Goal: Task Accomplishment & Management: Use online tool/utility

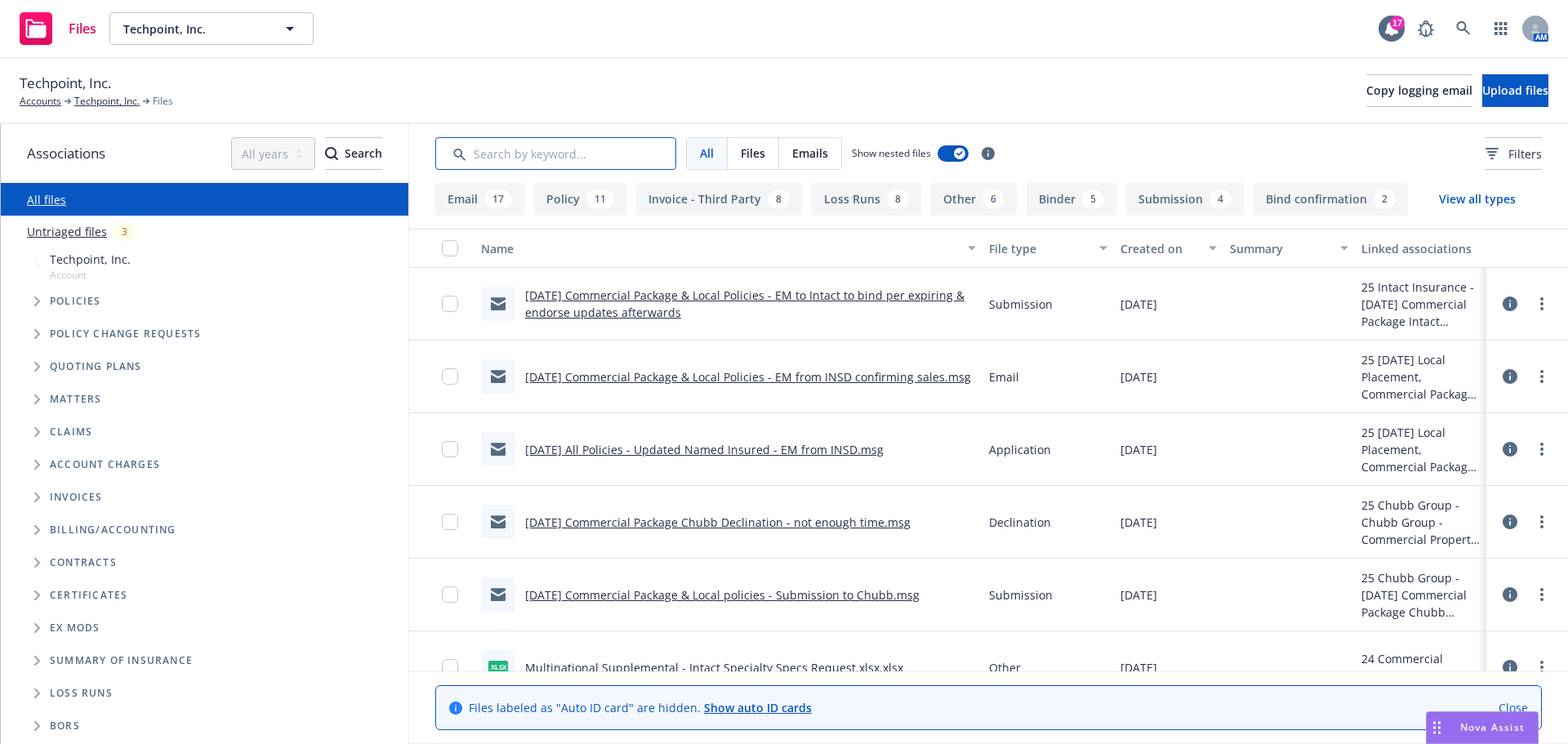
click at [552, 159] on input "Search by keyword..." at bounding box center [555, 153] width 241 height 33
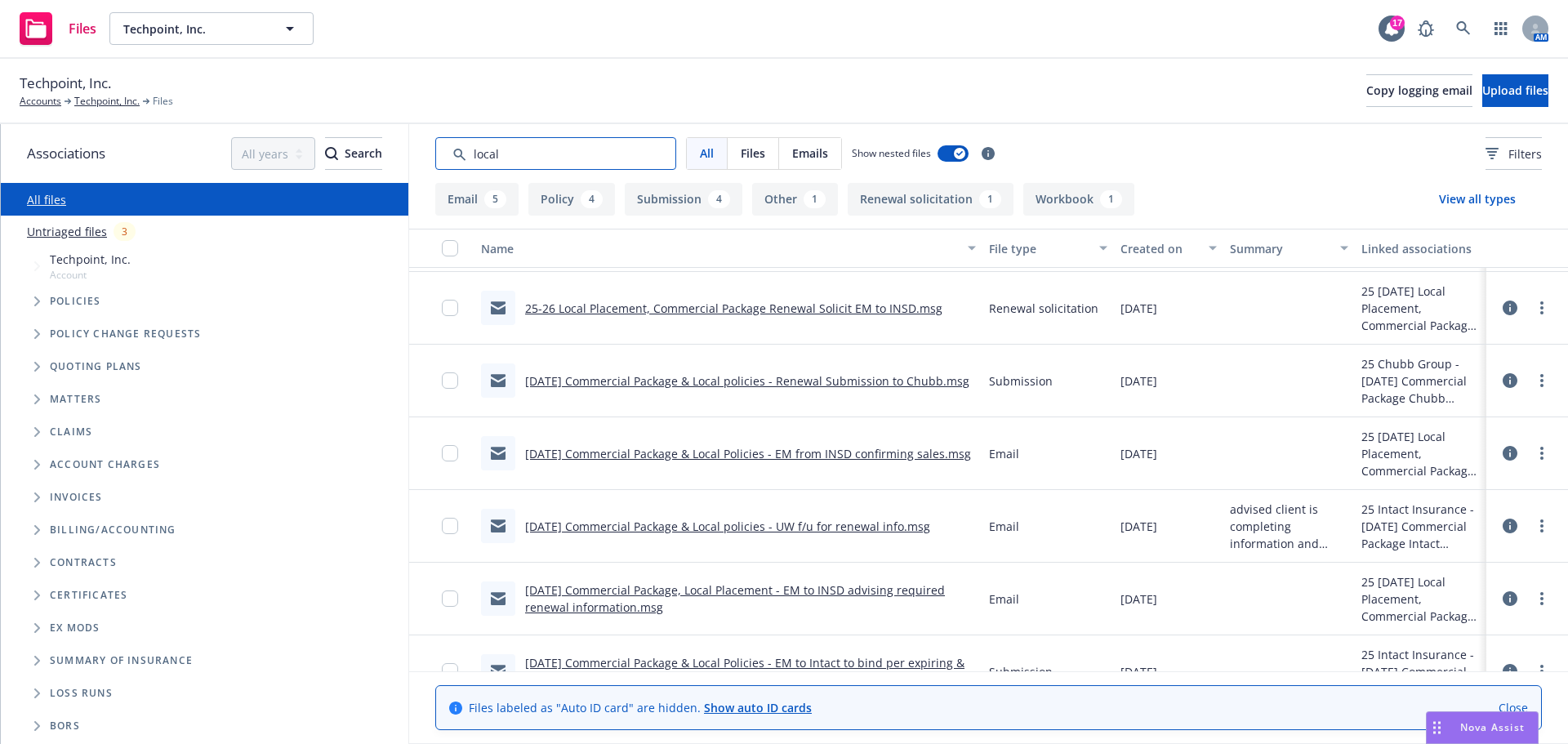
scroll to position [752, 0]
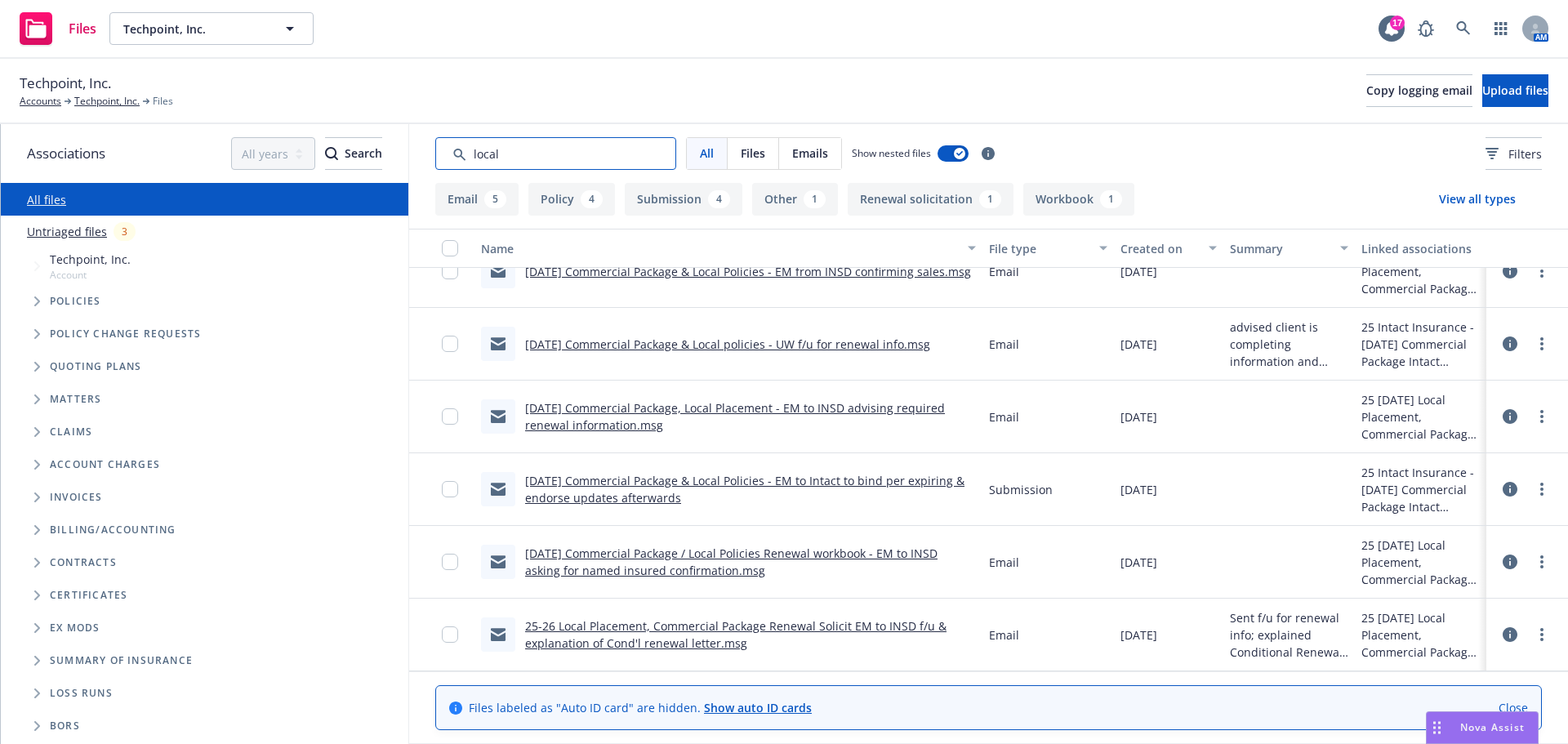
type input "local"
click at [104, 102] on link "Techpoint, Inc." at bounding box center [107, 102] width 66 height 15
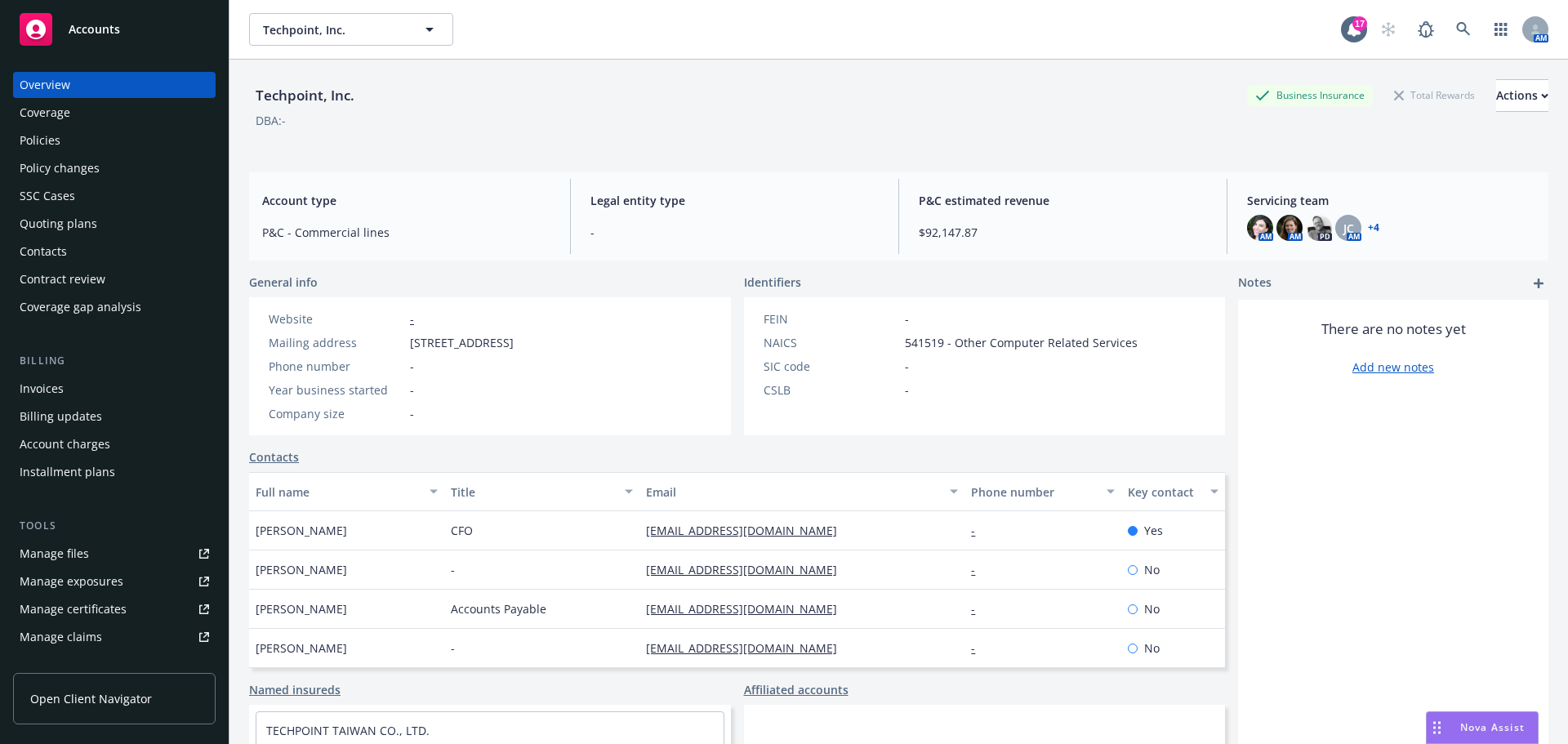
click at [75, 553] on div "Manage files" at bounding box center [54, 553] width 70 height 26
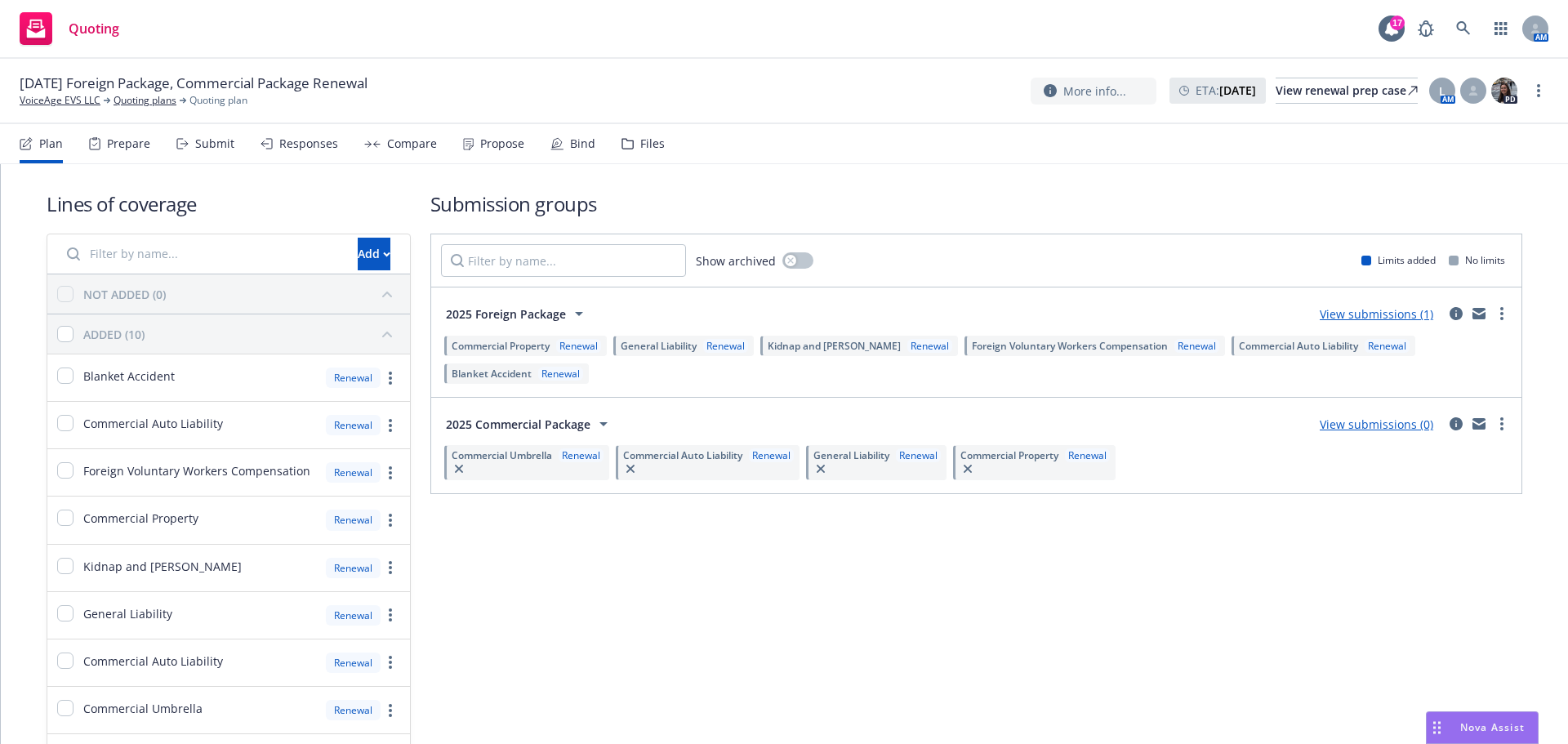
click at [219, 150] on div "Submit" at bounding box center [214, 144] width 39 height 13
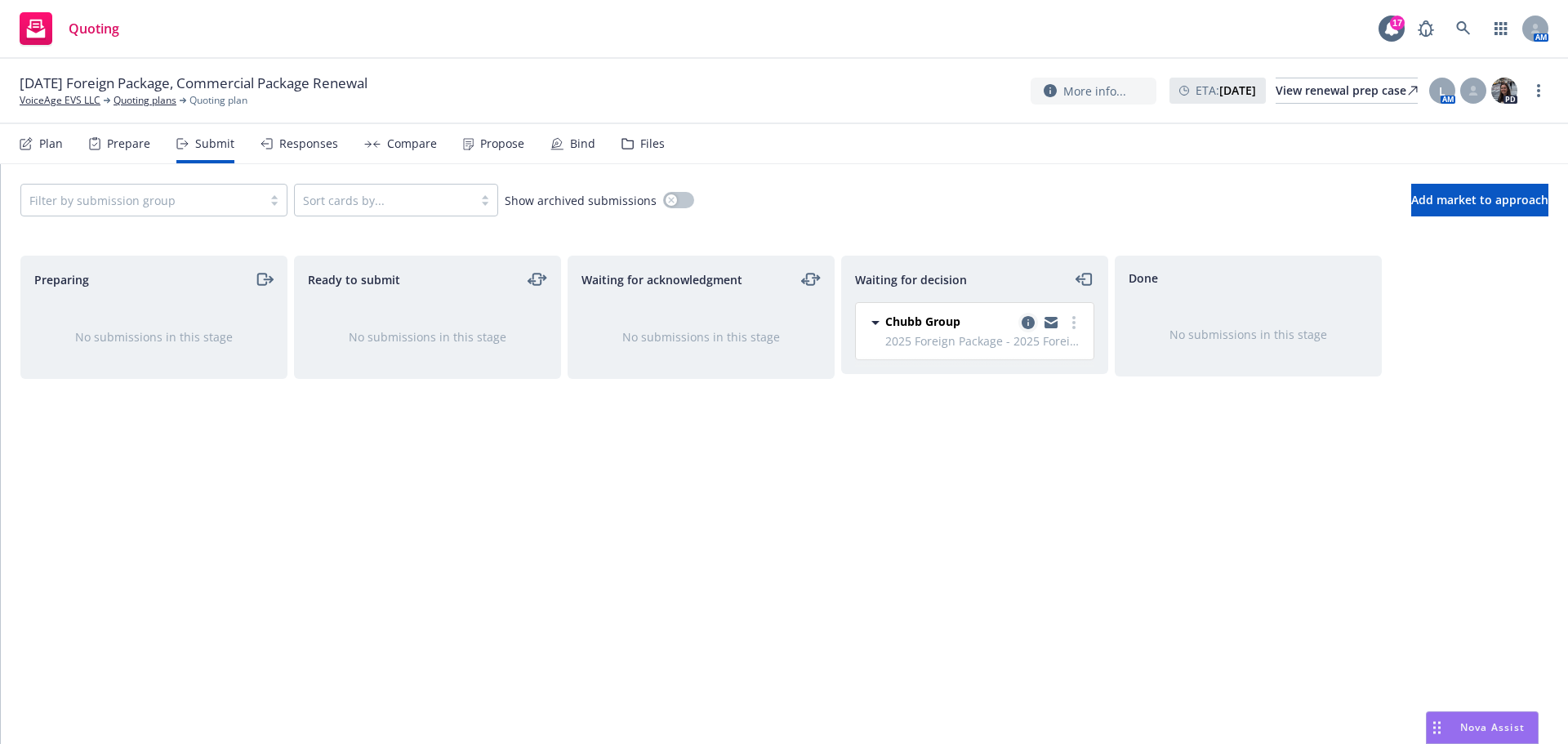
click at [1035, 322] on link "copy logging email" at bounding box center [1027, 322] width 19 height 19
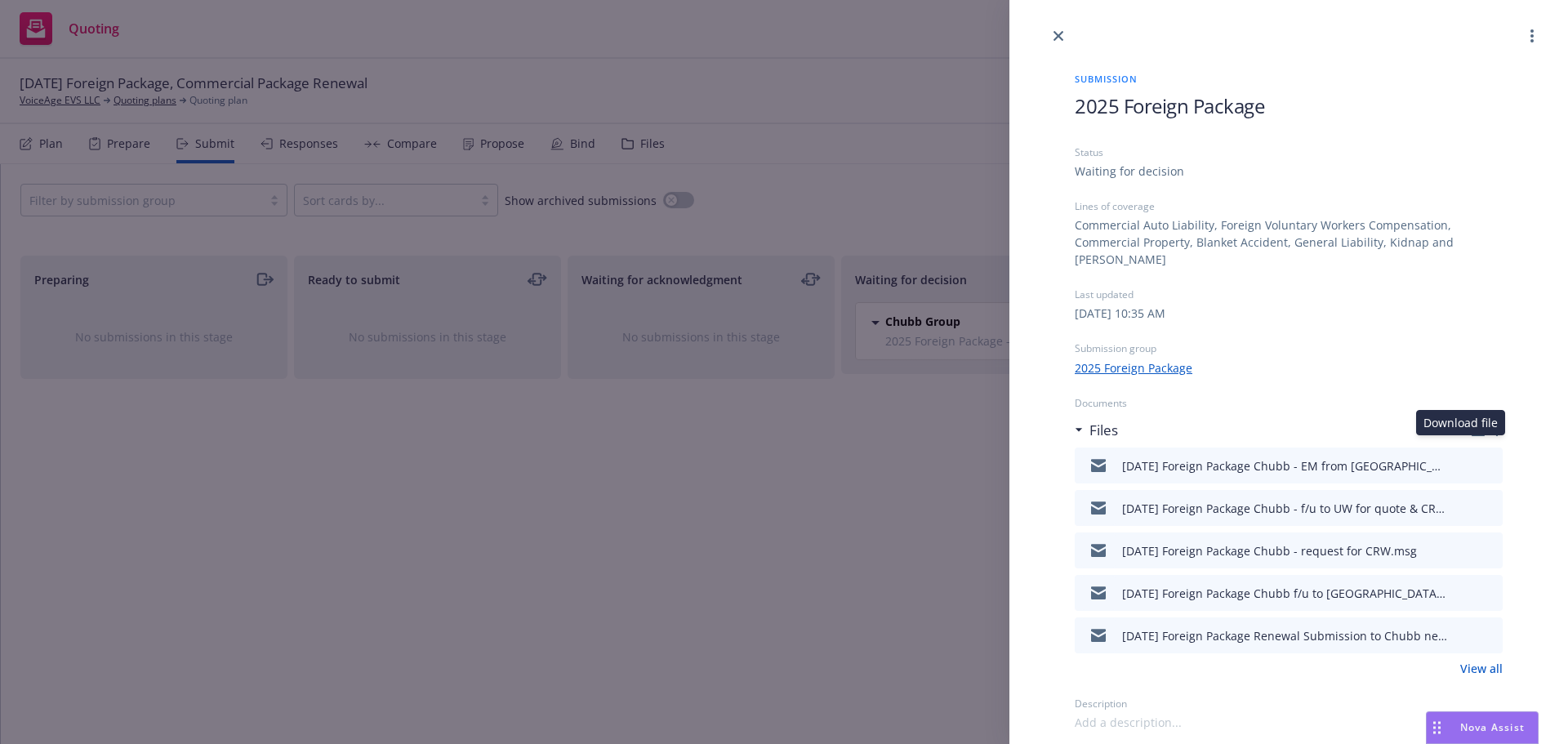
click at [1461, 457] on icon "download file" at bounding box center [1460, 464] width 13 height 13
click at [1062, 31] on icon "close" at bounding box center [1058, 36] width 10 height 10
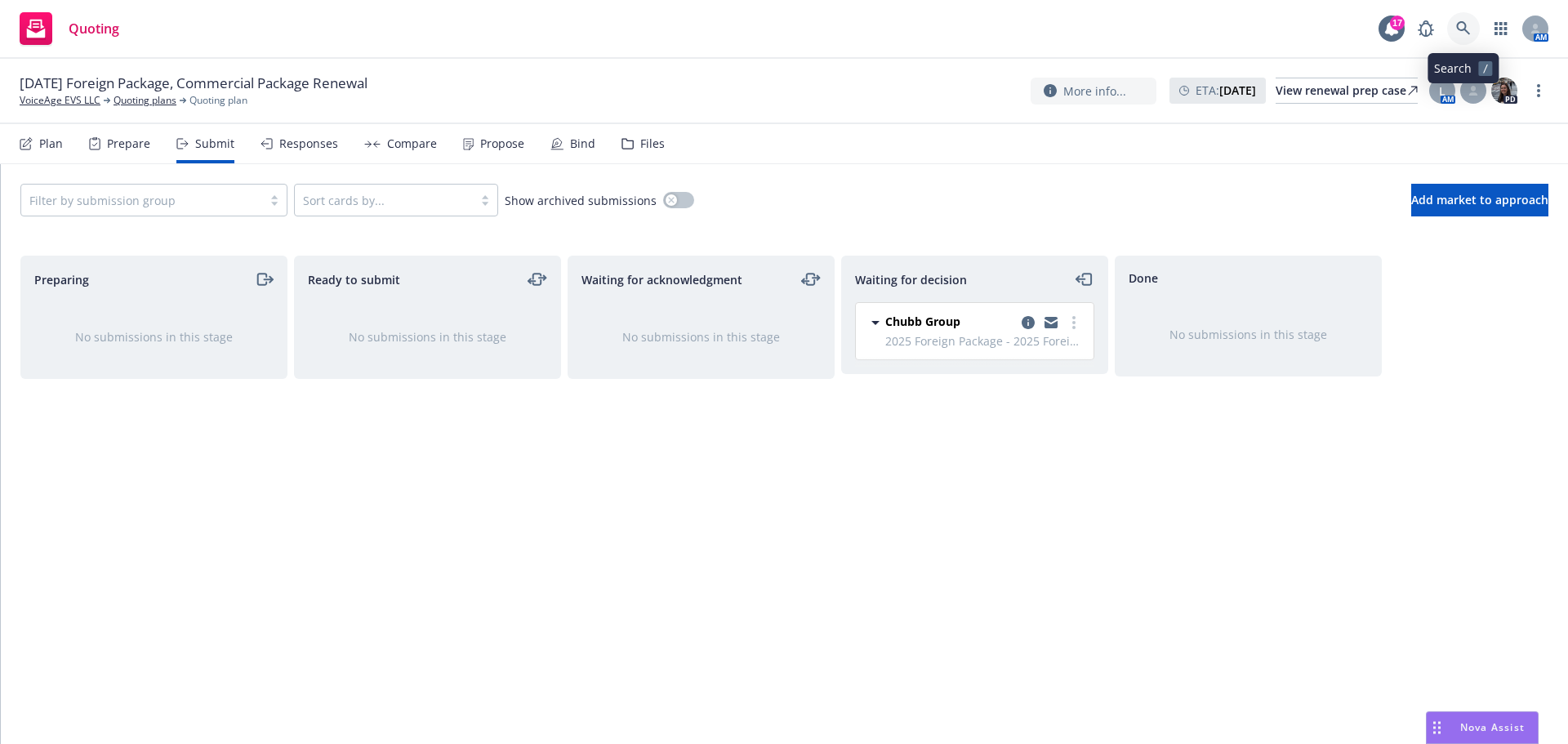
click at [1460, 29] on icon at bounding box center [1463, 28] width 14 height 14
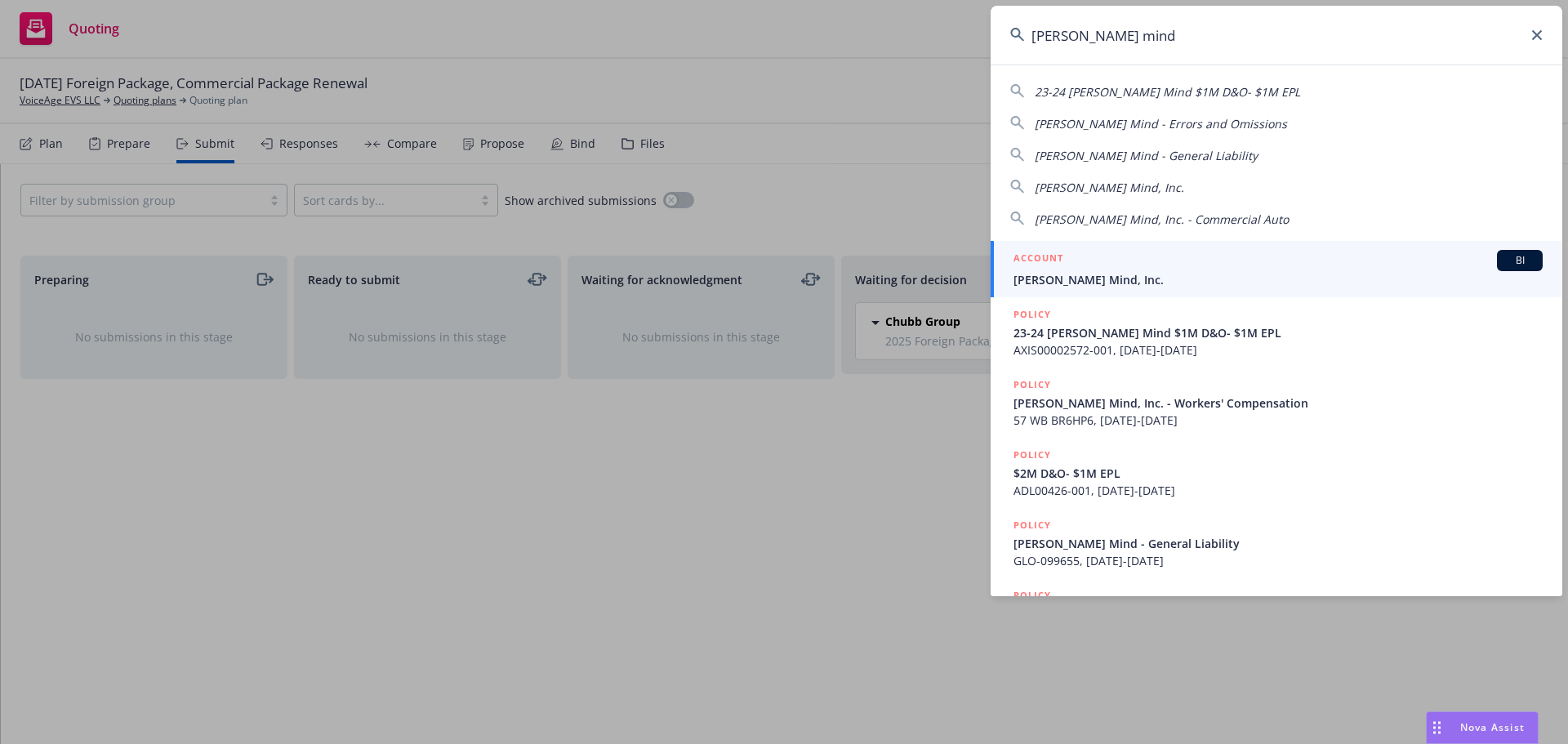
type input "merlyn mind"
click at [1055, 270] on div "ACCOUNT BI" at bounding box center [1278, 260] width 529 height 21
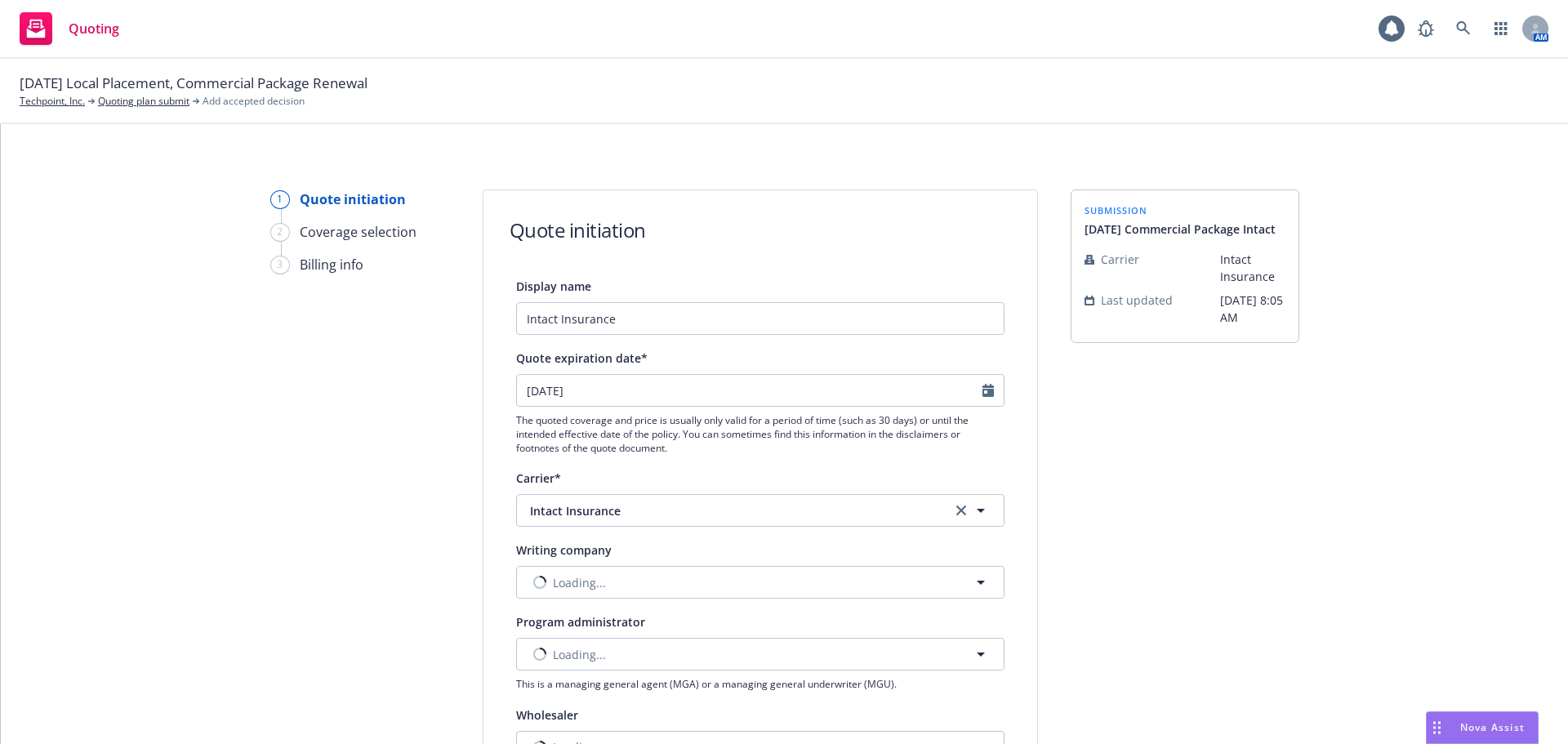
select select "12"
click at [516, 317] on input "Intact Insurance" at bounding box center [759, 318] width 488 height 33
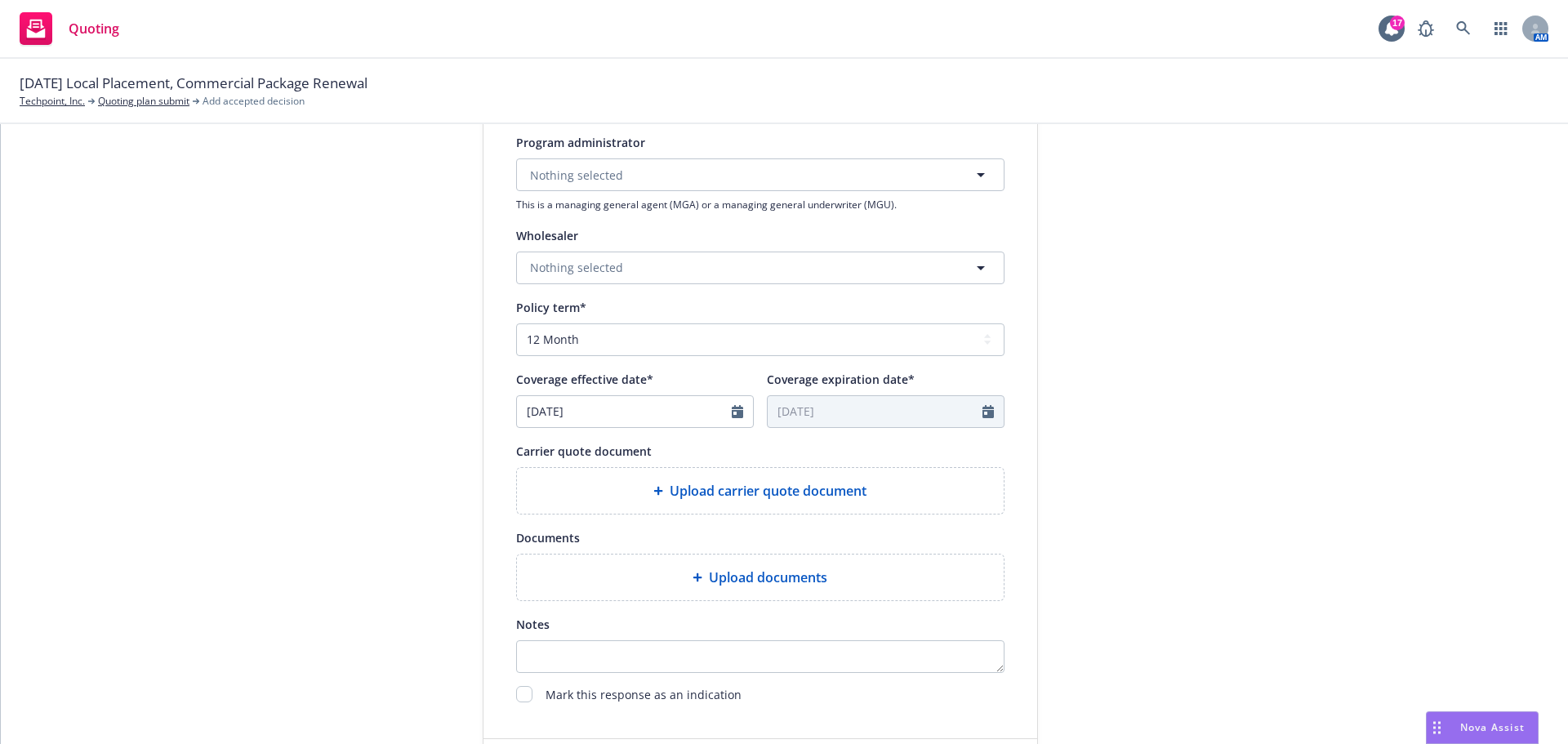
scroll to position [490, 0]
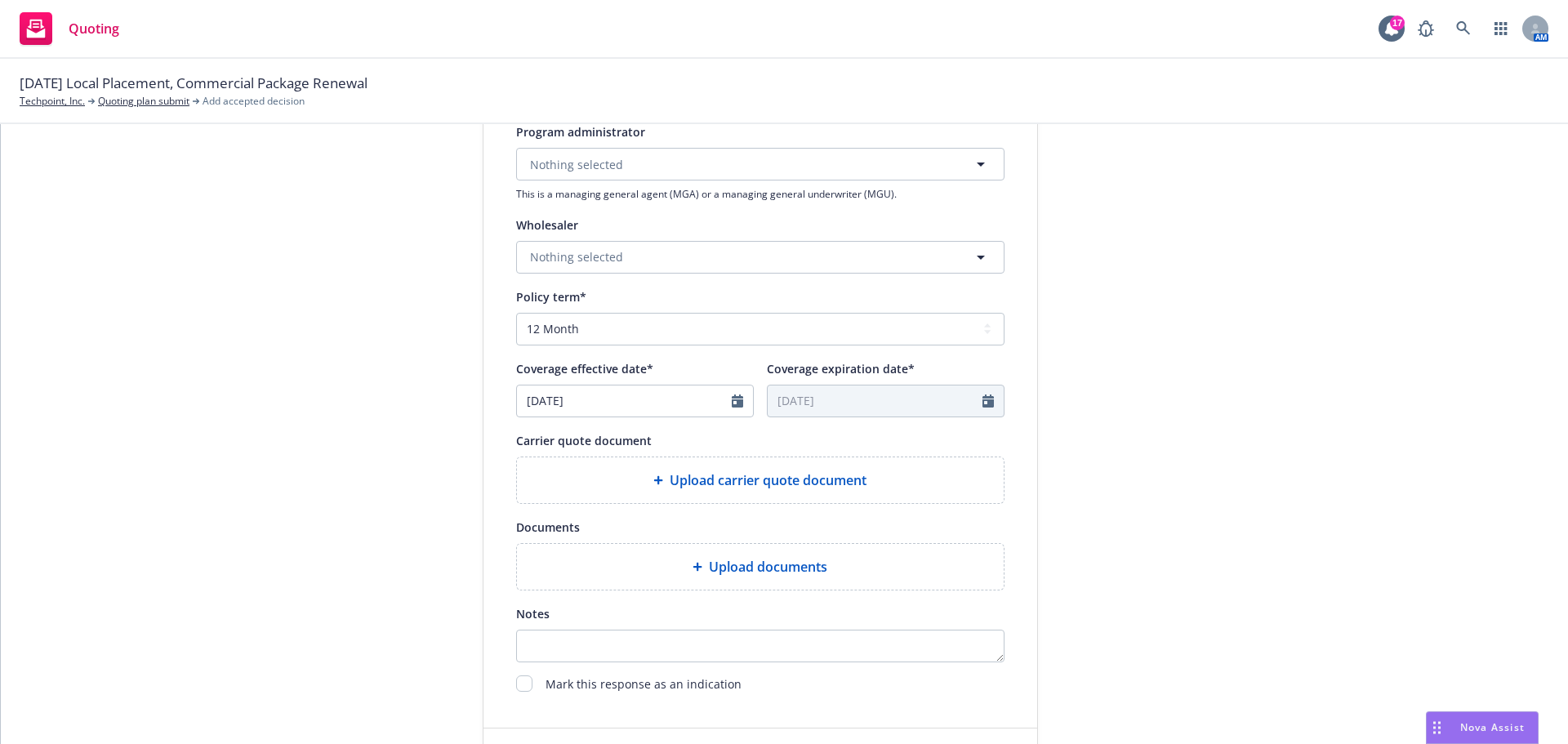
type input "[DATE] Local [GEOGRAPHIC_DATA] GL/EL Intact Insurance"
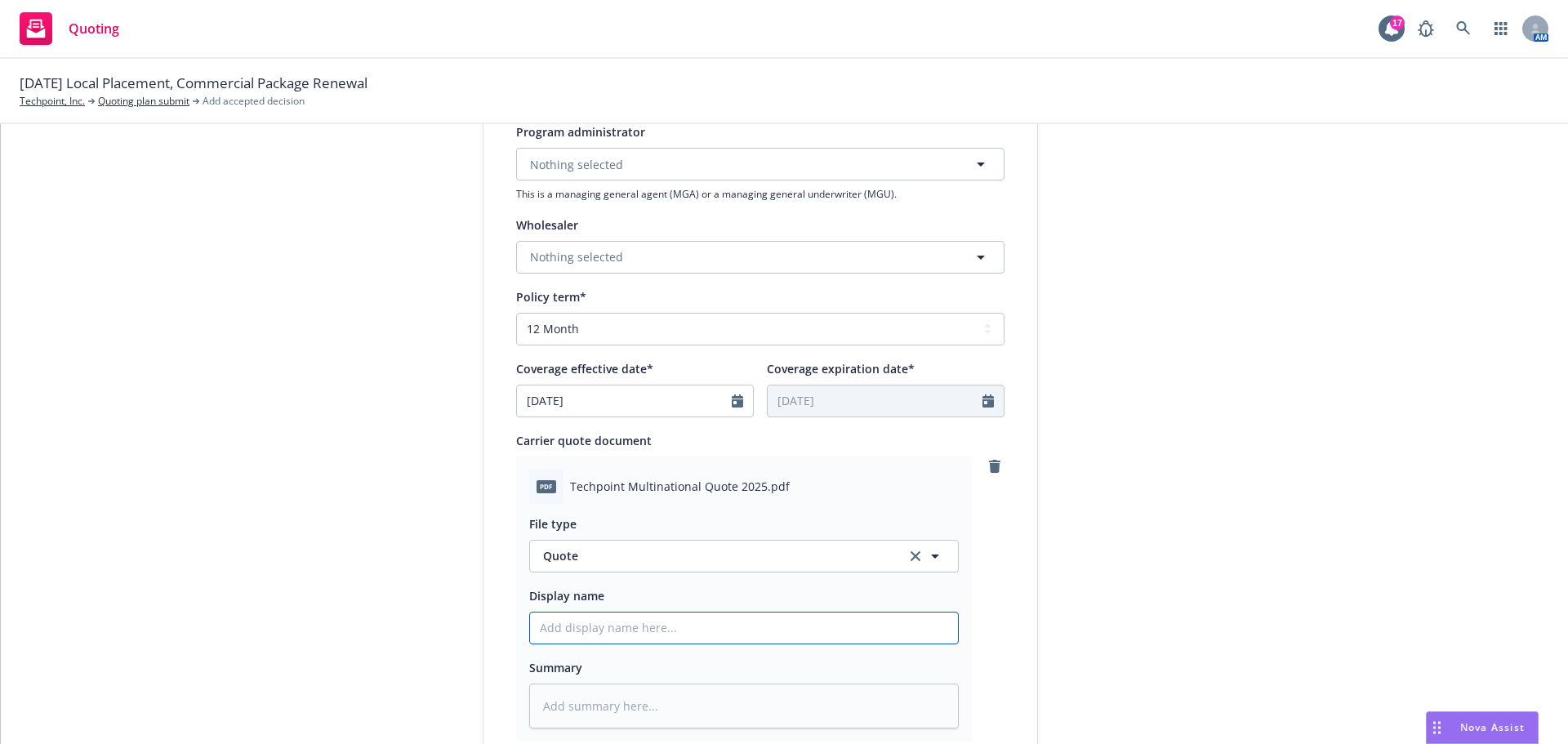
click at [557, 631] on input "Display name" at bounding box center [743, 627] width 427 height 31
type textarea "x"
type input "8"
type textarea "x"
type input "8/"
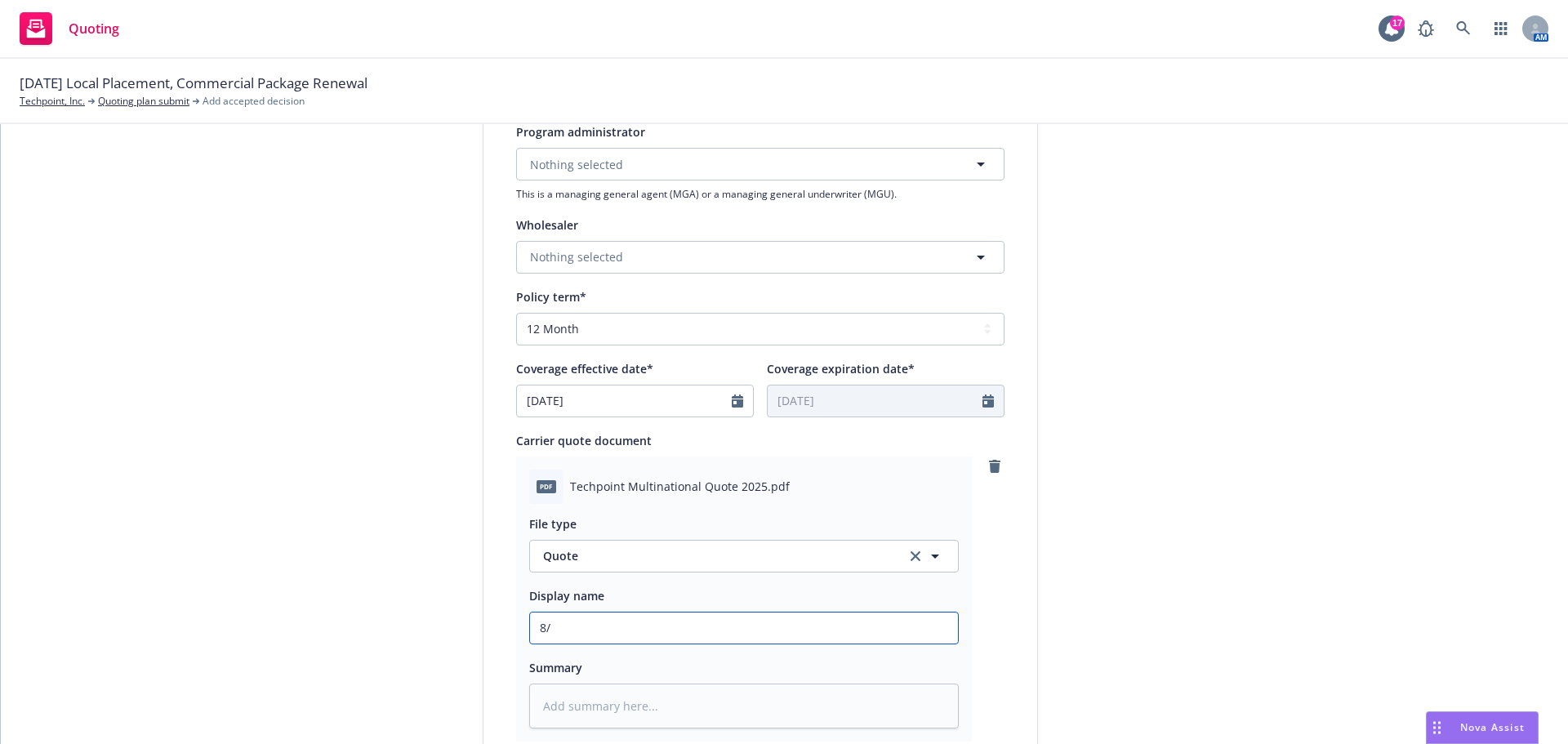
type textarea "x"
type input "8/2"
type textarea "x"
type input "8/21"
type textarea "x"
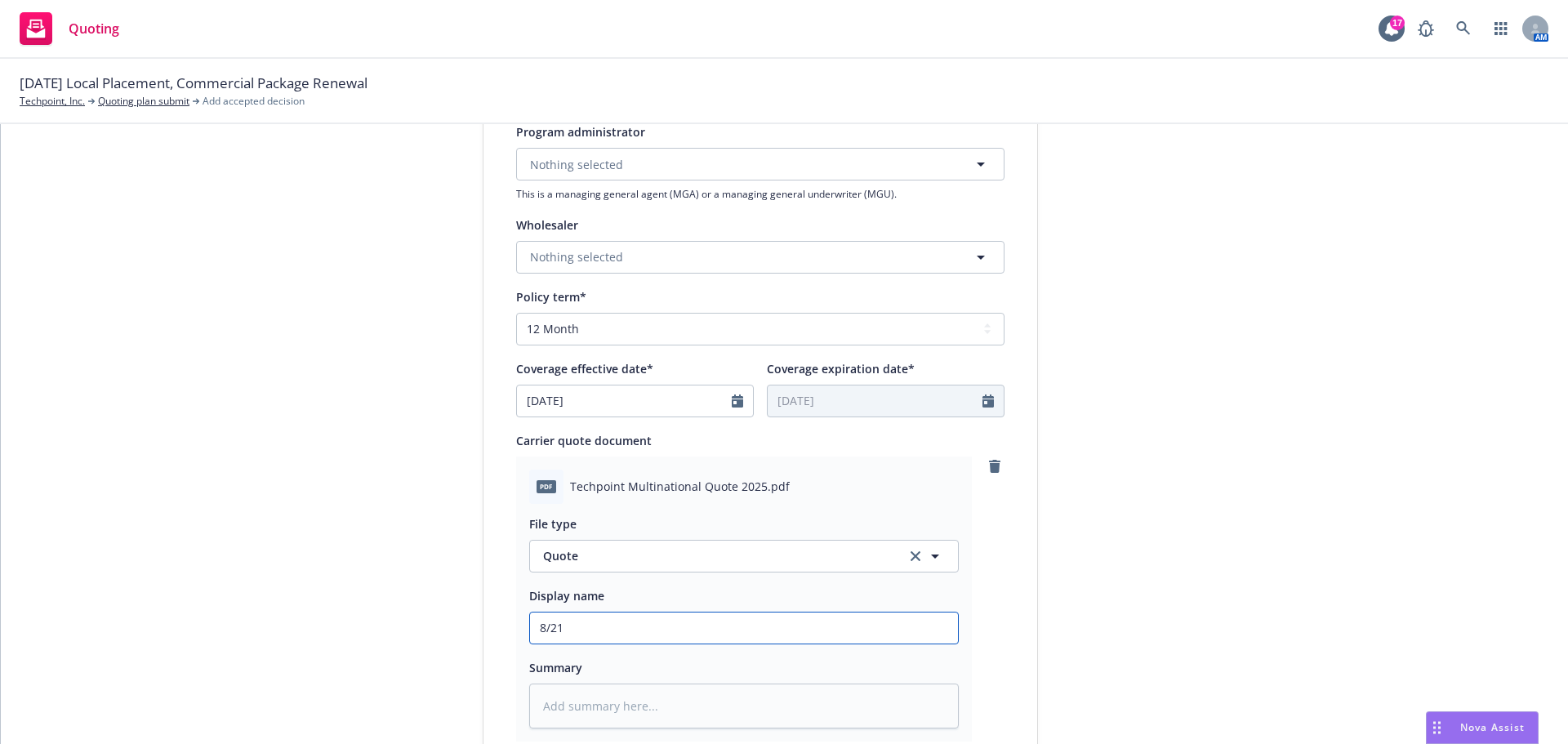
type input "8/21/"
type textarea "x"
type input "8/21/2"
type textarea "x"
type input "8/21/20"
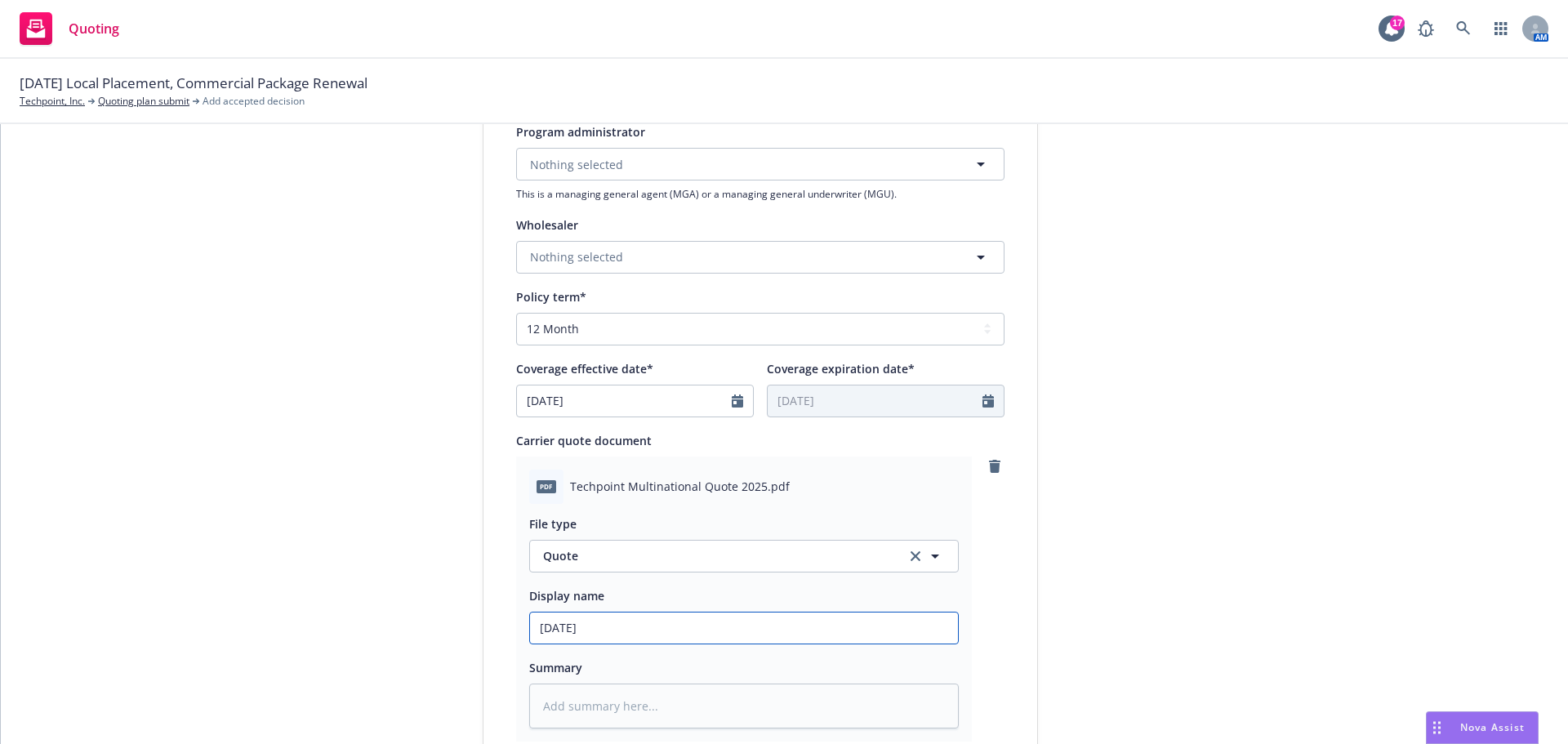
type textarea "x"
type input "8/21/202"
type textarea "x"
type input "8/21/2025"
type textarea "x"
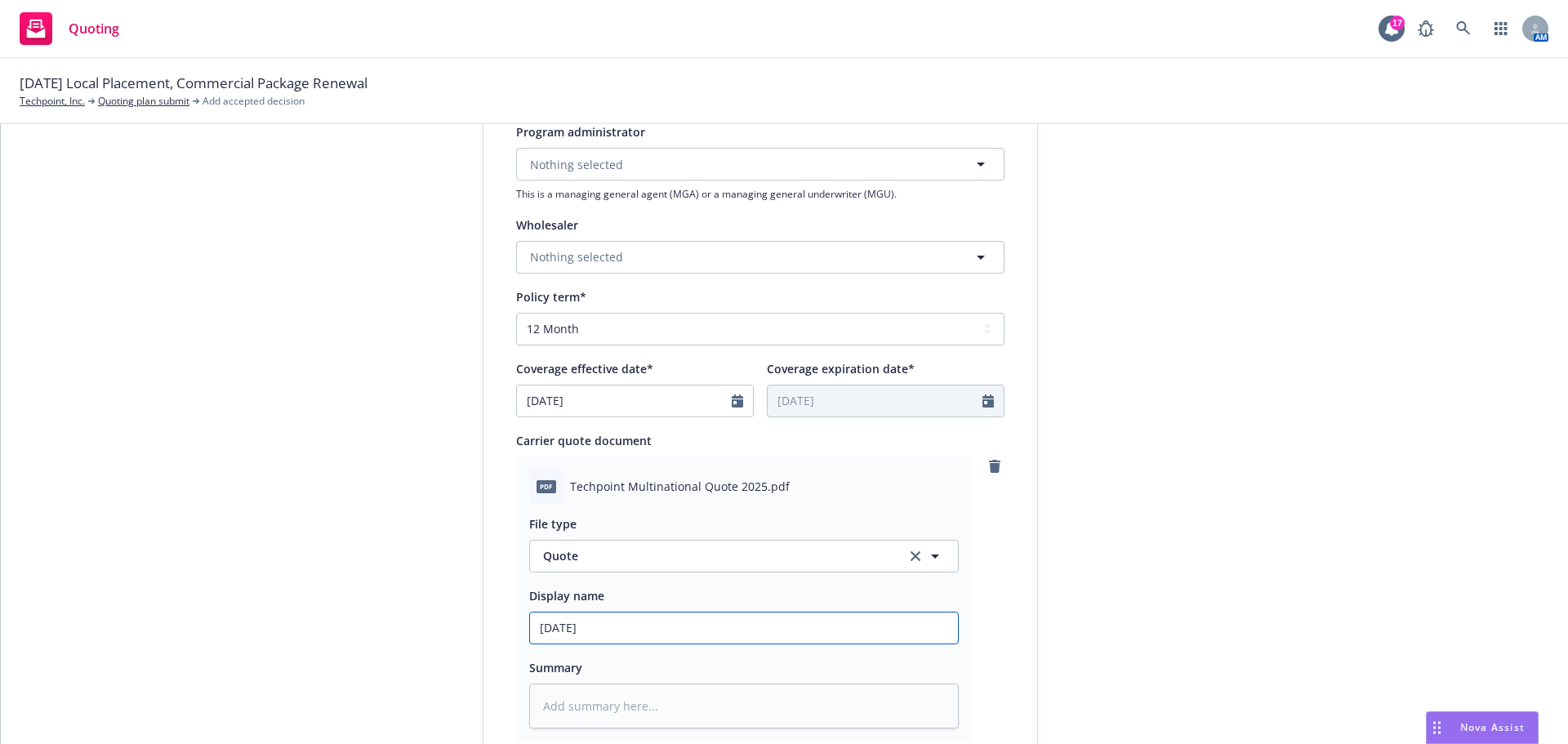
type input "8/21/2025"
type textarea "x"
type input "8/21/2025 L"
type textarea "x"
type input "8/21/2025 Lo"
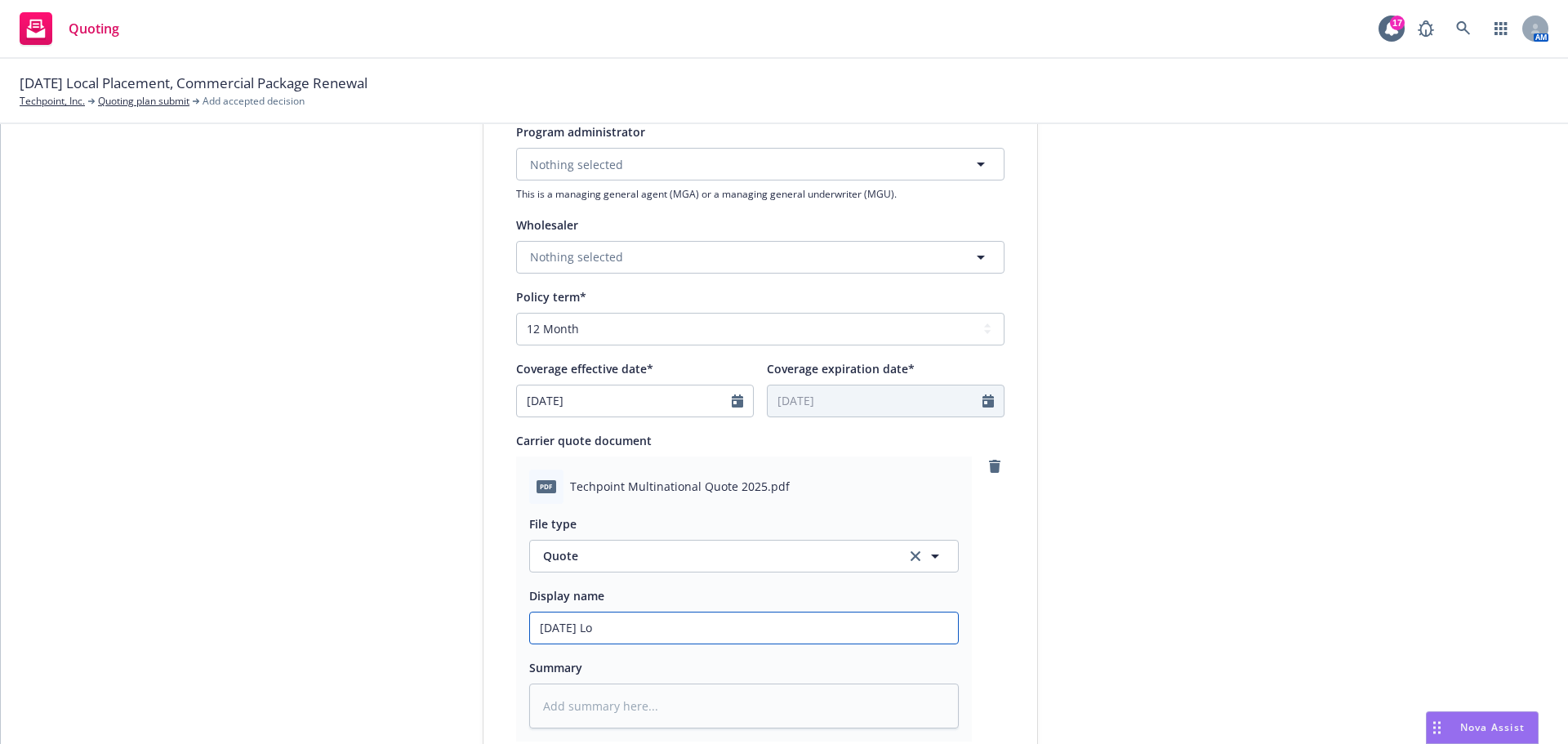
type textarea "x"
type input "8/21/2025 Loc"
type textarea "x"
type input "8/21/2025 Loca"
type textarea "x"
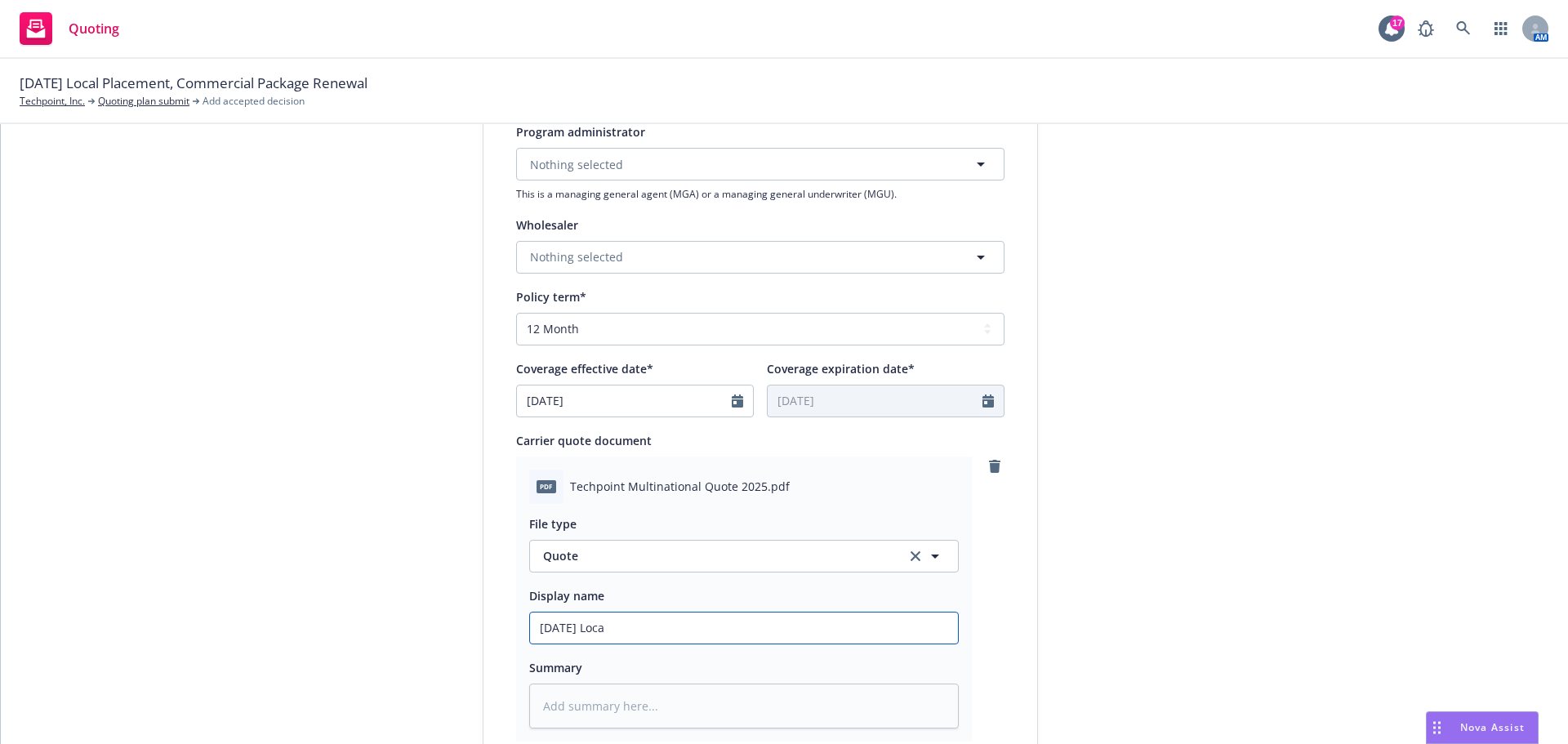
type input "8/21/2025 Local"
type textarea "x"
type input "8/21/2025 Local"
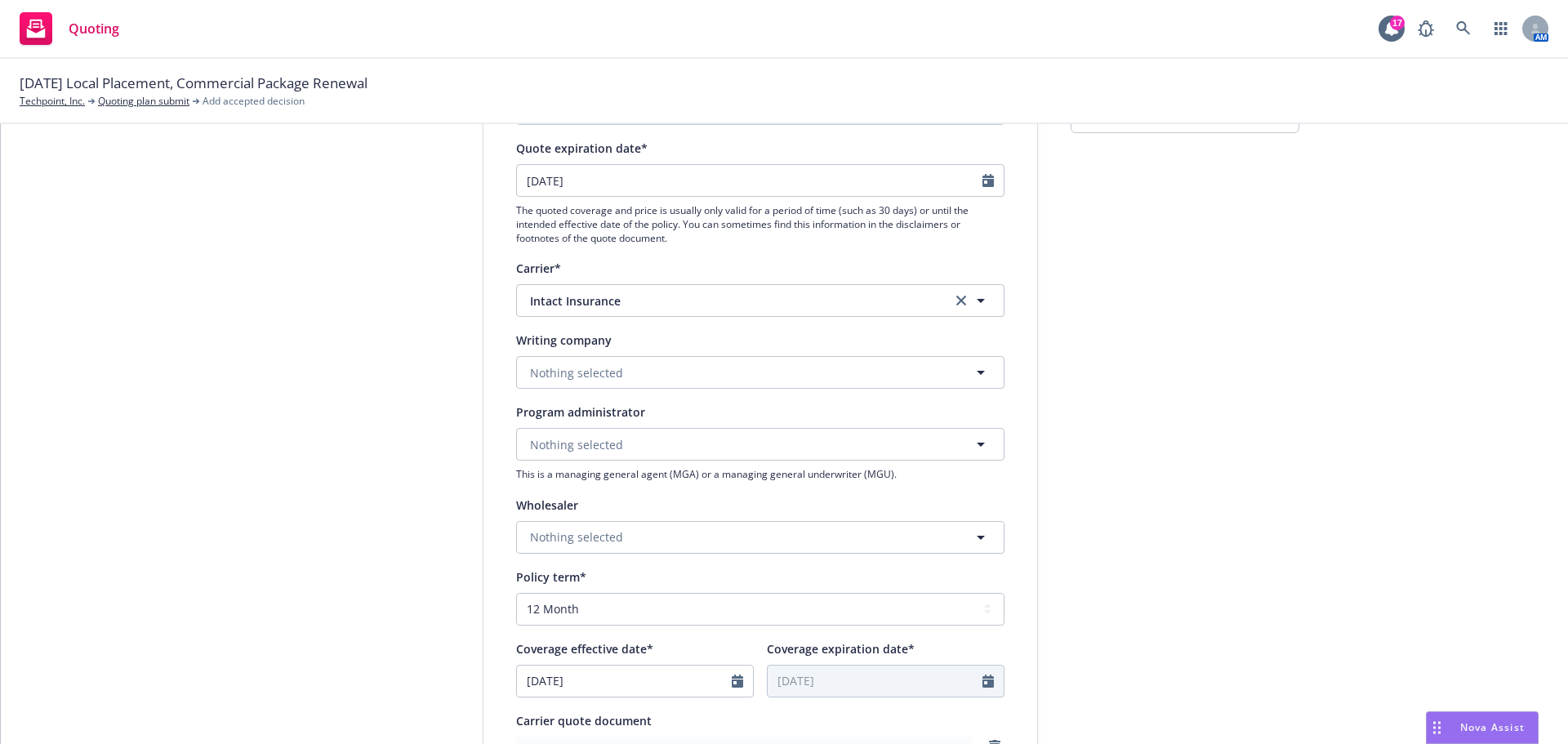
scroll to position [572, 0]
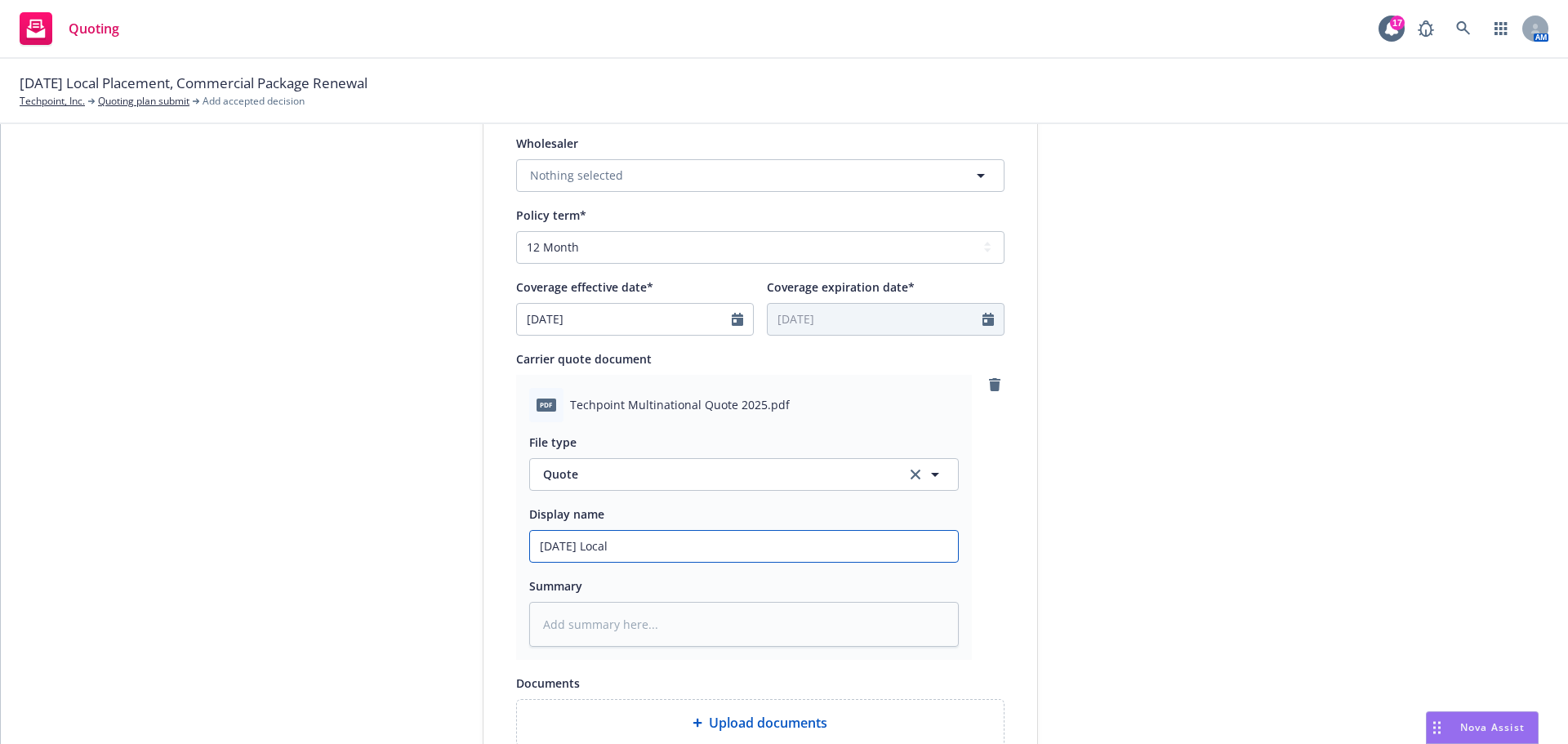
type textarea "x"
type input "8/21/2025 Local S"
type textarea "x"
type input "8/21/2025 Local So"
type textarea "x"
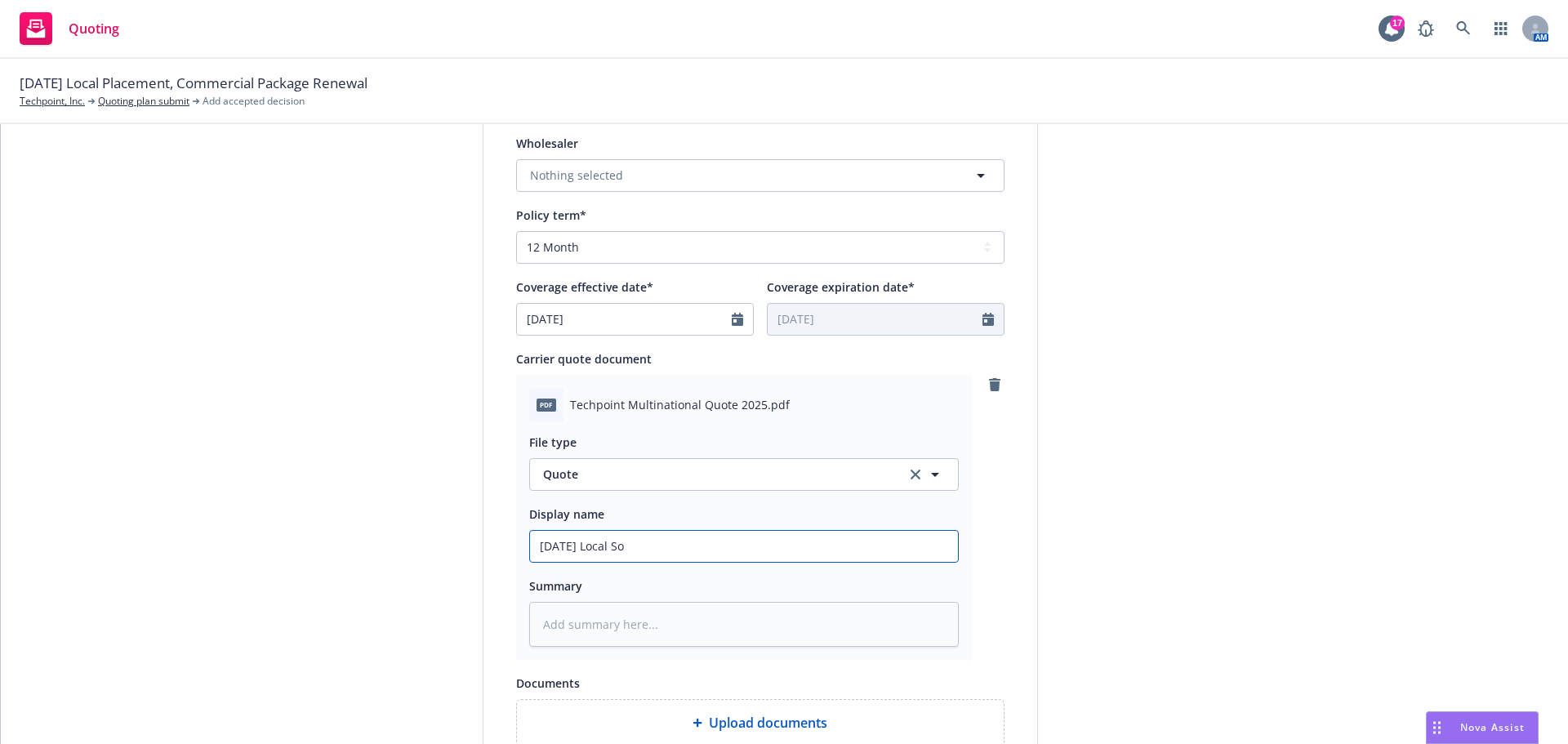
type input "8/21/2025 Local Sou"
type textarea "x"
type input "8/21/2025 Local Sout"
type textarea "x"
type input "8/21/2025 Local South"
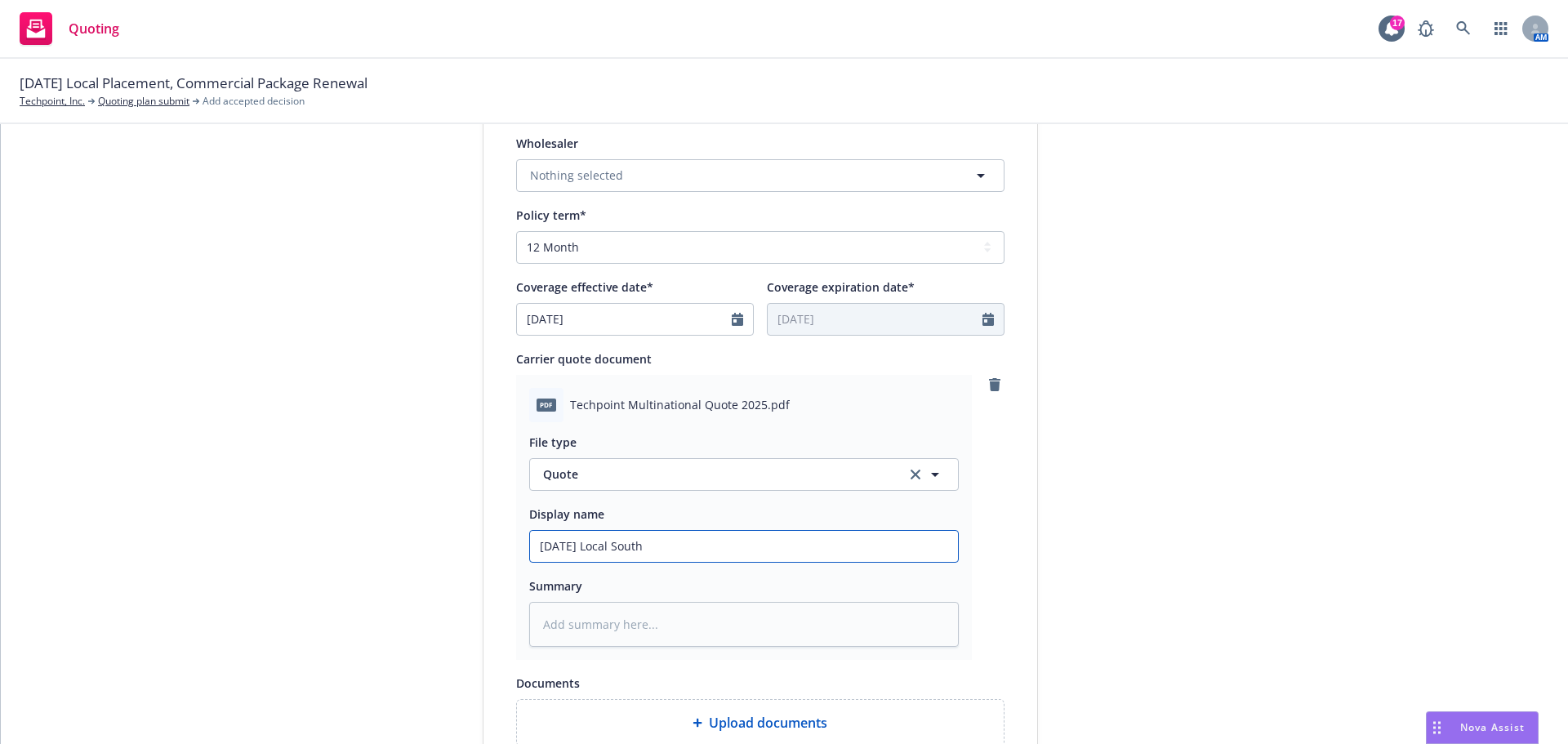
type textarea "x"
type input "8/21/2025 Local South"
type textarea "x"
type input "8/21/2025 Local South K"
type textarea "x"
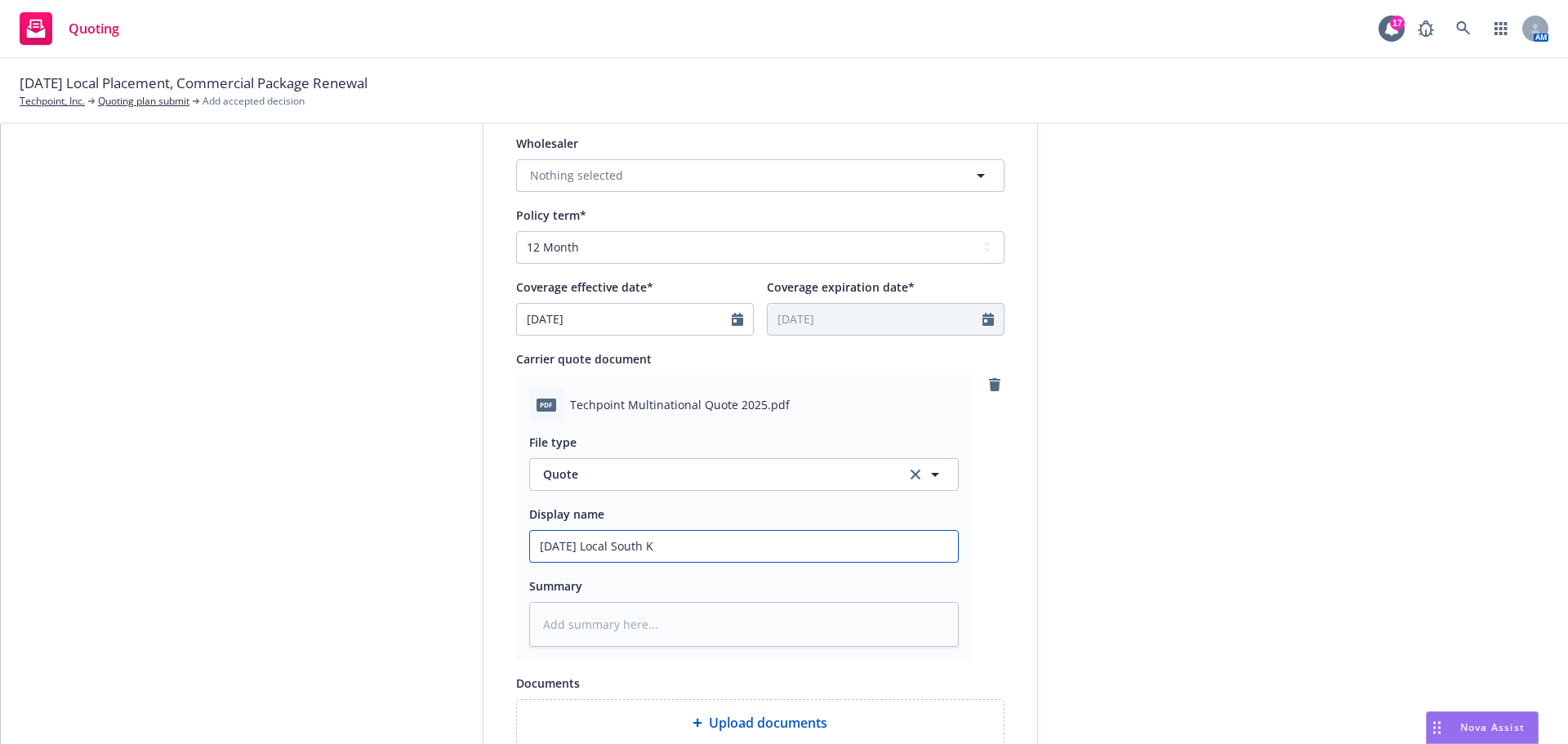
type input "8/21/2025 Local South Ko"
type textarea "x"
type input "8/21/2025 Local South Kor"
type textarea "x"
type input "8/21/2025 Local South Kore"
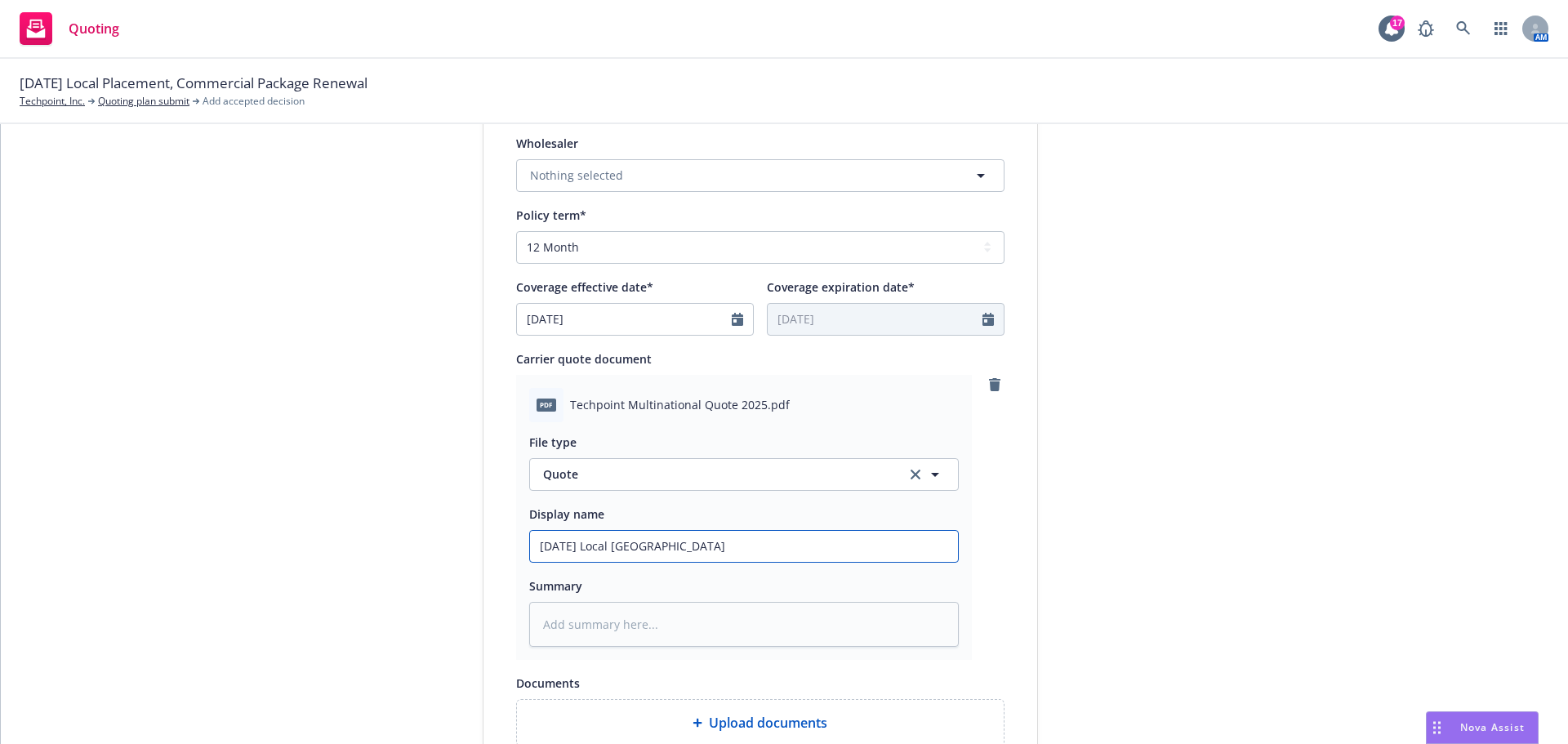
type textarea "x"
type input "8/21/2025 Local South Korea"
type textarea "x"
type input "8/21/2025 Local South Korea"
type textarea "x"
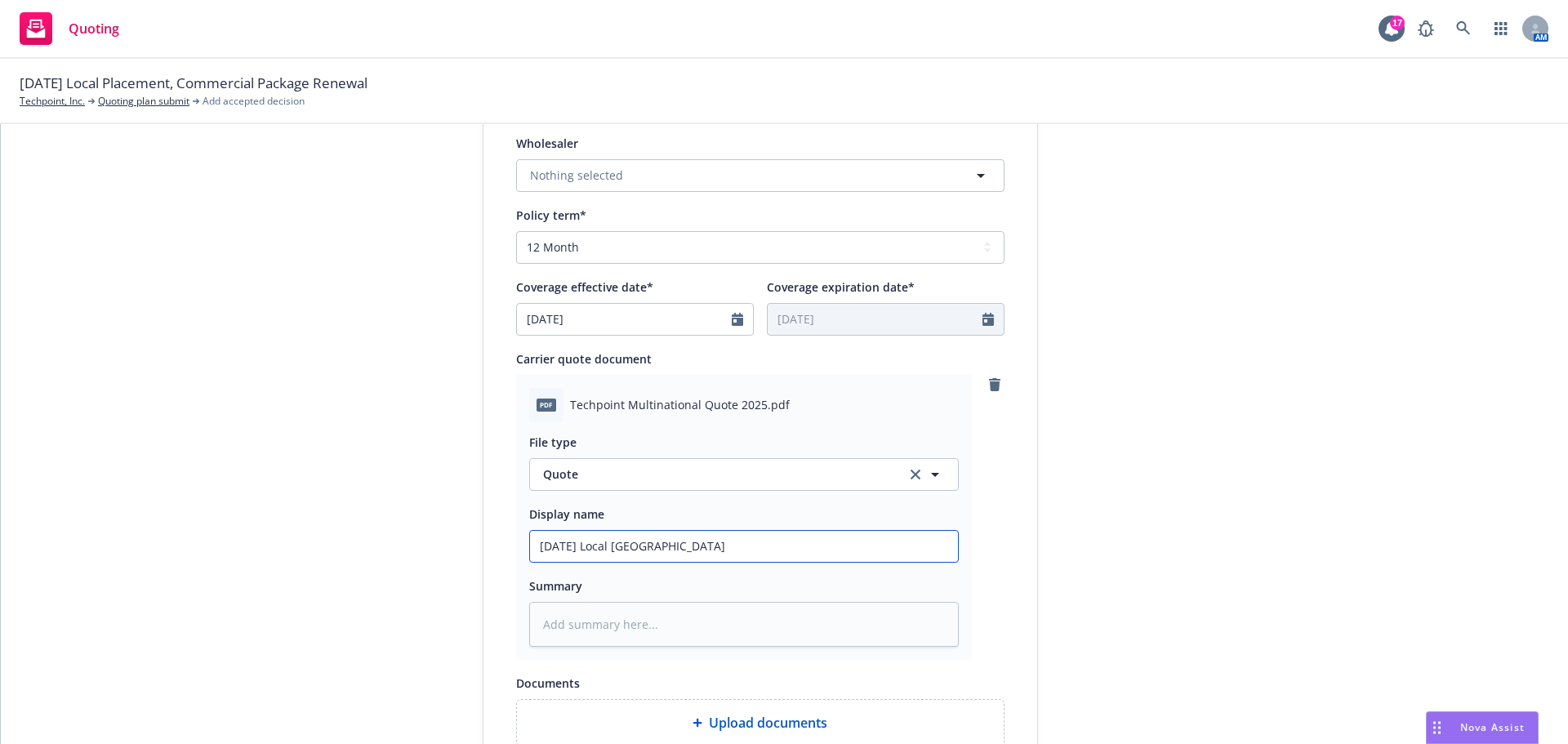
type input "8/21/2025 Local South Korea E"
type textarea "x"
type input "8/21/2025 Local South Korea EL"
type textarea "x"
type input "8/21/2025 Local South Korea EL/"
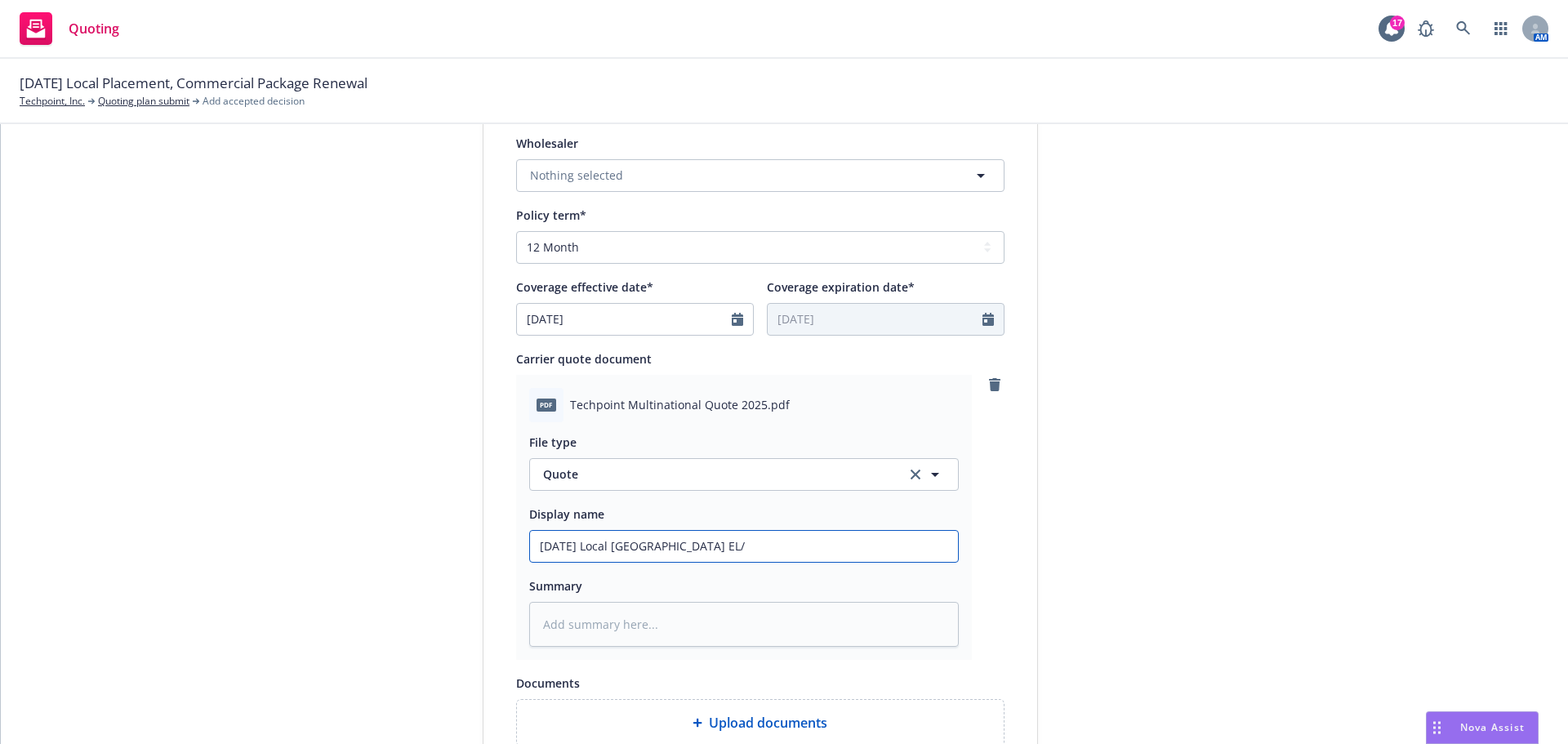
type textarea "x"
type input "8/21/2025 Local South Korea EL"
type textarea "x"
type input "8/21/2025 Local South Korea E"
type textarea "x"
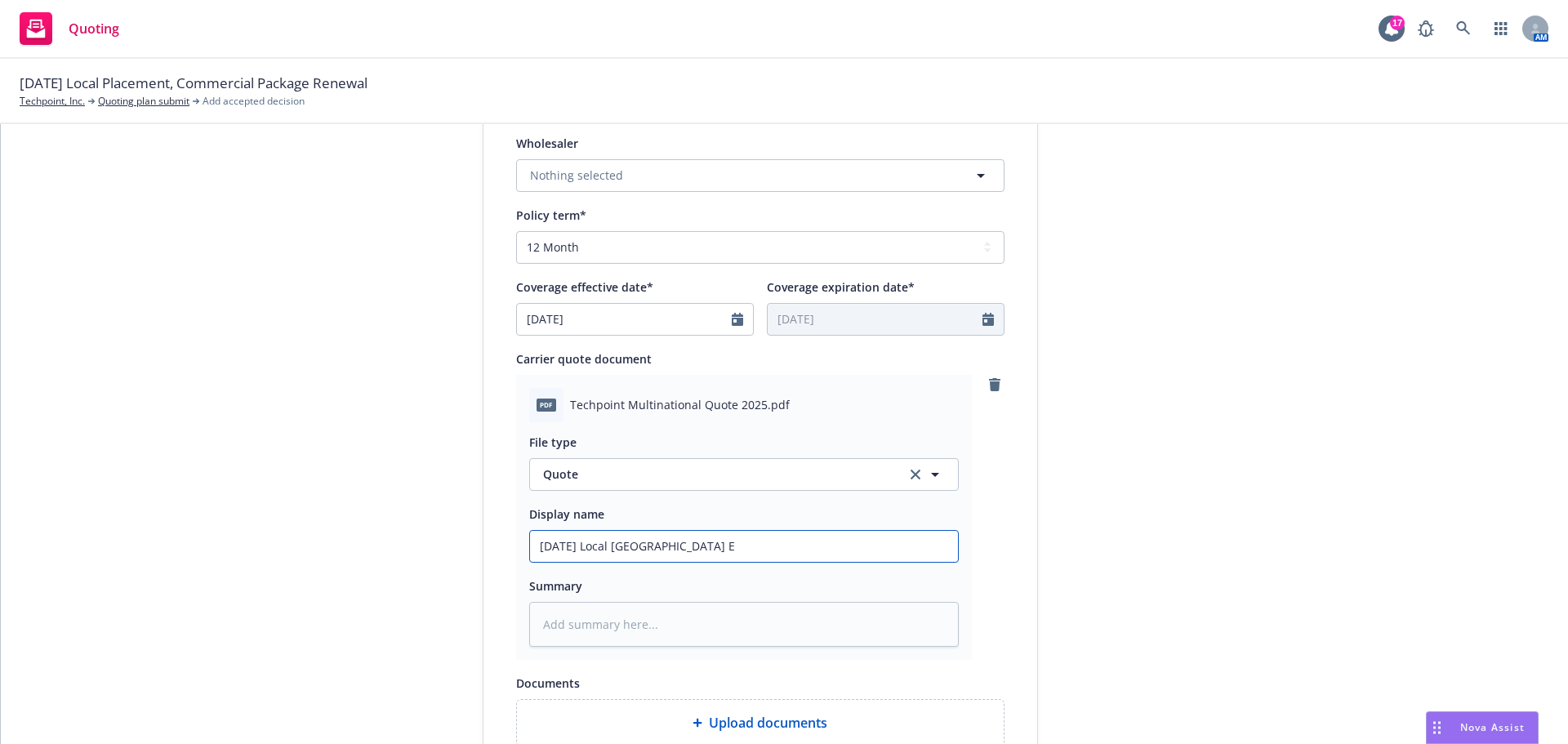
type input "8/21/2025 Local South Korea"
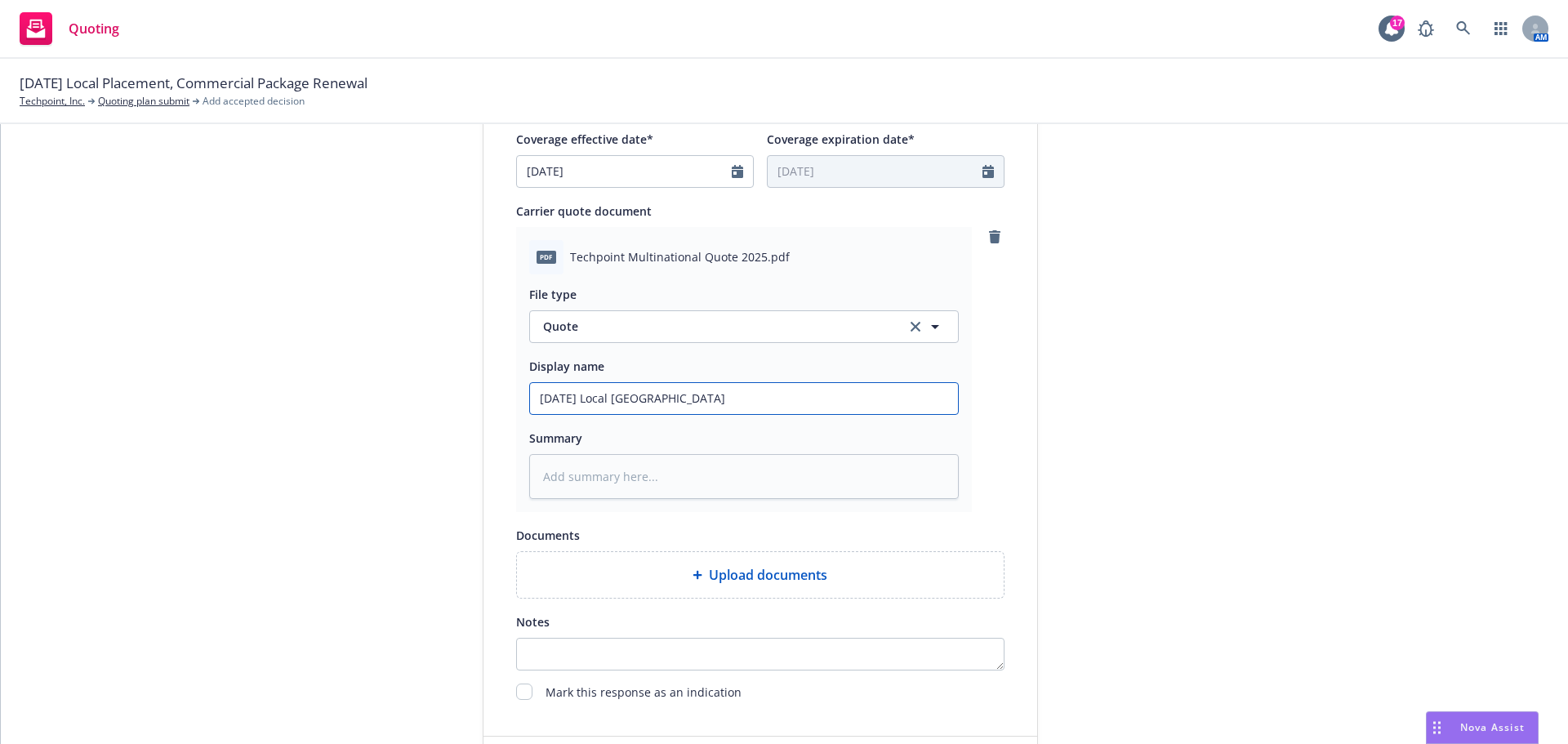
scroll to position [843, 0]
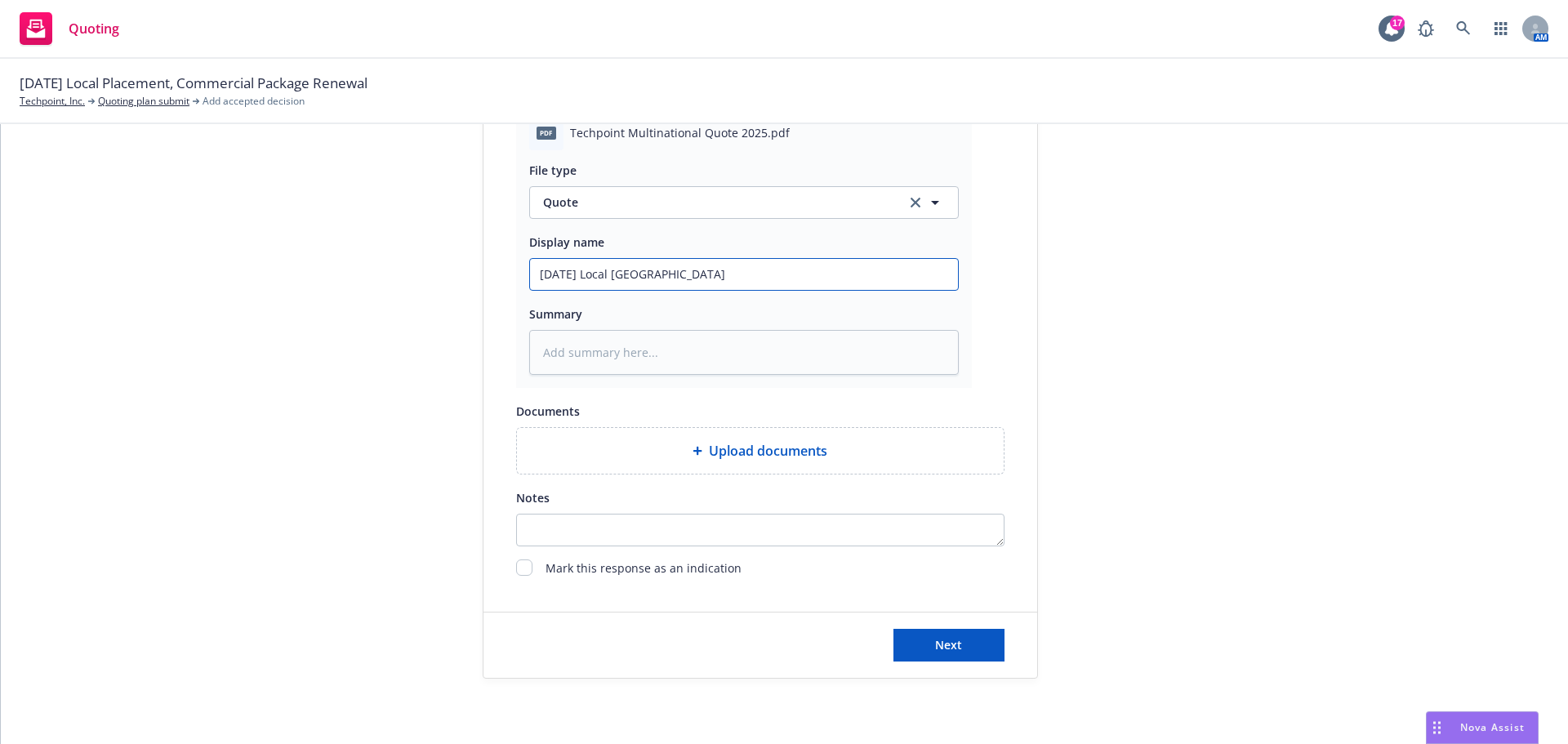
type textarea "x"
type input "8/21/2025 Local South Korea G"
type textarea "x"
type input "8/21/2025 Local South Korea Gl"
type textarea "x"
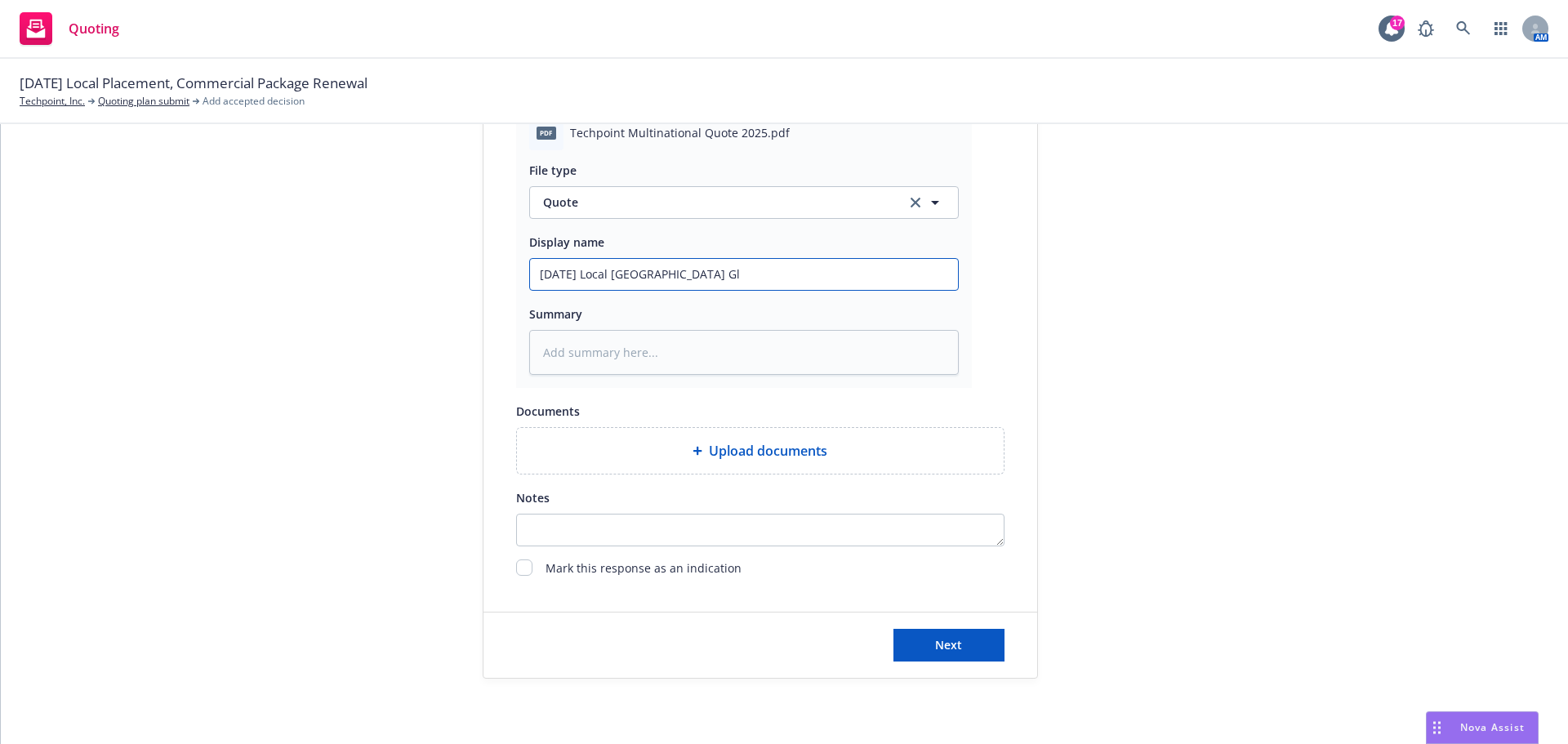
type input "8/21/2025 Local South Korea Gl/"
type textarea "x"
type input "8/21/2025 Local South Korea Gl/E"
type textarea "x"
type input "8/21/2025 Local South Korea Gl/EL"
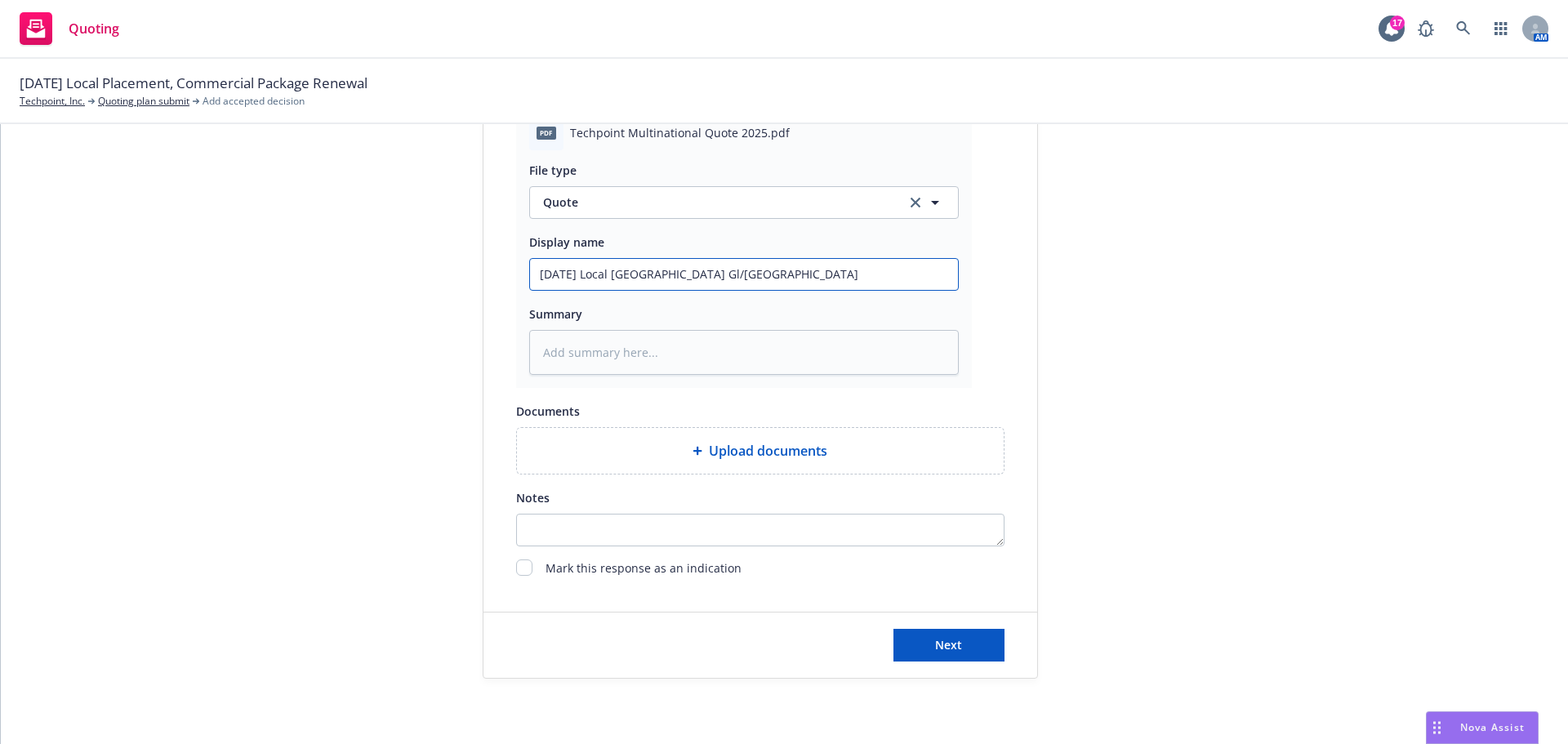
type textarea "x"
type input "8/21/2025 Local South Korea Gl/EL"
type textarea "x"
type input "8/21/2025 Local South Korea Gl/EL Q"
type textarea "x"
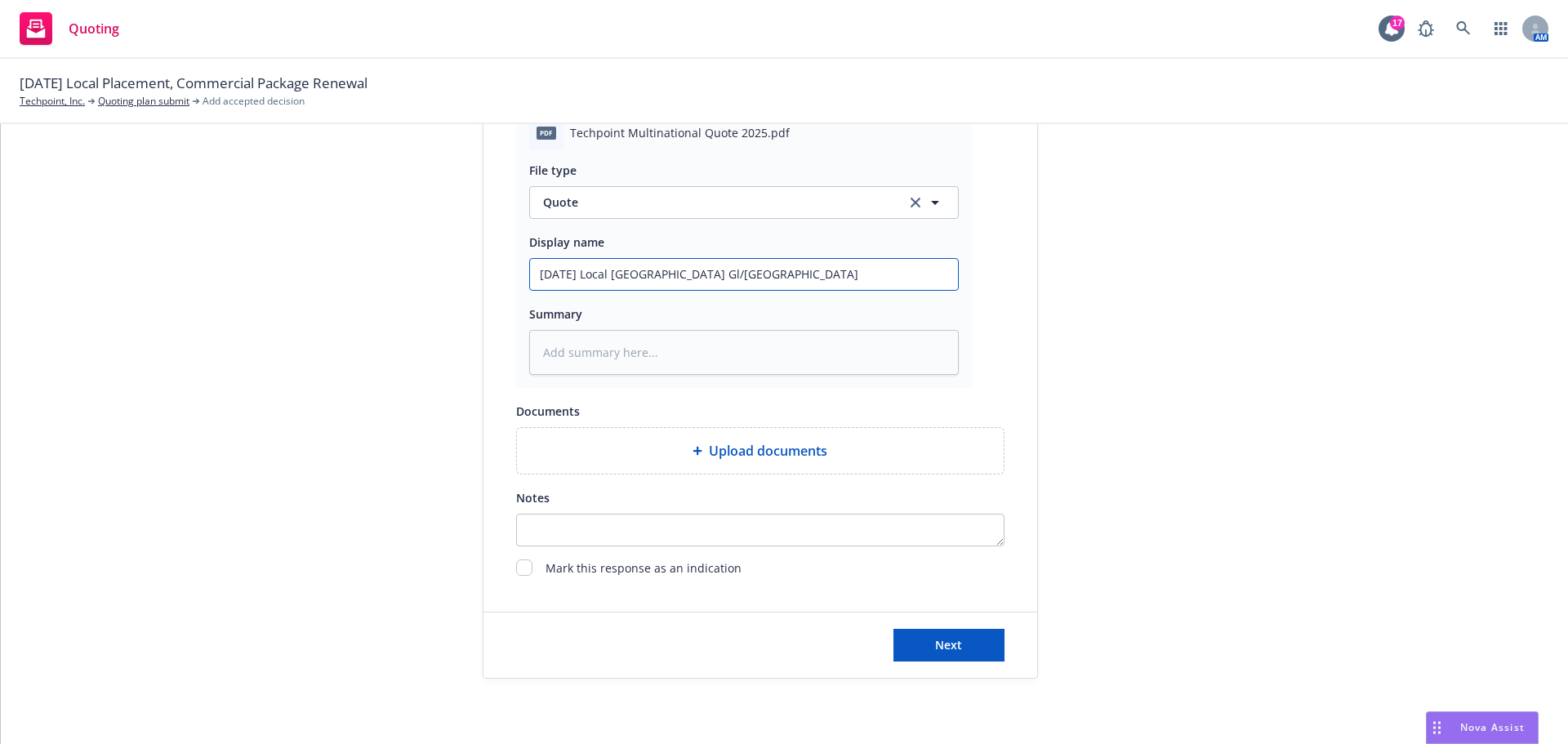
type input "8/21/2025 Local South Korea Gl/EL Qu"
type textarea "x"
type input "8/21/2025 Local South Korea Gl/EL Quo"
type textarea "x"
type input "8/21/2025 Local South Korea Gl/EL Quot"
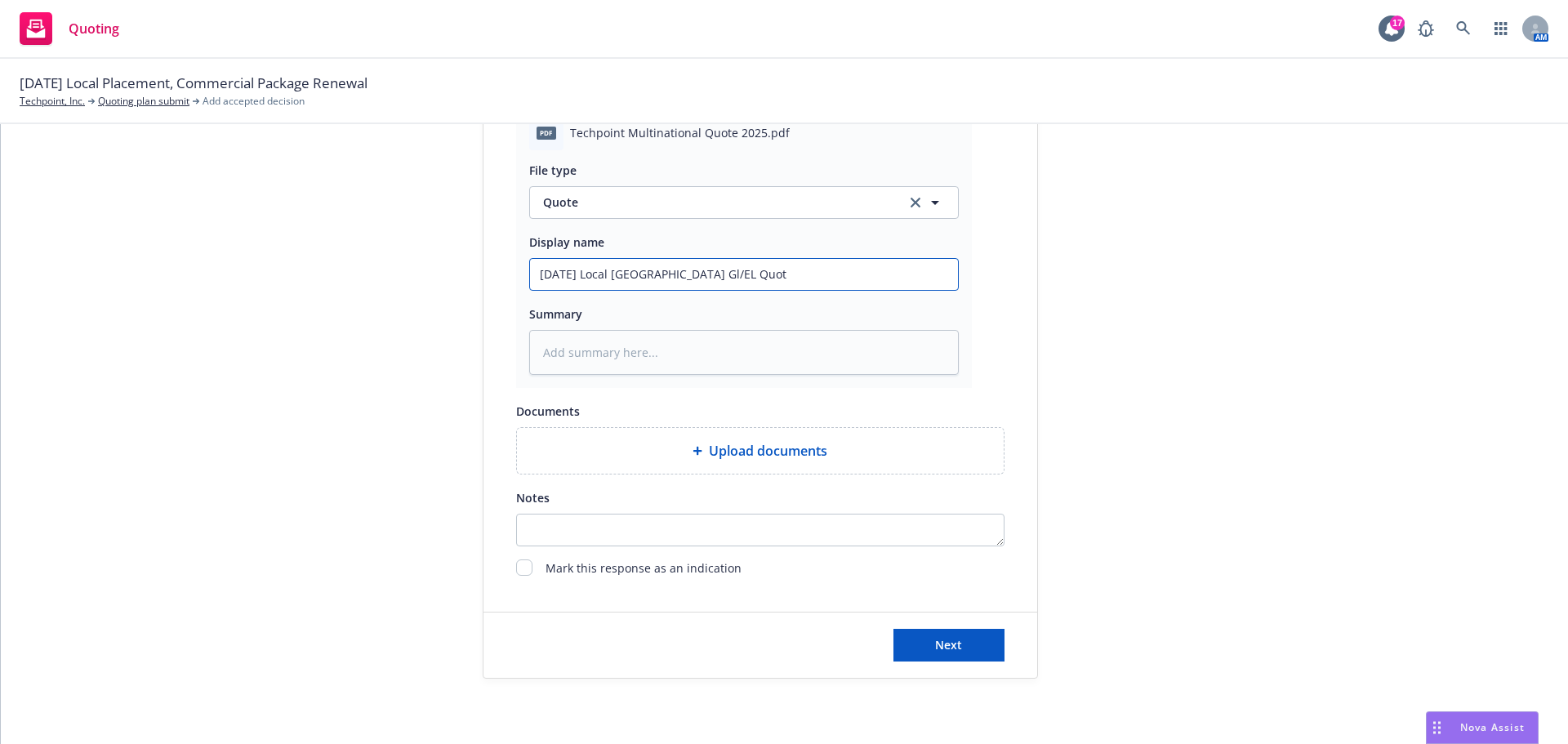
type textarea "x"
type input "8/21/2025 Local South Korea Gl/EL Quote"
type textarea "x"
type input "8/21/2025 Local South Korea Gl/EL Quote:"
type textarea "x"
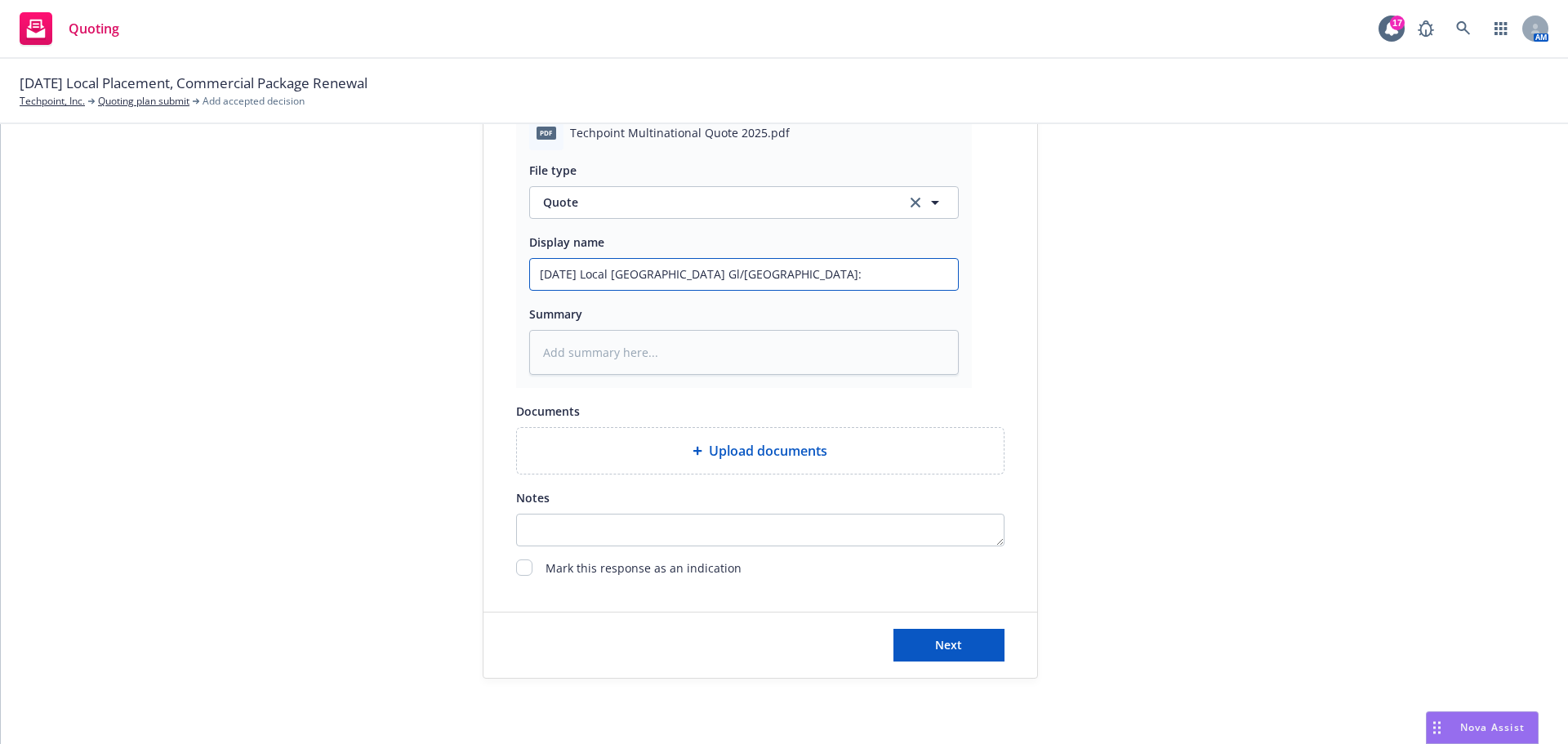
type input "8/21/2025 Local South Korea Gl/EL Quote:"
type textarea "x"
type input "8/21/2025 Local South Korea Gl/EL Quote: $"
type textarea "x"
type input "8/21/2025 Local South Korea Gl/EL Quote: $1"
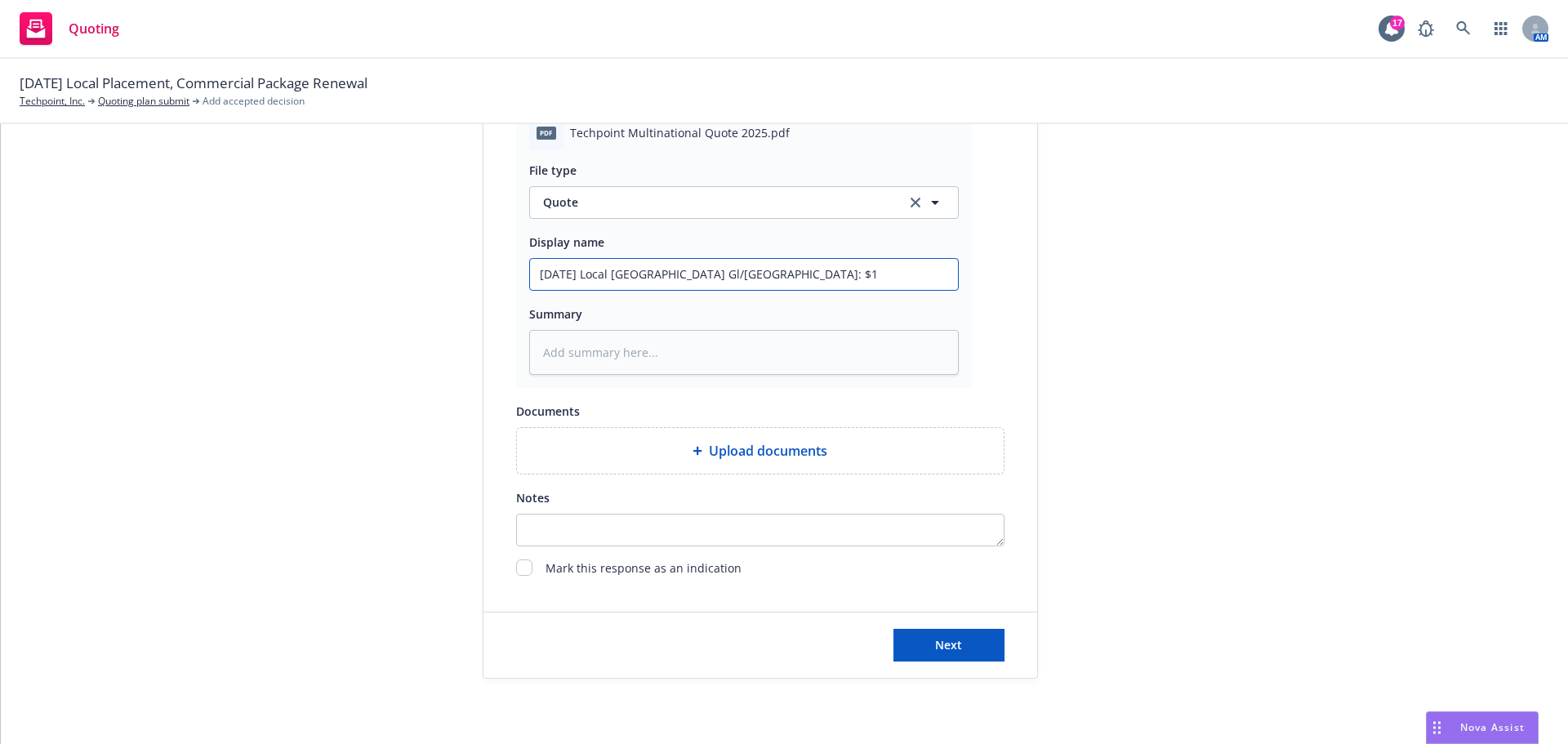
type textarea "x"
type input "8/21/2025 Local South Korea Gl/EL Quote: $15"
type textarea "x"
type input "8/21/2025 Local South Korea Gl/EL Quote: $150"
type textarea "x"
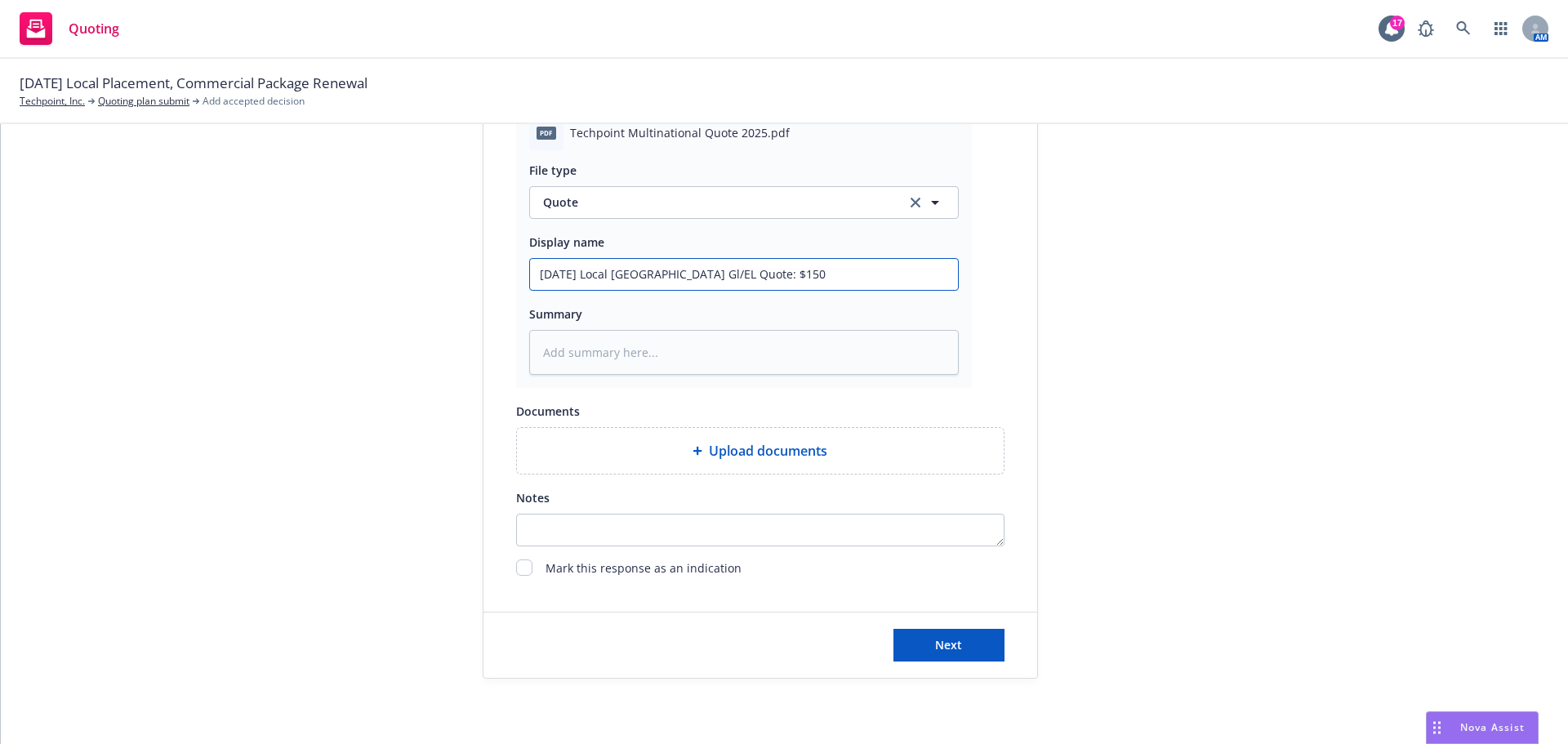
type input "8/21/2025 Local South Korea Gl/EL Quote: $1500"
type textarea "x"
type input "8/21/2025 Local South Korea Gl/EL Quote: $1500"
type textarea "x"
type input "8/21/2025 Local South Korea Gl/EL Quote: $1500 I"
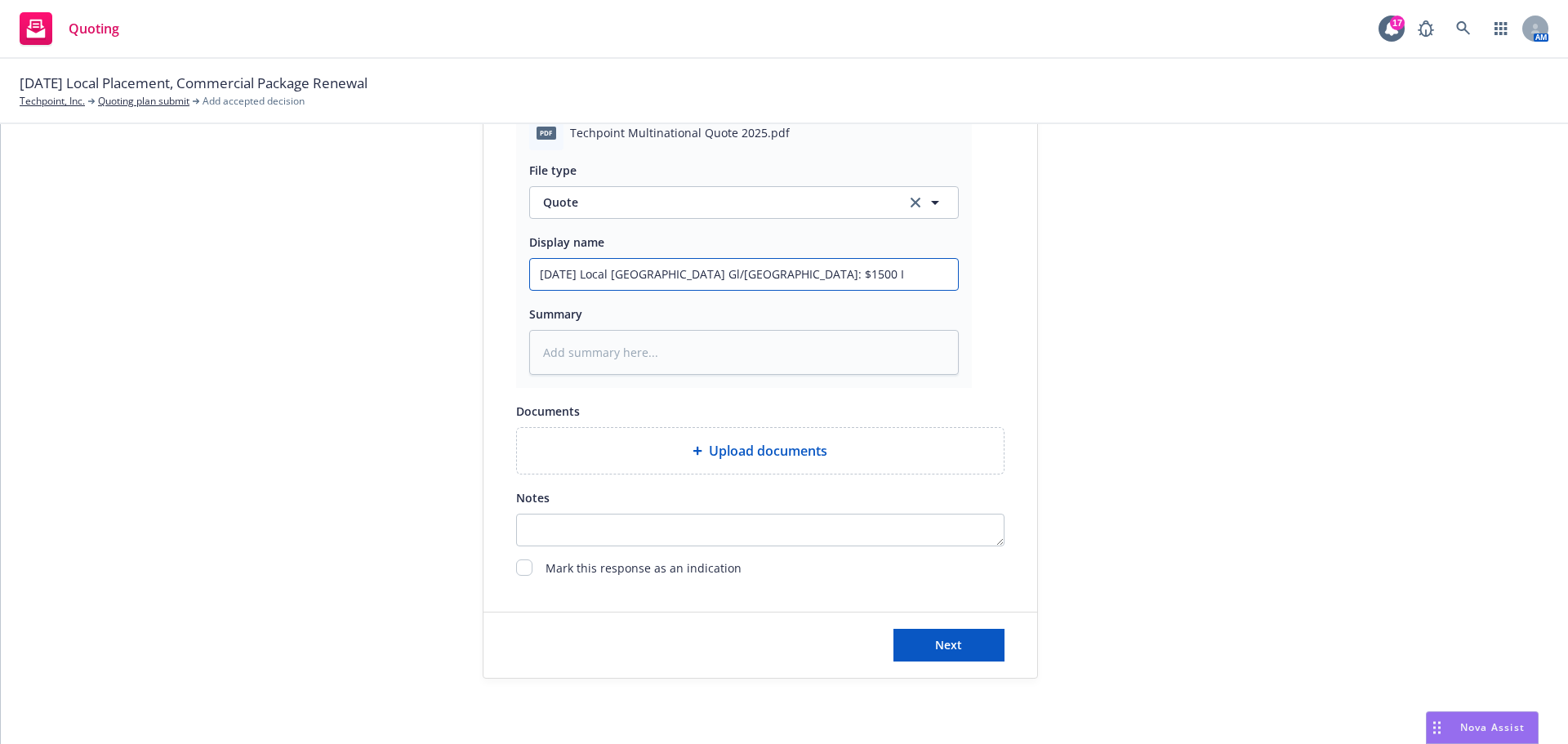
type textarea "x"
type input "8/21/2025 Local South Korea Gl/EL Quote: $1500 In"
type textarea "x"
type input "8/21/2025 Local South Korea Gl/EL Quote: $1500 Int"
type textarea "x"
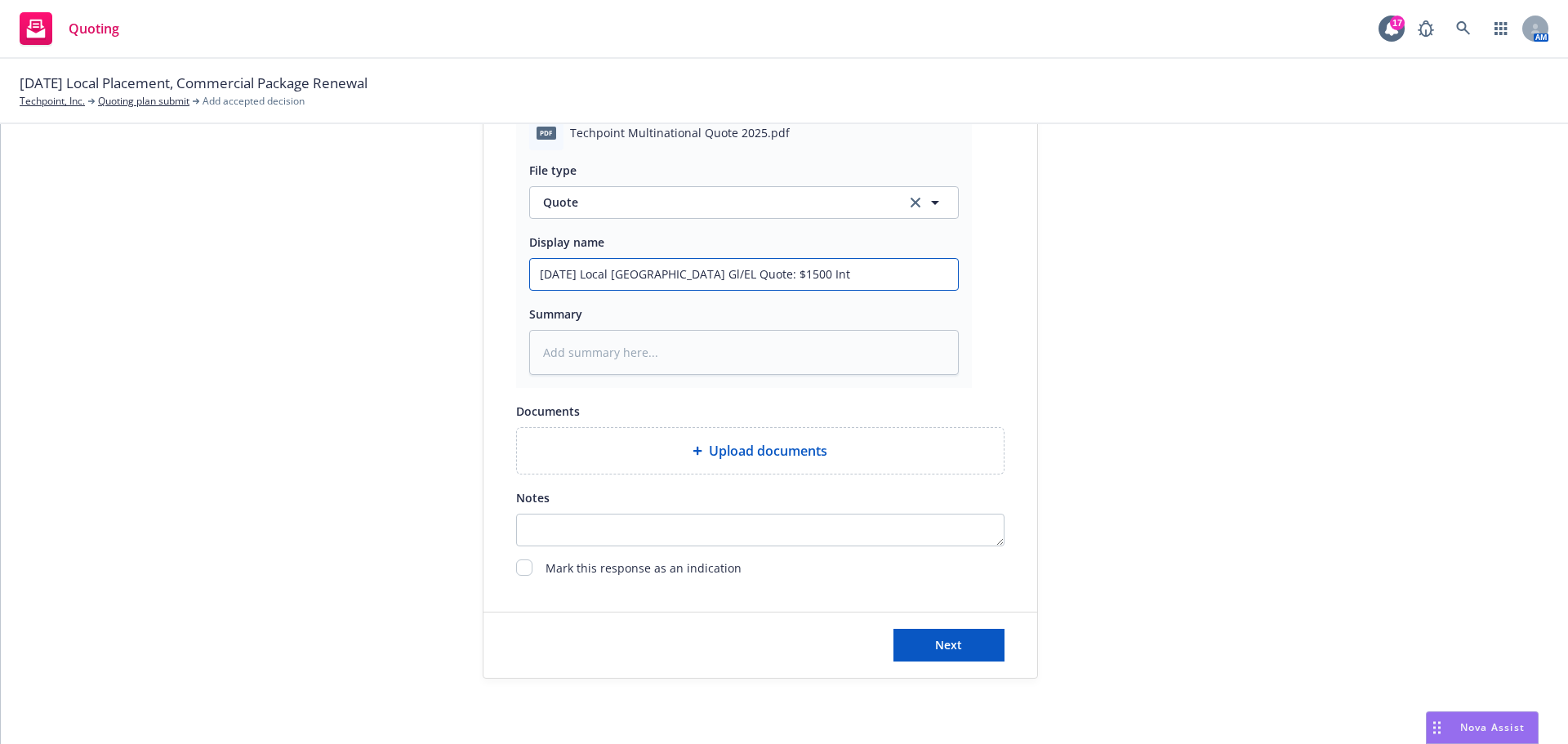
type input "8/21/2025 Local South Korea Gl/EL Quote: $1500 Inta"
type textarea "x"
type input "8/21/2025 Local South Korea Gl/EL Quote: $1500 Intac"
type textarea "x"
type input "8/21/2025 Local South Korea Gl/EL Quote: $1500 Intact"
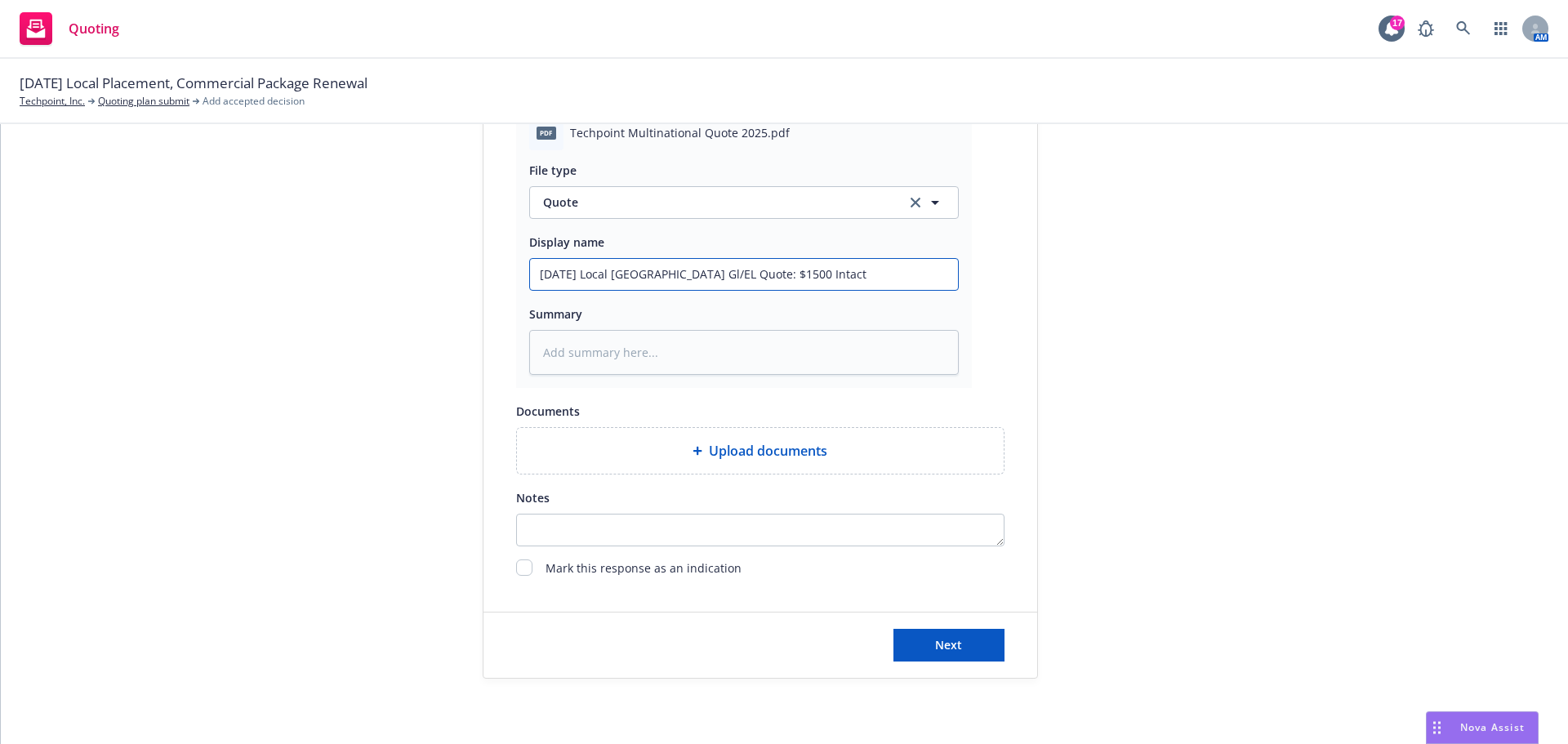
click at [770, 275] on input "8/21/2025 Local South Korea Gl/EL Quote: $1500 Intact" at bounding box center [743, 274] width 427 height 31
type textarea "x"
type input "8/21/2025 Local South Korea Gl/EL Quote: $1,500 Intact"
drag, startPoint x: 941, startPoint y: 636, endPoint x: 913, endPoint y: 636, distance: 28.0
click at [941, 637] on span "Next" at bounding box center [948, 644] width 27 height 15
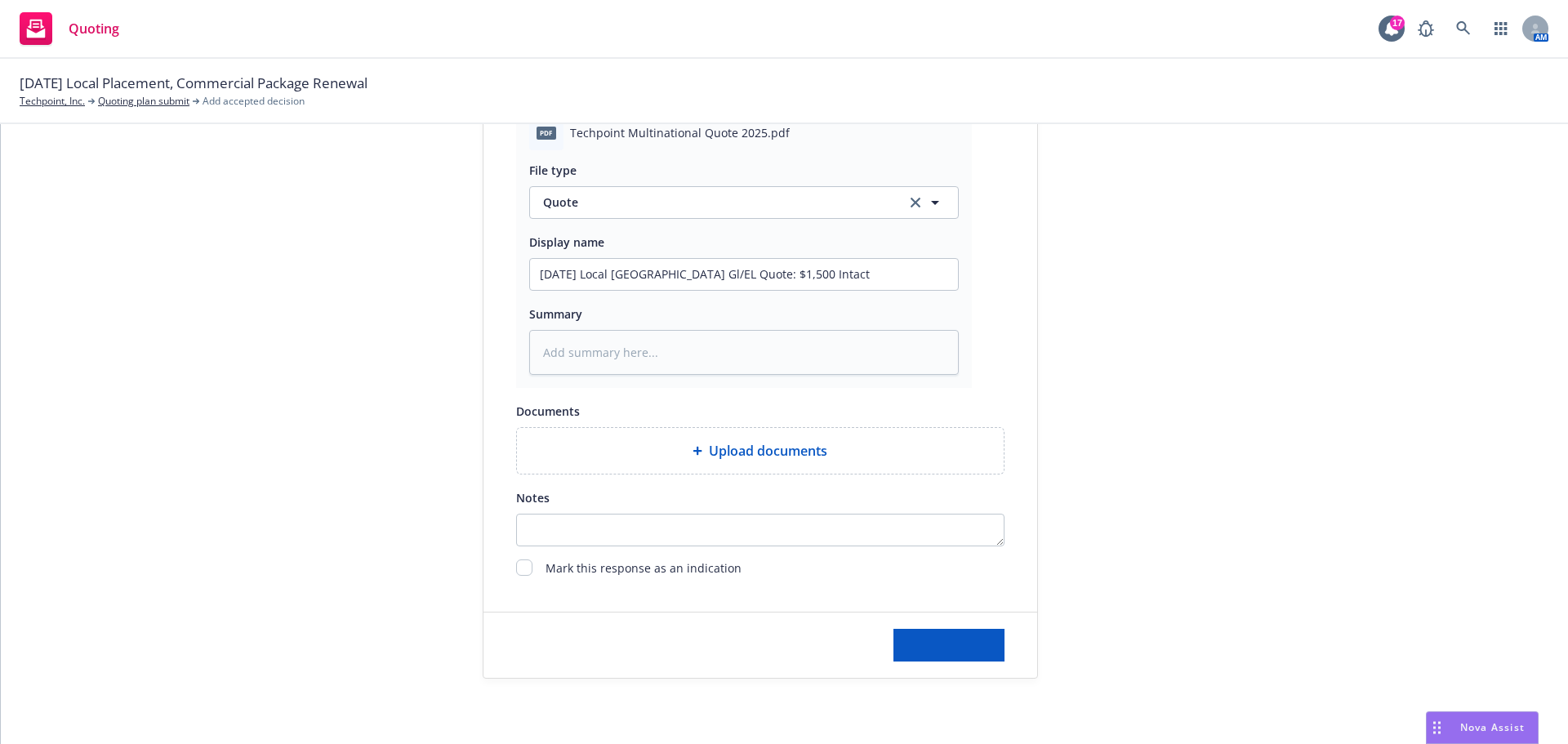
type textarea "x"
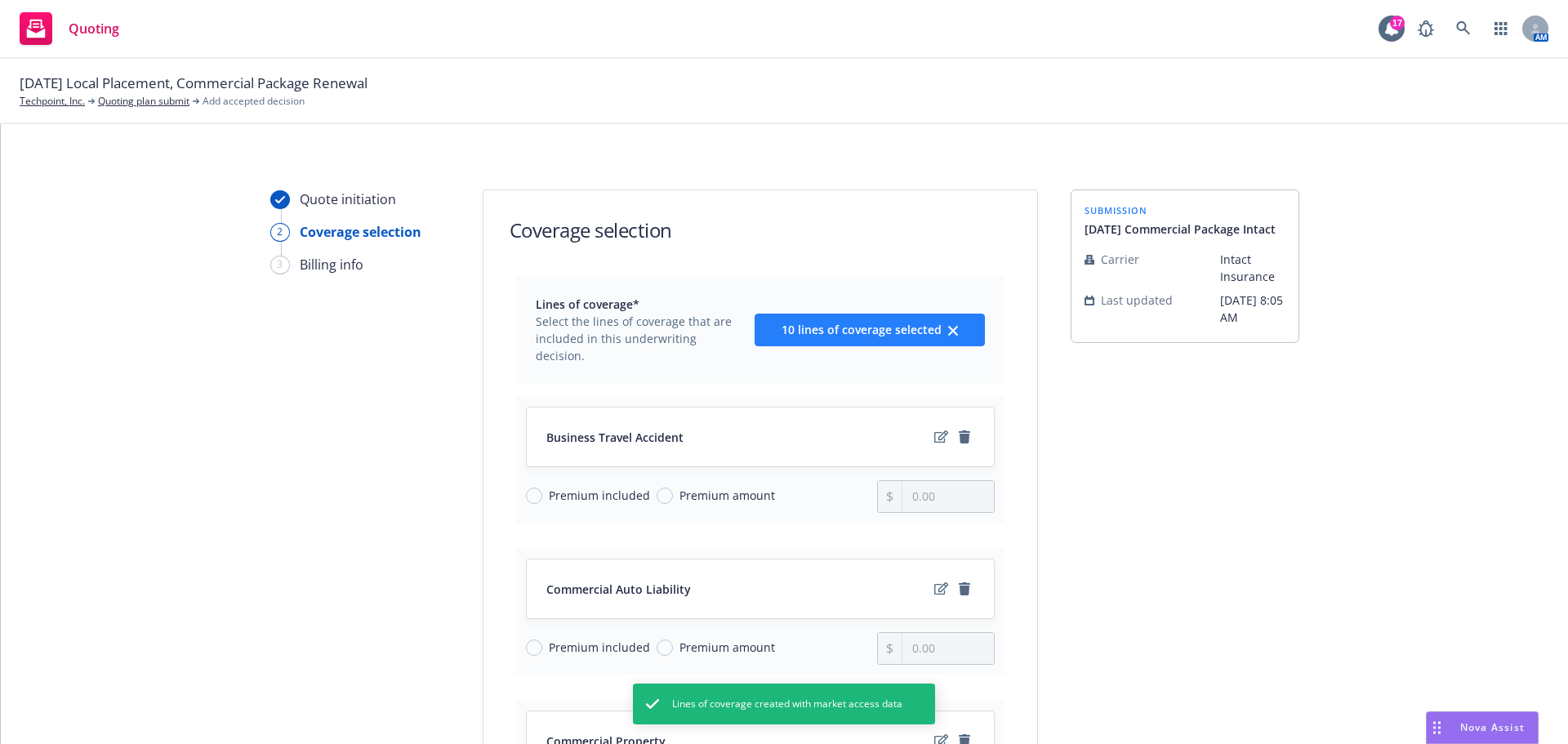
click at [948, 326] on icon "clear selection" at bounding box center [953, 331] width 10 height 10
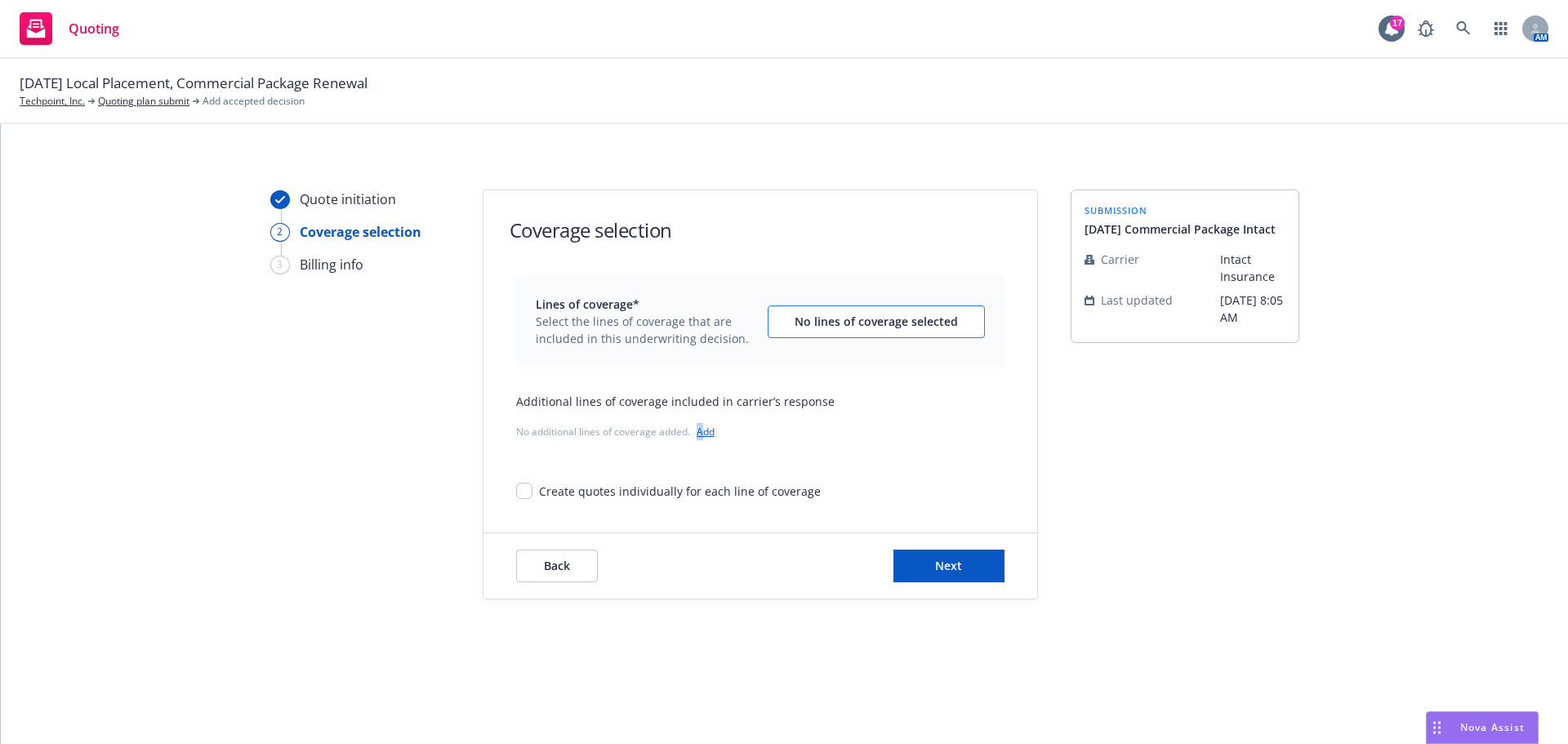
click at [700, 430] on link "Add" at bounding box center [705, 432] width 18 height 14
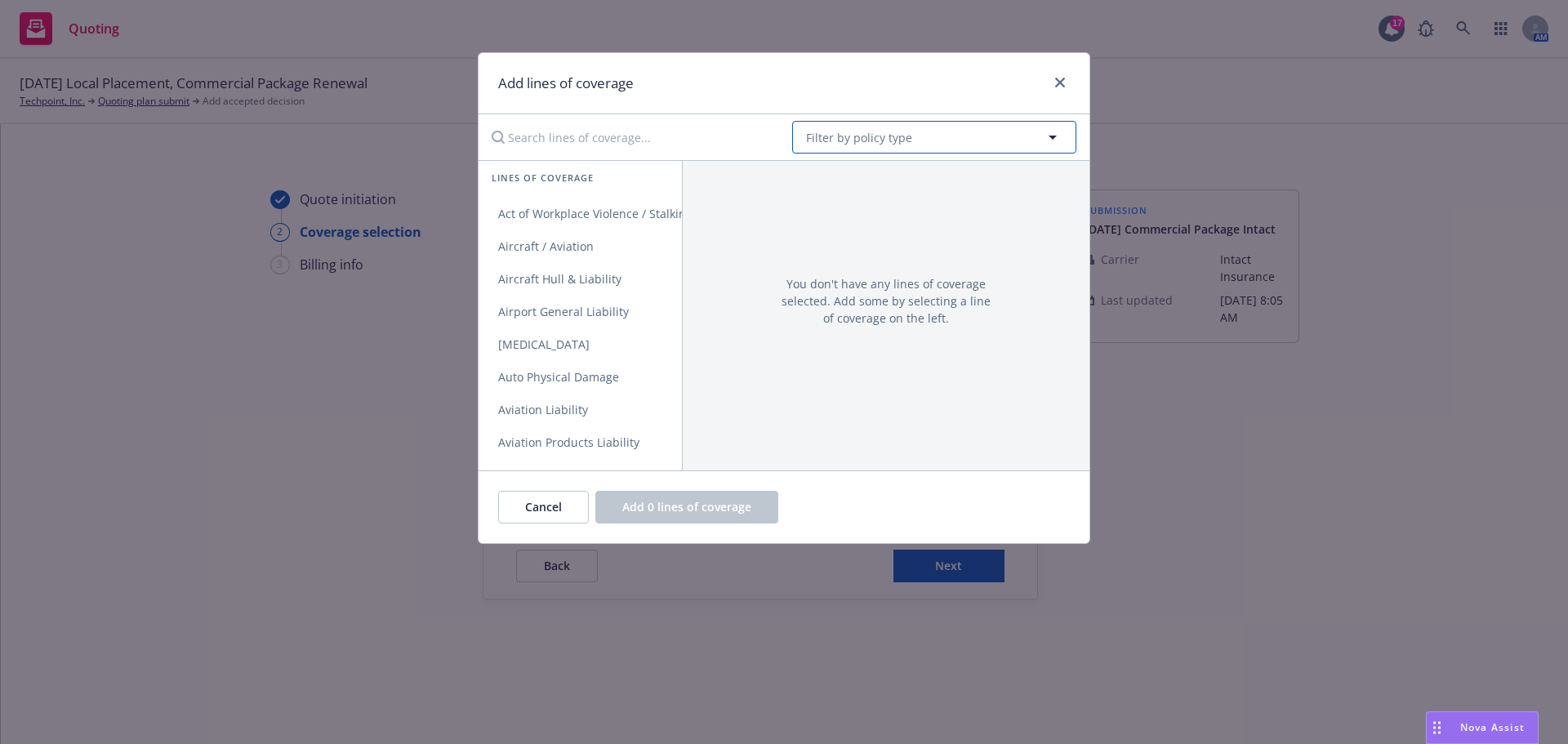
click at [905, 140] on span "Filter by policy type" at bounding box center [859, 138] width 106 height 17
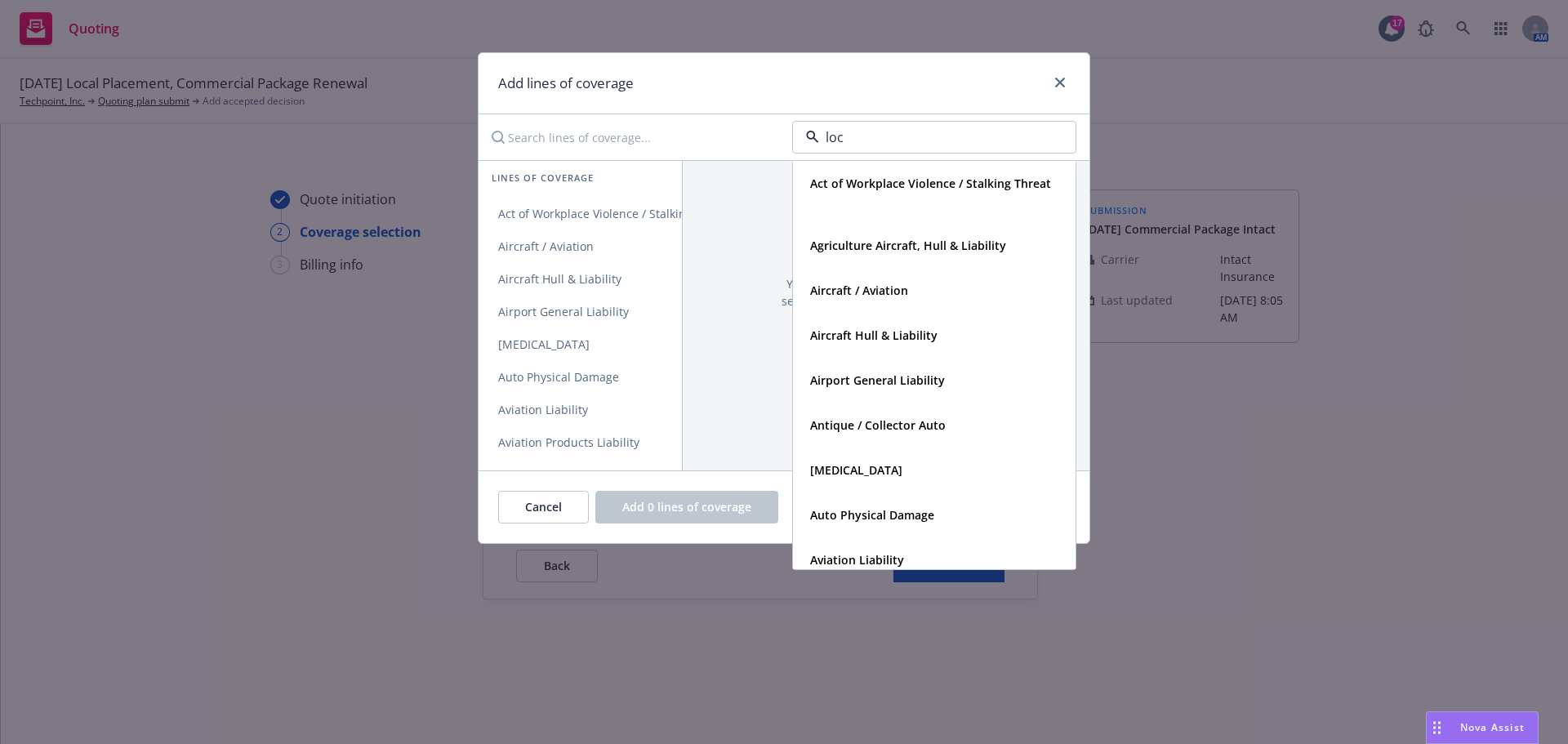
type input "loca"
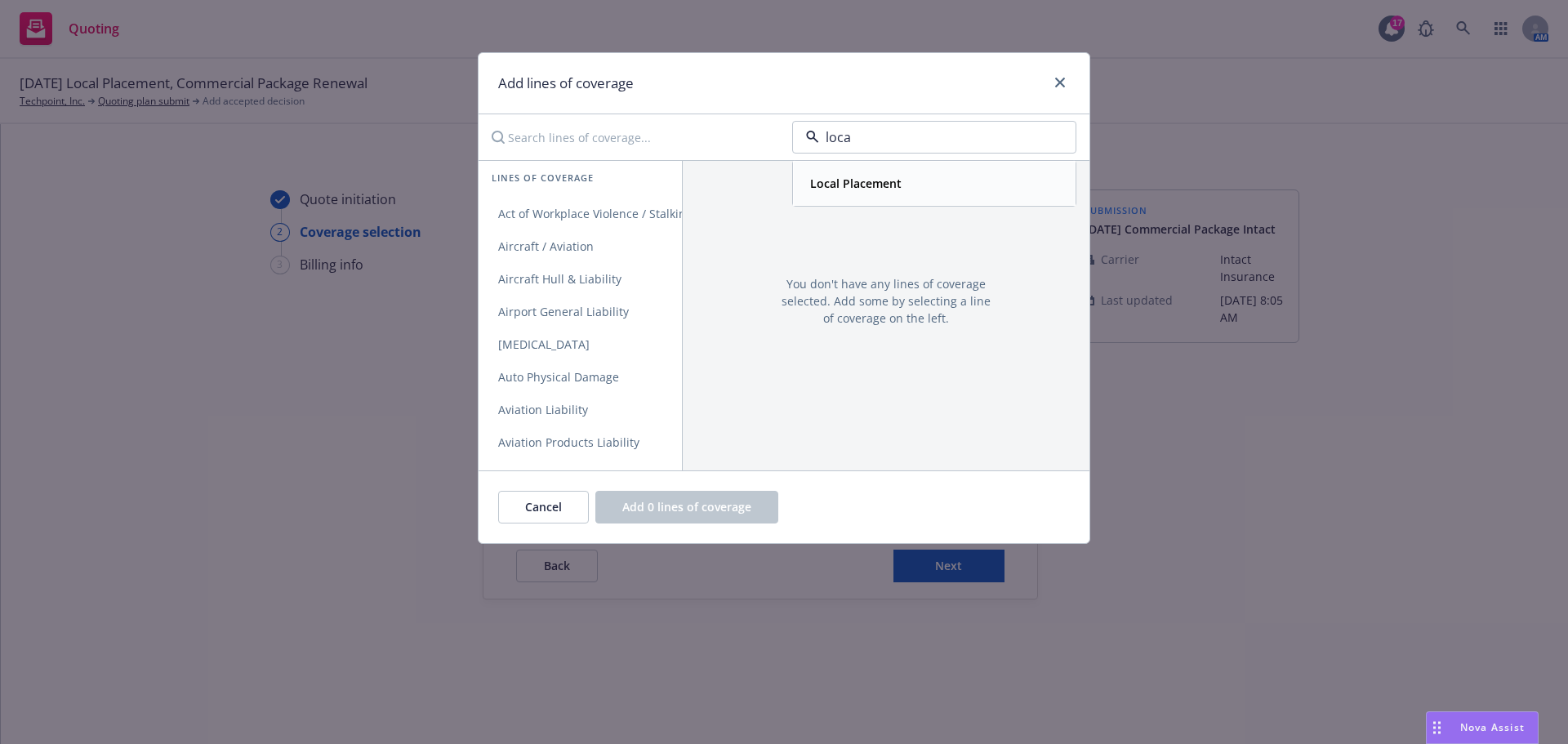
click at [877, 178] on strong "Local Placement" at bounding box center [855, 183] width 92 height 15
click at [596, 203] on link "Employers Liability" at bounding box center [580, 213] width 203 height 33
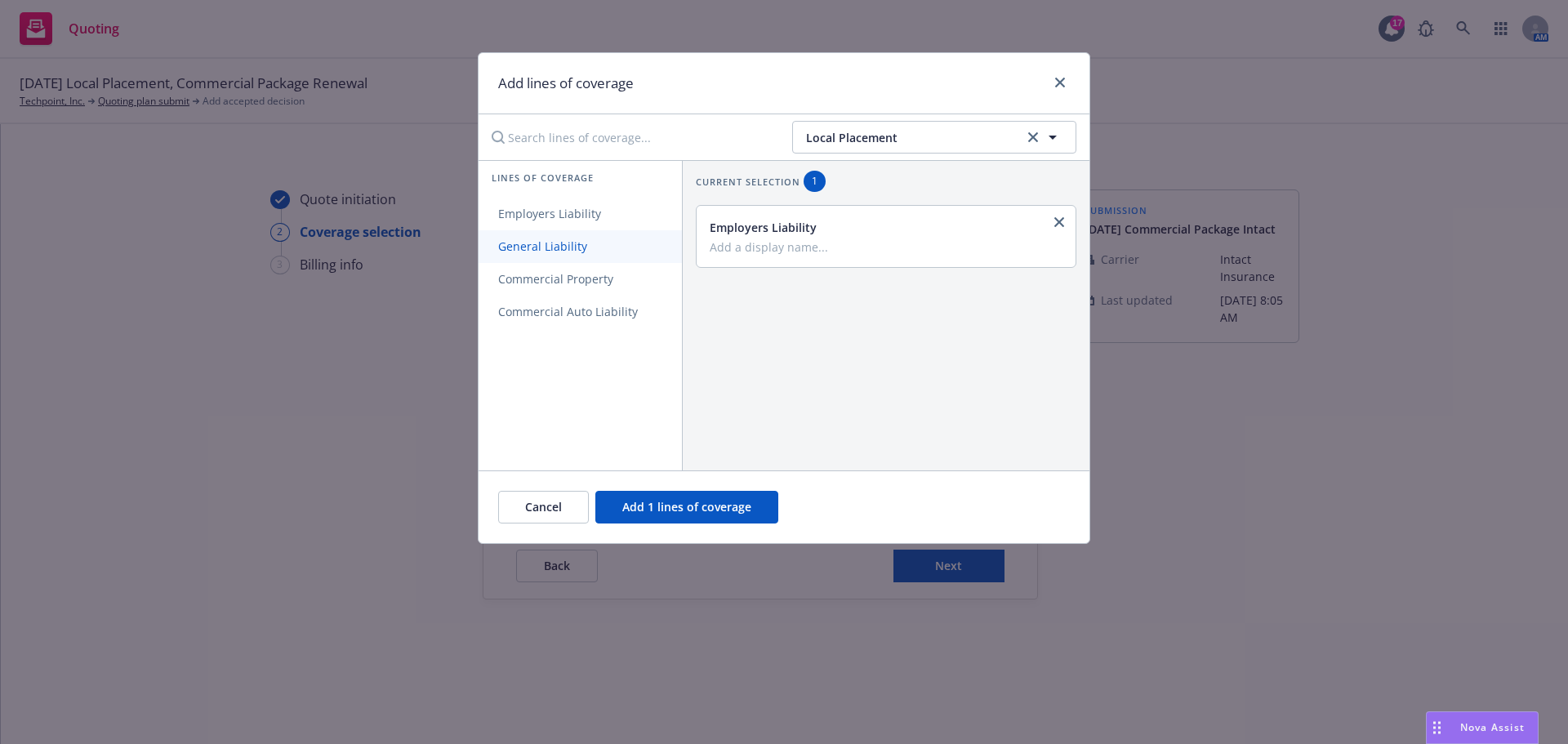
click at [581, 249] on span "General Liability" at bounding box center [543, 246] width 128 height 15
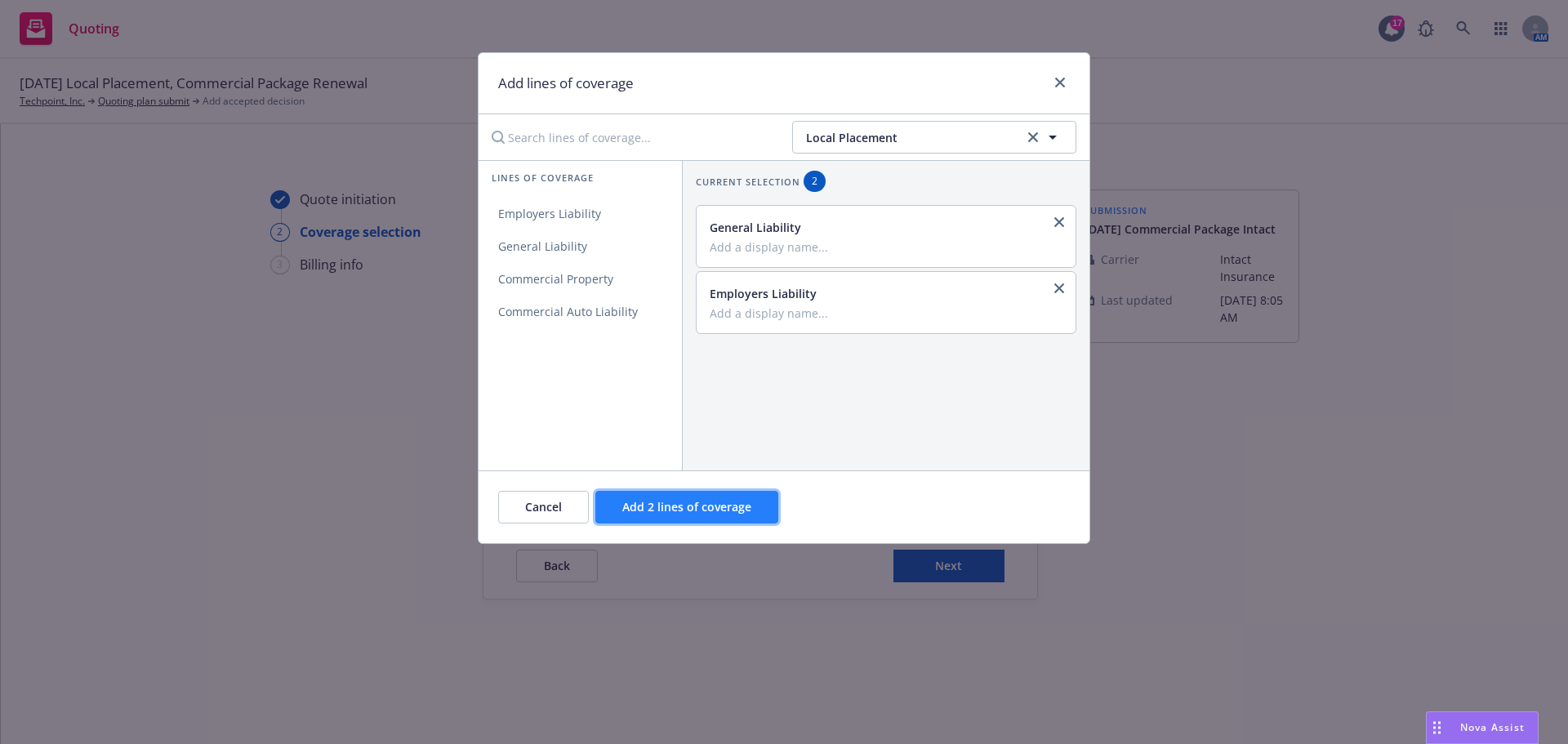
click at [659, 512] on span "Add 2 lines of coverage" at bounding box center [687, 506] width 129 height 15
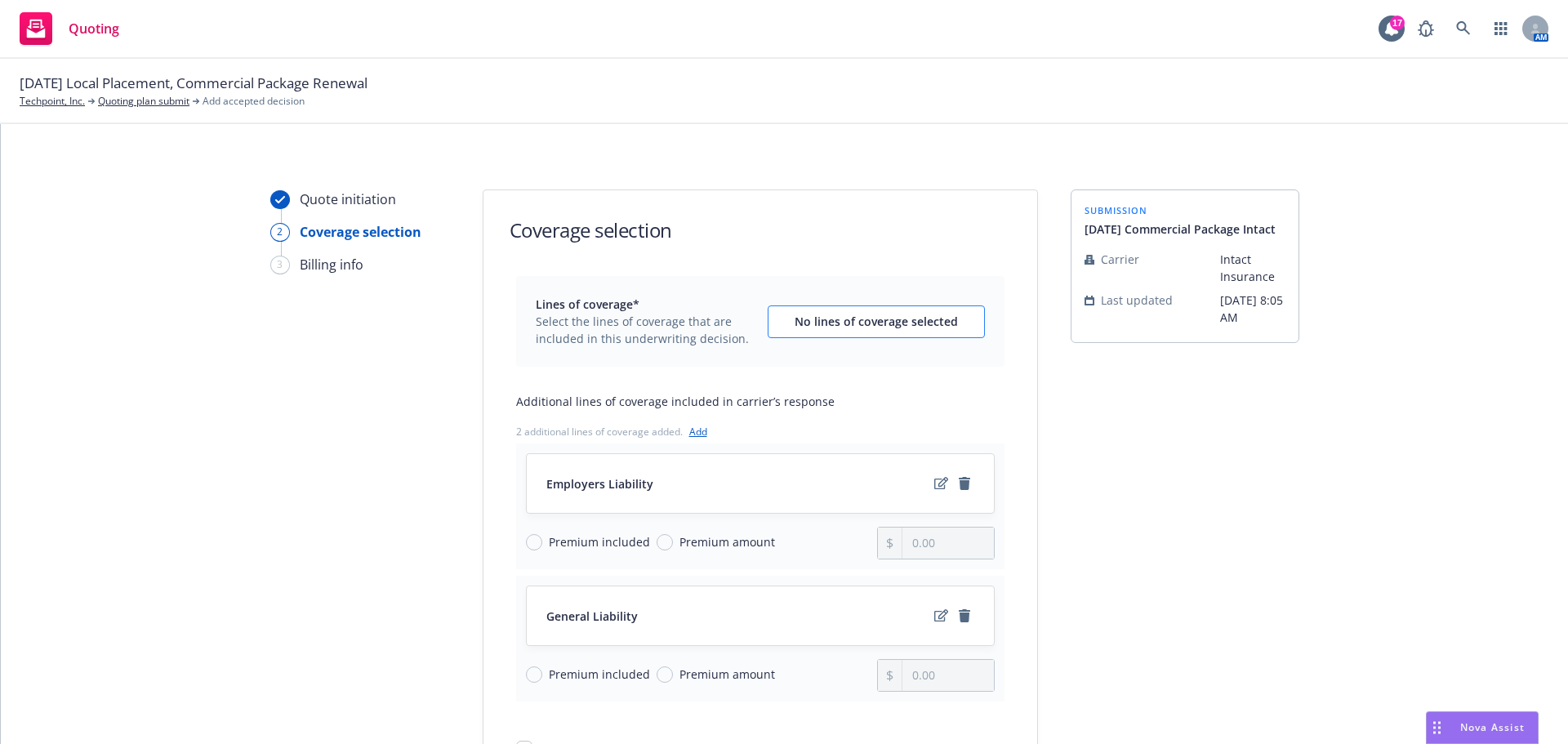
scroll to position [179, 0]
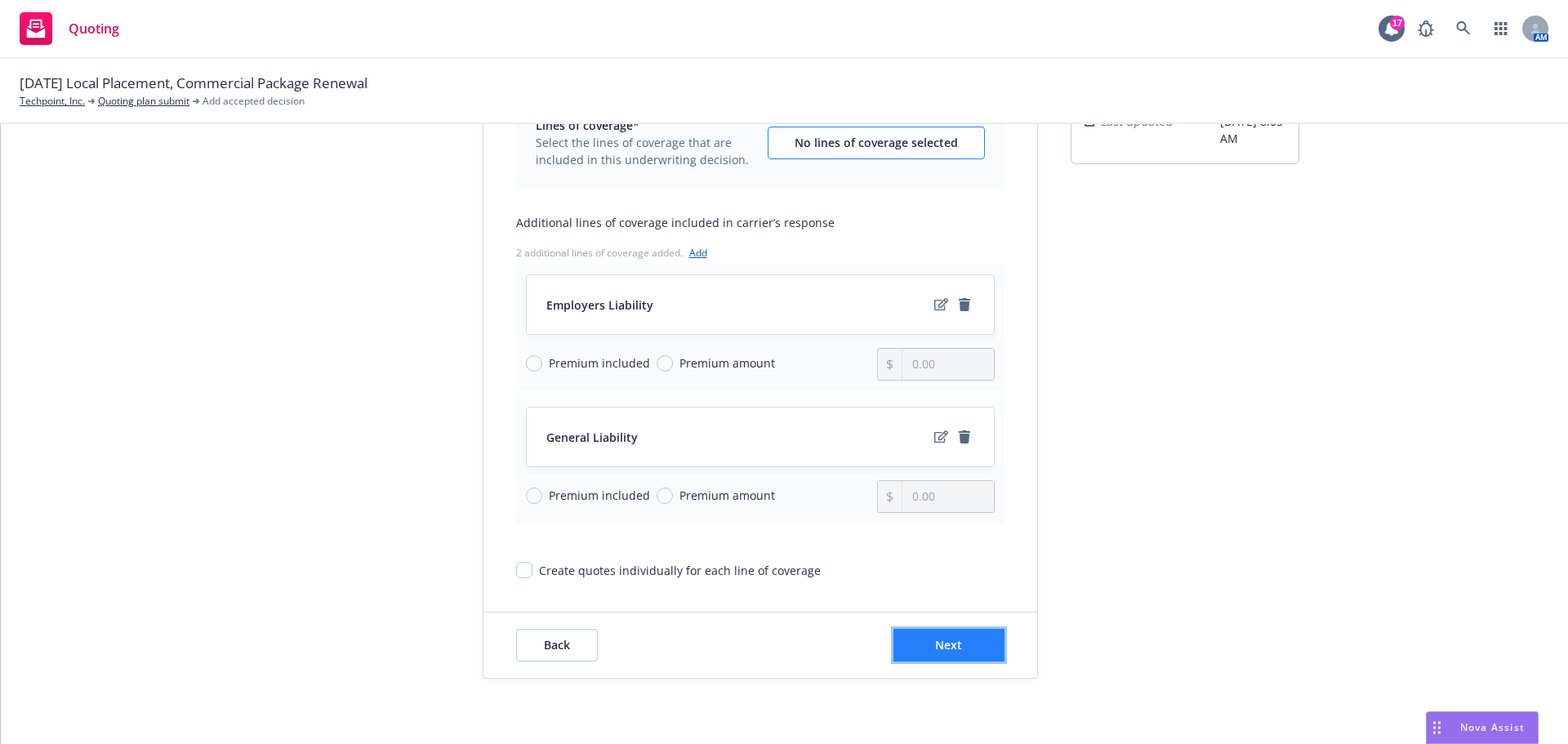
click at [935, 645] on span "Next" at bounding box center [948, 644] width 27 height 15
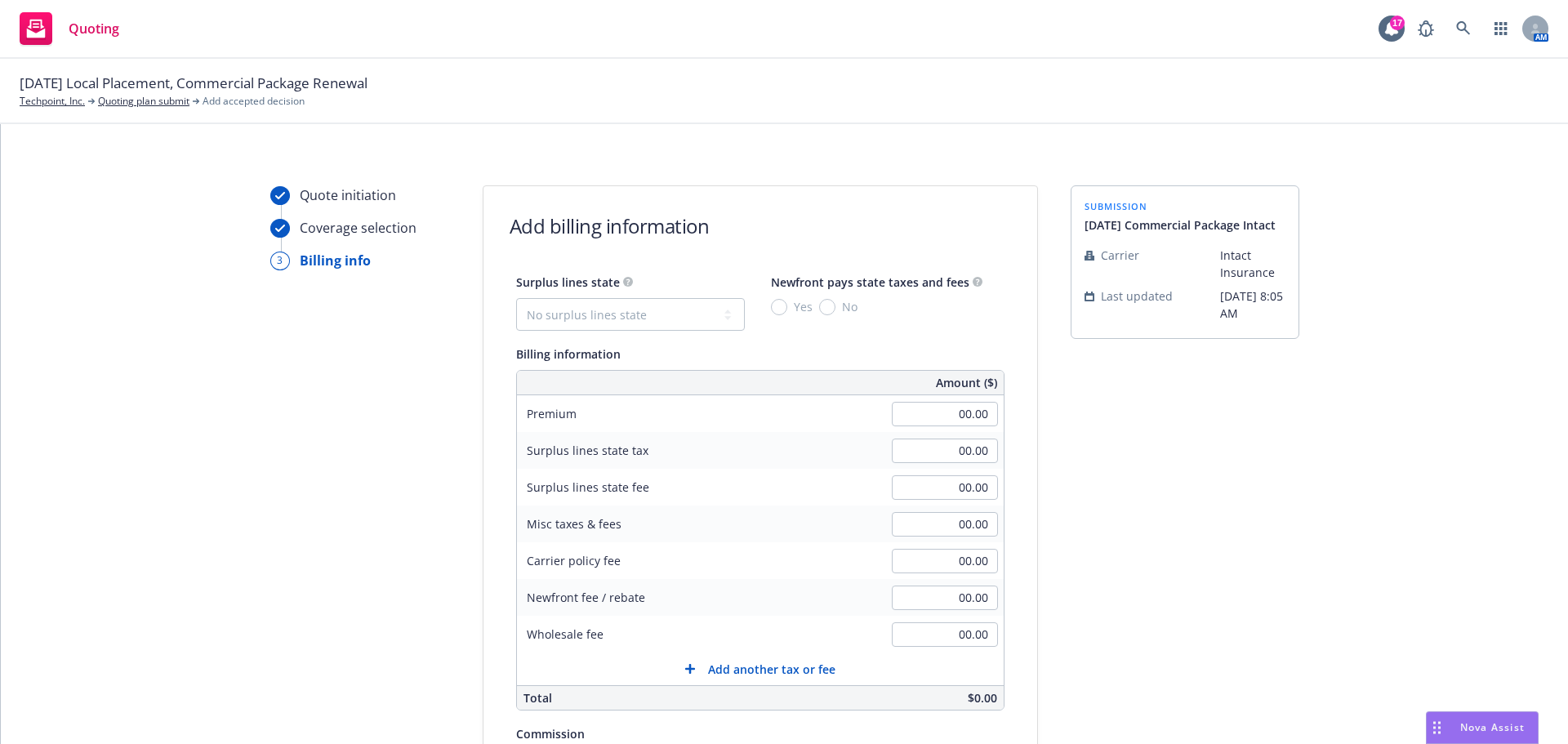
scroll to position [0, 0]
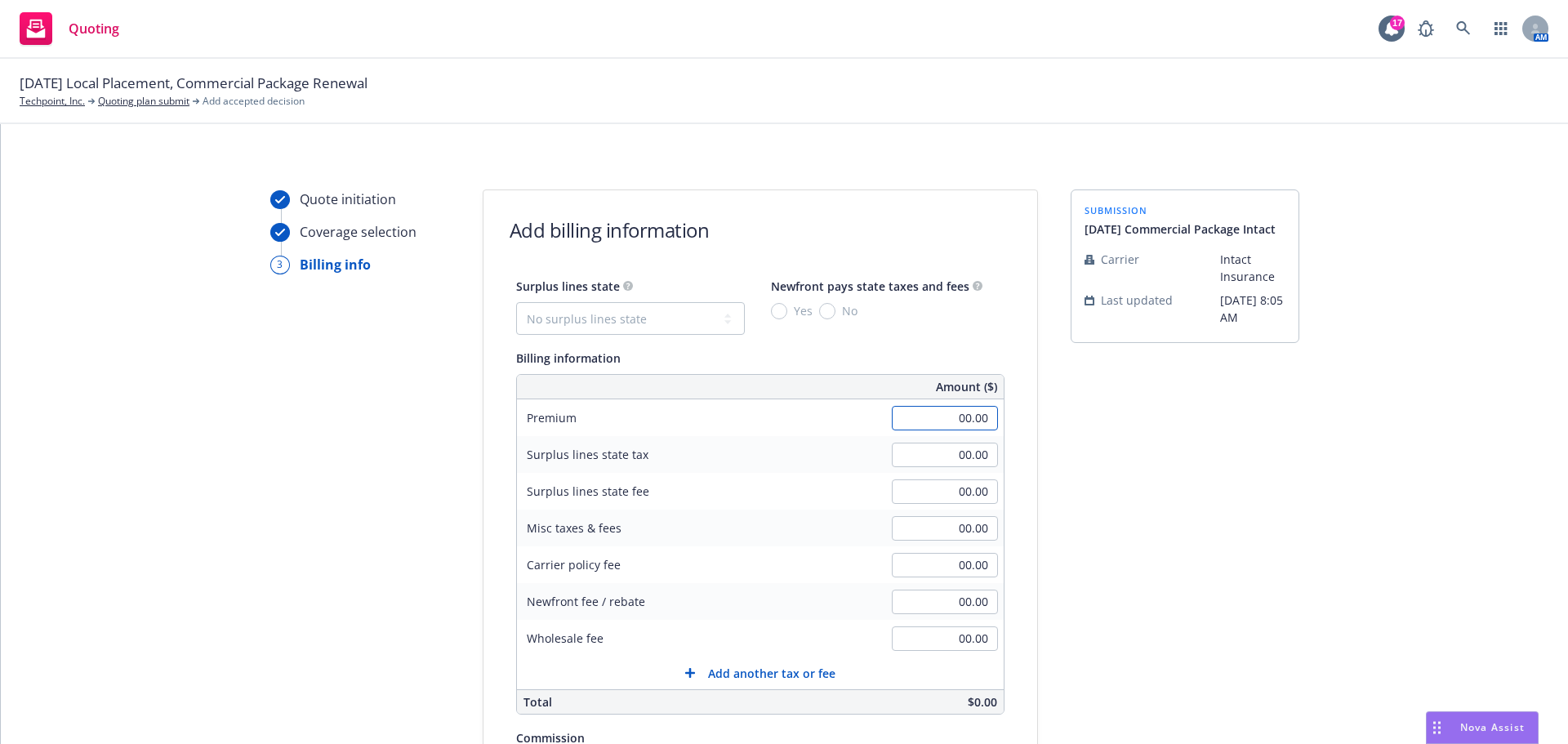
click at [940, 420] on input "00.00" at bounding box center [945, 417] width 106 height 24
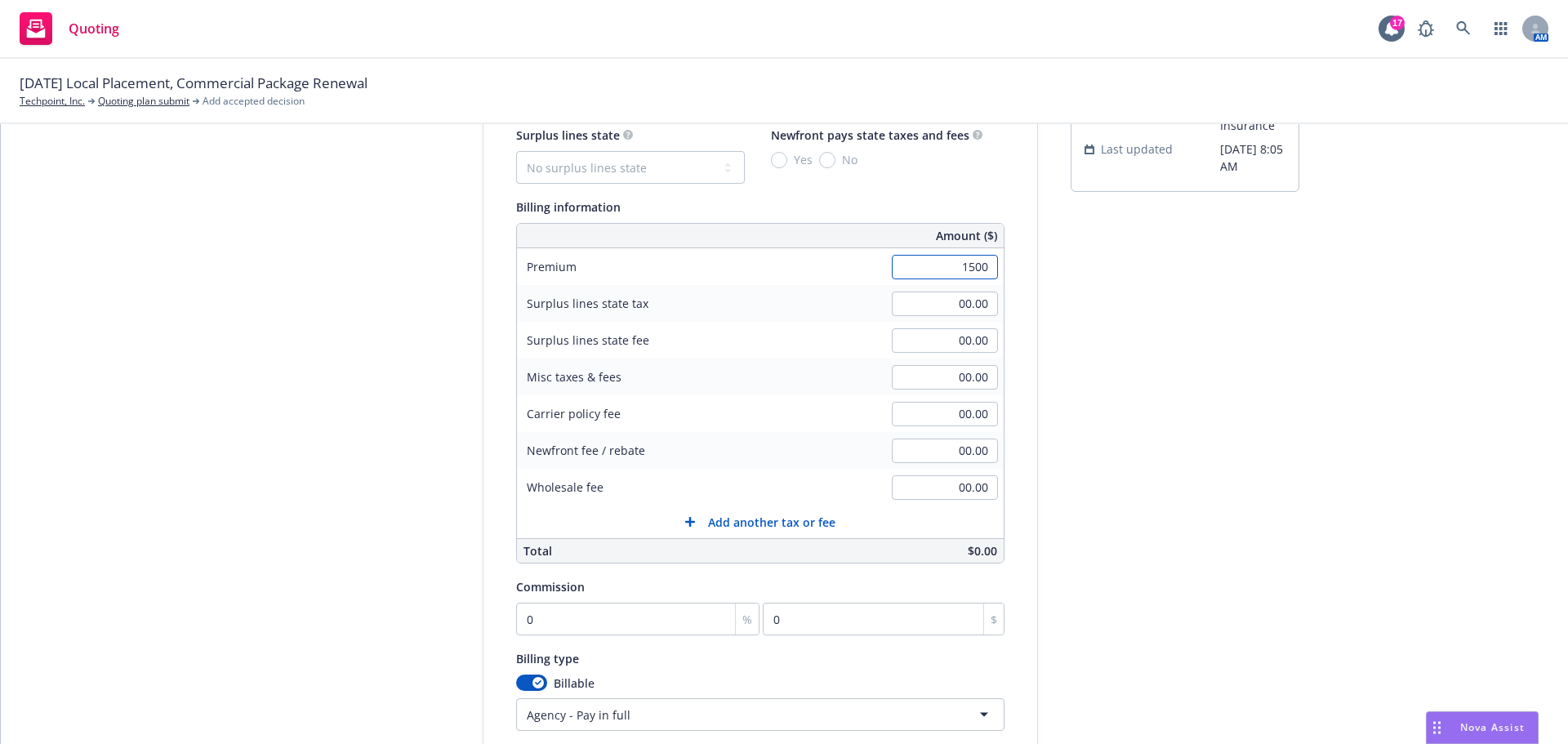
scroll to position [327, 0]
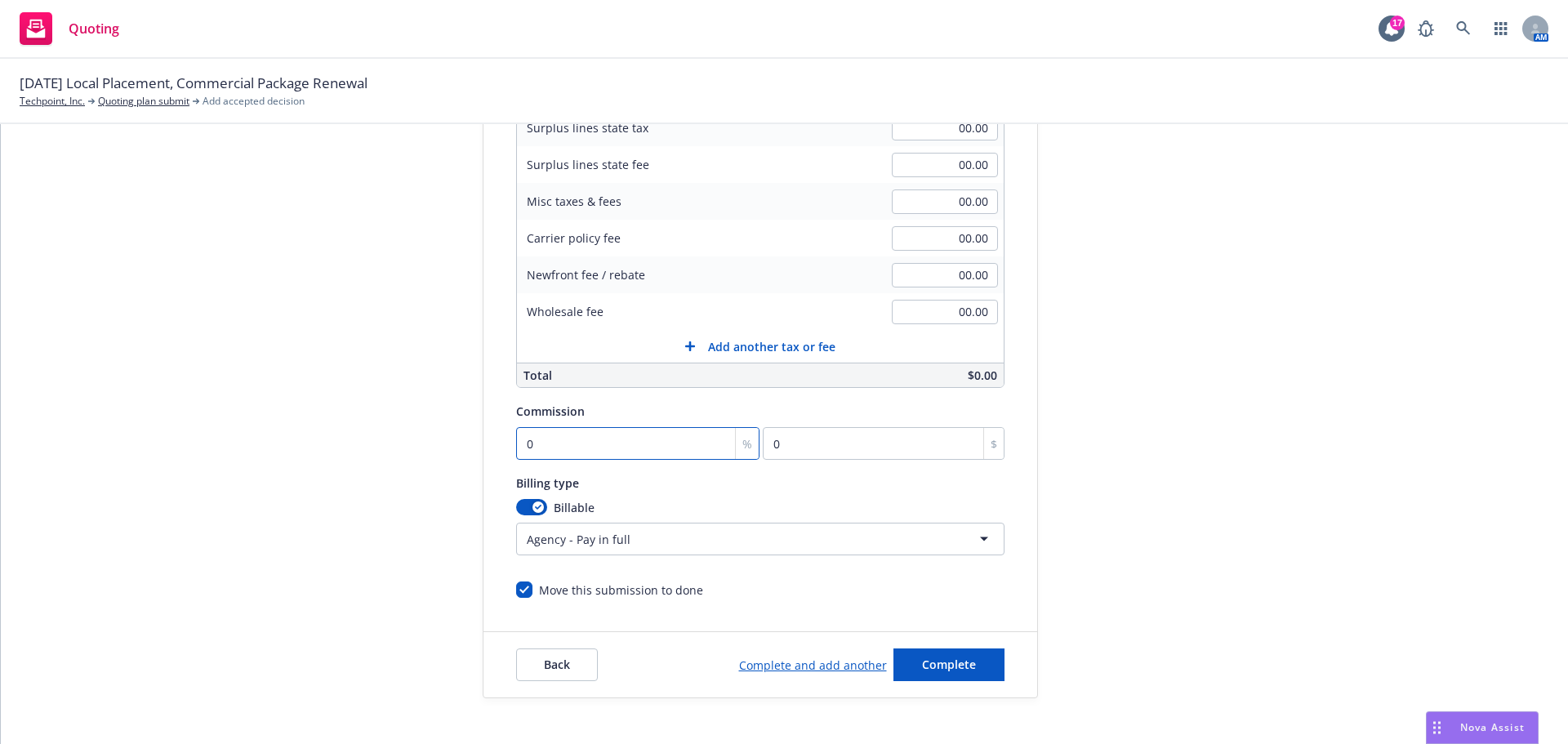
type input "1,500.00"
click at [538, 448] on input "0" at bounding box center [637, 443] width 244 height 33
type input "1"
type input "15"
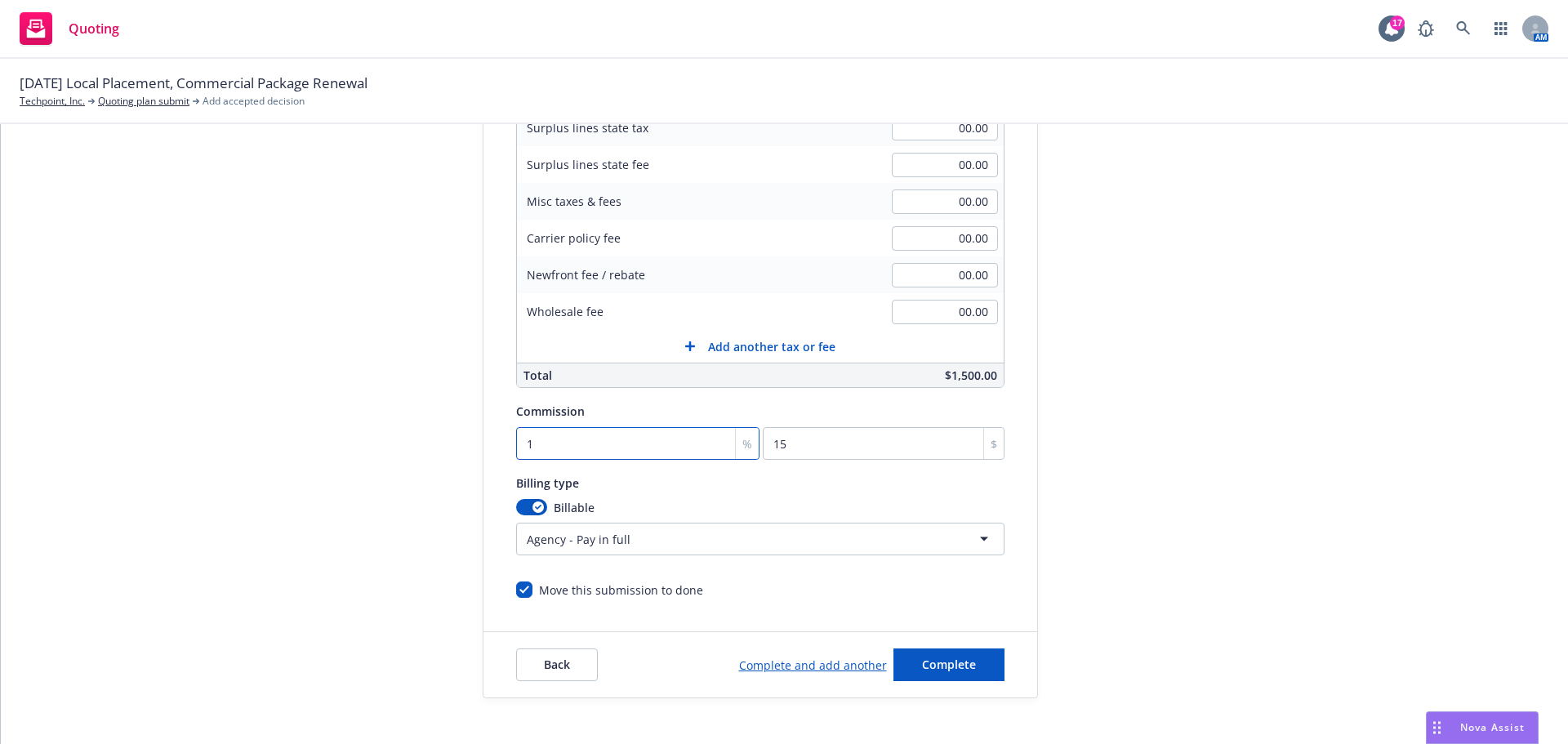
type input "225"
type input "15"
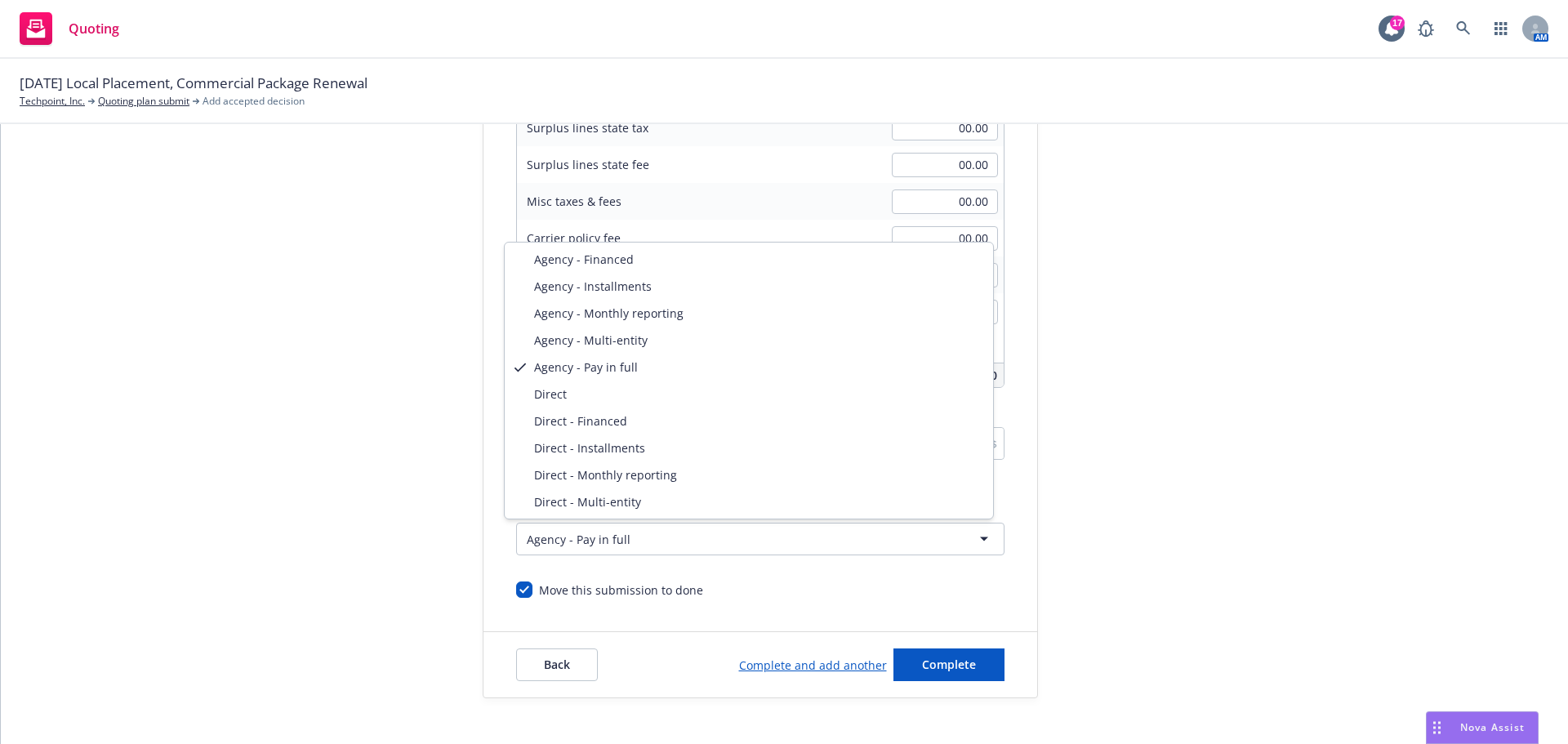
click at [968, 536] on html "Quoting 17 AM 8/21/25 Local Placement, Commercial Package Renewal Techpoint, In…" at bounding box center [784, 372] width 1568 height 744
select select "DIRECT"
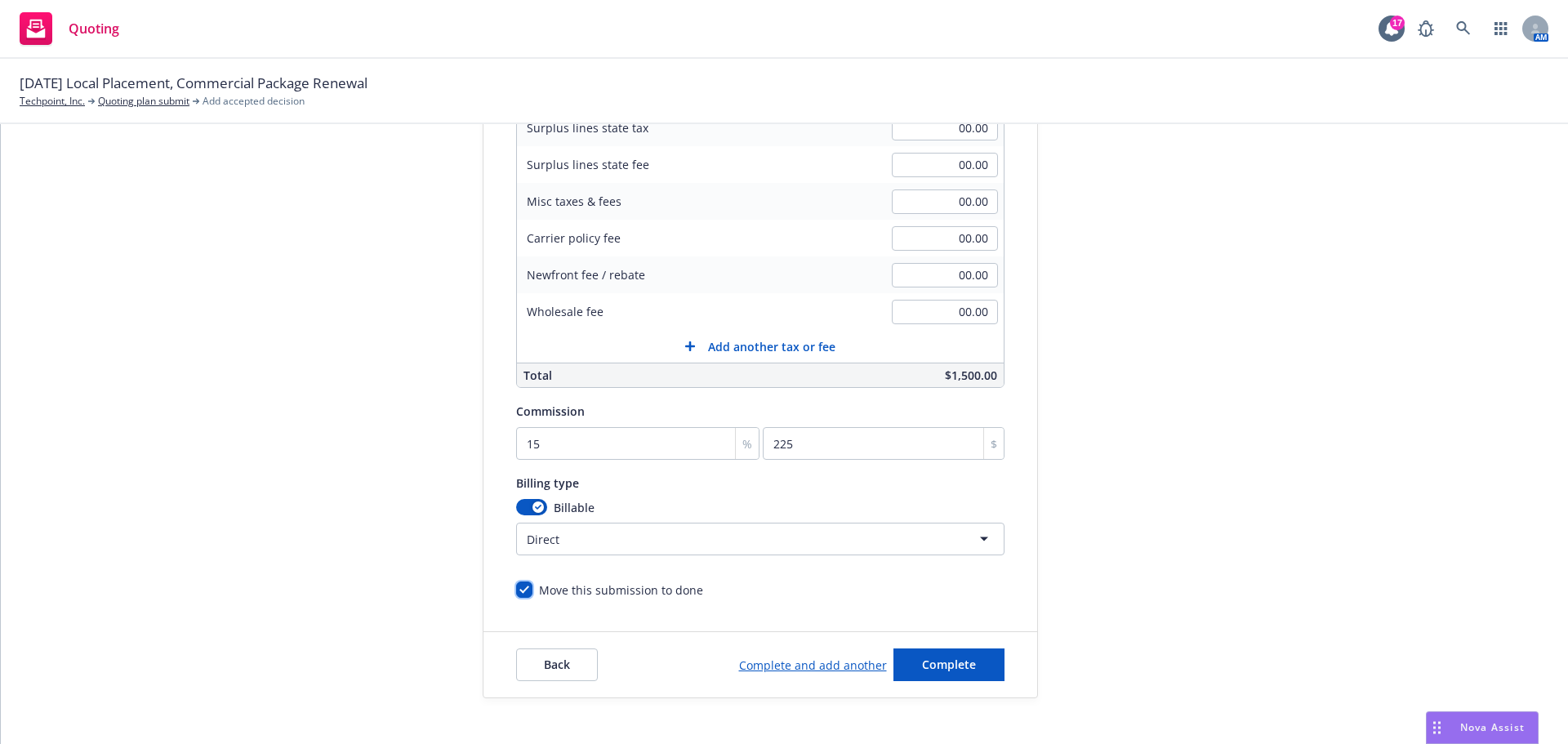
drag, startPoint x: 507, startPoint y: 589, endPoint x: 553, endPoint y: 609, distance: 50.2
click at [516, 592] on input "Move this submission to done" at bounding box center [523, 589] width 16 height 16
checkbox input "false"
click at [790, 665] on link "Complete and add another" at bounding box center [813, 665] width 148 height 17
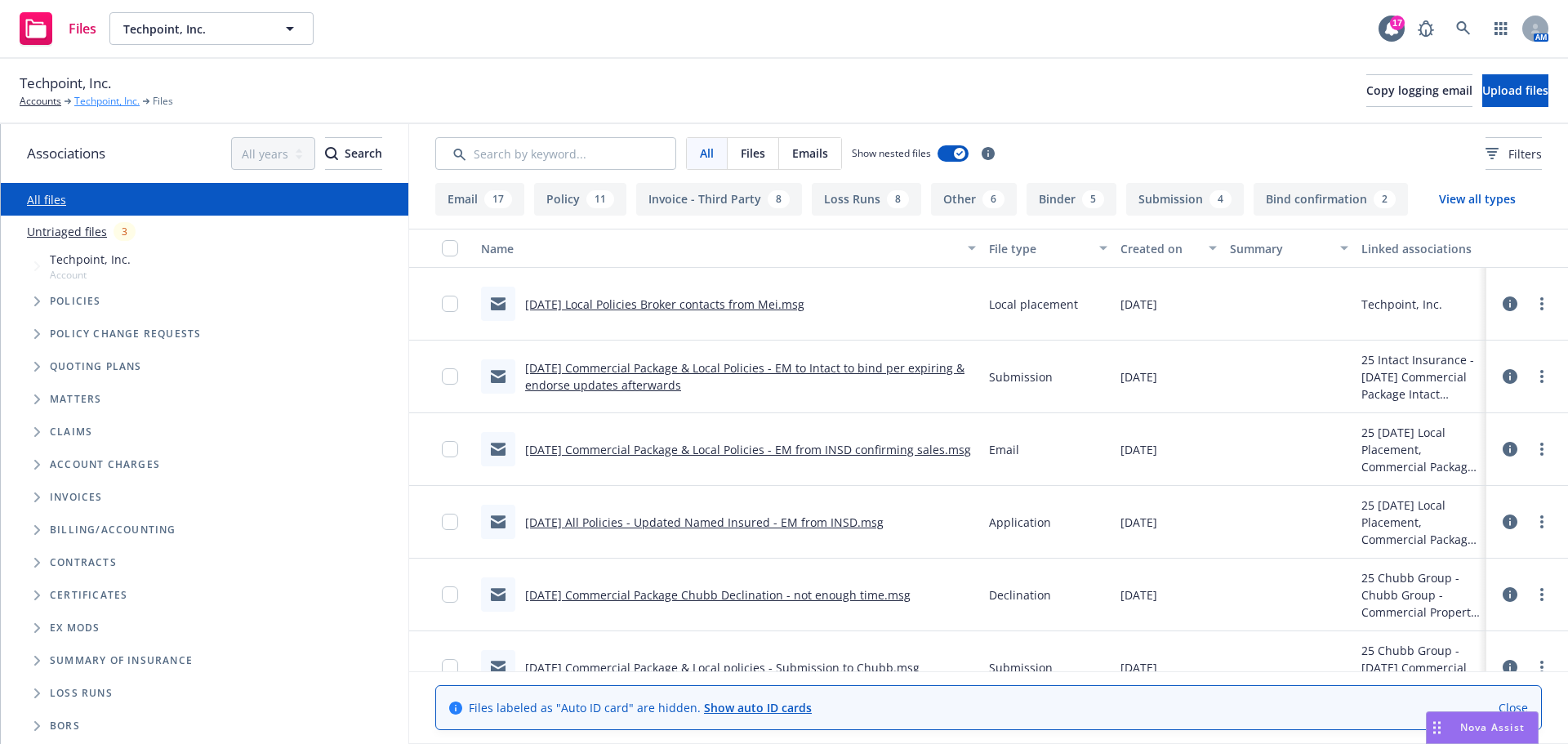
click at [108, 99] on link "Techpoint, Inc." at bounding box center [107, 102] width 66 height 15
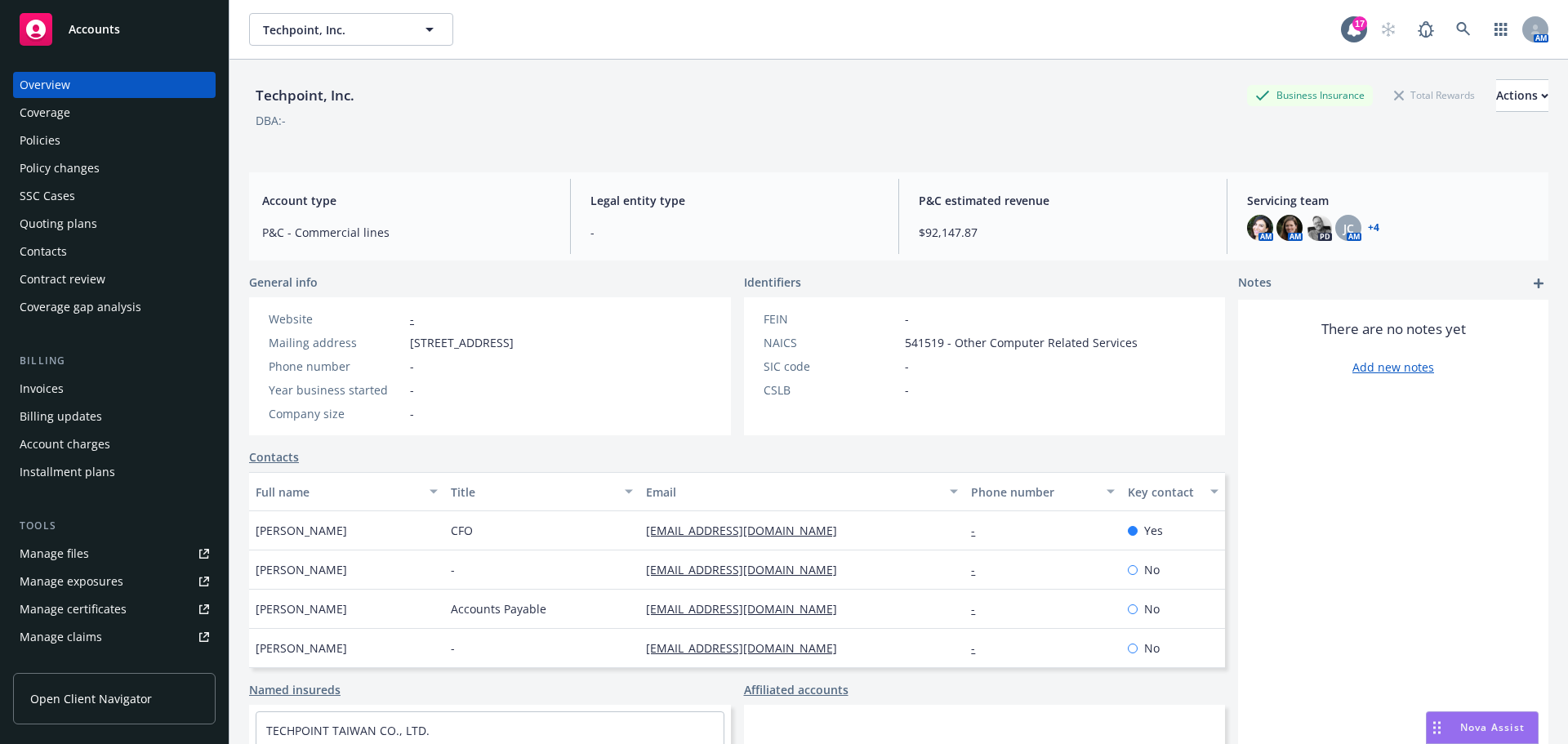
click at [57, 142] on div "Policies" at bounding box center [39, 140] width 41 height 26
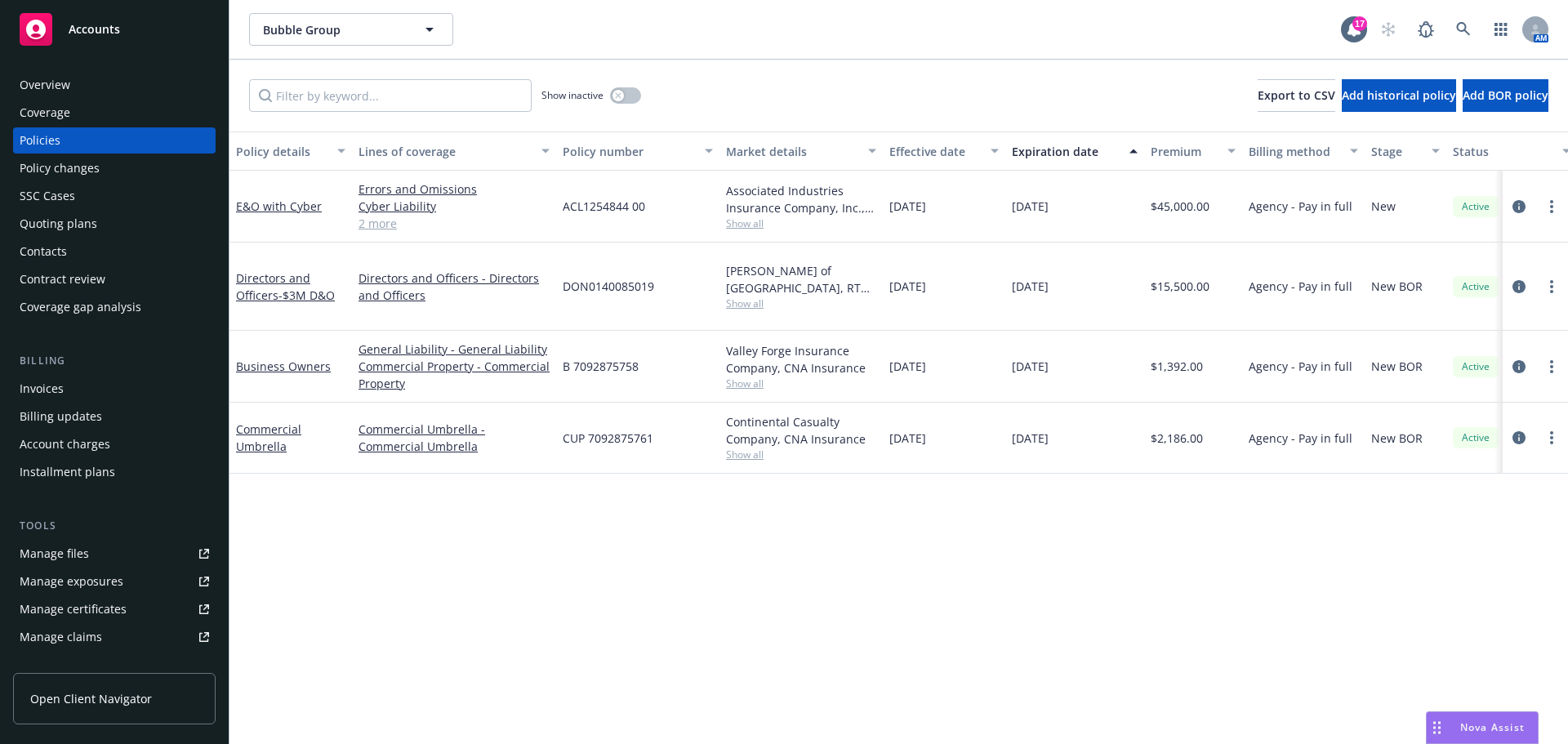
click at [73, 222] on div "Quoting plans" at bounding box center [58, 223] width 77 height 26
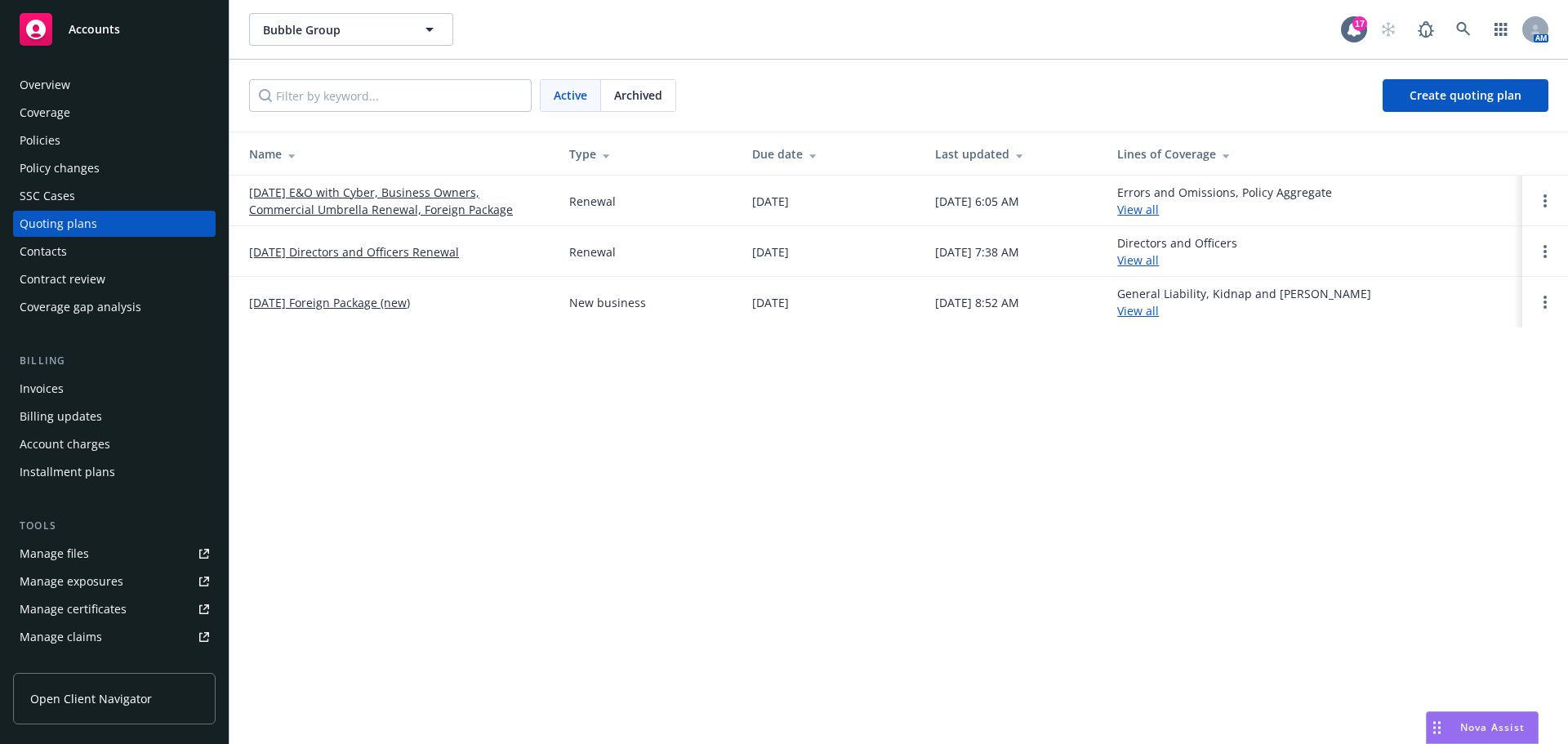
click at [376, 198] on link "[DATE] E&O with Cyber, Business Owners, Commercial Umbrella Renewal, Foreign Pa…" at bounding box center [396, 201] width 294 height 34
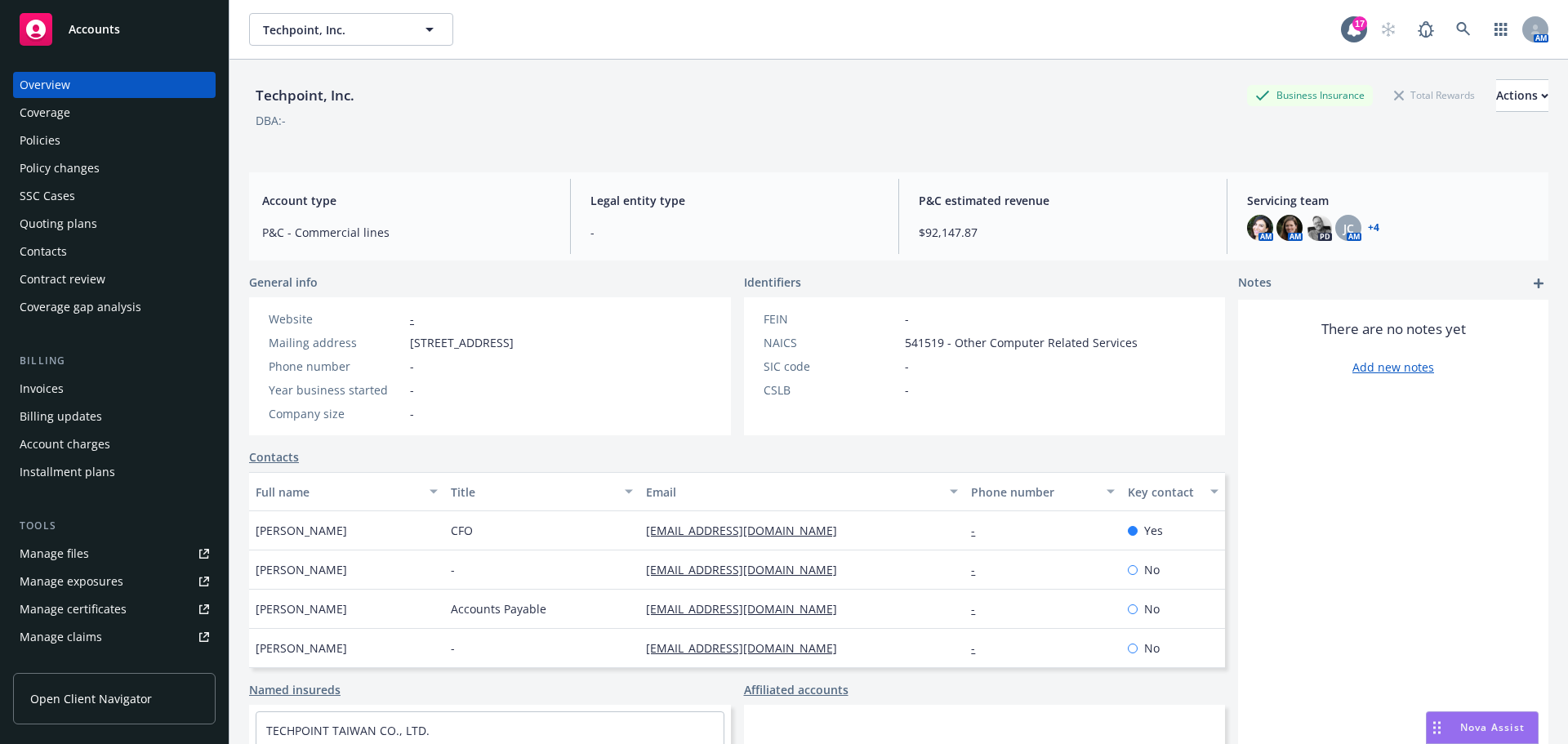
drag, startPoint x: 0, startPoint y: 0, endPoint x: 71, endPoint y: 139, distance: 156.1
click at [66, 139] on div "Policies" at bounding box center [114, 140] width 190 height 26
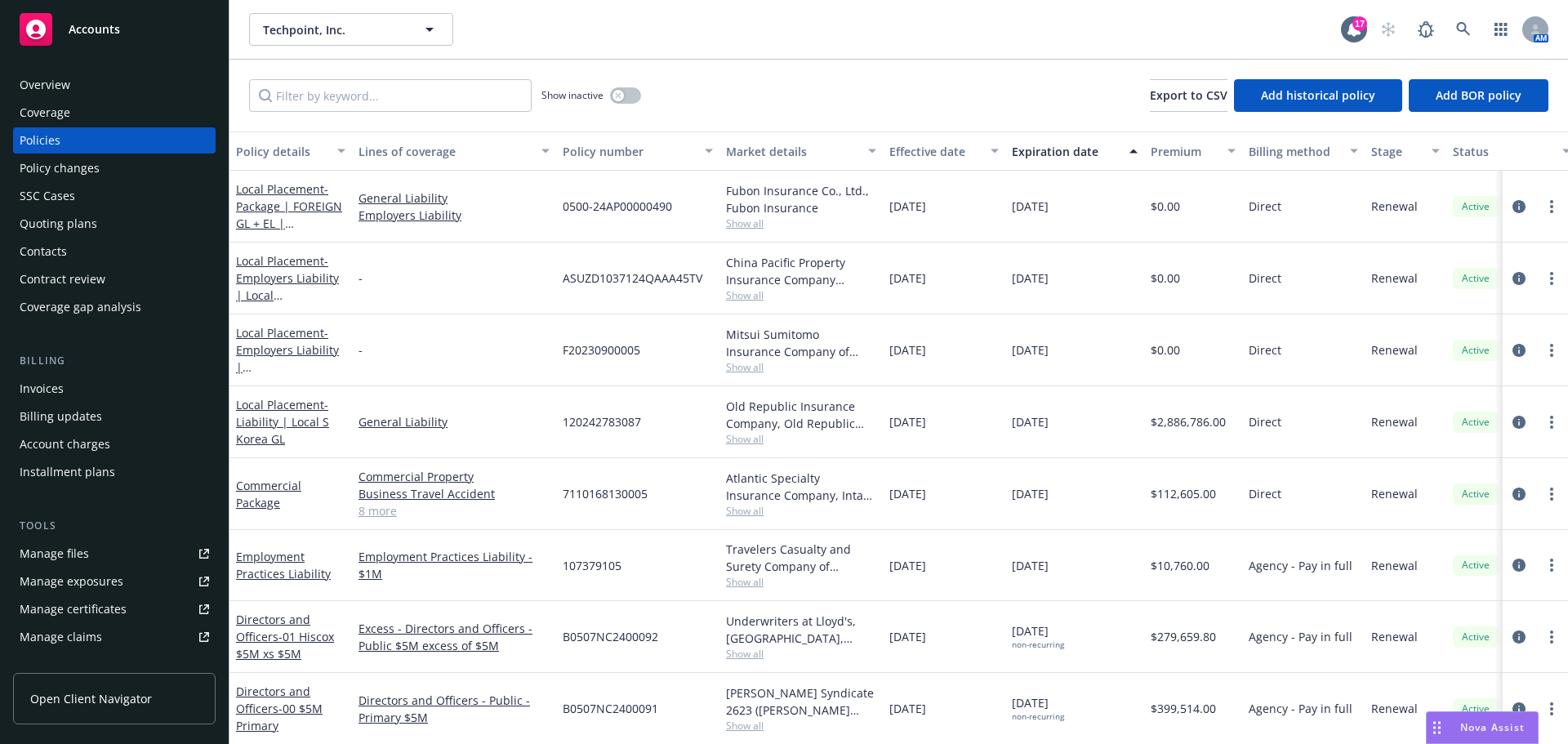
click at [56, 555] on div "Manage files" at bounding box center [54, 553] width 70 height 26
click at [262, 504] on link "Commercial Package" at bounding box center [269, 494] width 66 height 33
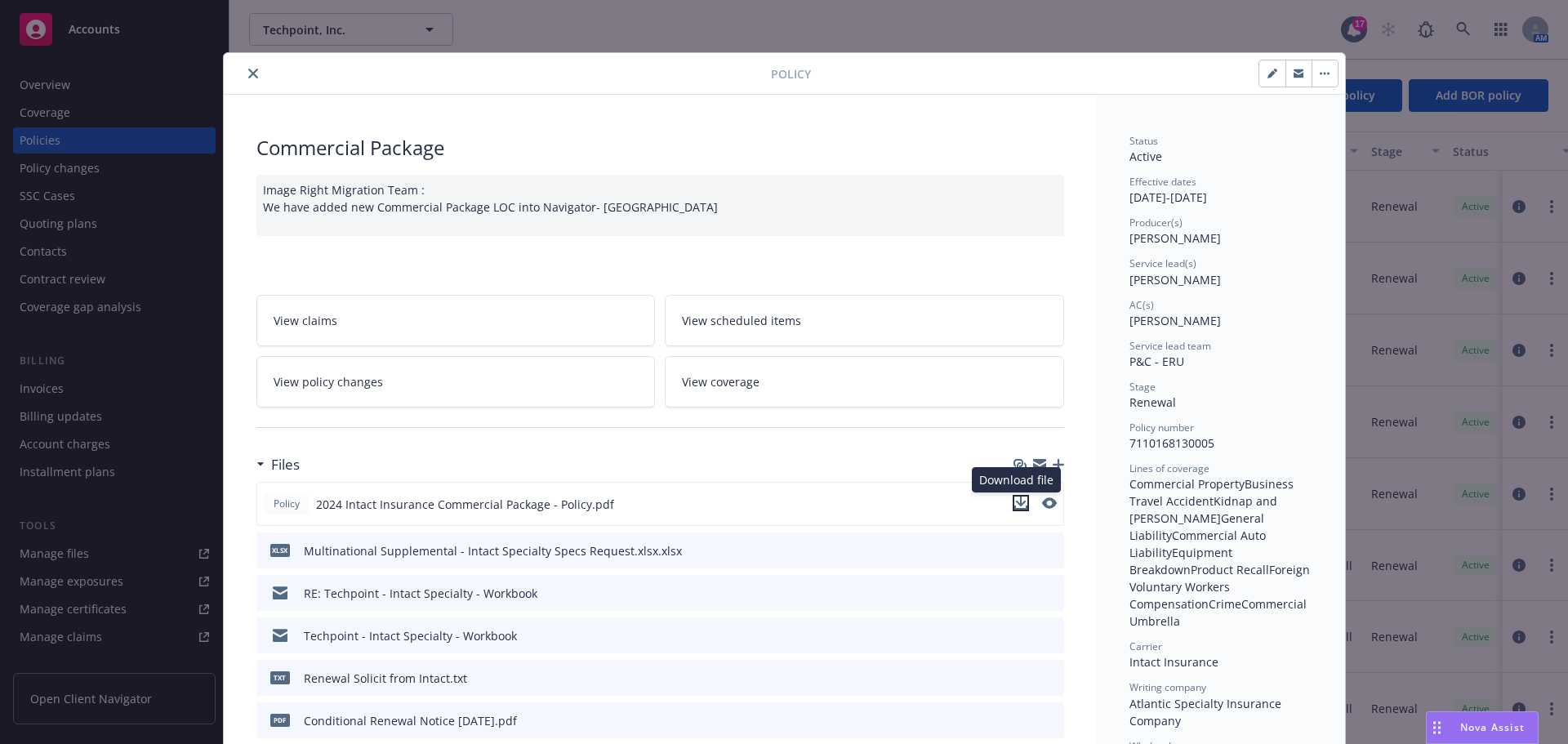
drag, startPoint x: 1015, startPoint y: 500, endPoint x: 1003, endPoint y: 484, distance: 20.0
click at [1015, 500] on icon "download file" at bounding box center [1020, 501] width 11 height 10
click at [1015, 503] on icon "download file" at bounding box center [1021, 503] width 13 height 13
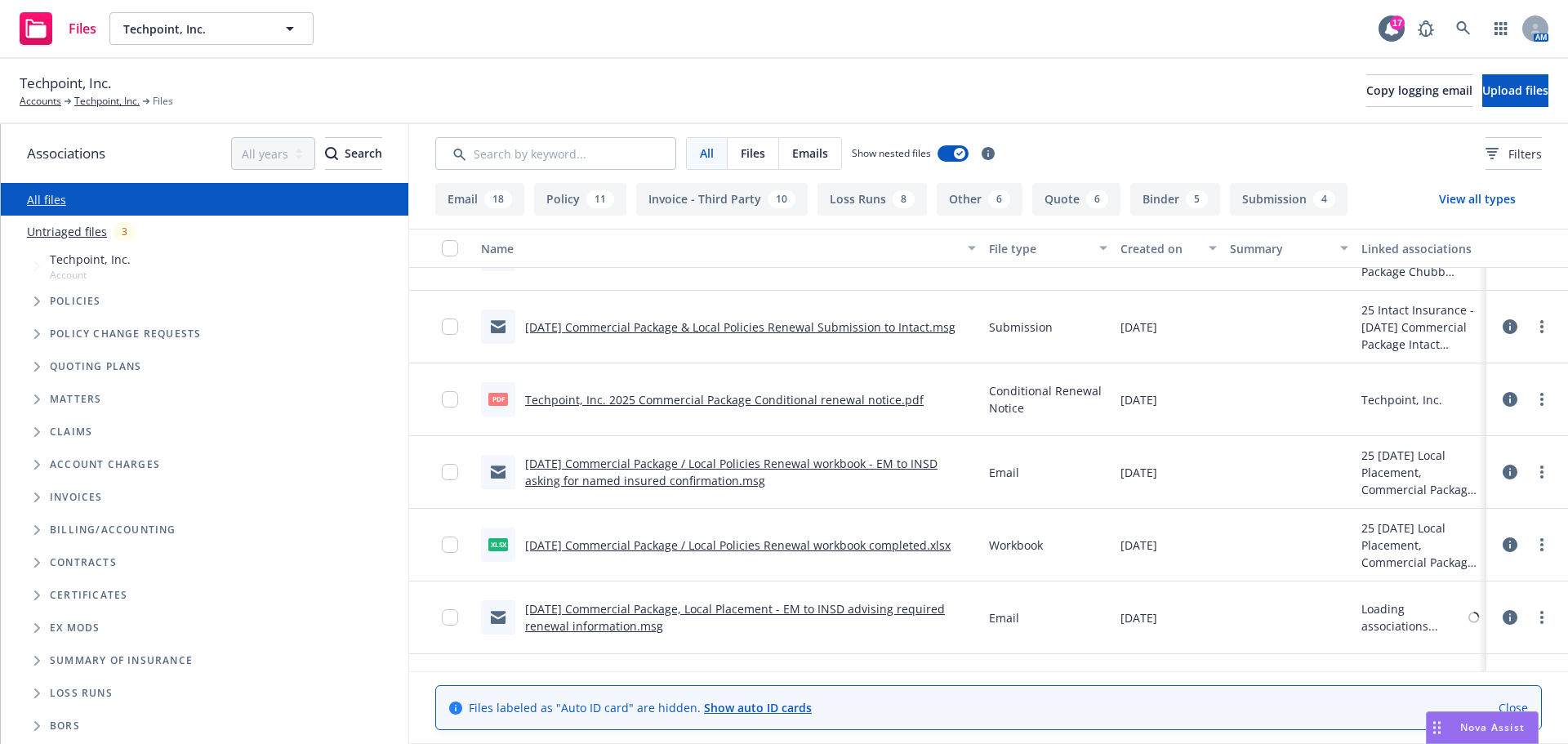
scroll to position [1224, 0]
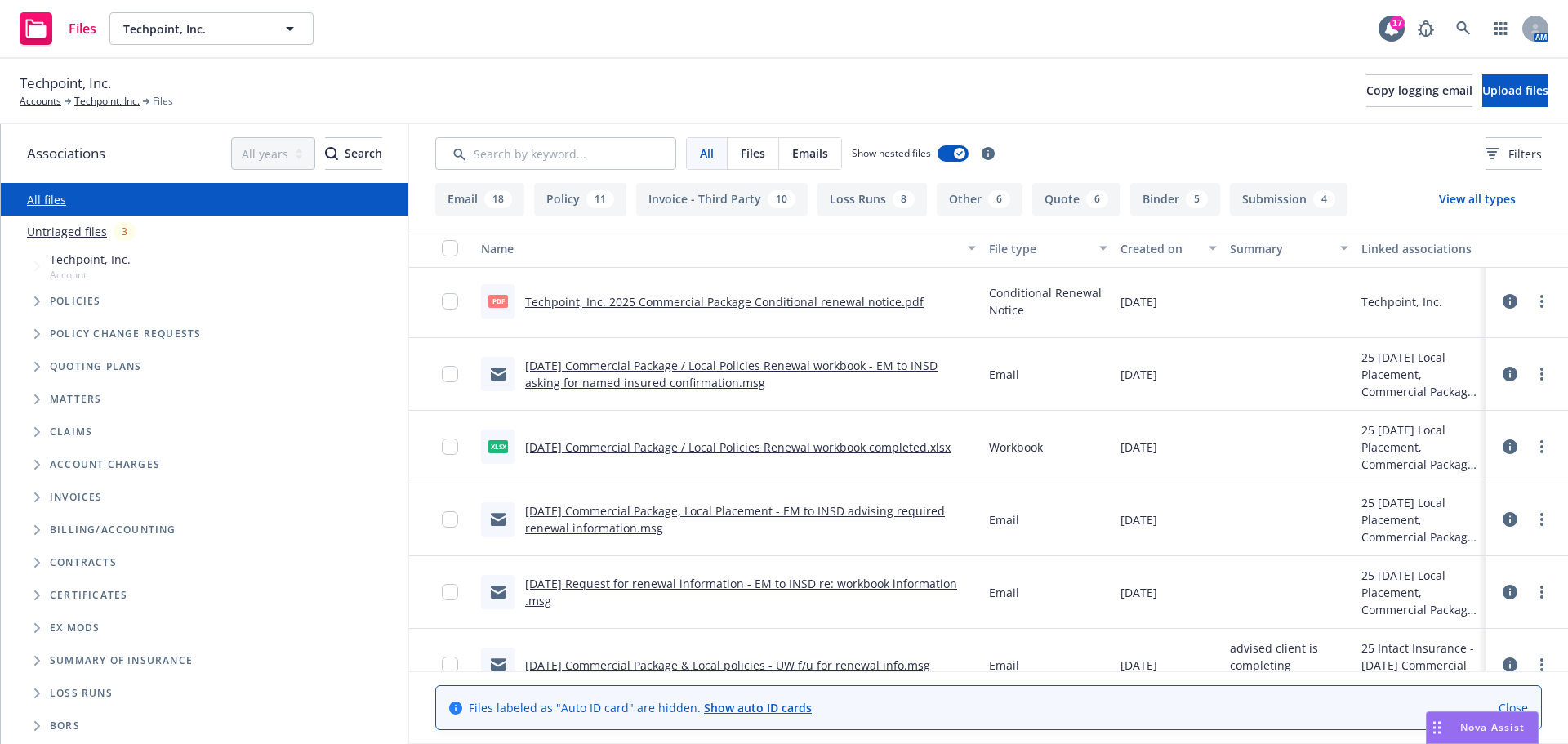
click at [579, 448] on link "[DATE] Commercial Package / Local Policies Renewal workbook completed.xlsx" at bounding box center [737, 447] width 426 height 15
click at [117, 97] on link "Techpoint, Inc." at bounding box center [107, 102] width 66 height 15
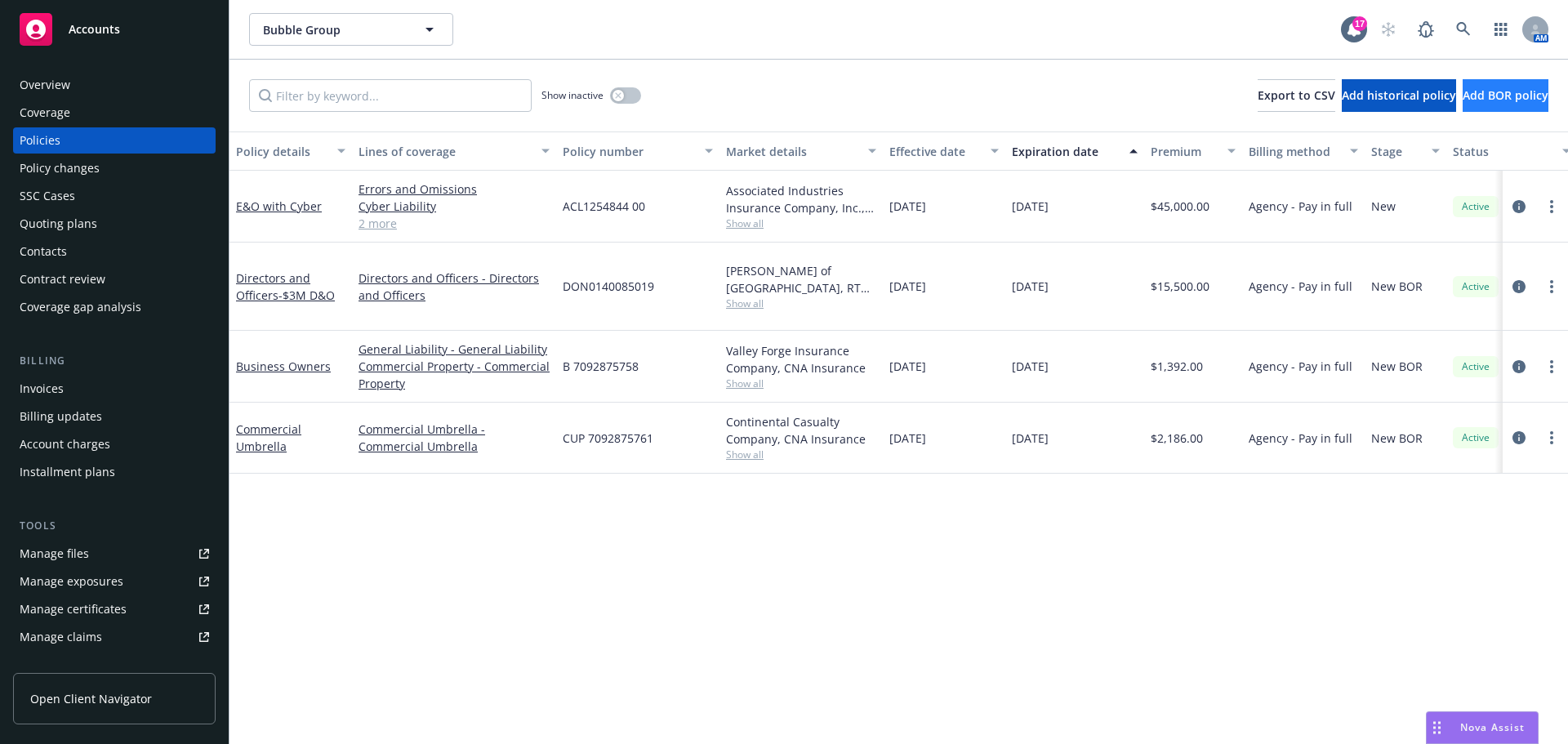
scroll to position [682, 0]
click at [1457, 27] on icon at bounding box center [1463, 29] width 14 height 14
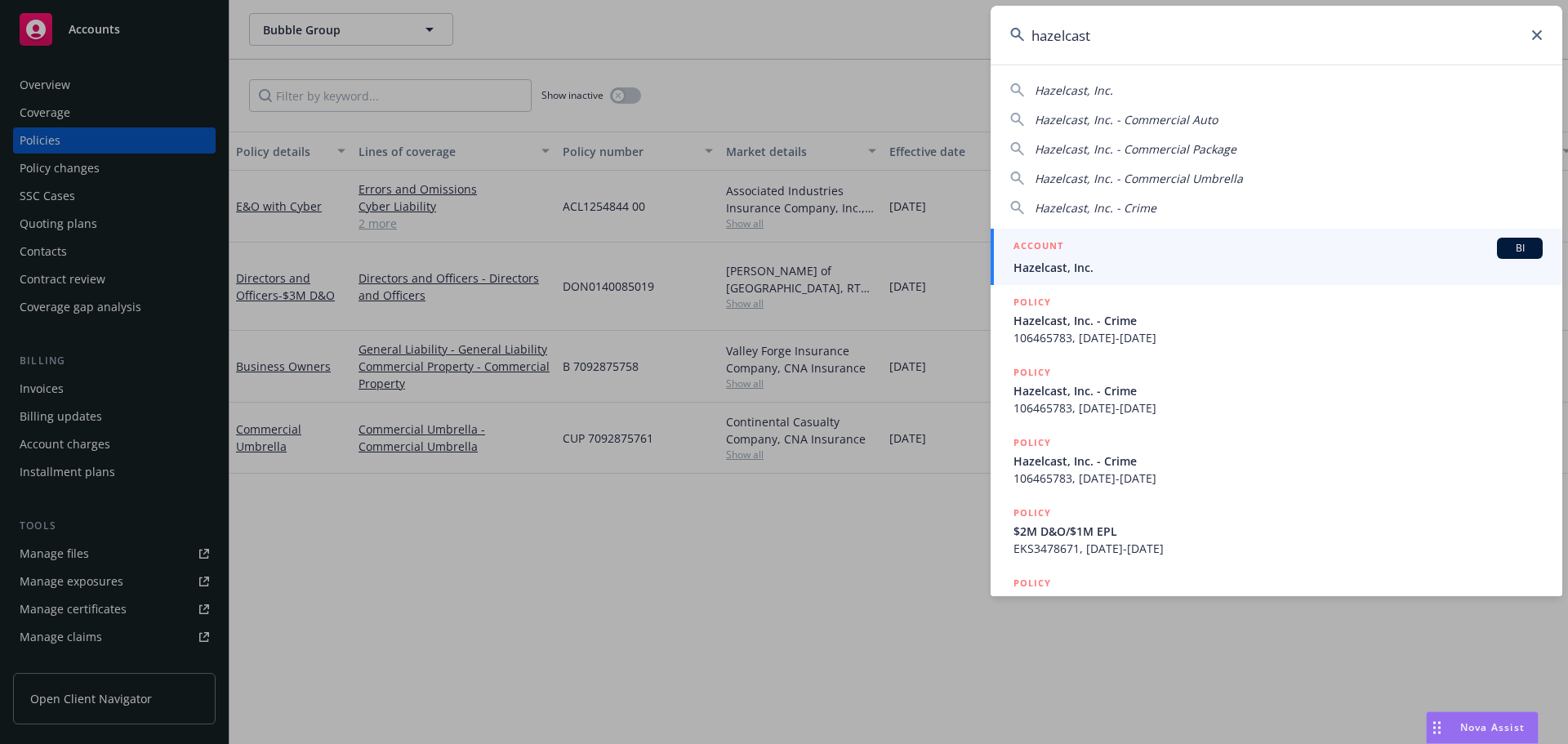
type input "hazelcast"
click at [1031, 259] on span "Hazelcast, Inc." at bounding box center [1278, 267] width 529 height 17
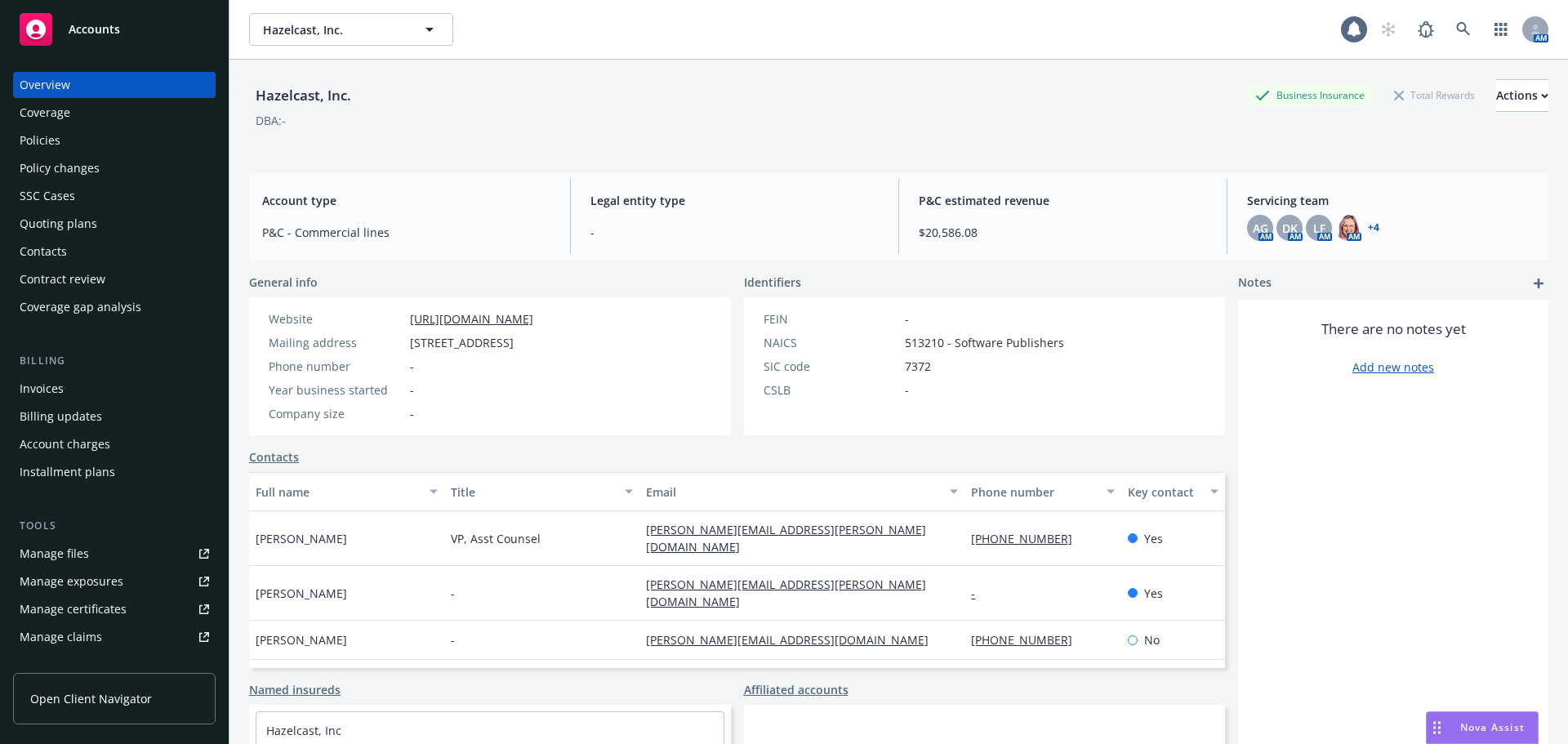
click at [62, 558] on div "Manage files" at bounding box center [54, 553] width 70 height 26
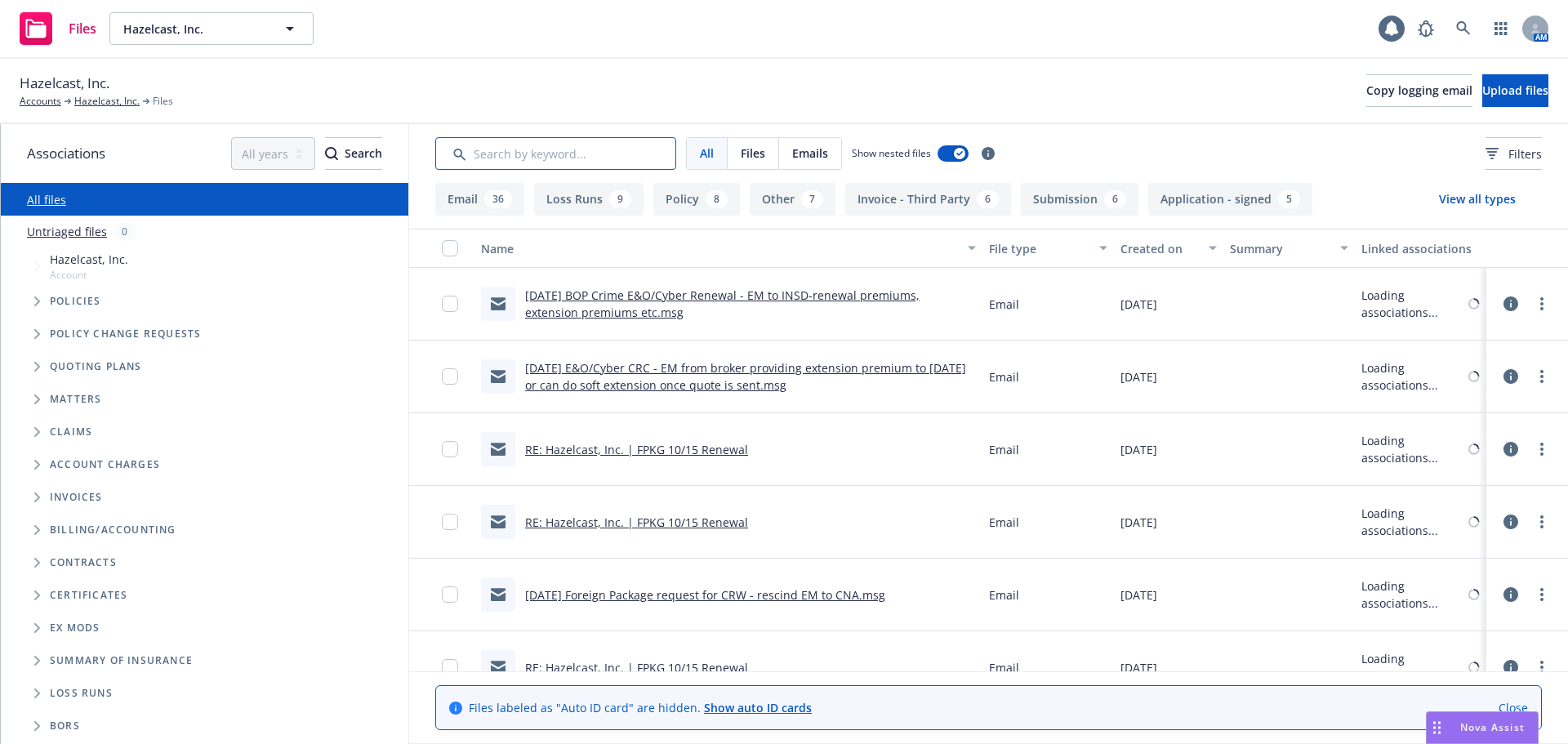
click at [566, 156] on input "Search by keyword..." at bounding box center [555, 153] width 241 height 33
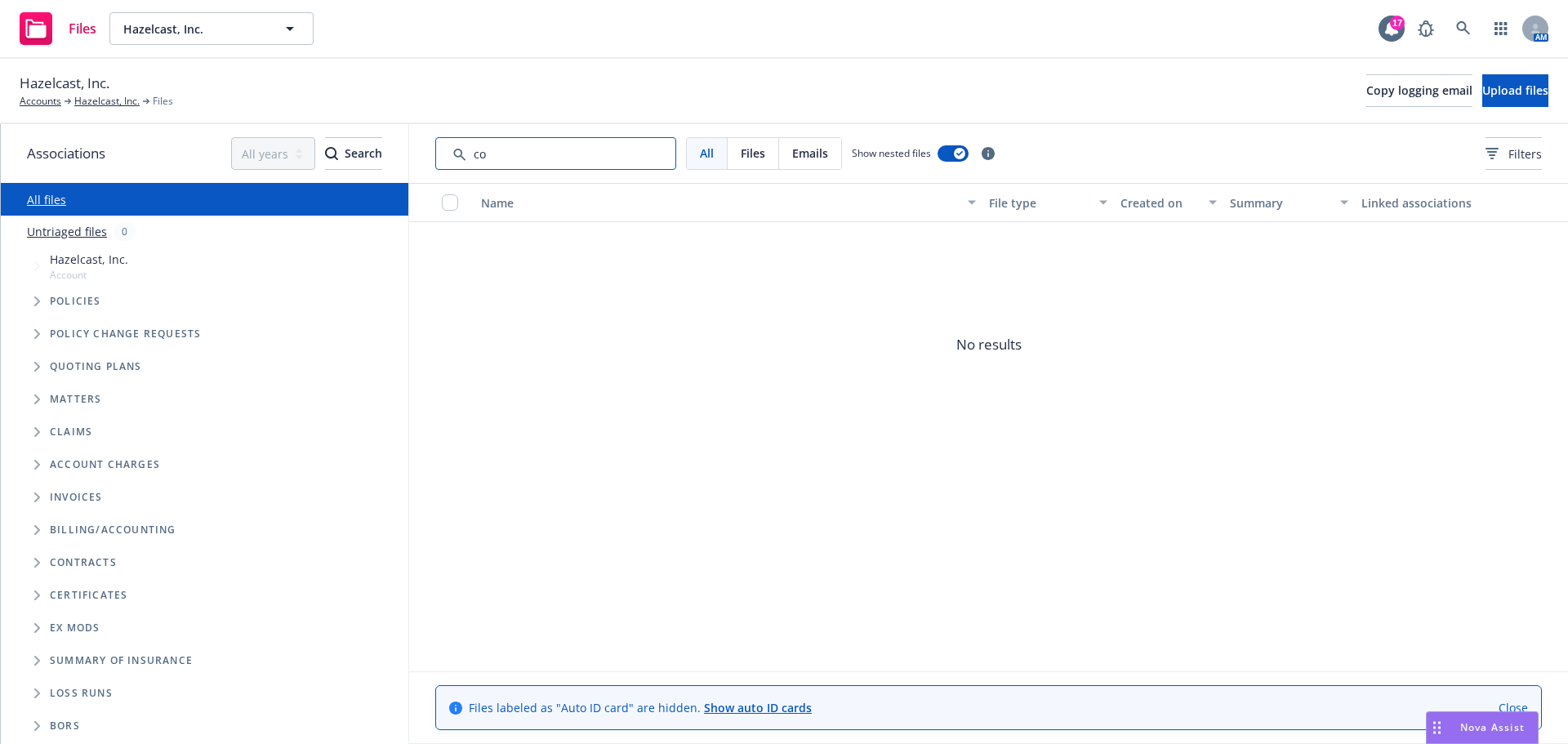
type input "c"
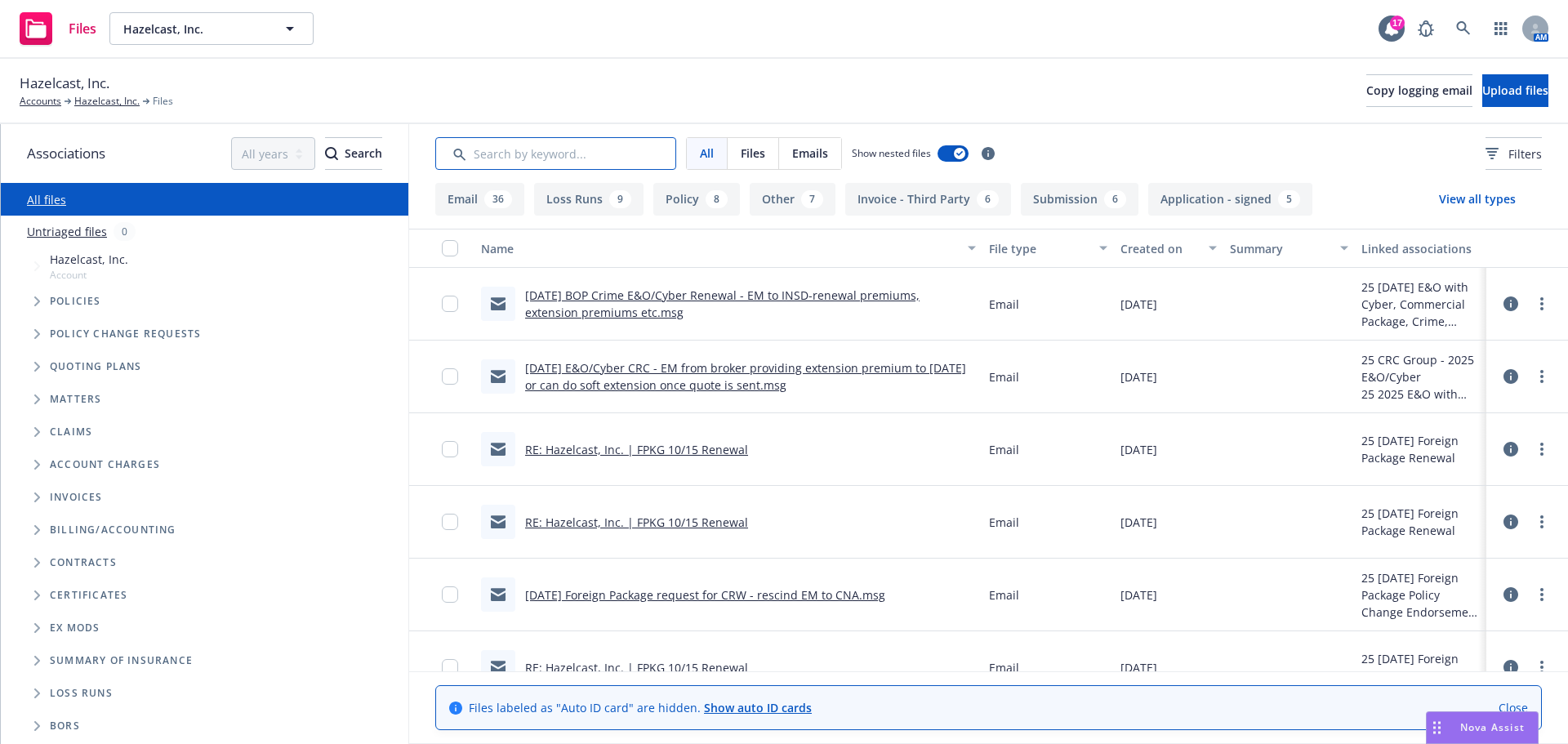
click at [480, 160] on input "Search by keyword..." at bounding box center [555, 153] width 241 height 33
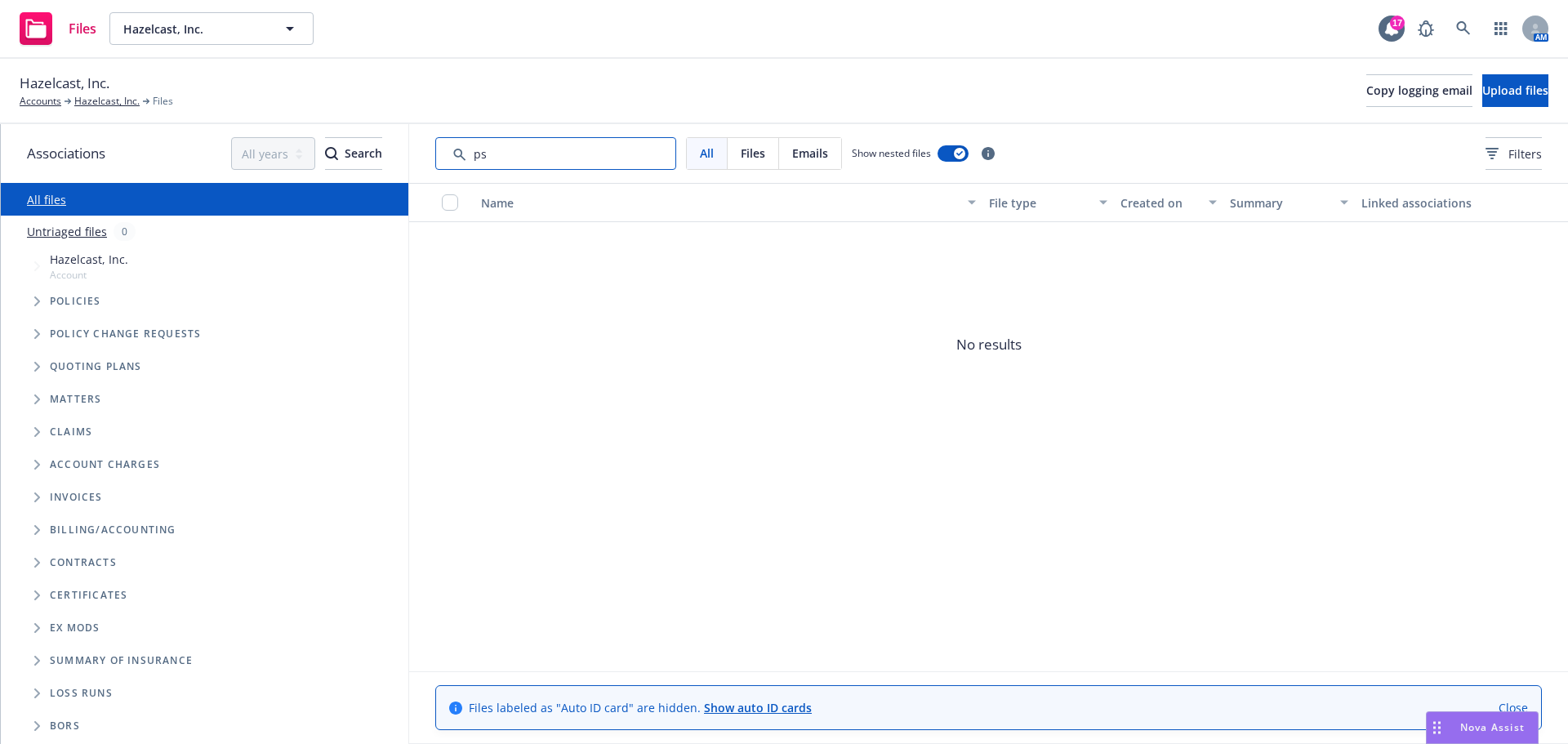
type input "p"
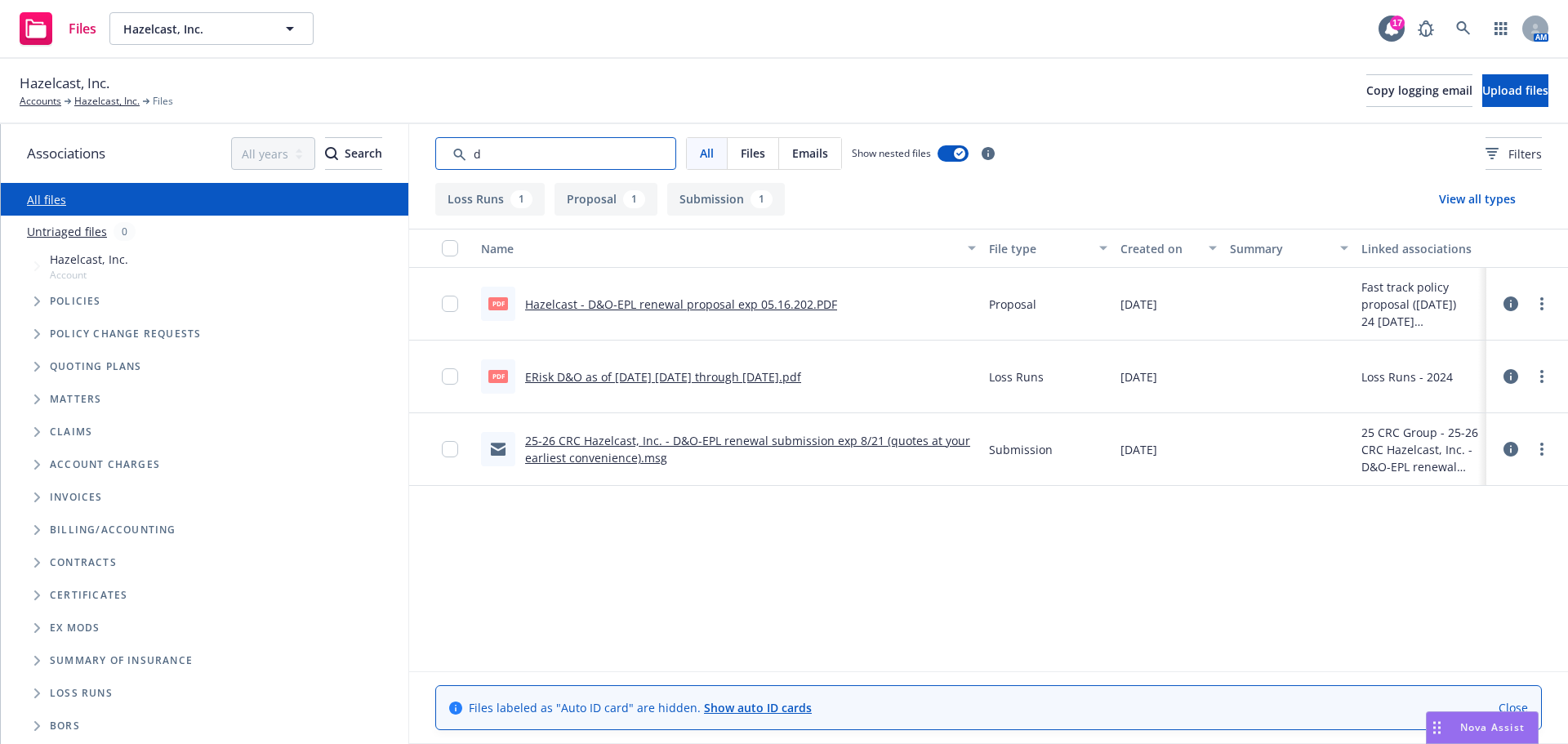
type input "d"
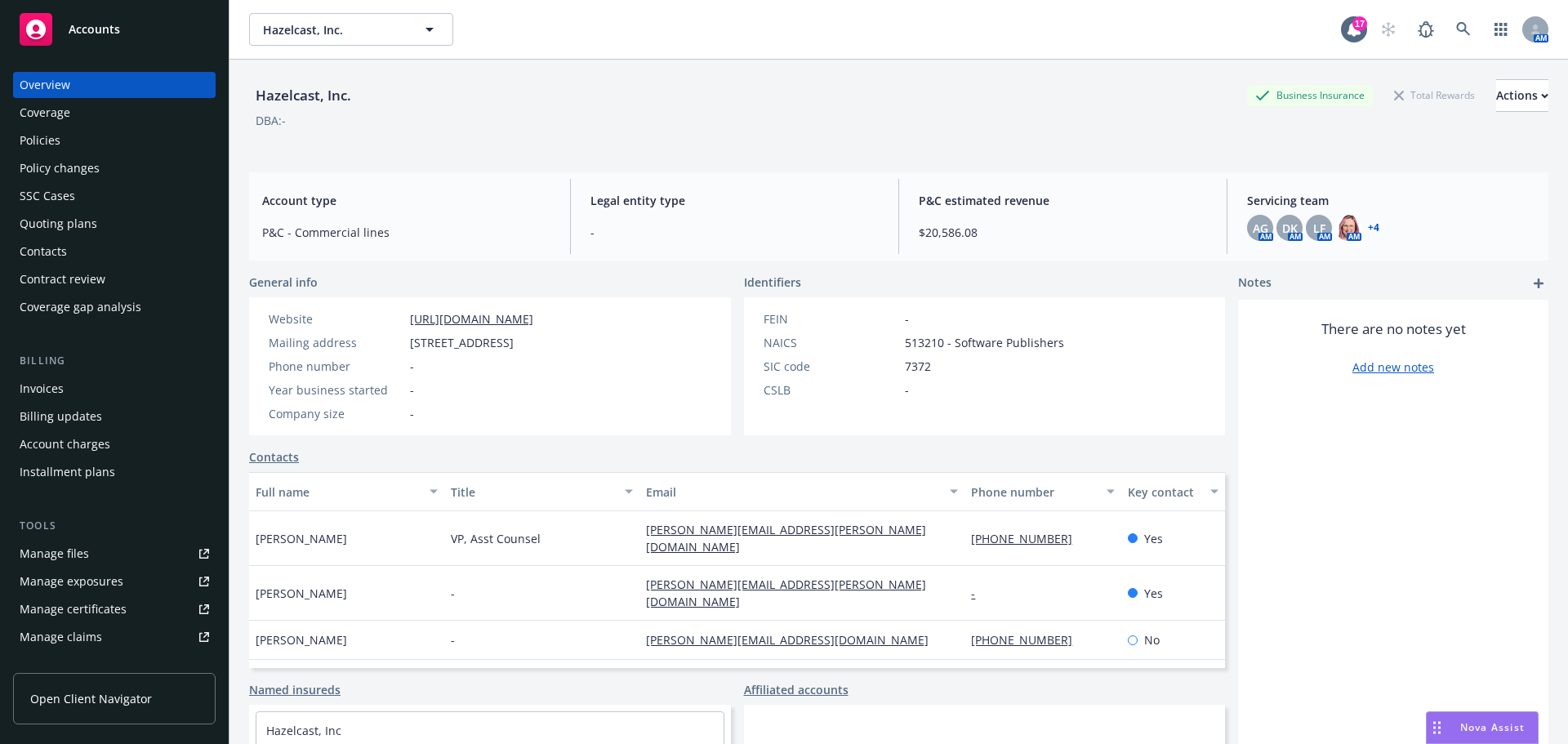
scroll to position [682, 0]
click at [1456, 24] on icon at bounding box center [1464, 29] width 15 height 15
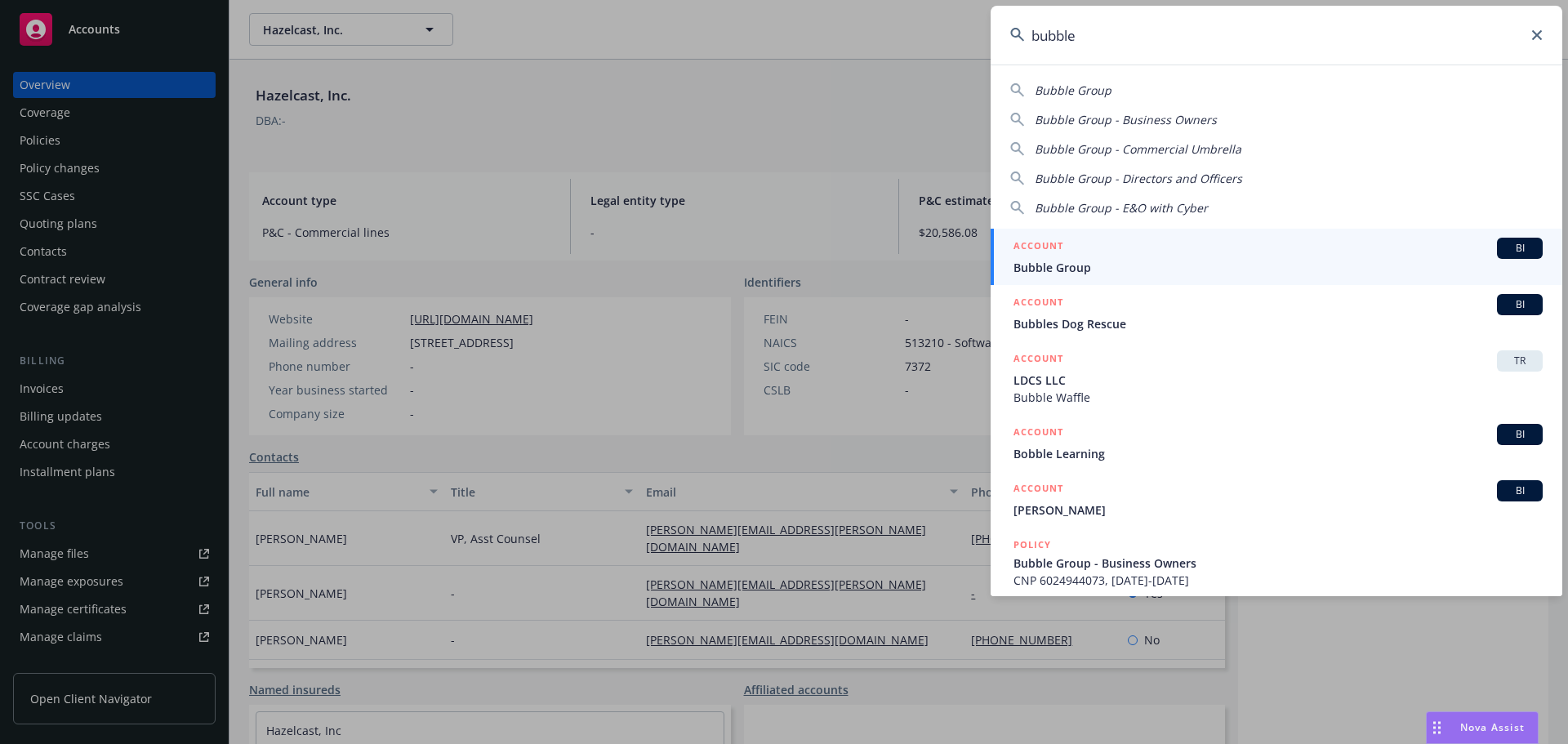
type input "bubble"
drag, startPoint x: 1120, startPoint y: 263, endPoint x: 1111, endPoint y: 259, distance: 9.8
click at [1119, 262] on span "Bubble Group" at bounding box center [1278, 267] width 529 height 17
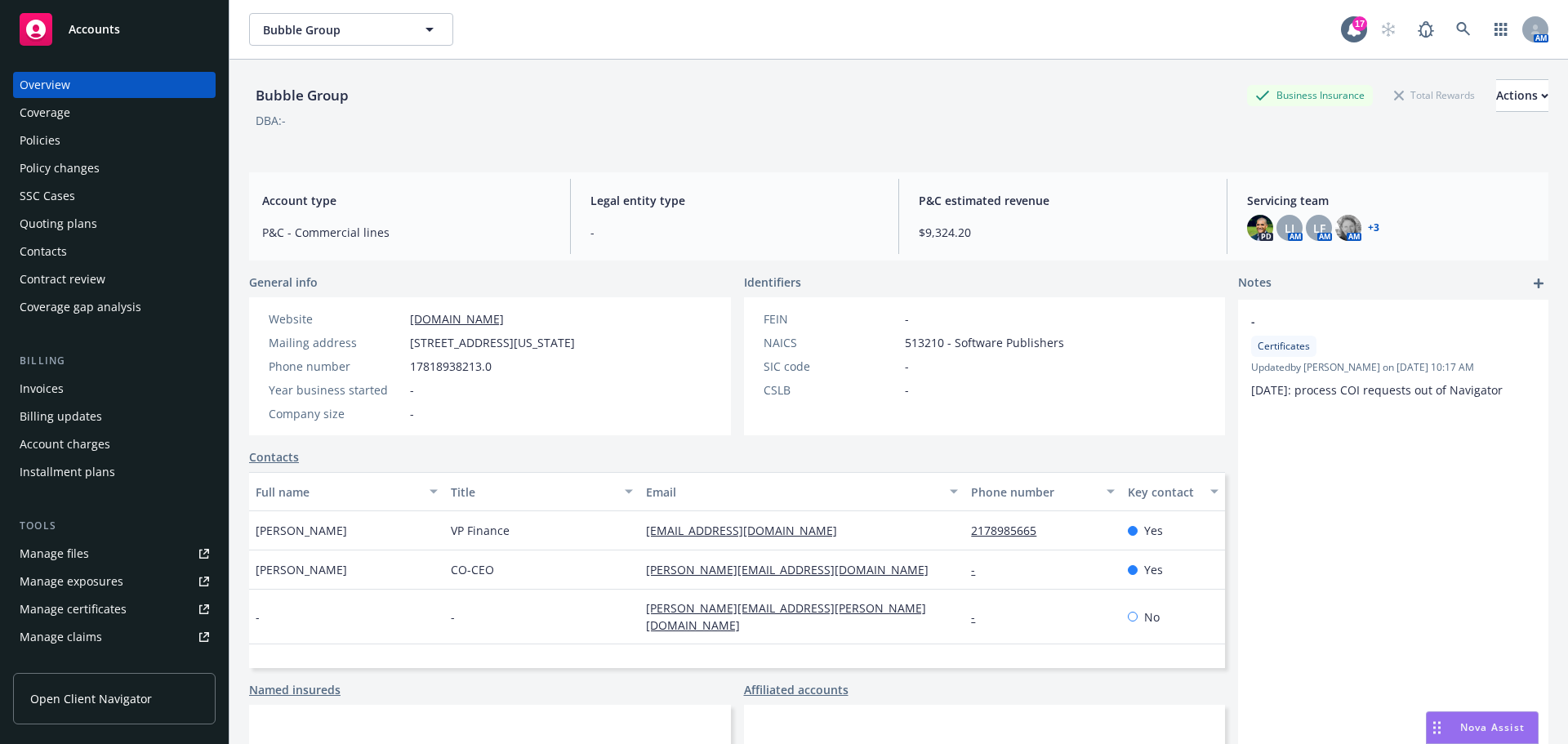
click at [58, 381] on div "Invoices" at bounding box center [41, 388] width 45 height 26
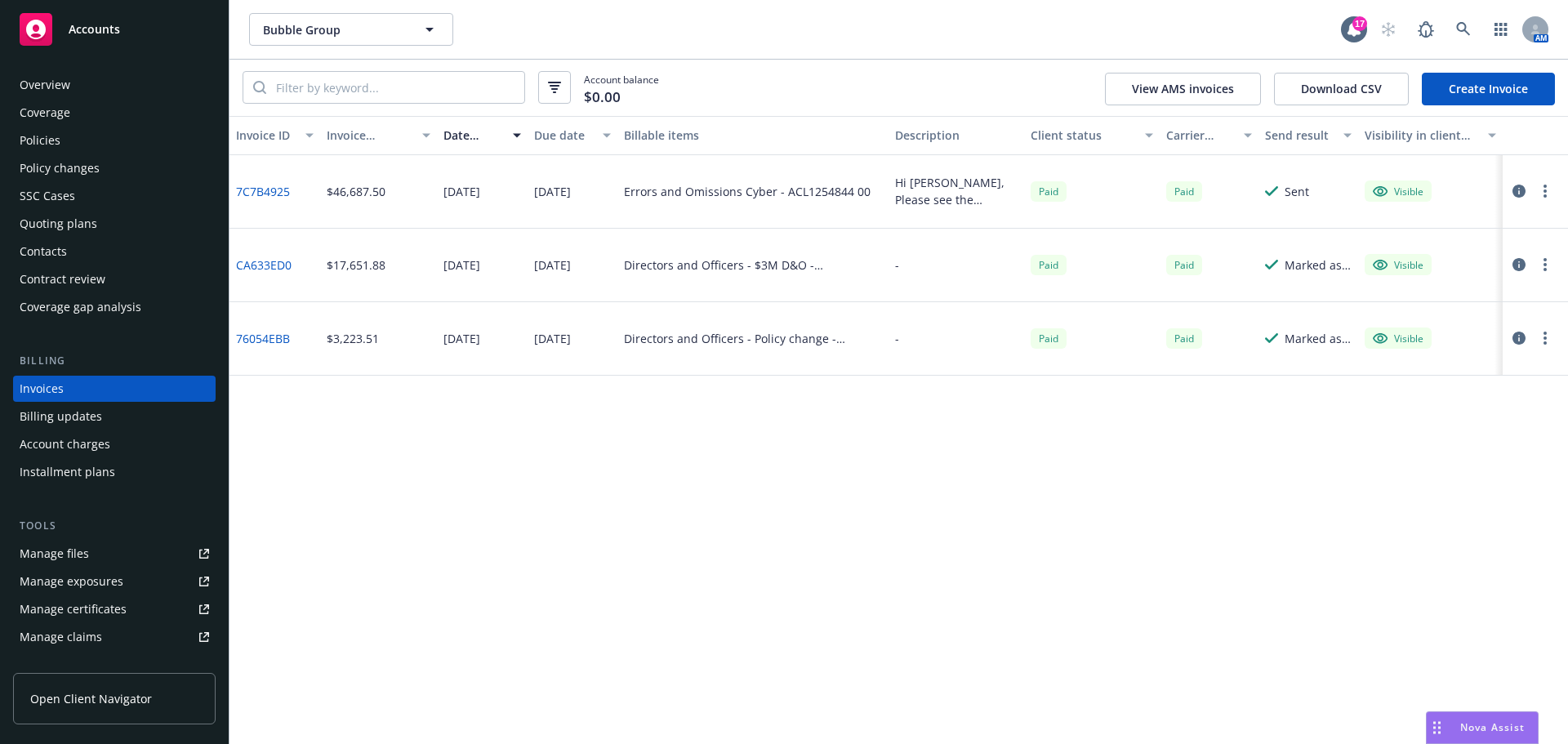
click at [1455, 94] on link "Create Invoice" at bounding box center [1488, 89] width 133 height 33
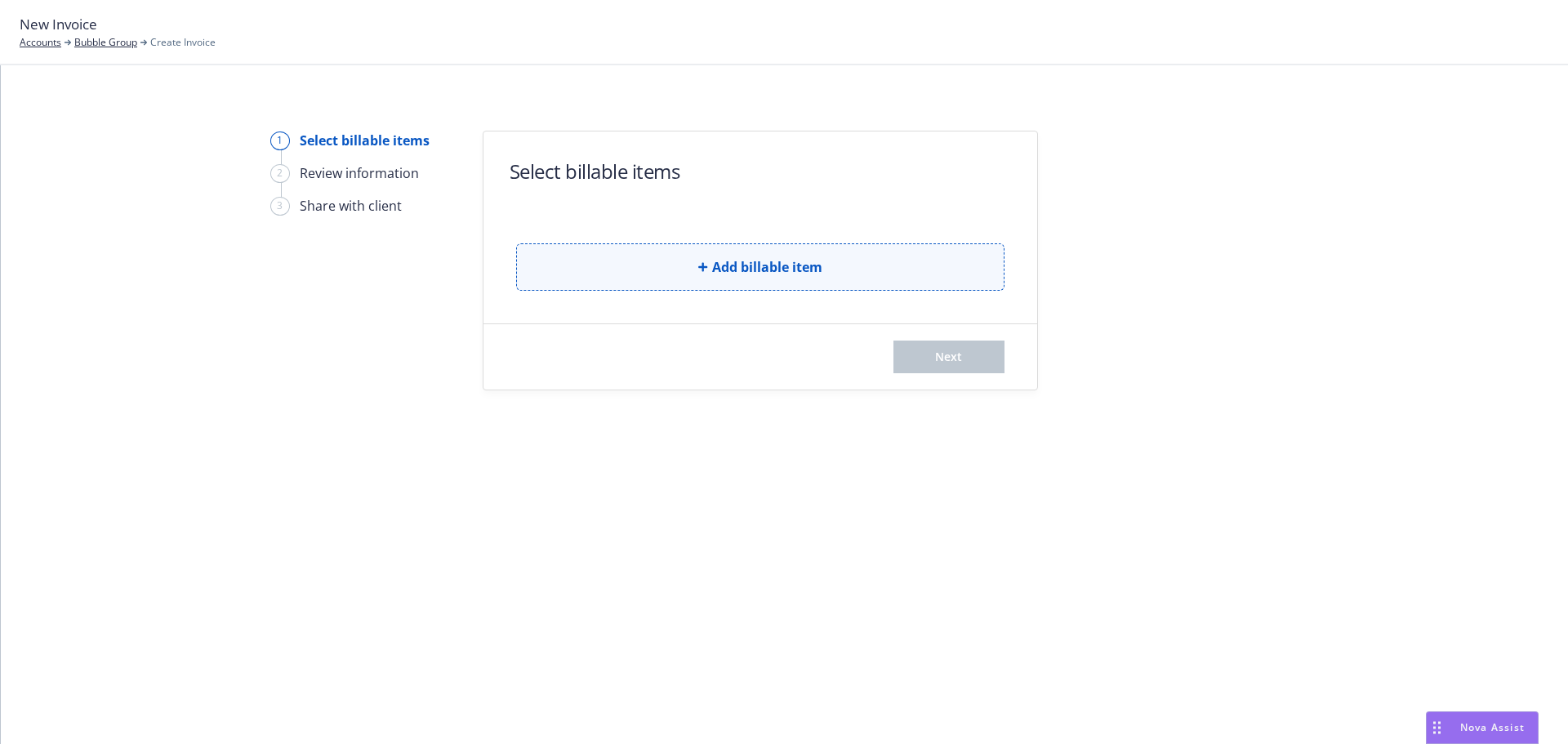
click at [745, 270] on span "Add billable item" at bounding box center [767, 266] width 110 height 19
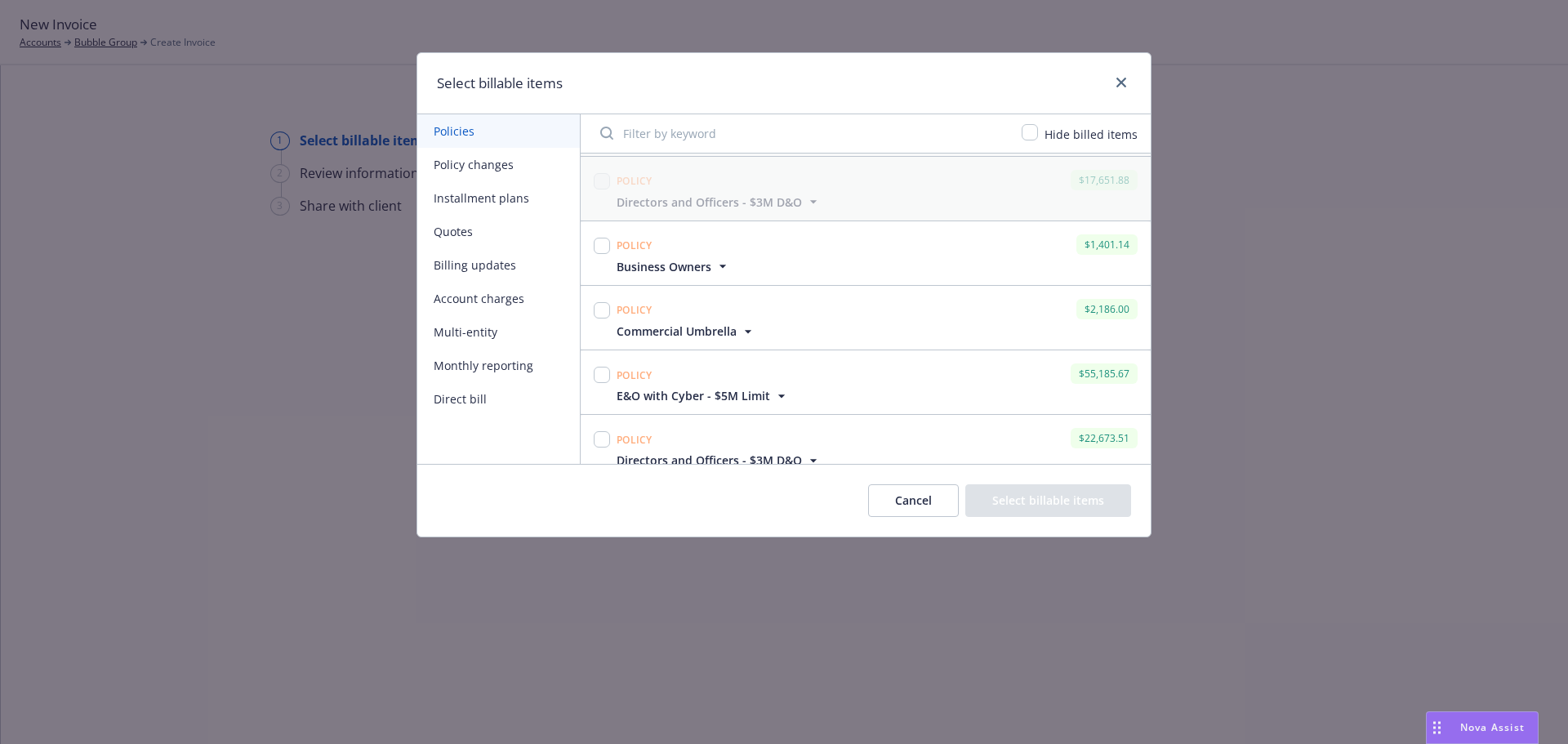
scroll to position [77, 0]
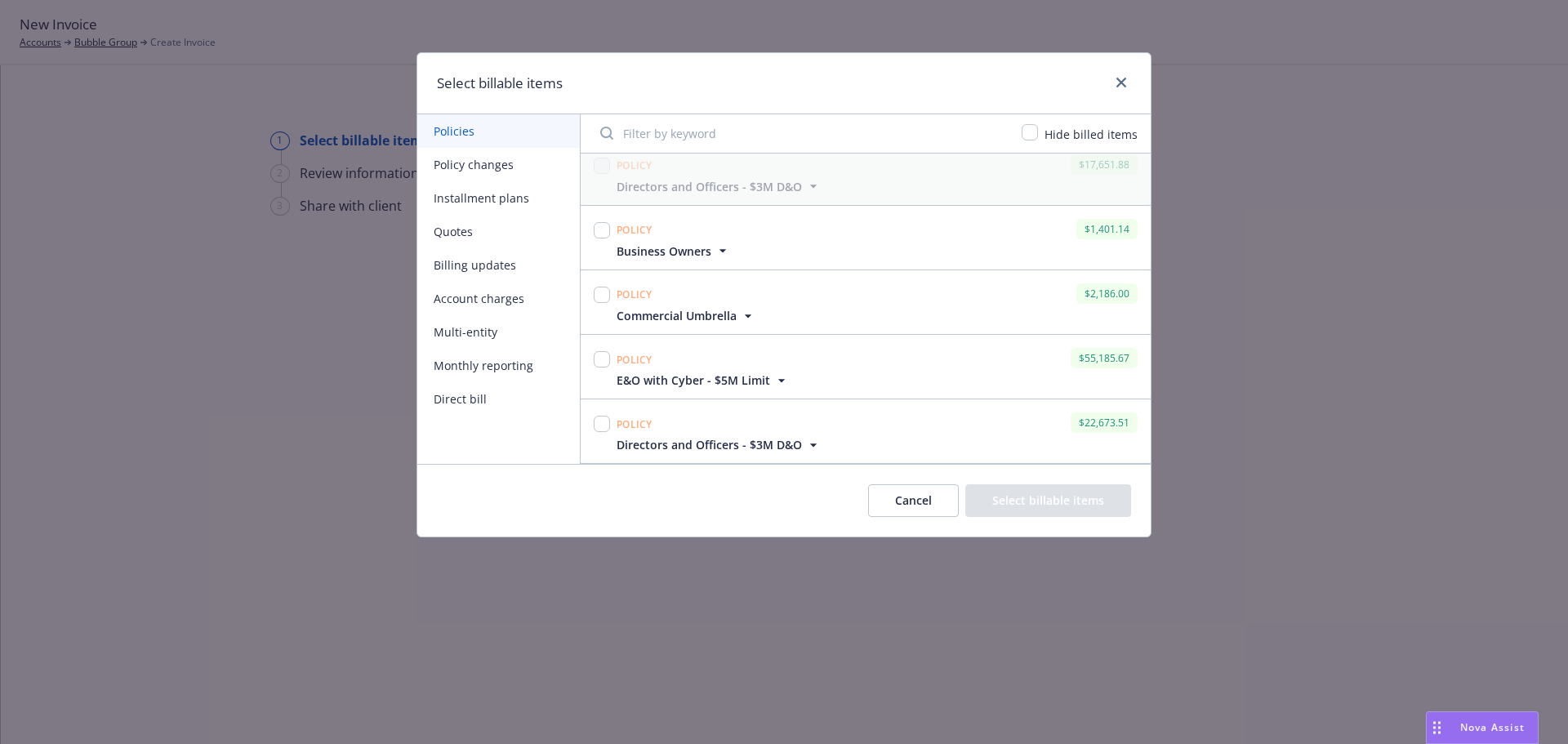
click at [911, 504] on button "Cancel" at bounding box center [914, 500] width 91 height 33
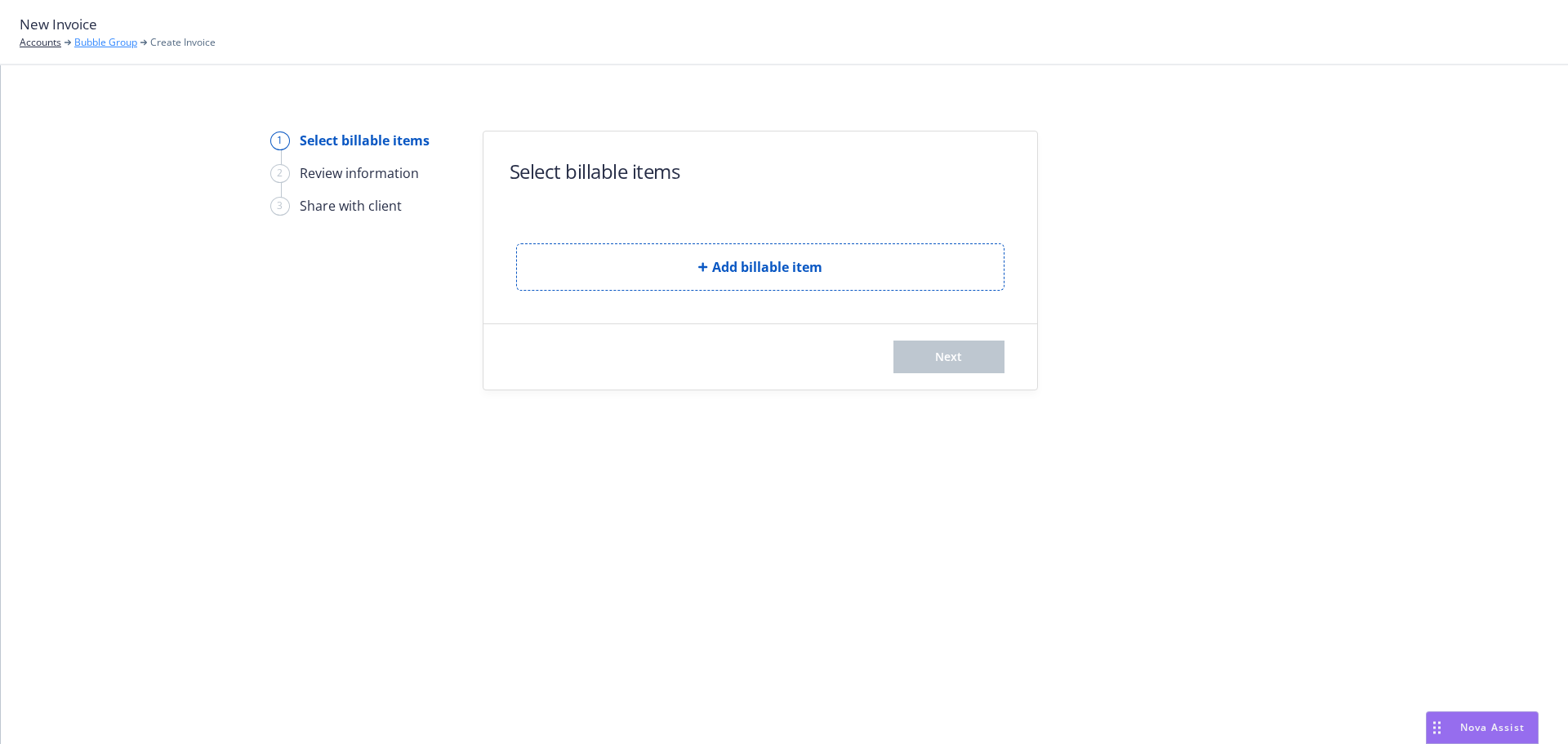
click at [123, 36] on link "Bubble Group" at bounding box center [105, 43] width 63 height 15
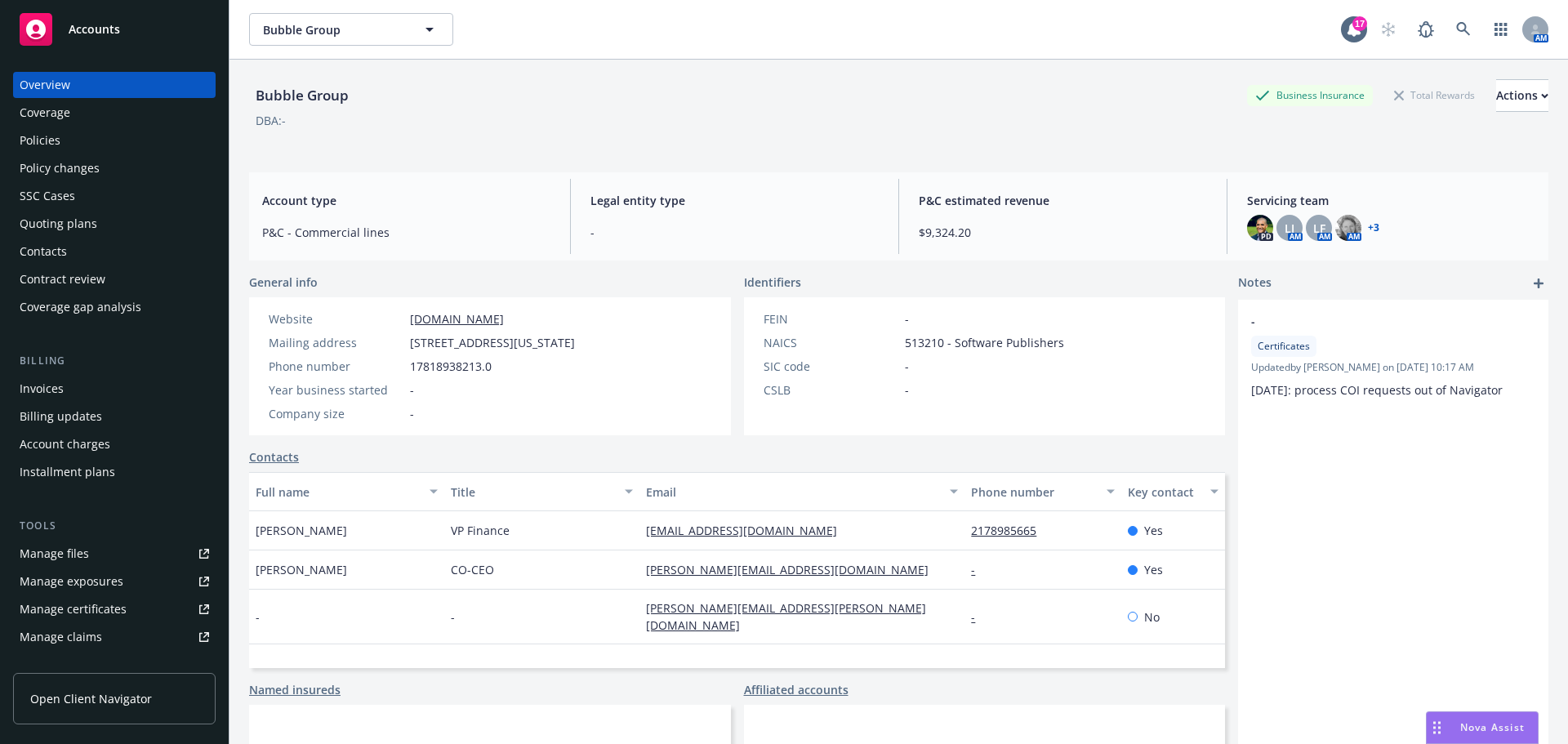
click at [64, 144] on div "Policies" at bounding box center [114, 140] width 190 height 26
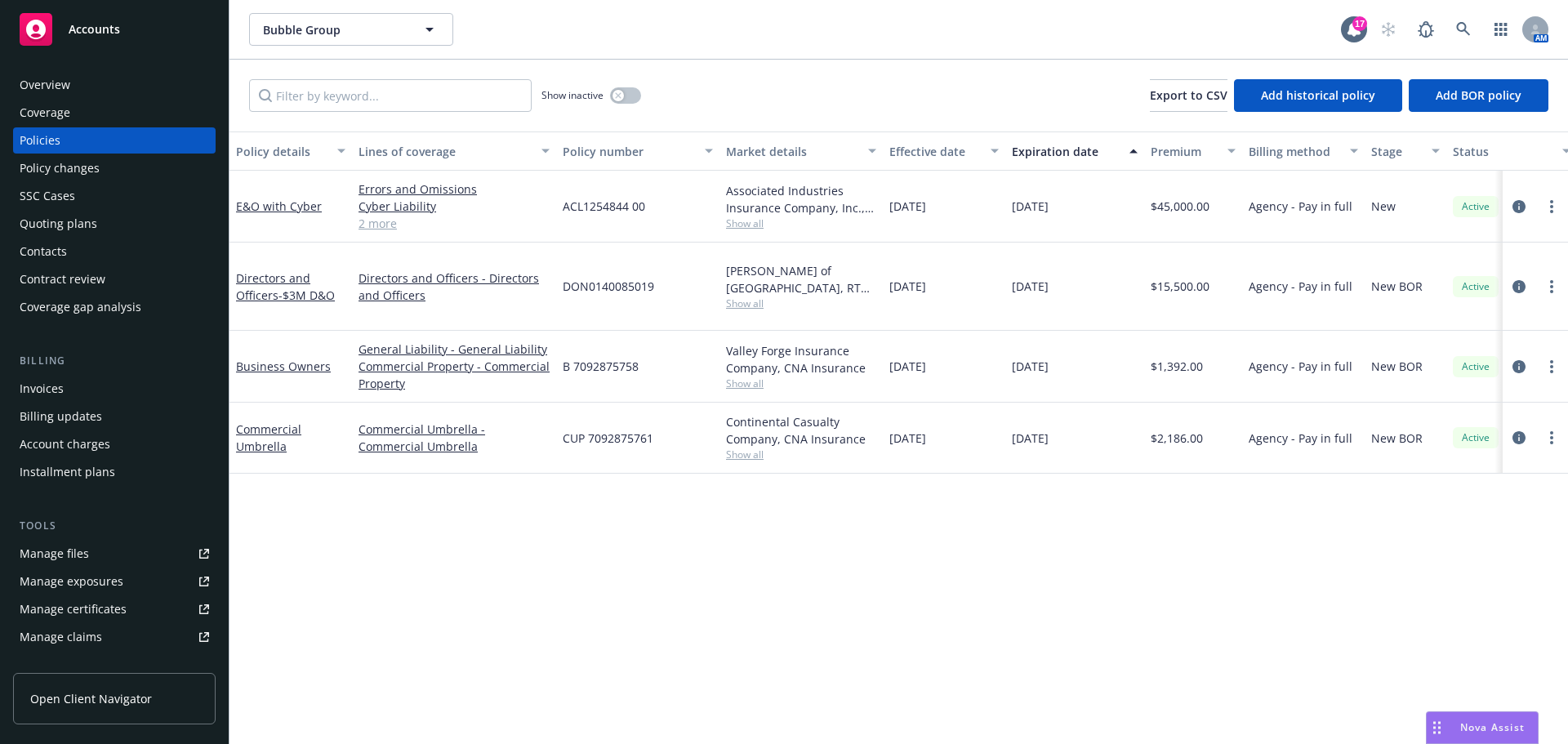
drag, startPoint x: 49, startPoint y: 390, endPoint x: 260, endPoint y: 378, distance: 211.3
click at [49, 390] on div "Invoices" at bounding box center [41, 388] width 45 height 26
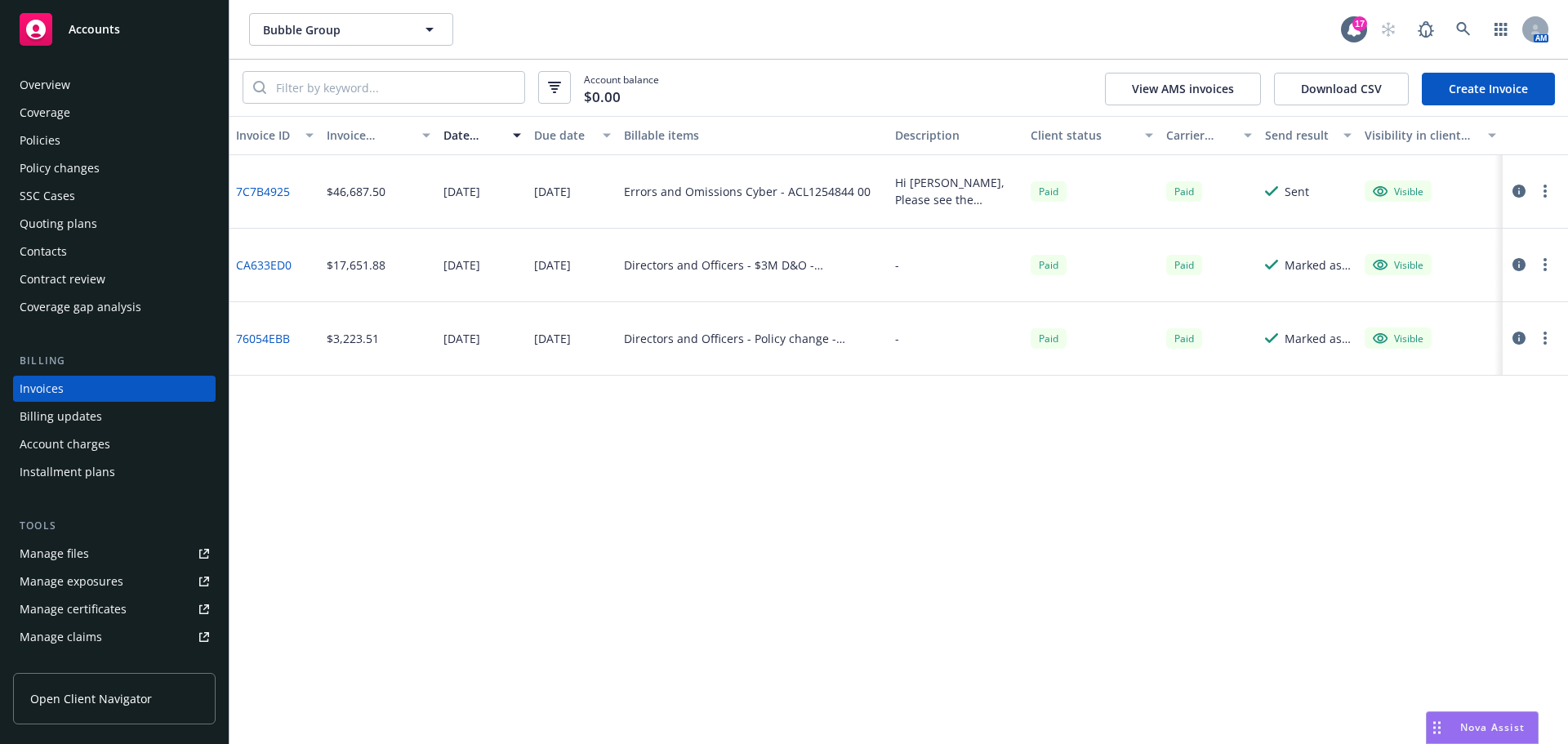
click at [278, 193] on link "7C7B4925" at bounding box center [263, 191] width 54 height 17
click at [67, 217] on div "Quoting plans" at bounding box center [58, 223] width 77 height 26
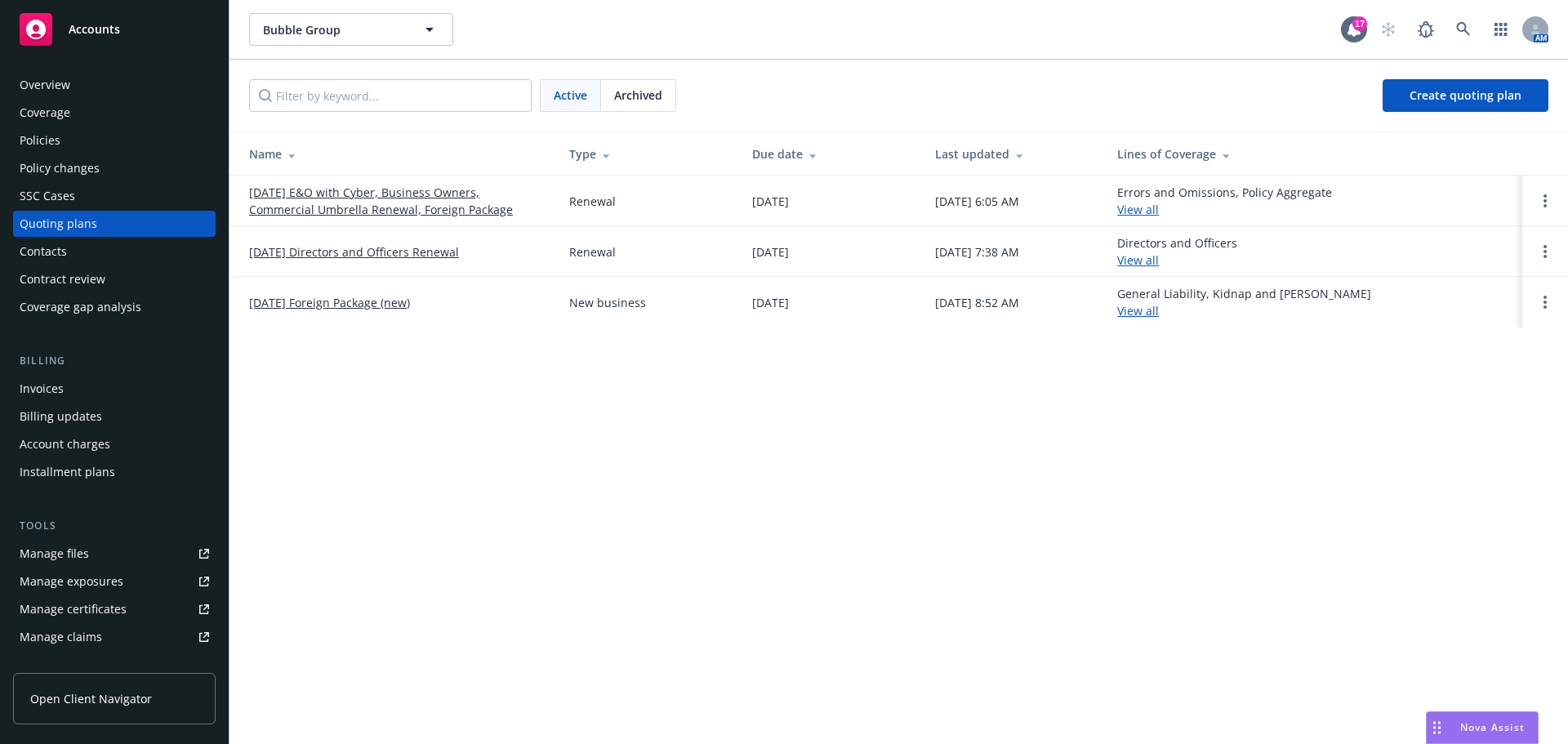
click at [418, 202] on link "09/27/25 E&O with Cyber, Business Owners, Commercial Umbrella Renewal, Foreign …" at bounding box center [396, 201] width 294 height 34
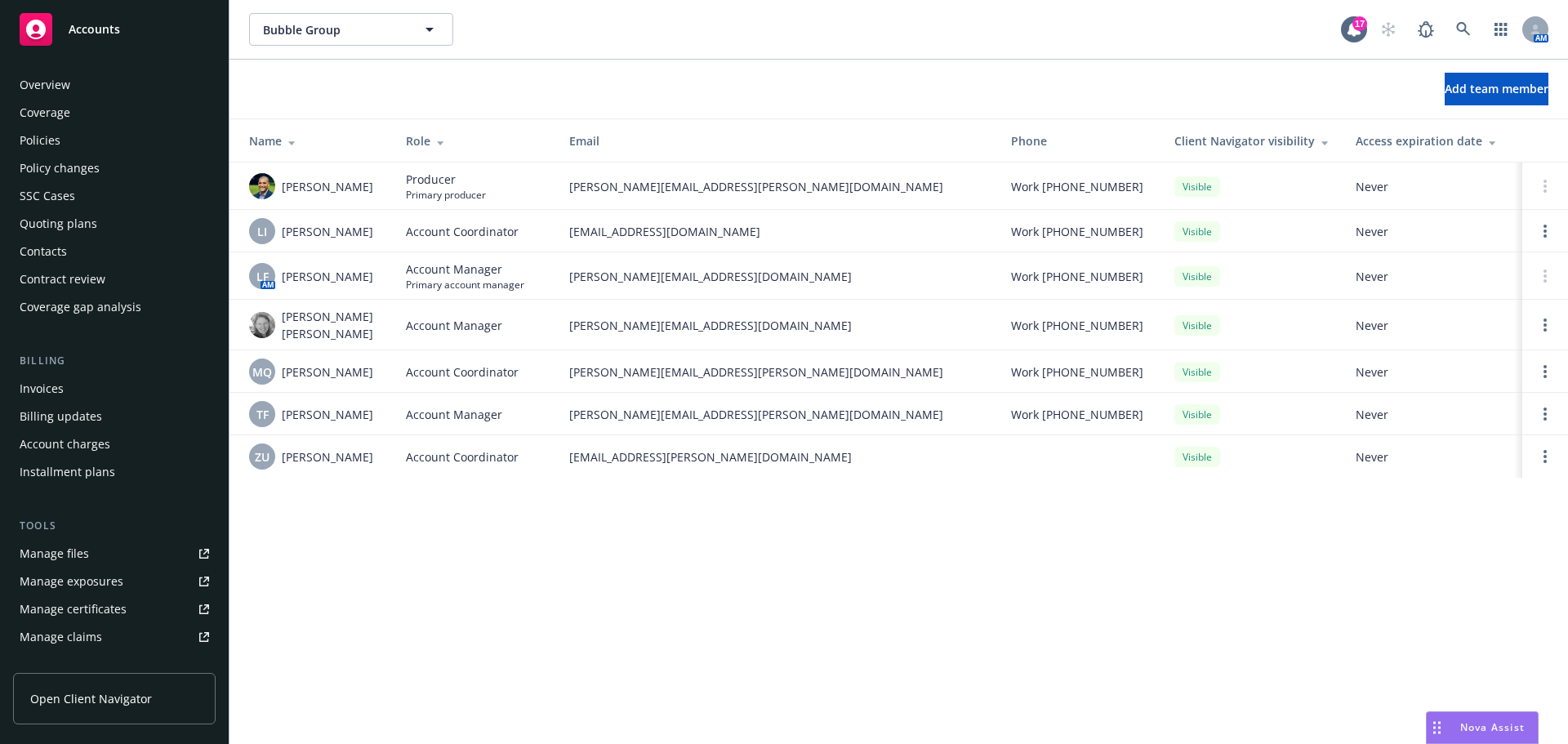
click at [105, 141] on div "Policies" at bounding box center [114, 140] width 190 height 26
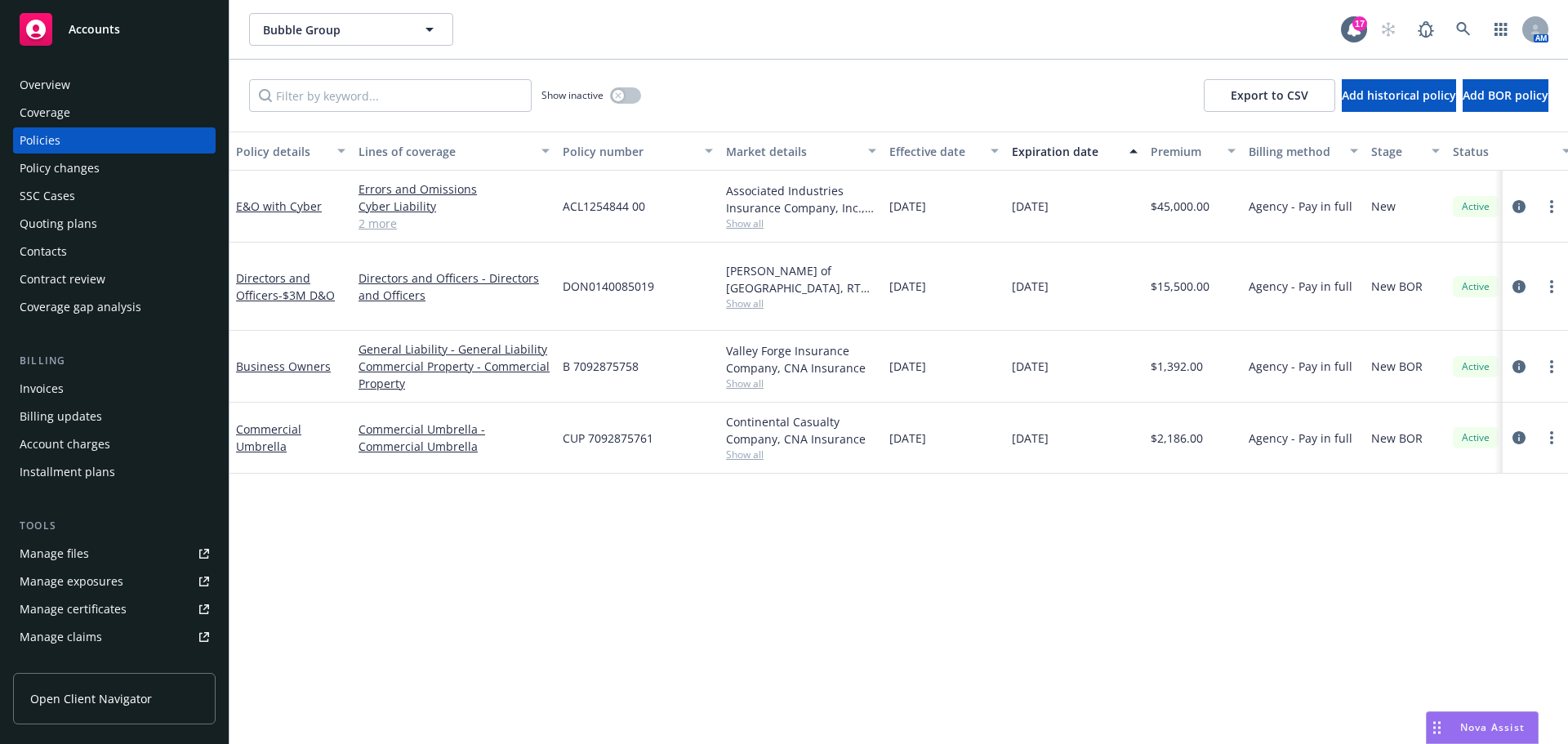
drag, startPoint x: 286, startPoint y: 350, endPoint x: 316, endPoint y: 363, distance: 32.7
click at [286, 359] on link "Business Owners" at bounding box center [283, 366] width 95 height 15
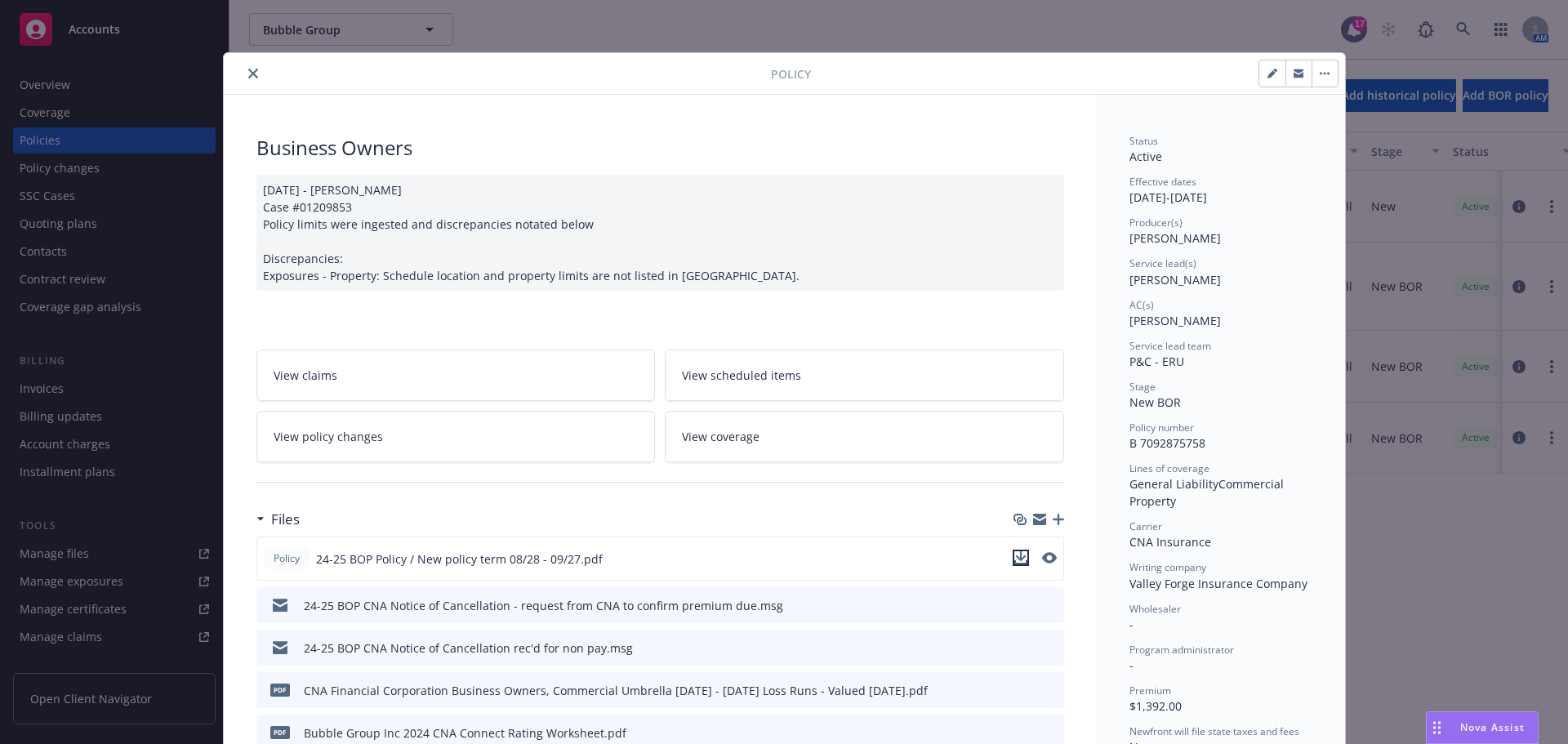
drag, startPoint x: 1015, startPoint y: 561, endPoint x: 978, endPoint y: 556, distance: 37.3
click at [1015, 561] on icon "download file" at bounding box center [1021, 558] width 13 height 13
drag, startPoint x: 248, startPoint y: 74, endPoint x: 272, endPoint y: 196, distance: 124.3
click at [249, 74] on icon "close" at bounding box center [254, 74] width 10 height 10
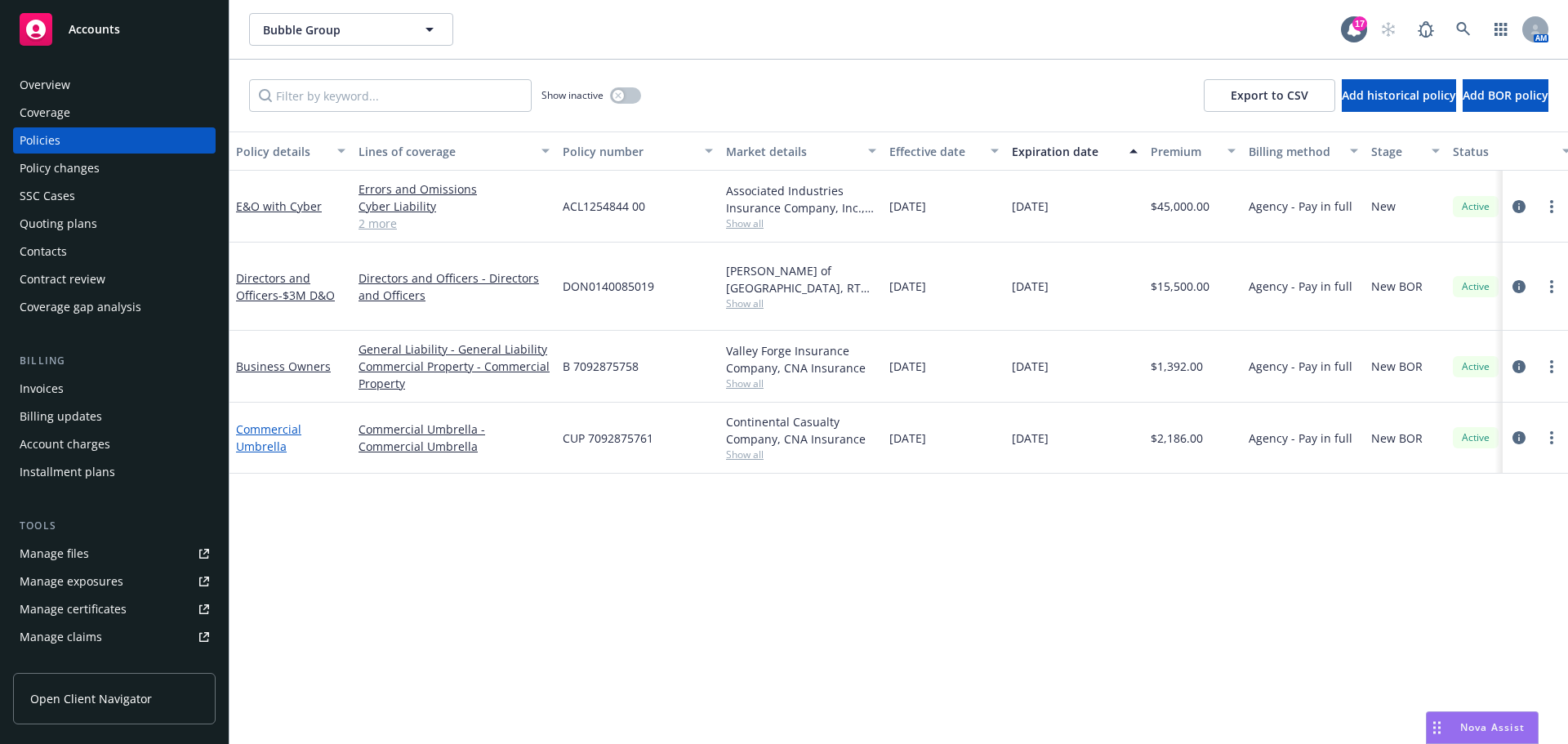
click at [265, 422] on link "Commercial Umbrella" at bounding box center [269, 437] width 66 height 33
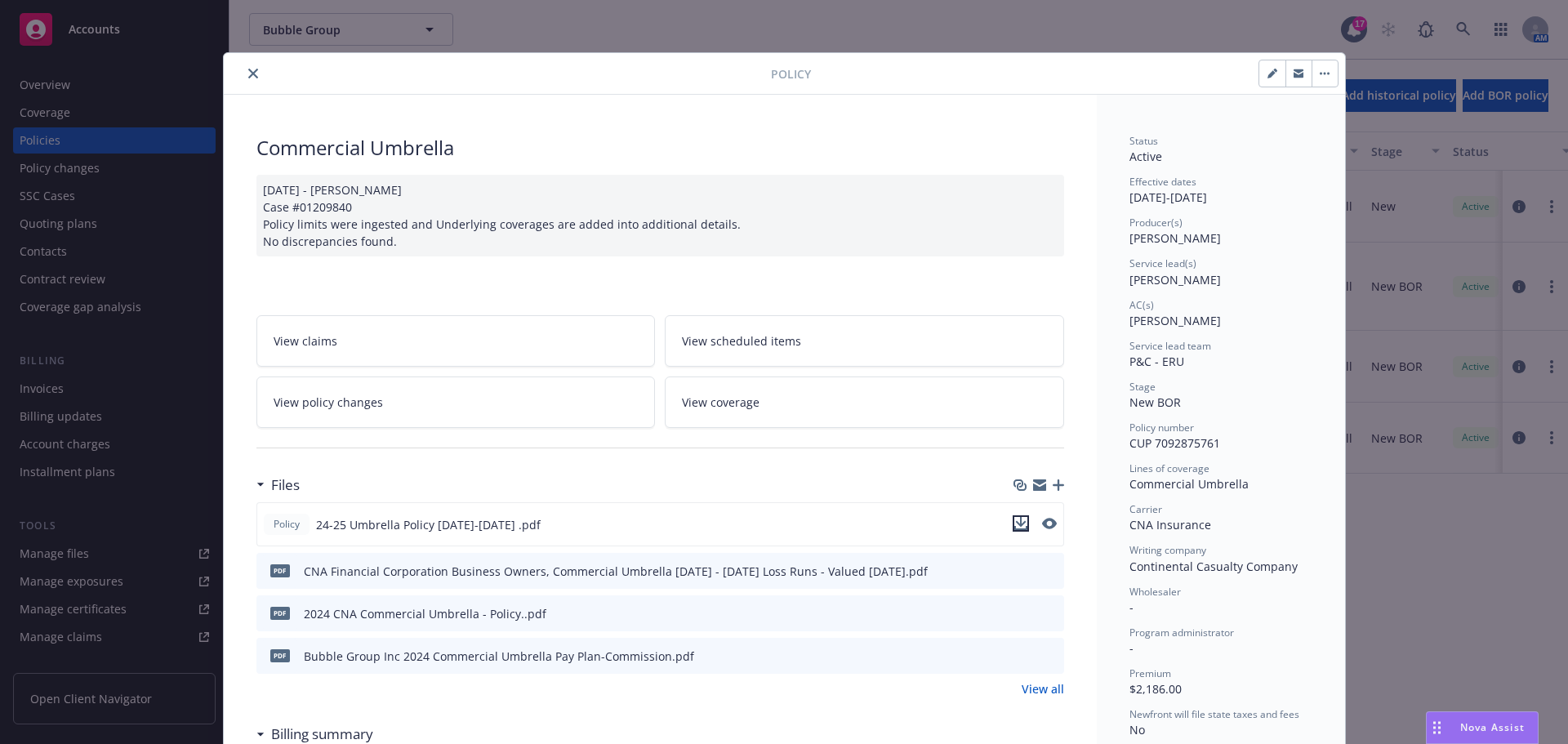
click at [1015, 524] on icon "download file" at bounding box center [1020, 521] width 11 height 10
click at [244, 71] on button "close" at bounding box center [253, 73] width 19 height 19
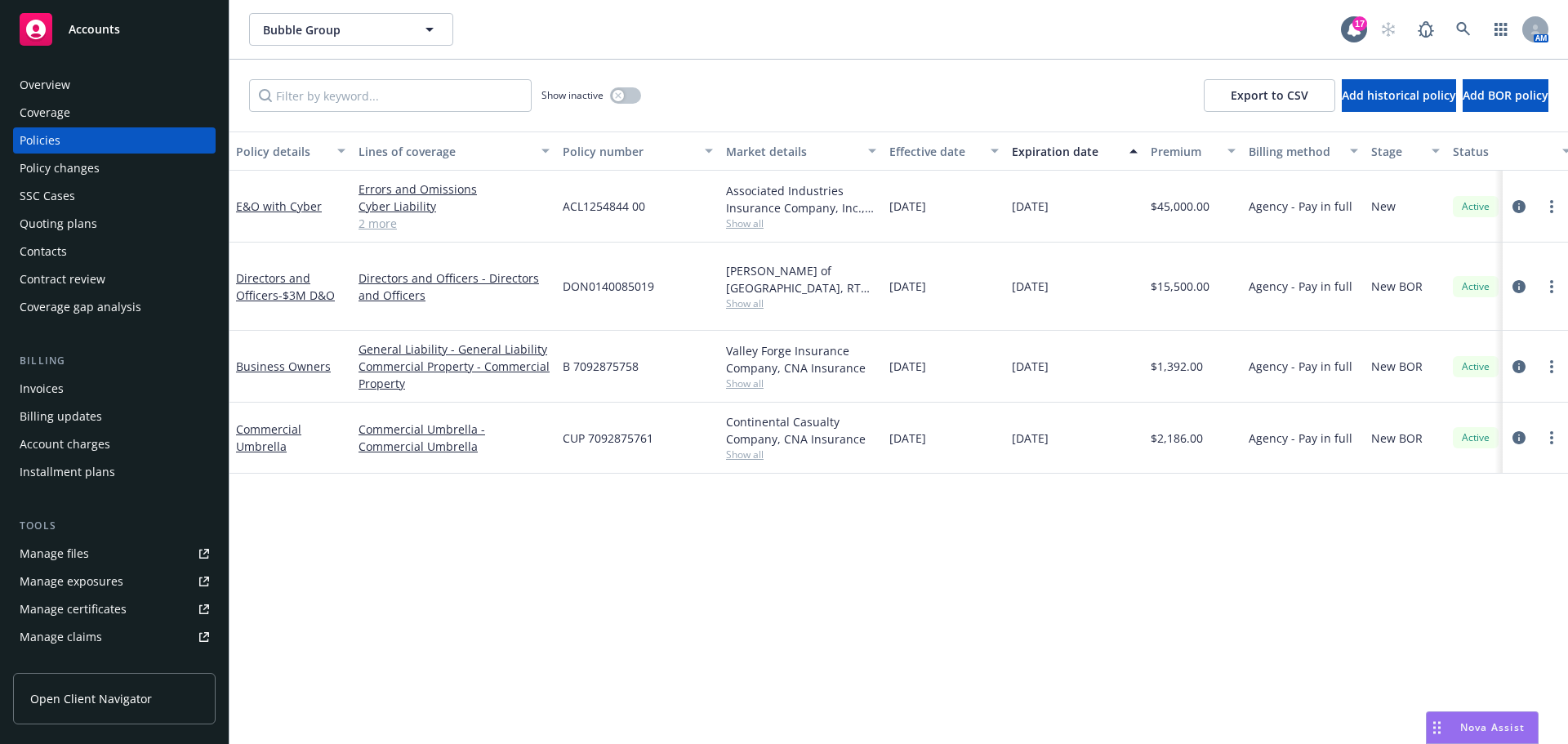
drag, startPoint x: 1478, startPoint y: 724, endPoint x: 1114, endPoint y: 613, distance: 380.5
click at [1477, 724] on span "Nova Assist" at bounding box center [1492, 727] width 65 height 14
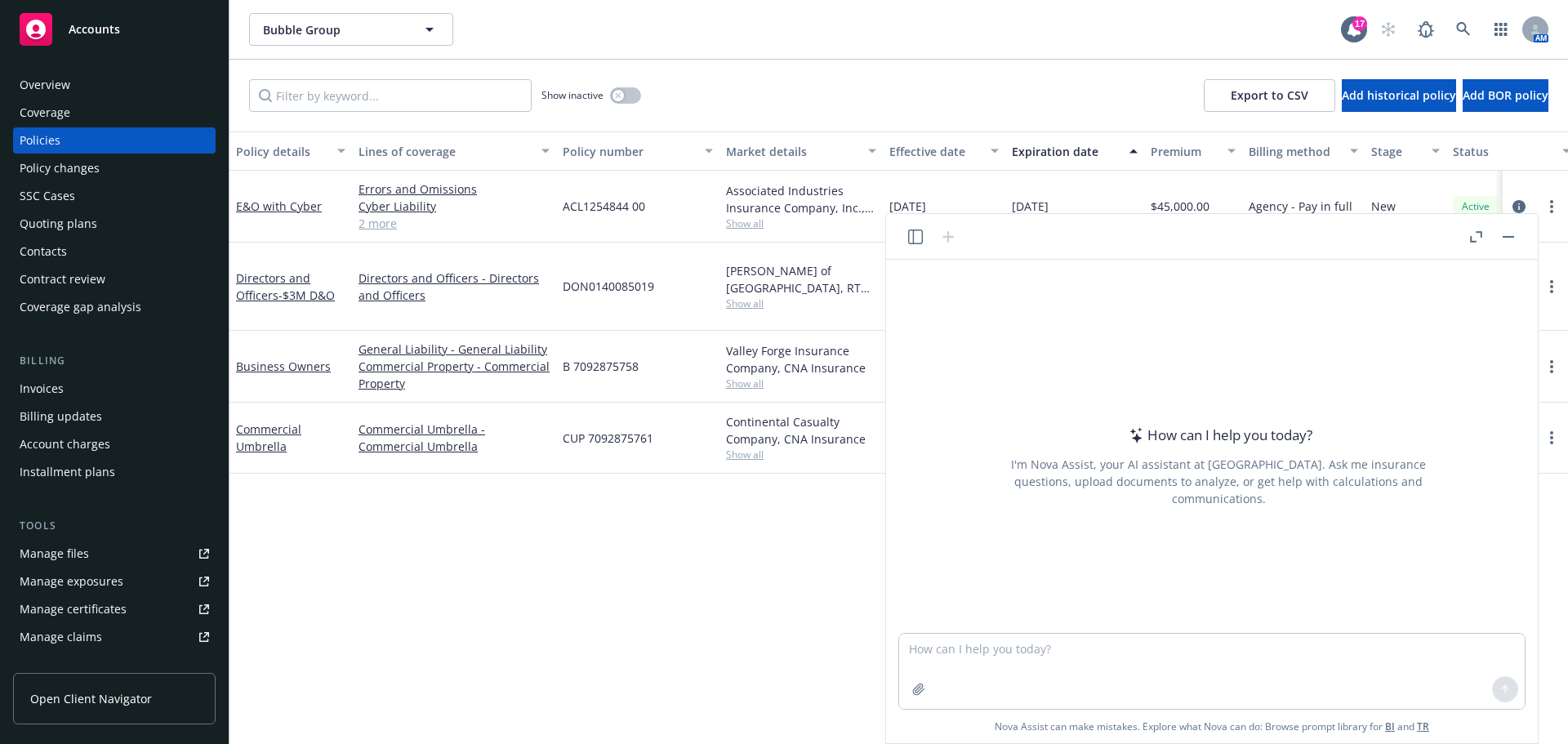
click at [919, 235] on icon "button" at bounding box center [915, 237] width 15 height 15
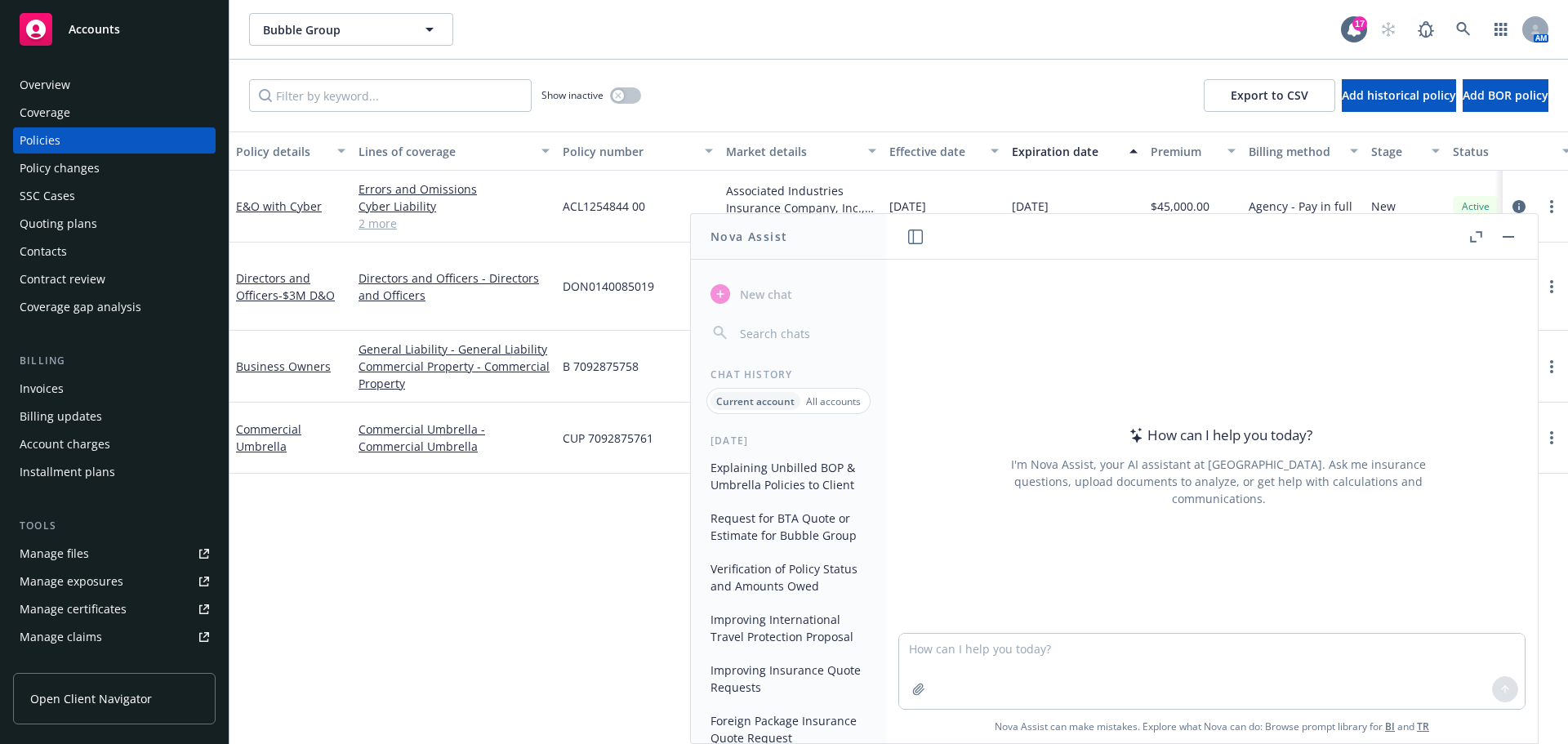
click at [742, 475] on button "Explaining Unbilled BOP & Umbrella Policies to Client" at bounding box center [788, 476] width 169 height 45
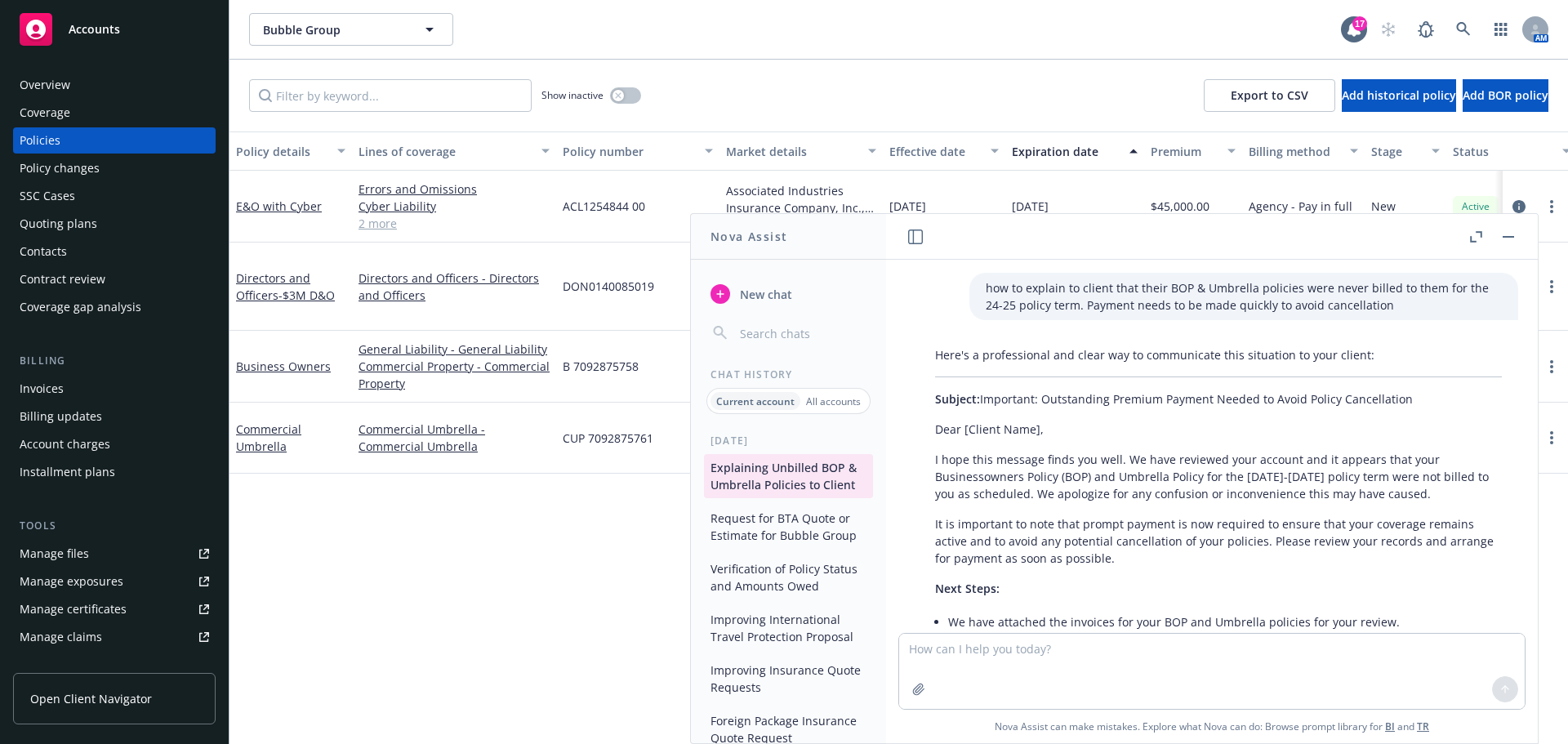
click at [1511, 236] on rect "button" at bounding box center [1508, 237] width 12 height 2
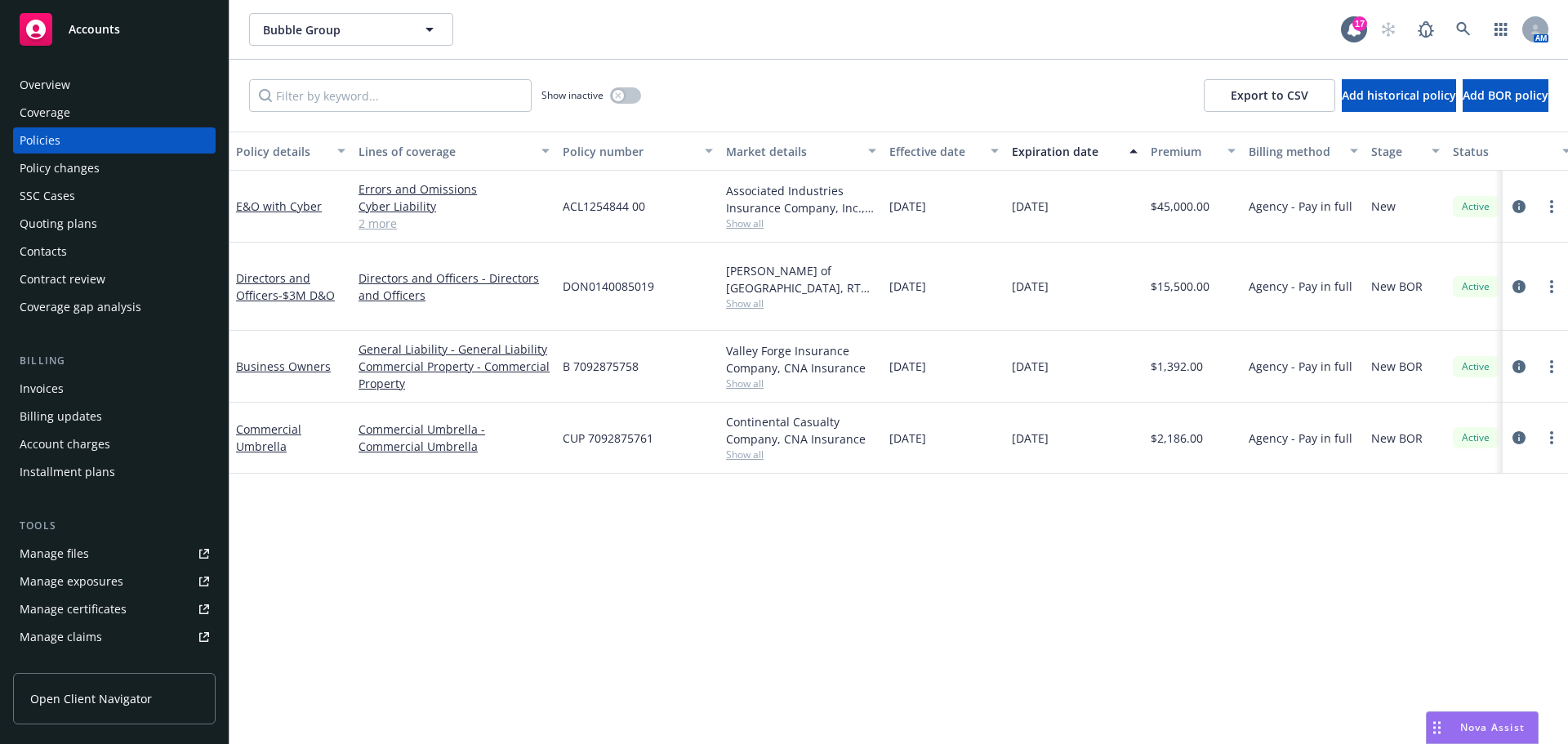
click at [57, 388] on div "Invoices" at bounding box center [41, 388] width 45 height 26
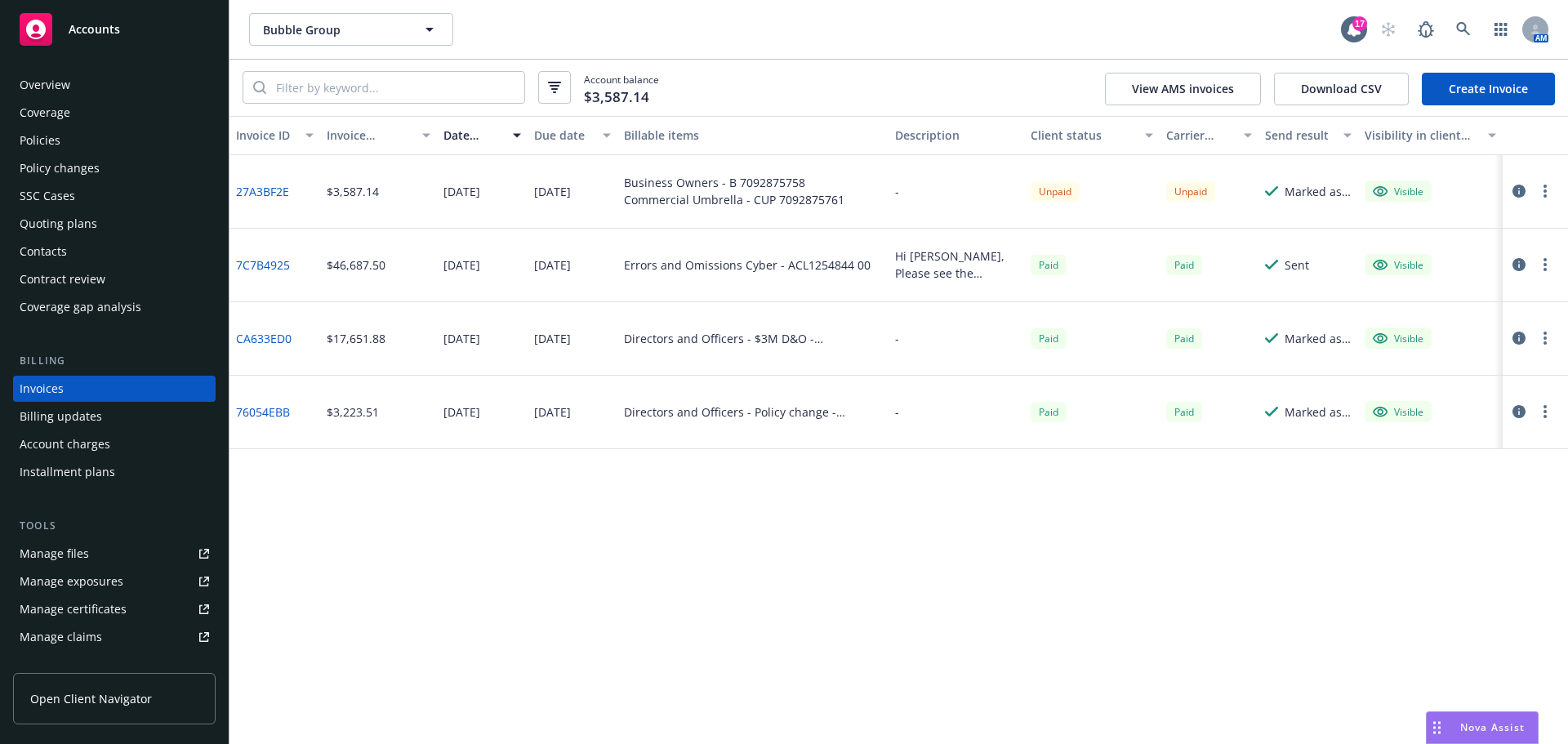
click at [1513, 191] on icon "button" at bounding box center [1519, 191] width 13 height 13
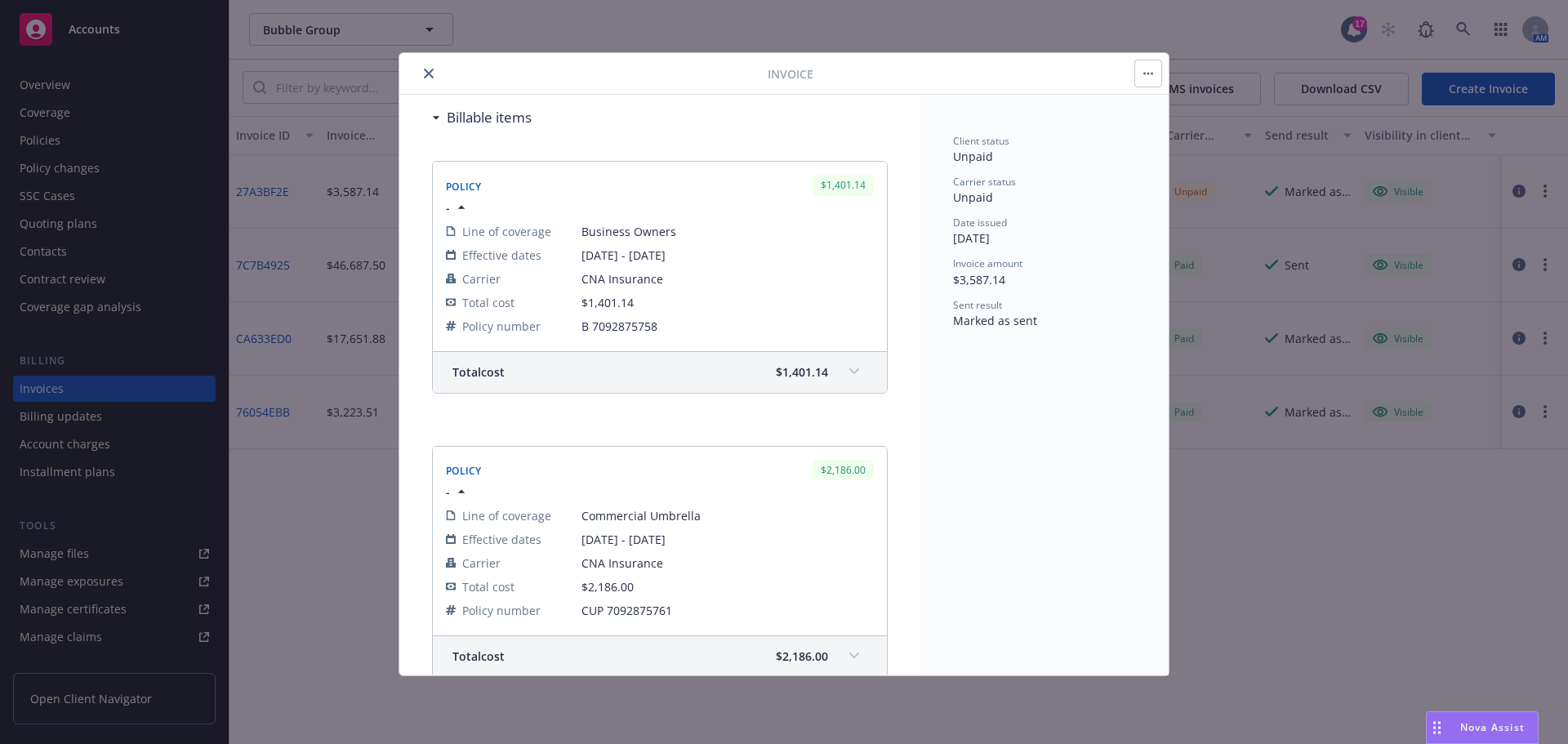
scroll to position [364, 0]
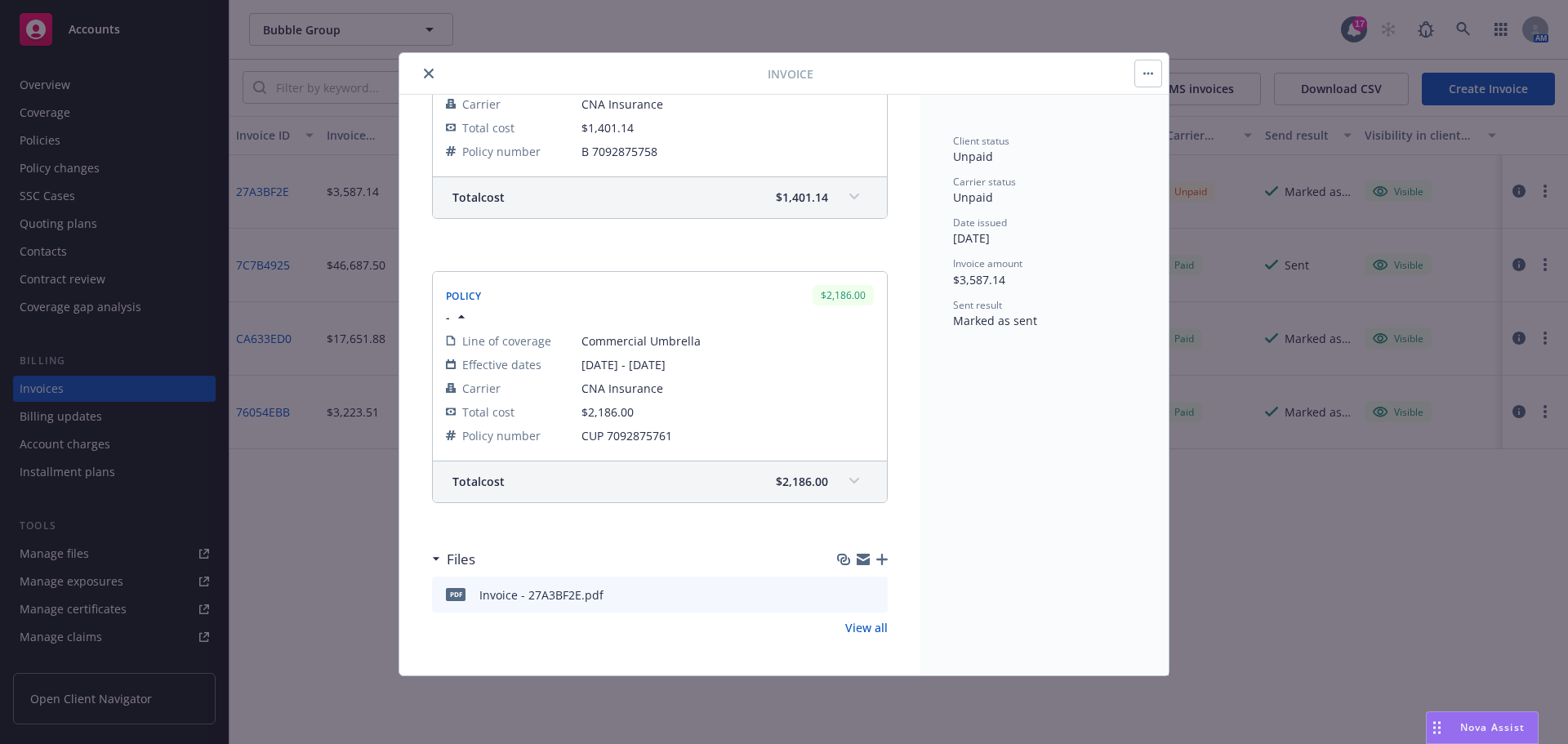
click at [876, 555] on icon "button" at bounding box center [882, 559] width 12 height 12
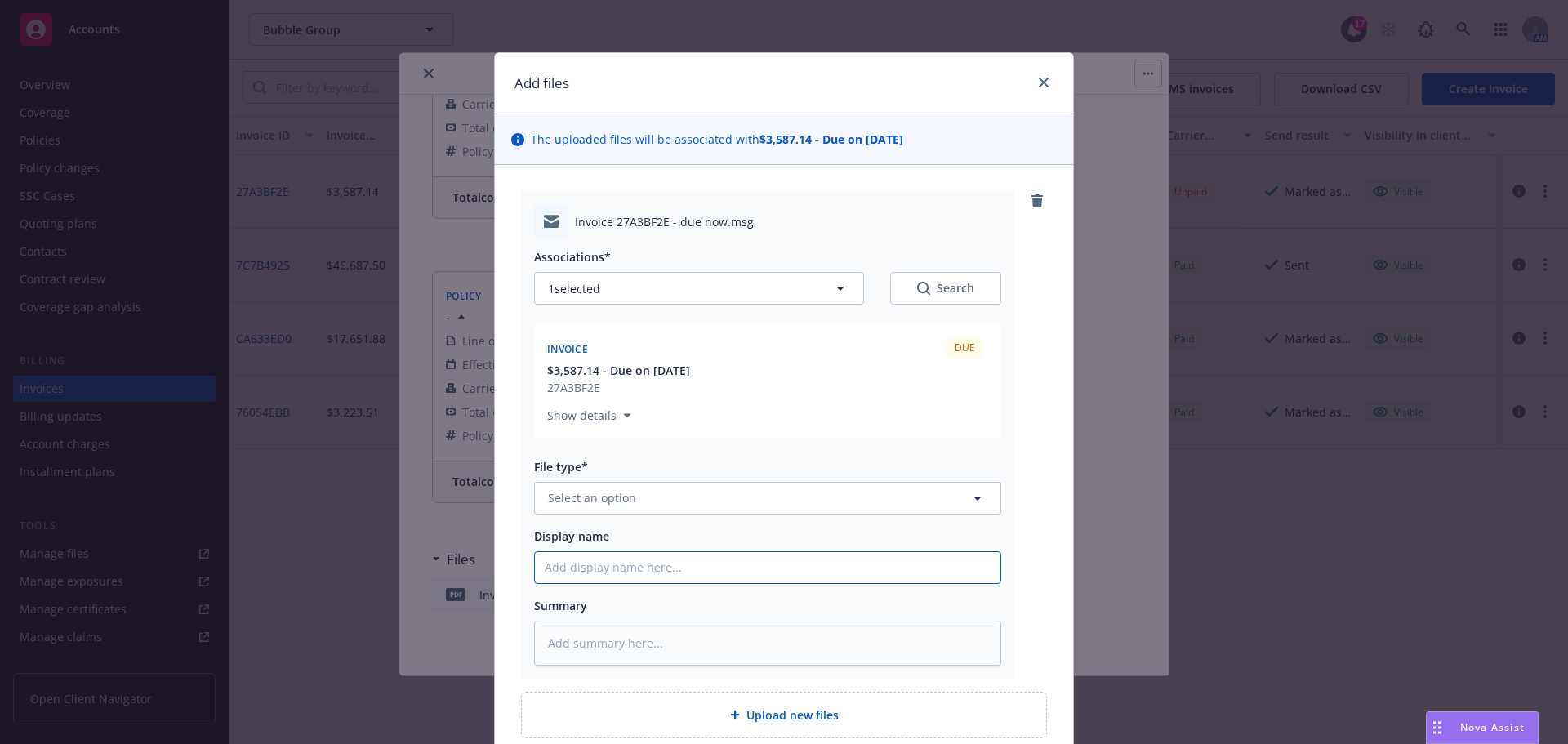
click at [575, 571] on input "Display name" at bounding box center [768, 567] width 465 height 31
type textarea "x"
type input "I"
type textarea "x"
type input "In"
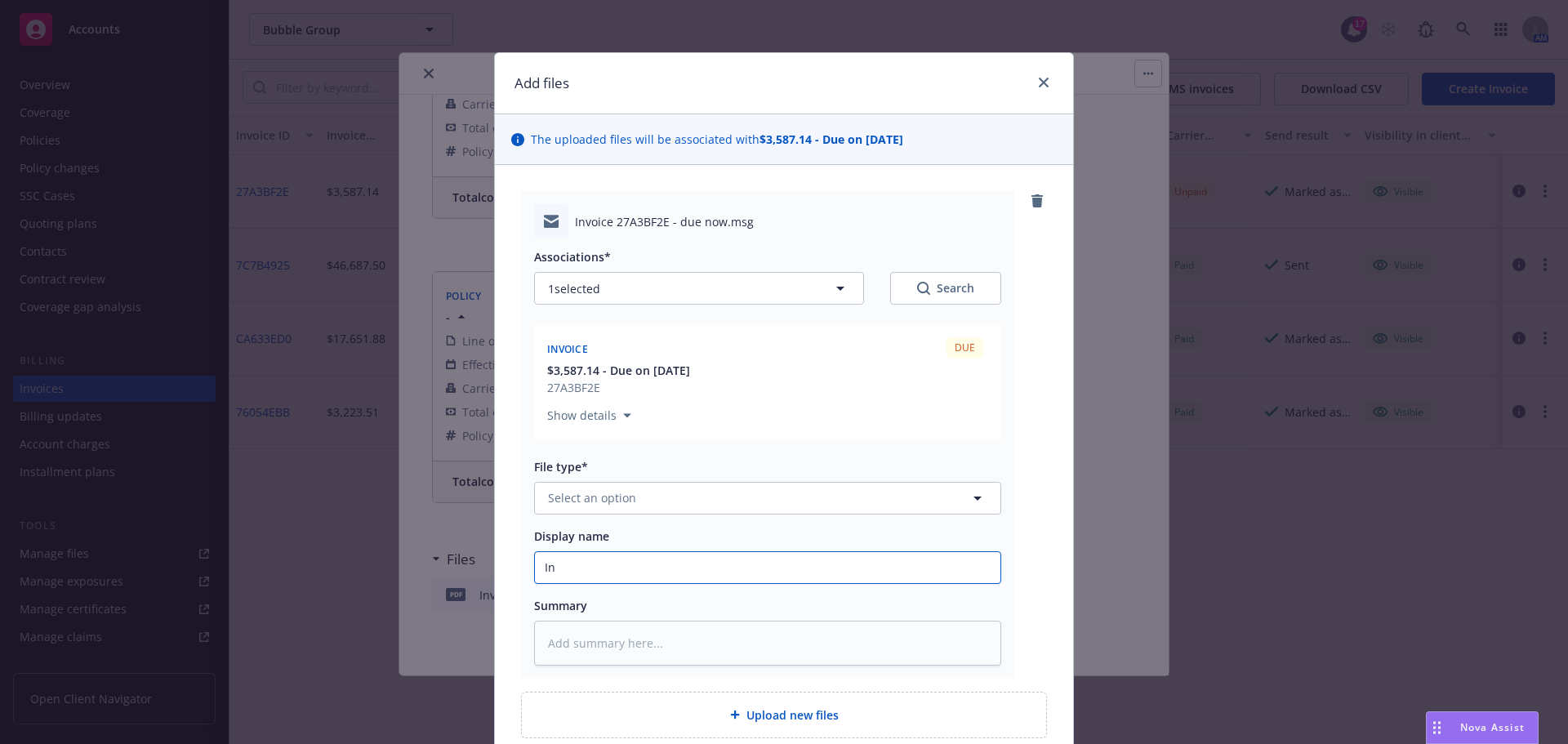
type textarea "x"
type input "Inv"
type textarea "x"
type input "Invo"
type textarea "x"
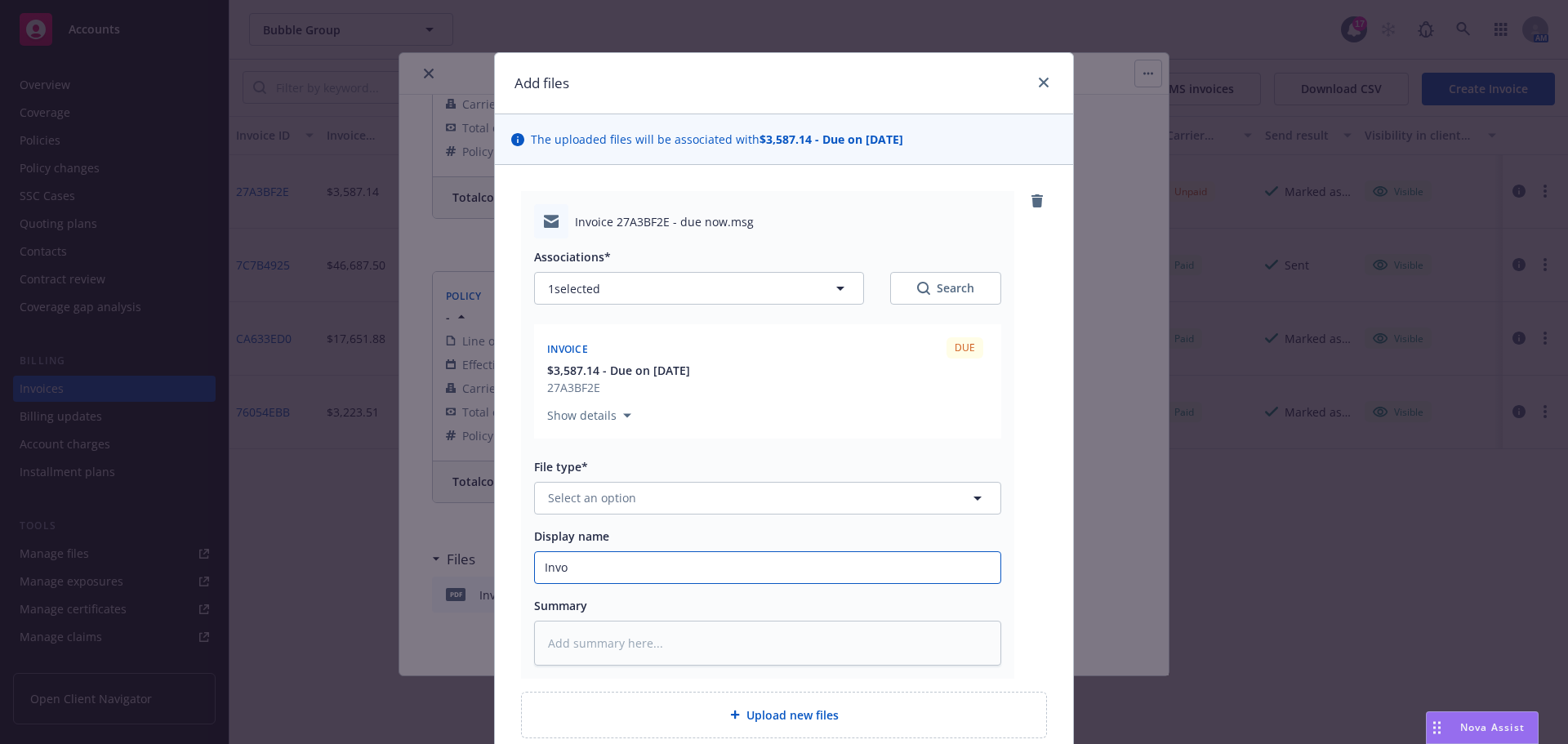
type input "Invoi"
type textarea "x"
type input "Invoic"
type textarea "x"
type input "Invoice"
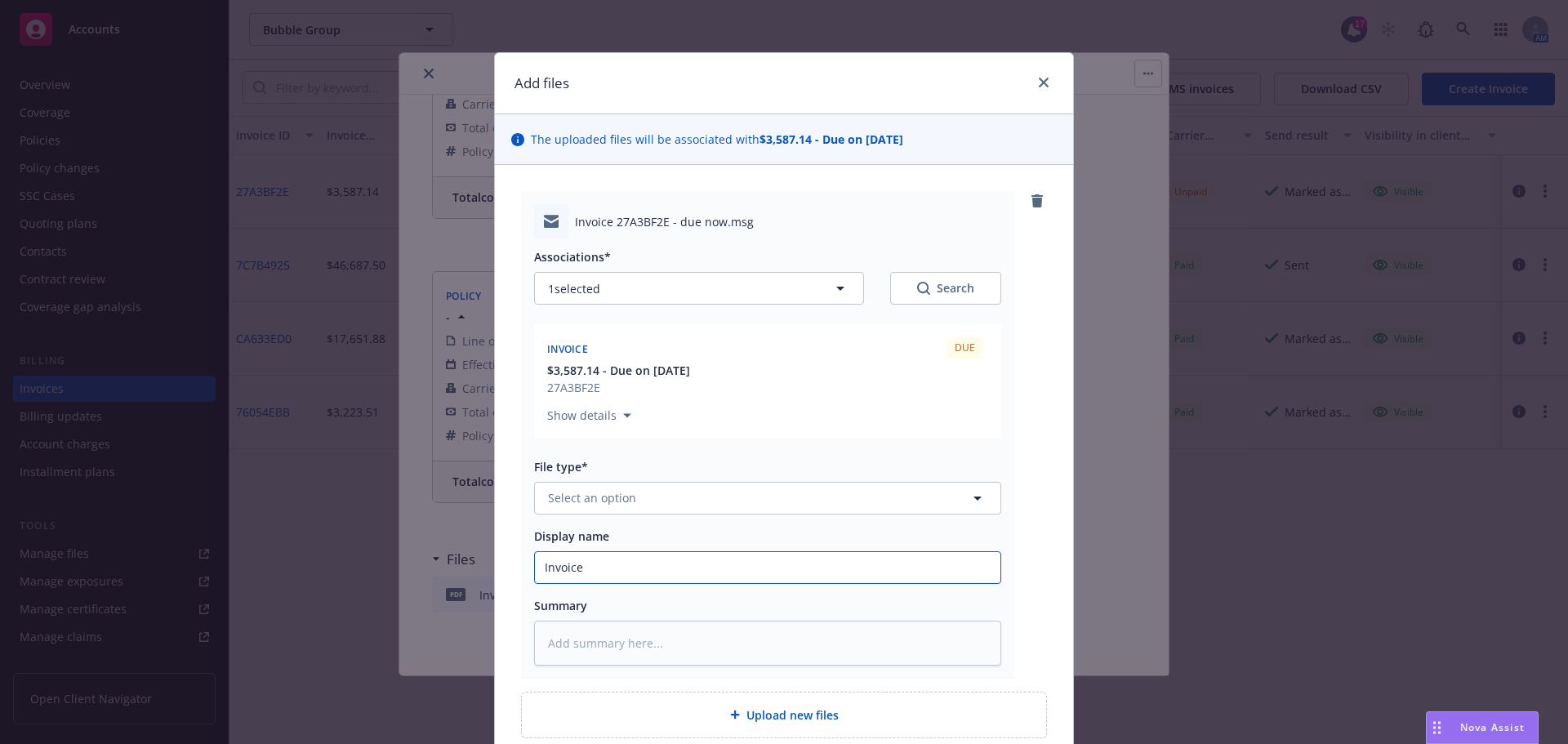
type textarea "x"
type input "Invoice"
type textarea "x"
type input "Invoice 2"
type textarea "x"
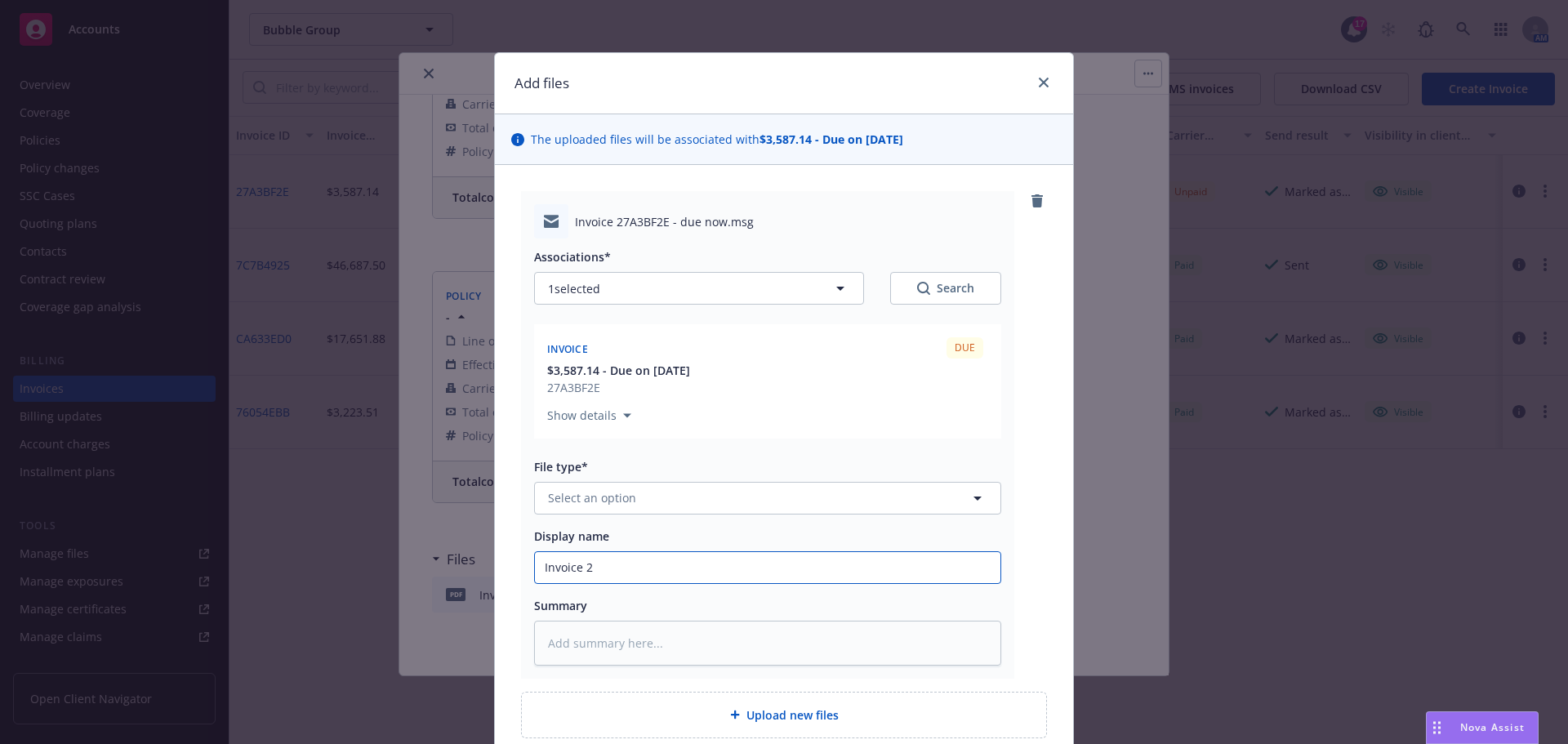
type input "Invoice 27"
type textarea "x"
type input "Invoice 27A"
type textarea "x"
type input "Invoice 27A3"
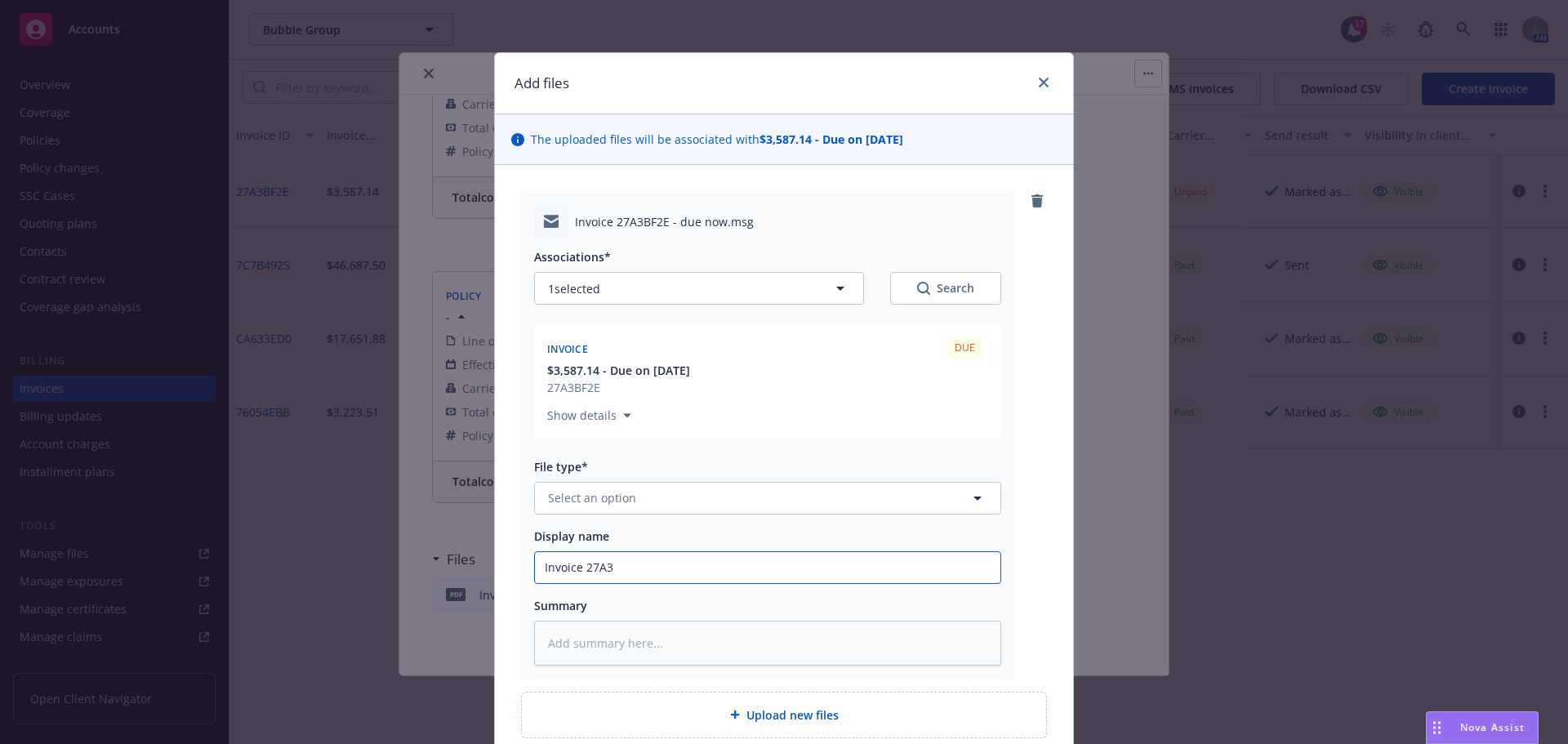
type textarea "x"
type input "Invoice 27A3B"
type textarea "x"
type input "Invoice 27A3BF"
type textarea "x"
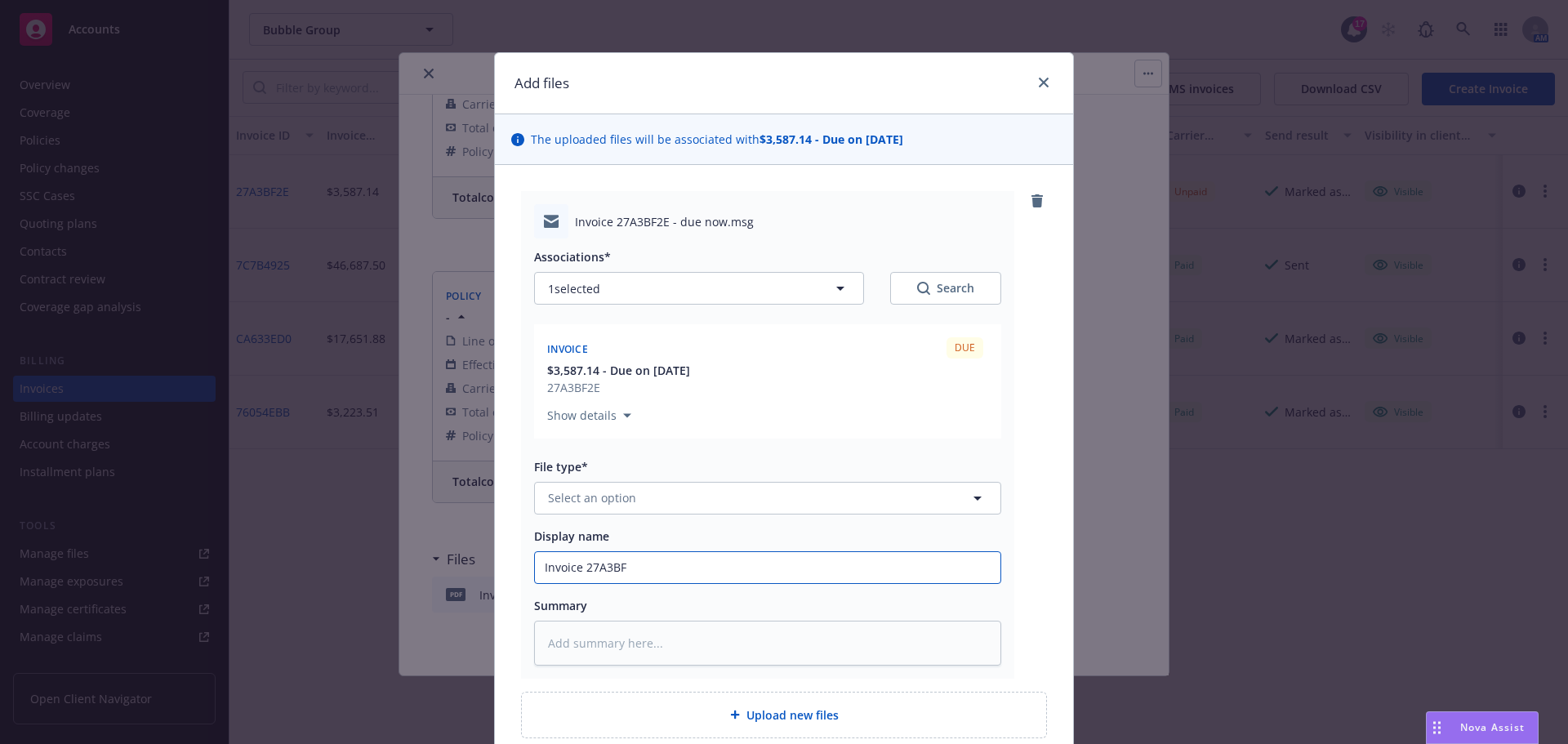
type input "Invoice 27A3BF2"
type textarea "x"
type input "Invoice 27A3BF2E"
type textarea "x"
type input "Invoice 27A3BF2E"
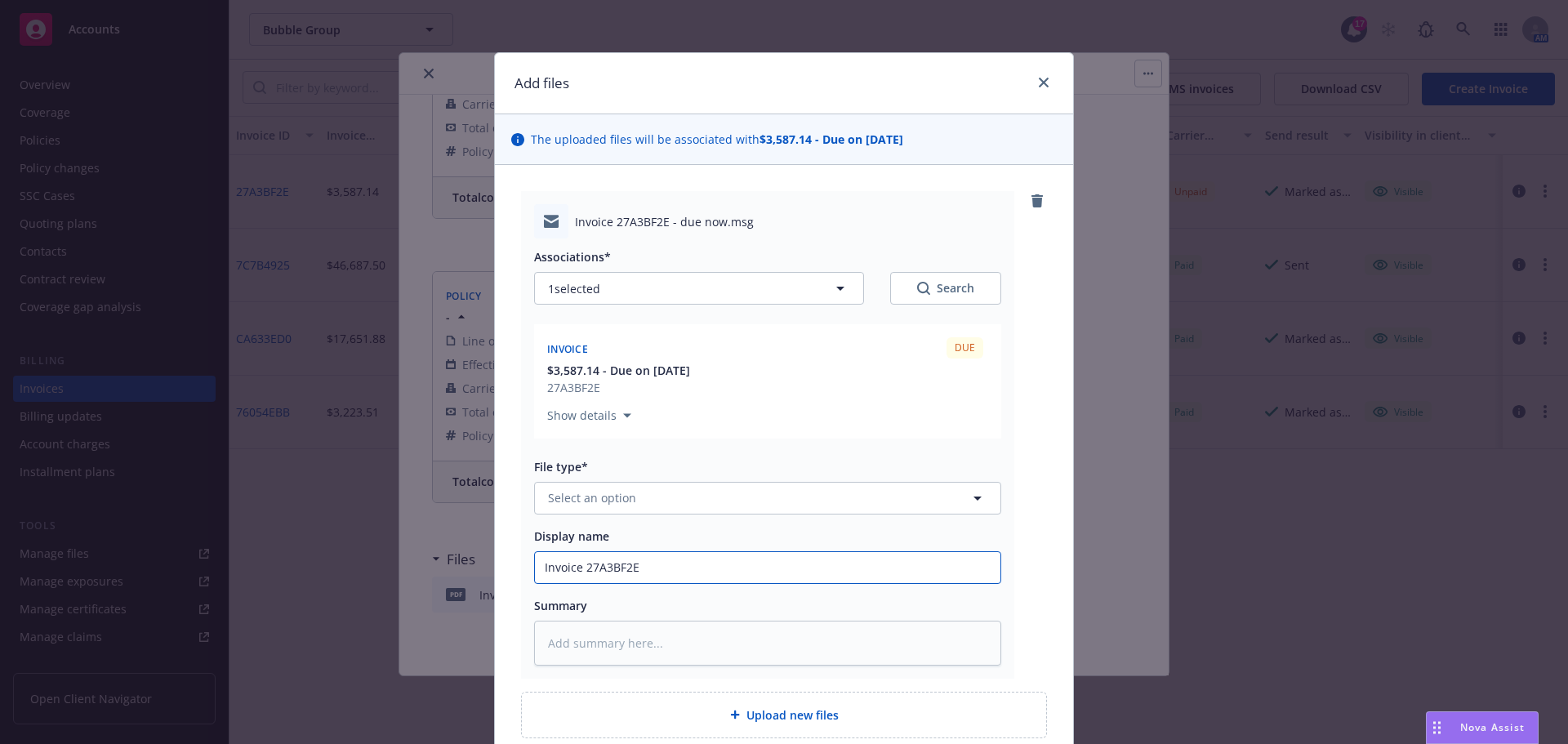
type textarea "x"
type input "Invoice 27A3BF2E E"
type textarea "x"
type input "Invoice 27A3BF2E"
type textarea "x"
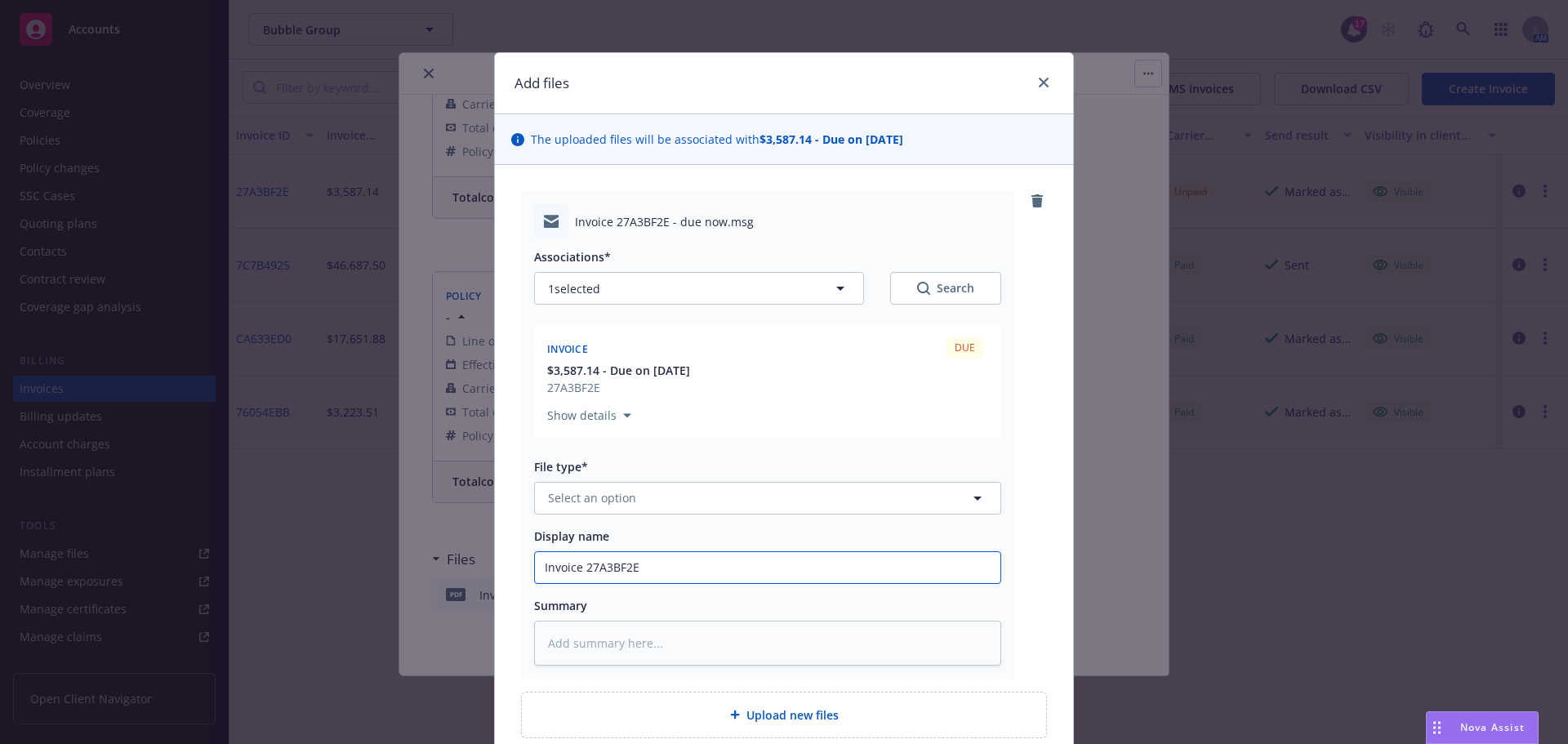
type input "Invoice 27A3BF2E d"
type textarea "x"
type input "Invoice 27A3BF2E de"
type textarea "x"
type input "Invoice 27A3BF2E del"
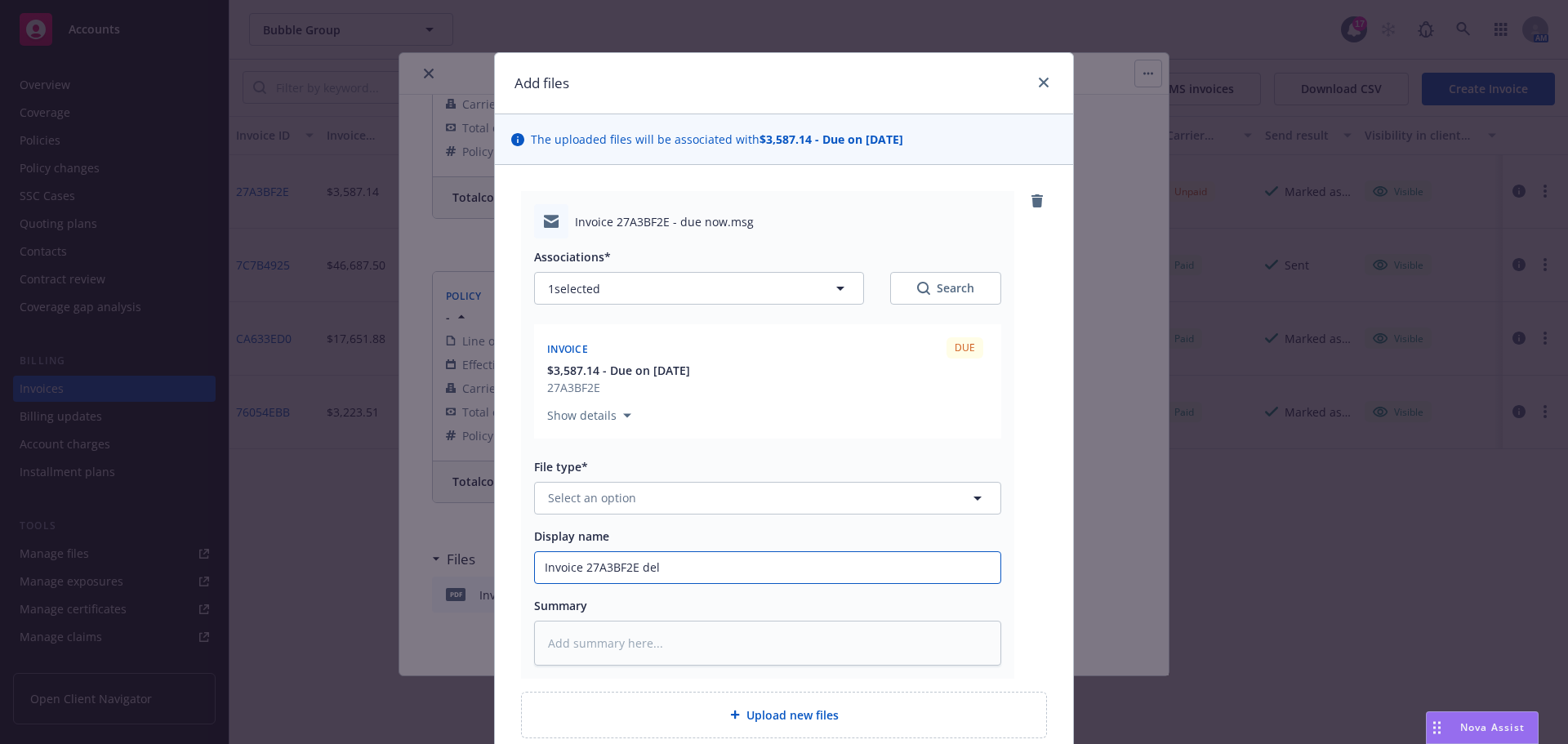
type textarea "x"
type input "Invoice 27A3BF2E deli"
type textarea "x"
type input "Invoice 27A3BF2E deliv"
type textarea "x"
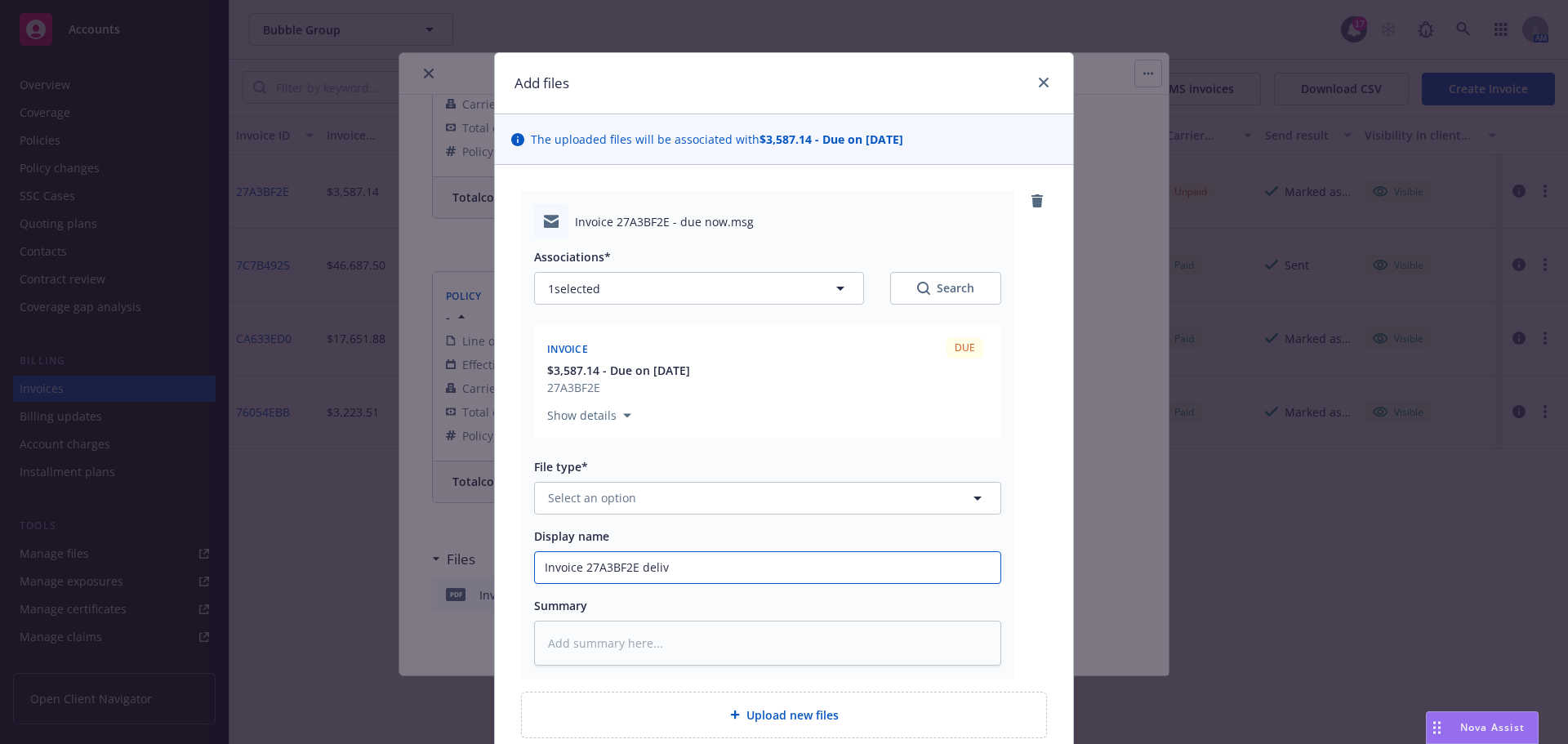
type input "Invoice 27A3BF2E delive"
type textarea "x"
type input "Invoice 27A3BF2E deliver"
type textarea "x"
type input "Invoice 27A3BF2E delivery"
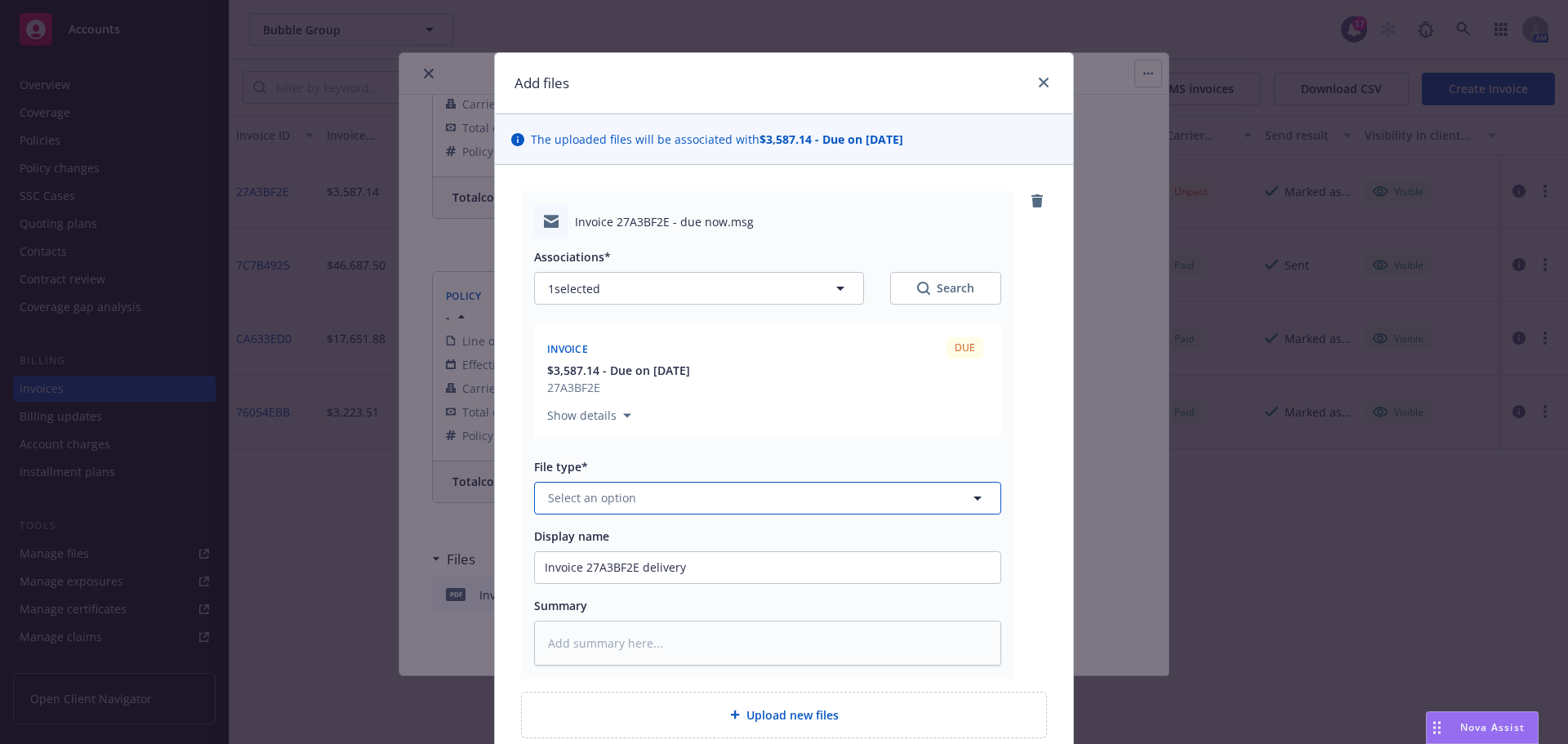
click at [589, 491] on span "Select an option" at bounding box center [591, 497] width 88 height 17
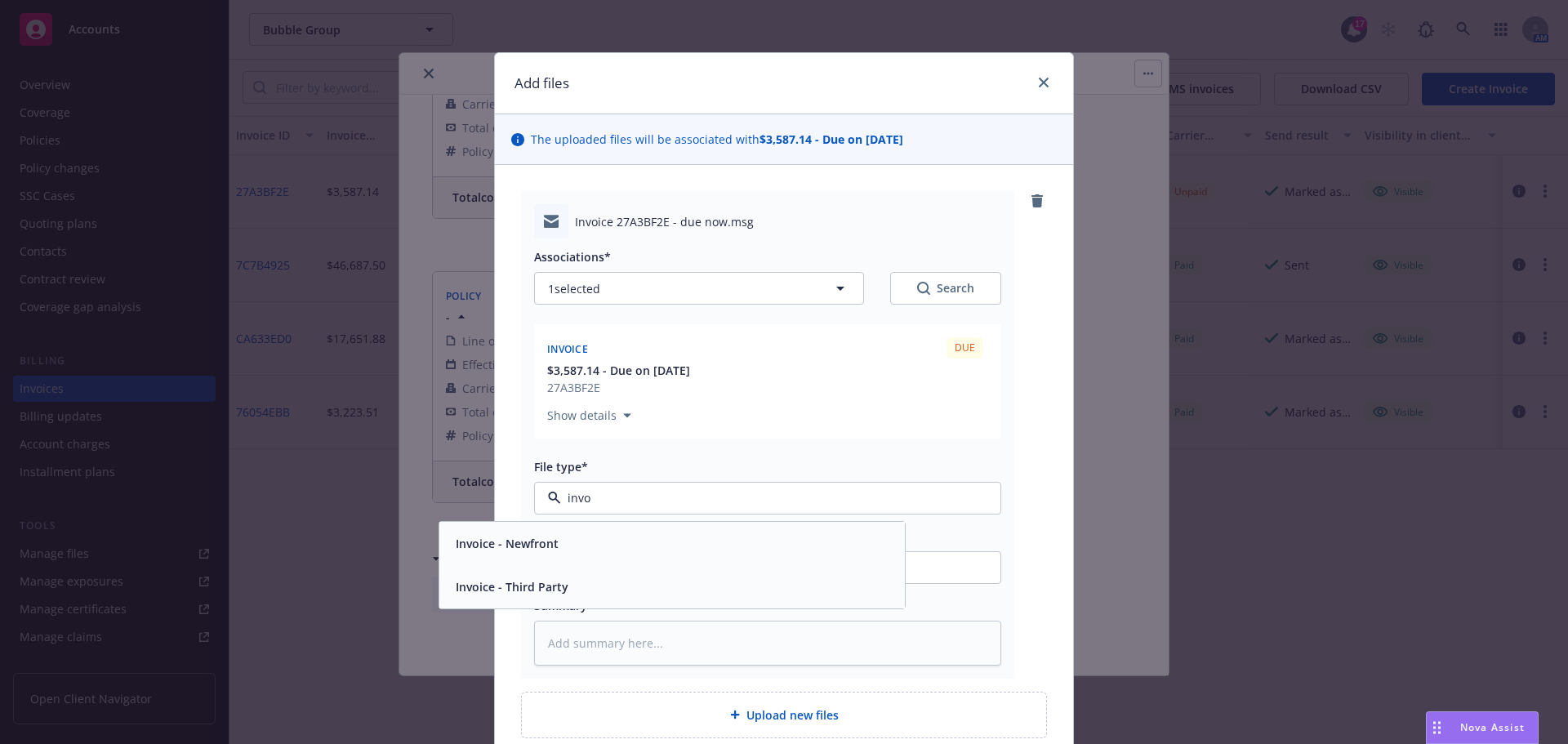
type input "invoi"
click at [566, 541] on div "Invoice - Newfront" at bounding box center [672, 543] width 446 height 24
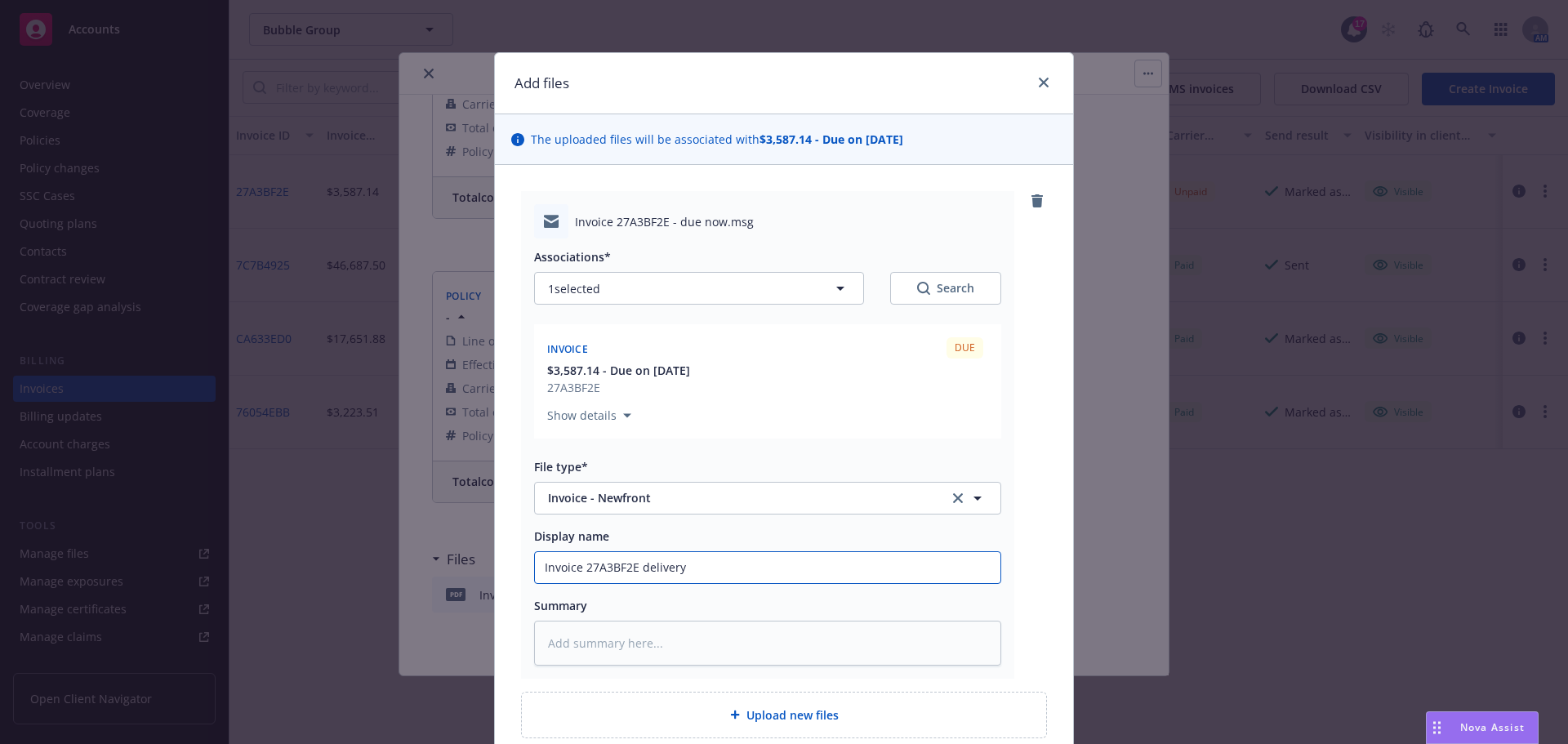
click at [718, 568] on input "Invoice 27A3BF2E delivery" at bounding box center [768, 567] width 465 height 31
type textarea "x"
type input "Invoice 27A3BF2E delivery"
type textarea "x"
type input "Invoice 27A3BF2E delivery t"
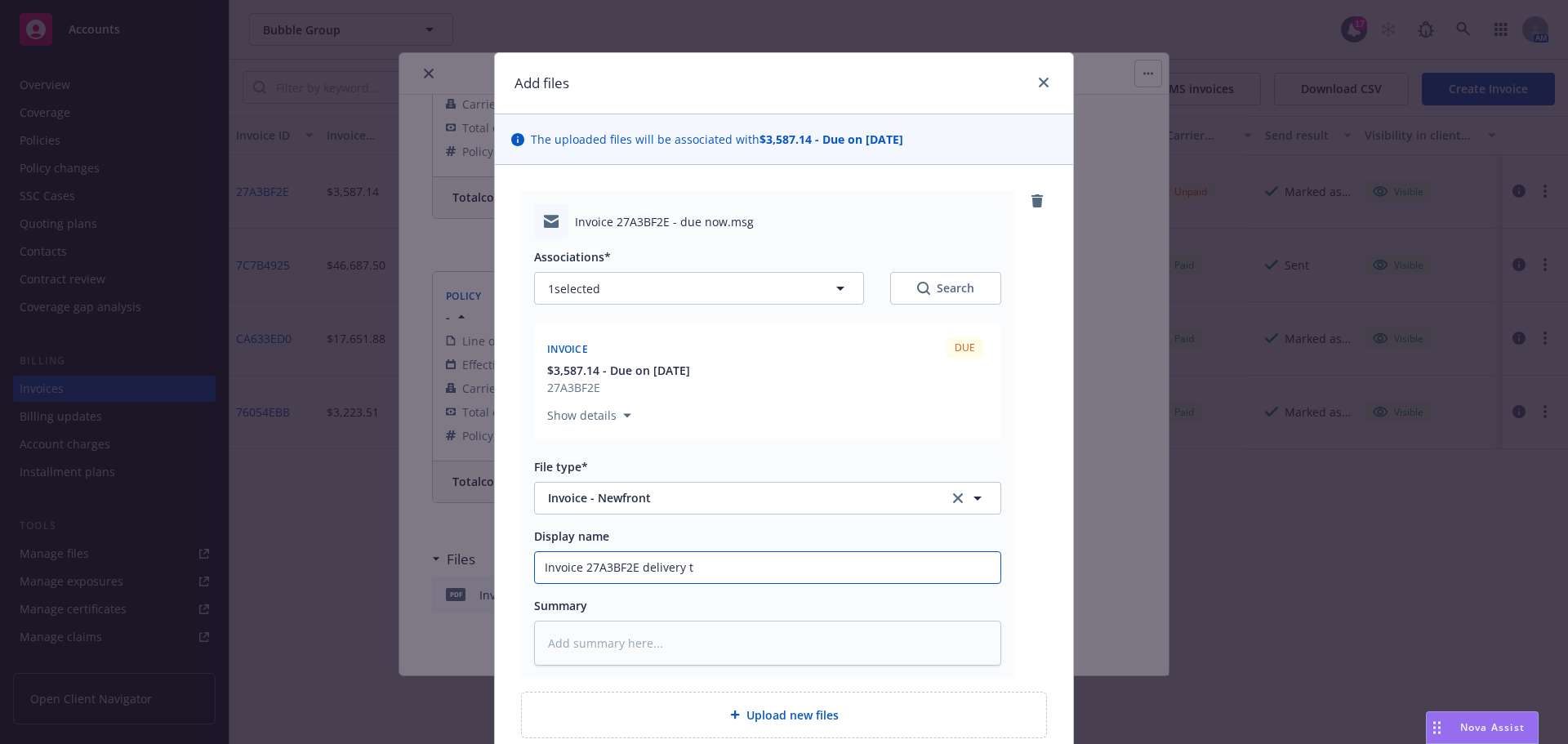
type textarea "x"
type input "Invoice 27A3BF2E delivery to"
type textarea "x"
type input "Invoice 27A3BF2E delivery to"
type textarea "x"
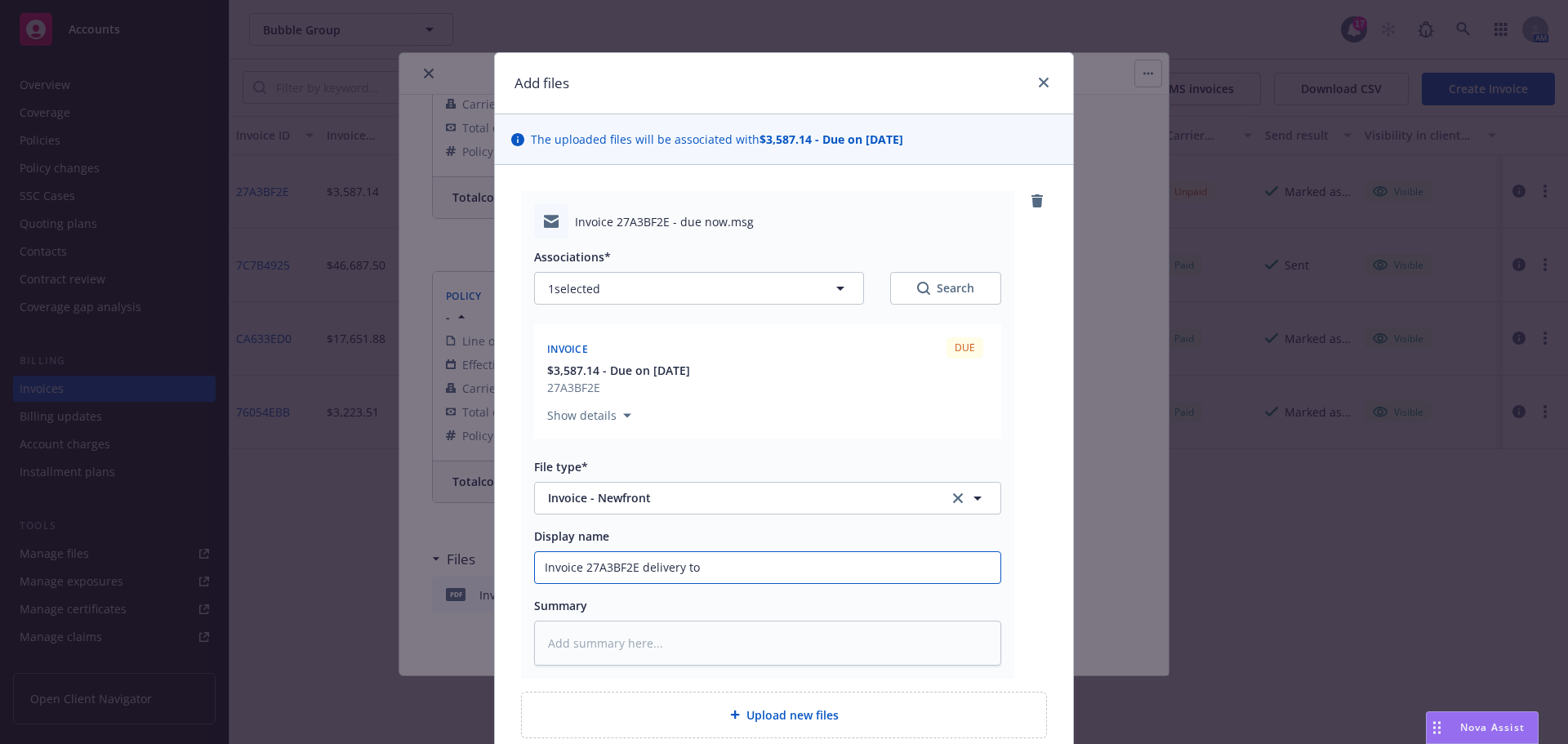
type input "Invoice 27A3BF2E delivery to I"
type textarea "x"
type input "Invoice 27A3BF2E delivery to IN"
type textarea "x"
type input "Invoice 27A3BF2E delivery to INS"
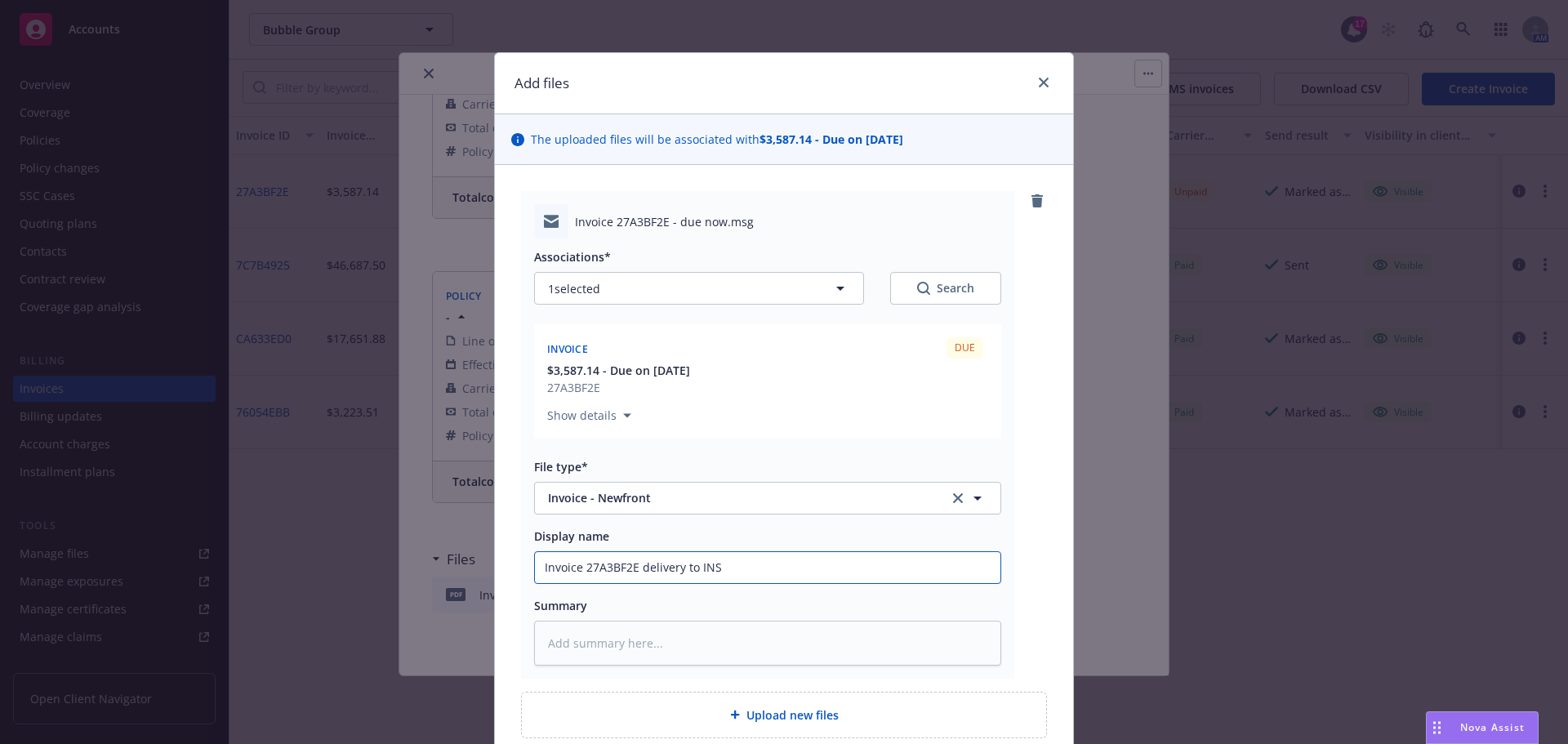
type textarea "x"
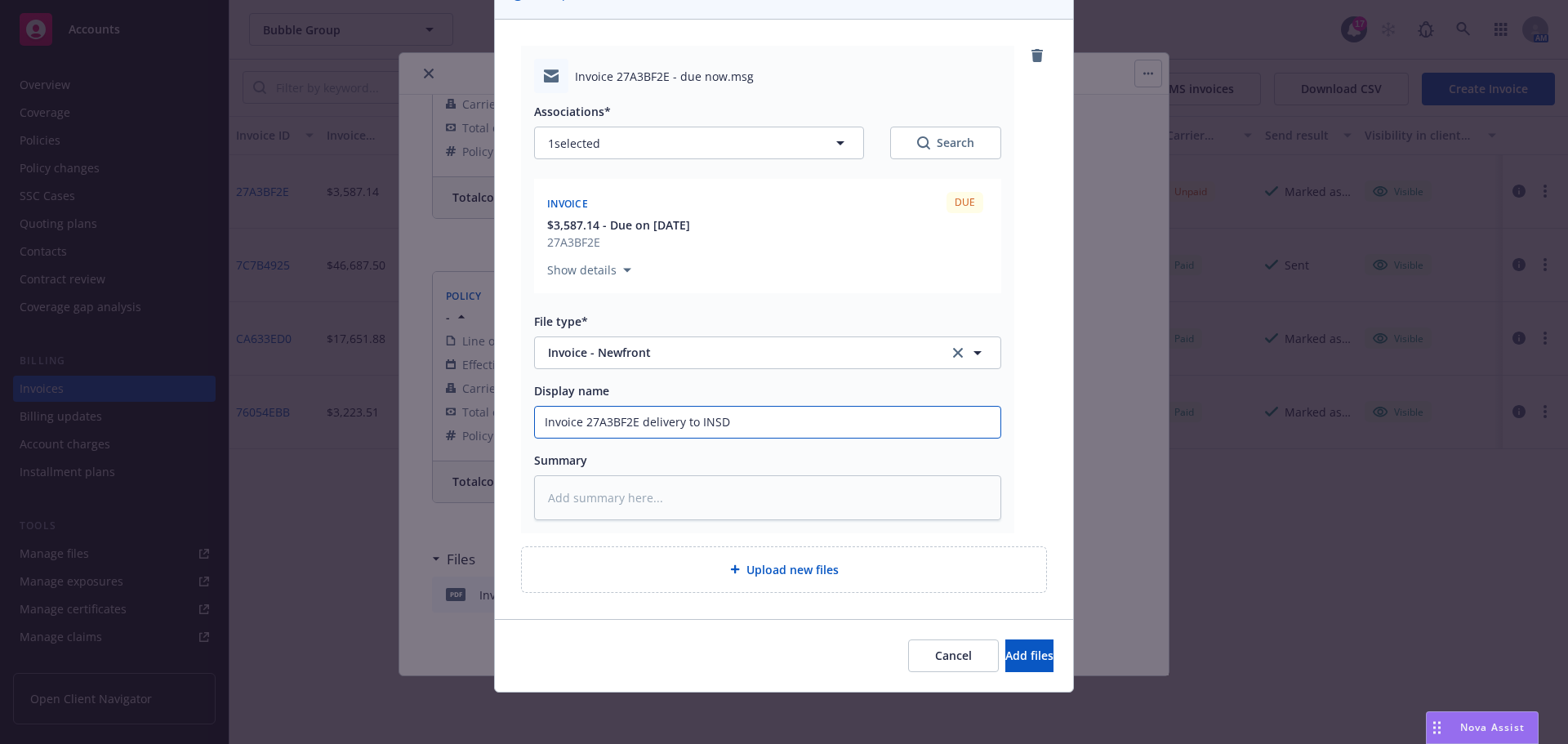
scroll to position [146, 0]
type input "Invoice 27A3BF2E delivery to INSD"
click at [1005, 656] on span "Add files" at bounding box center [1029, 654] width 48 height 15
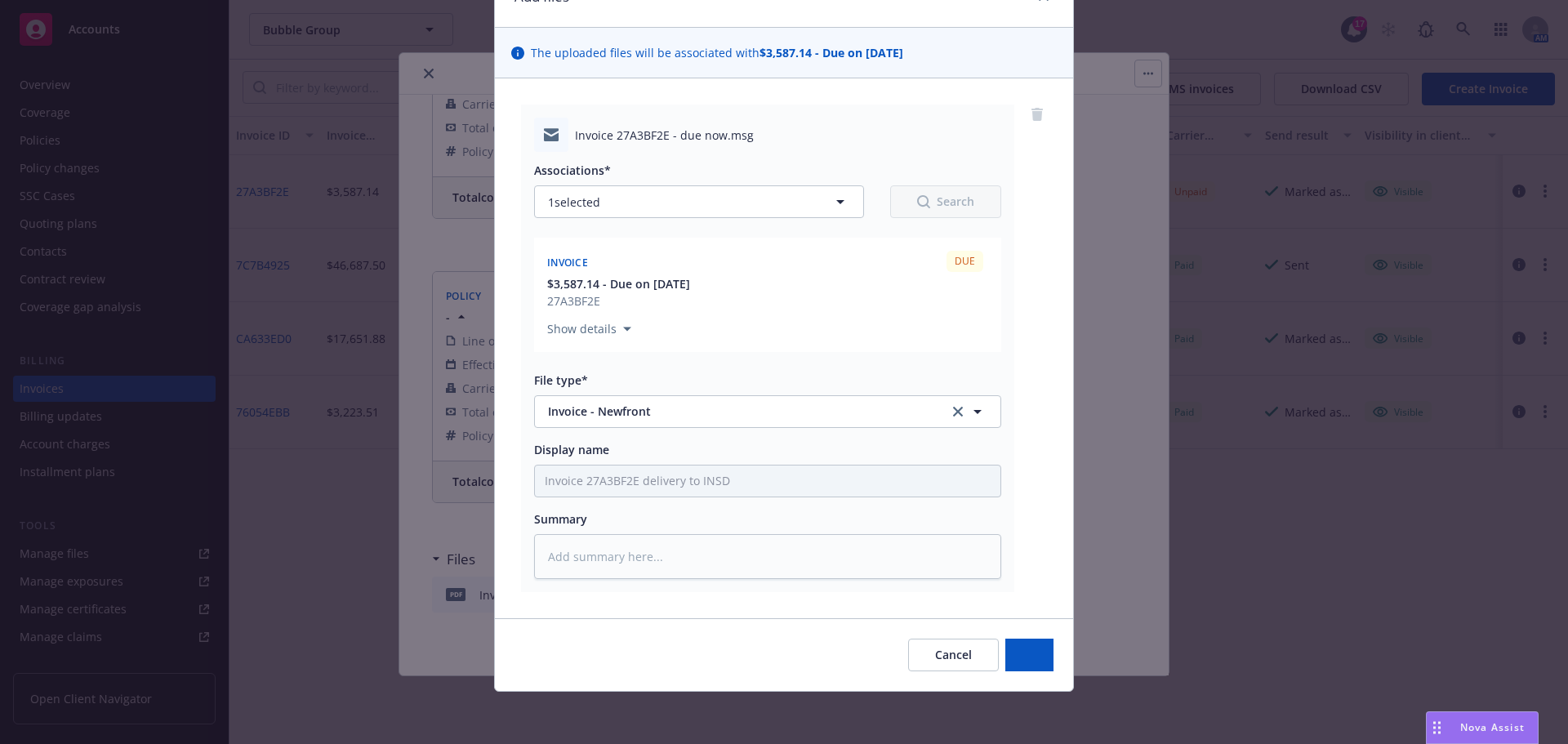
scroll to position [86, 0]
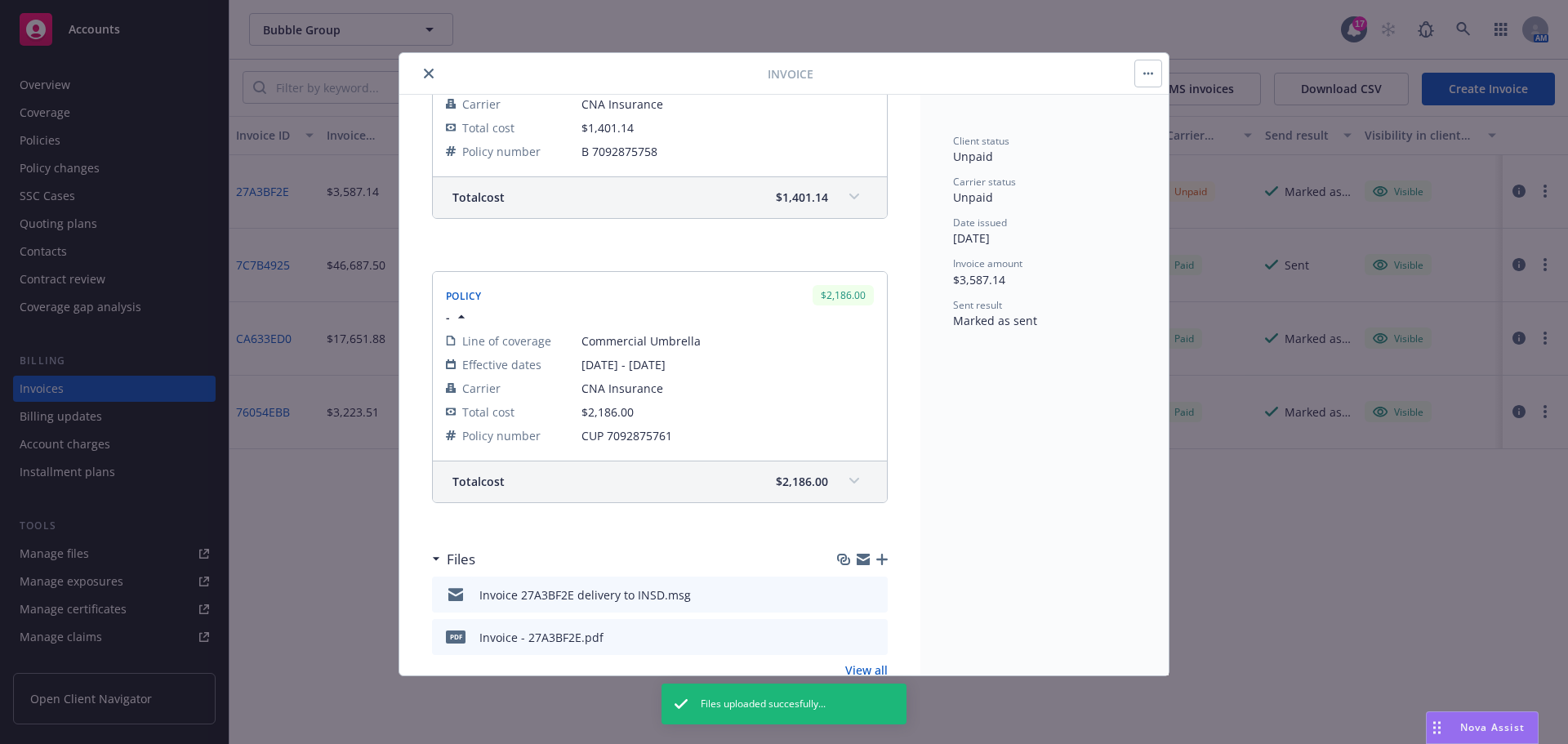
click at [424, 75] on icon "close" at bounding box center [429, 74] width 10 height 10
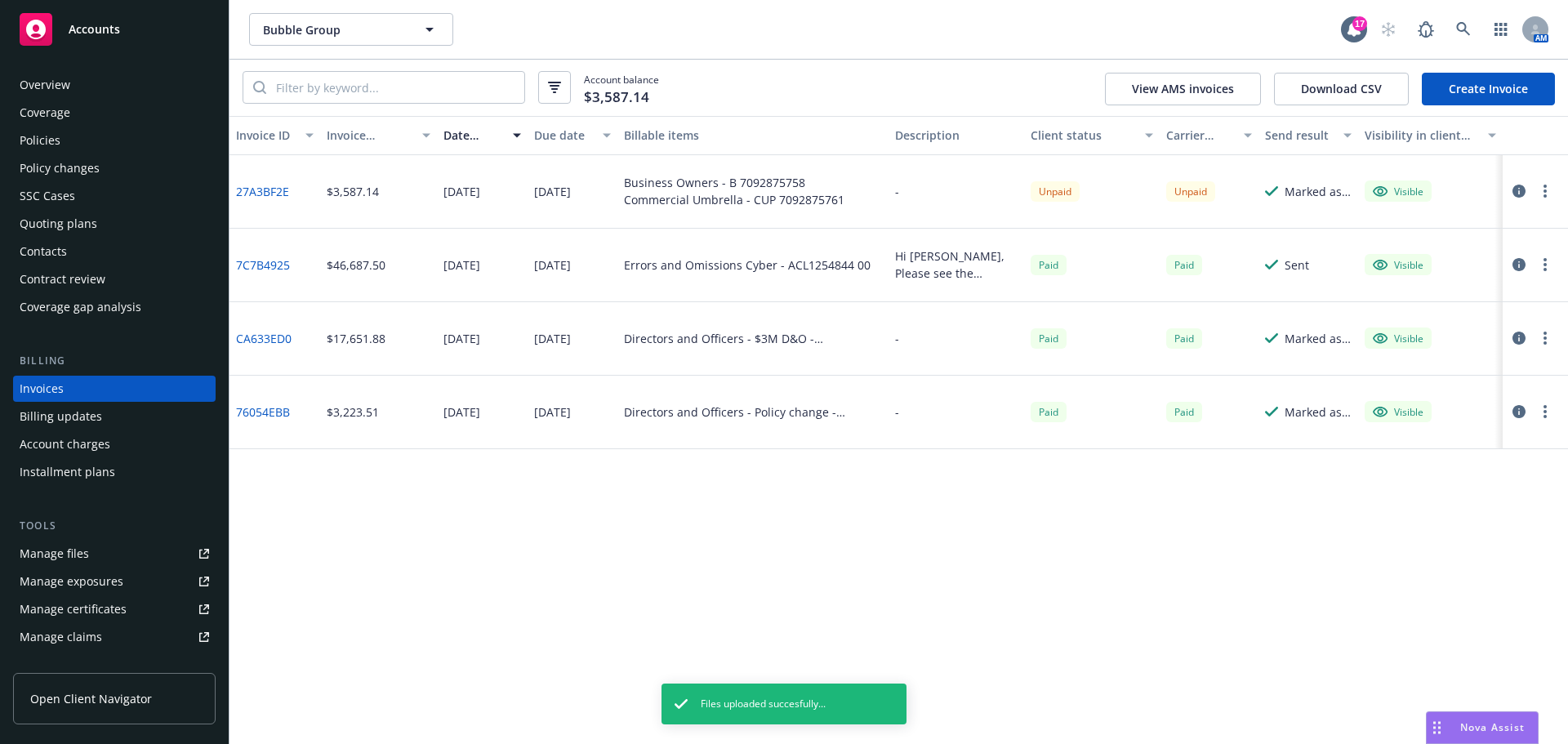
click at [55, 548] on div "Manage files" at bounding box center [54, 553] width 70 height 26
click at [1519, 190] on icon "button" at bounding box center [1519, 191] width 13 height 13
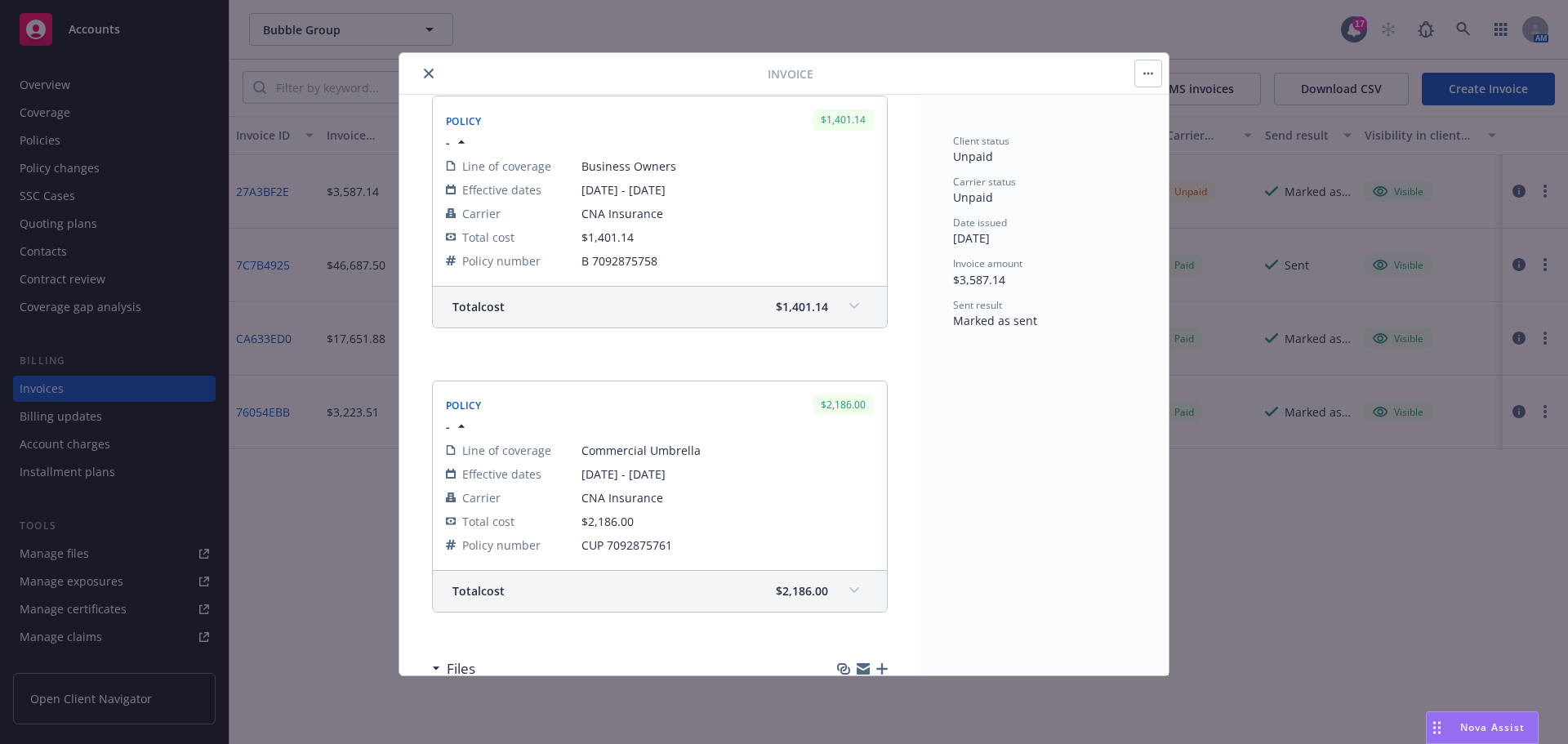
scroll to position [406, 0]
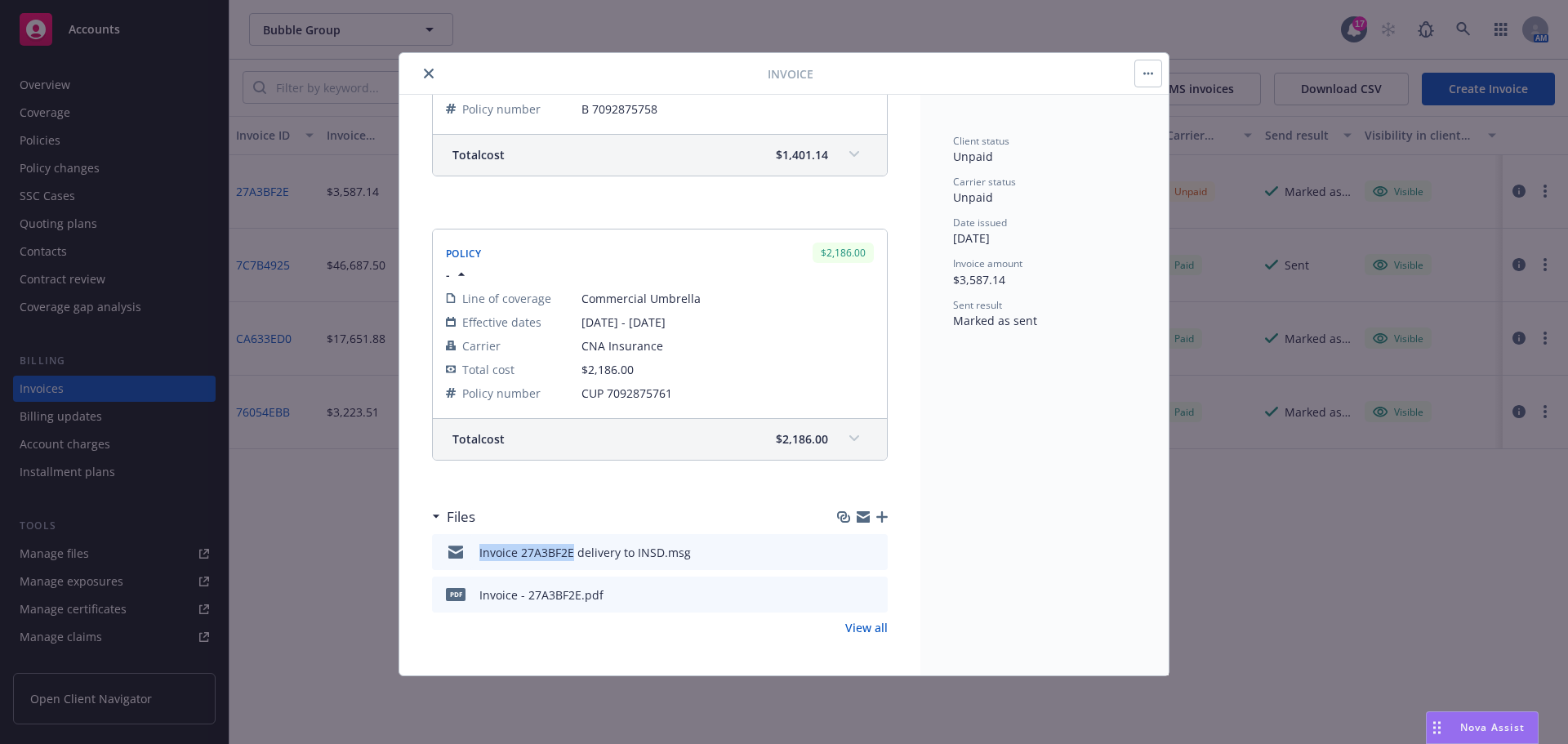
drag, startPoint x: 482, startPoint y: 553, endPoint x: 573, endPoint y: 562, distance: 91.4
click at [573, 562] on div "Invoice 27A3BF2E delivery to INSD.msg" at bounding box center [564, 552] width 252 height 34
copy div "Invoice 27A3BF2E"
click at [876, 515] on icon "button" at bounding box center [882, 517] width 12 height 12
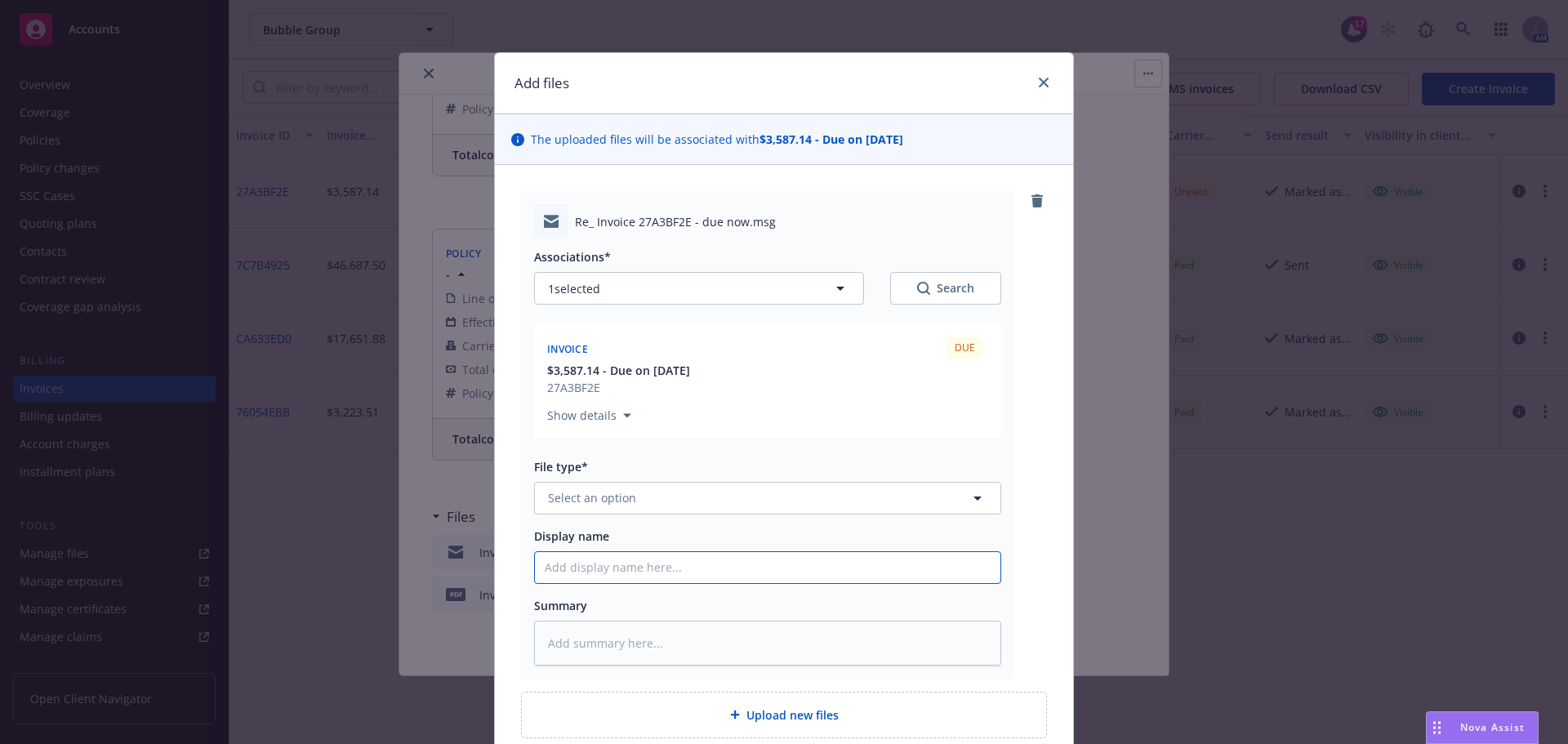
click at [553, 573] on input "Display name" at bounding box center [768, 567] width 465 height 31
paste input "Invoice 27A3BF2E"
type textarea "x"
type input "Invoice 27A3BF2E"
type textarea "x"
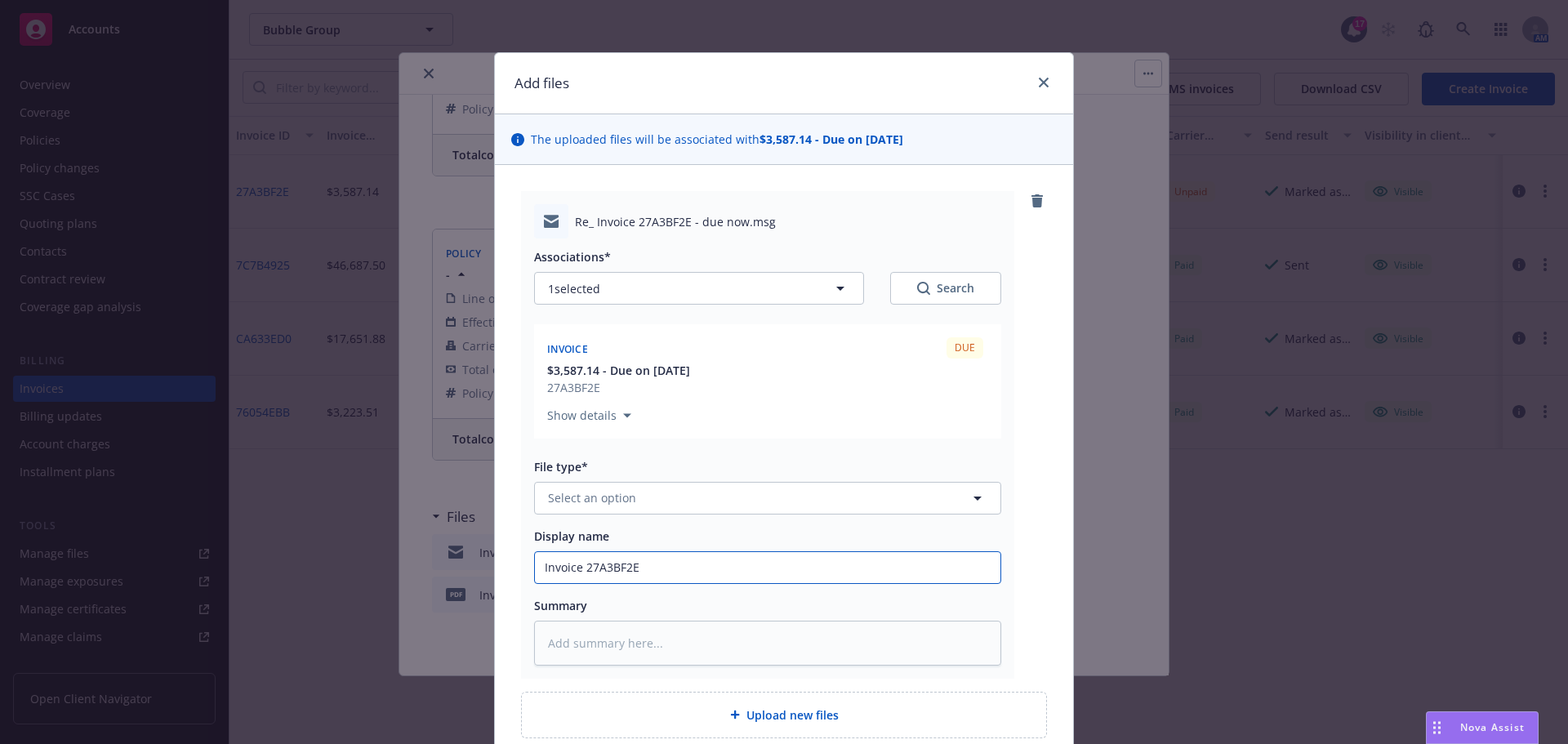
type input "Invoice 27A3BF2E"
type textarea "x"
type input "Invoice 27A3BF2E I"
type textarea "x"
type input "Invoice 27A3BF2E In"
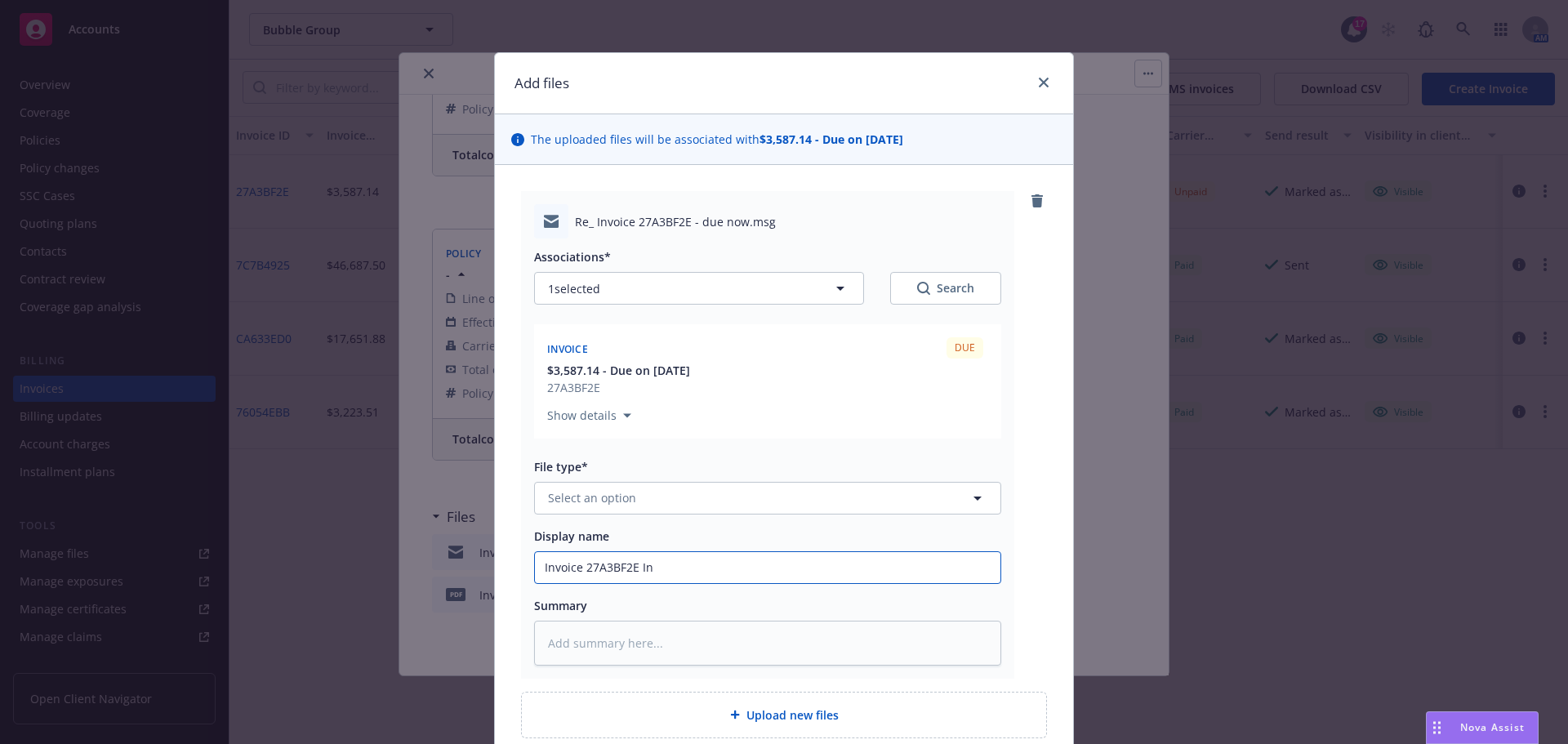
type textarea "x"
type input "Invoice 27A3BF2E Ins"
type textarea "x"
type input "Invoice 27A3BF2E Insu"
type textarea "x"
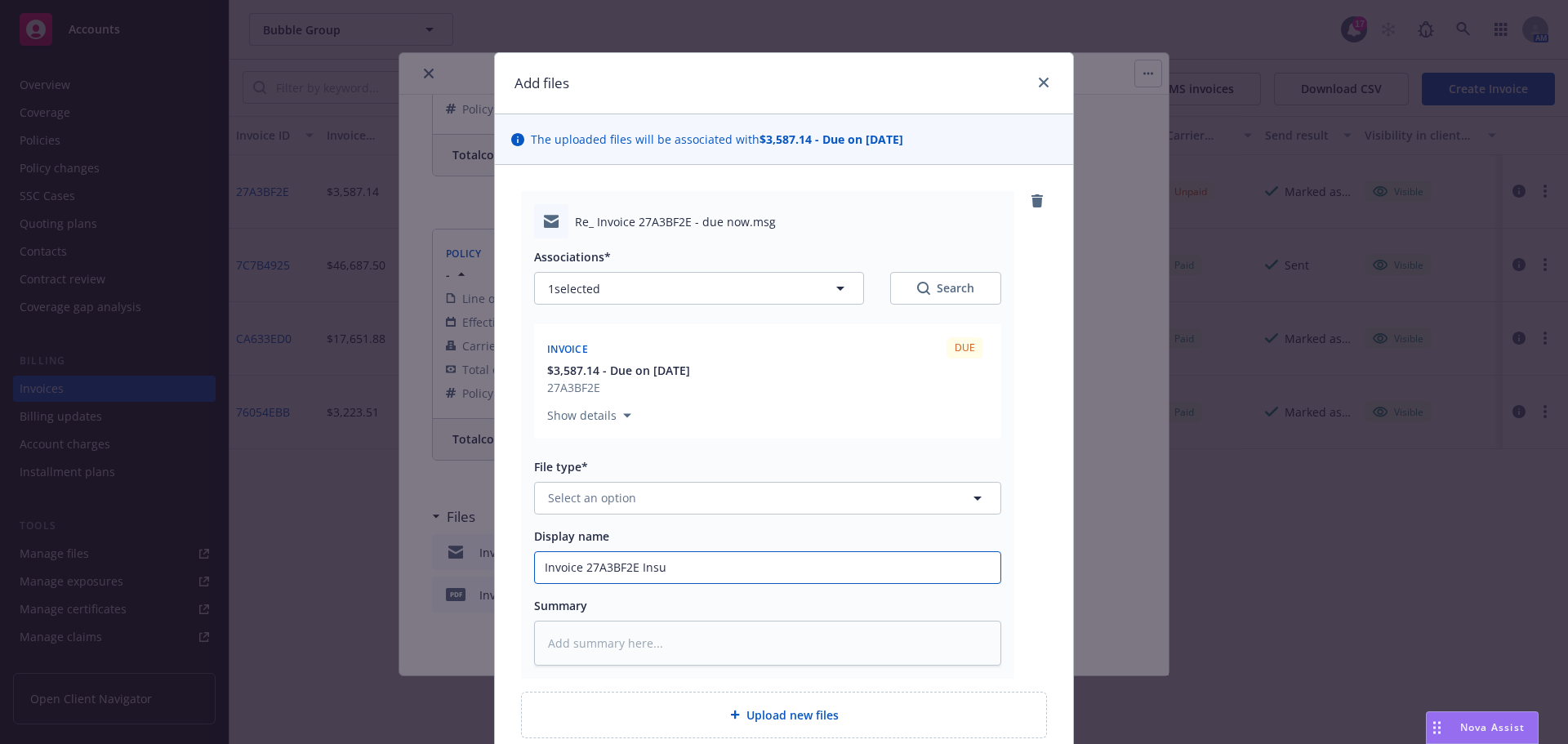
type input "Invoice 27A3BF2E Insur"
type textarea "x"
type input "Invoice 27A3BF2E Insure"
type textarea "x"
type input "Invoice 27A3BF2E Insured"
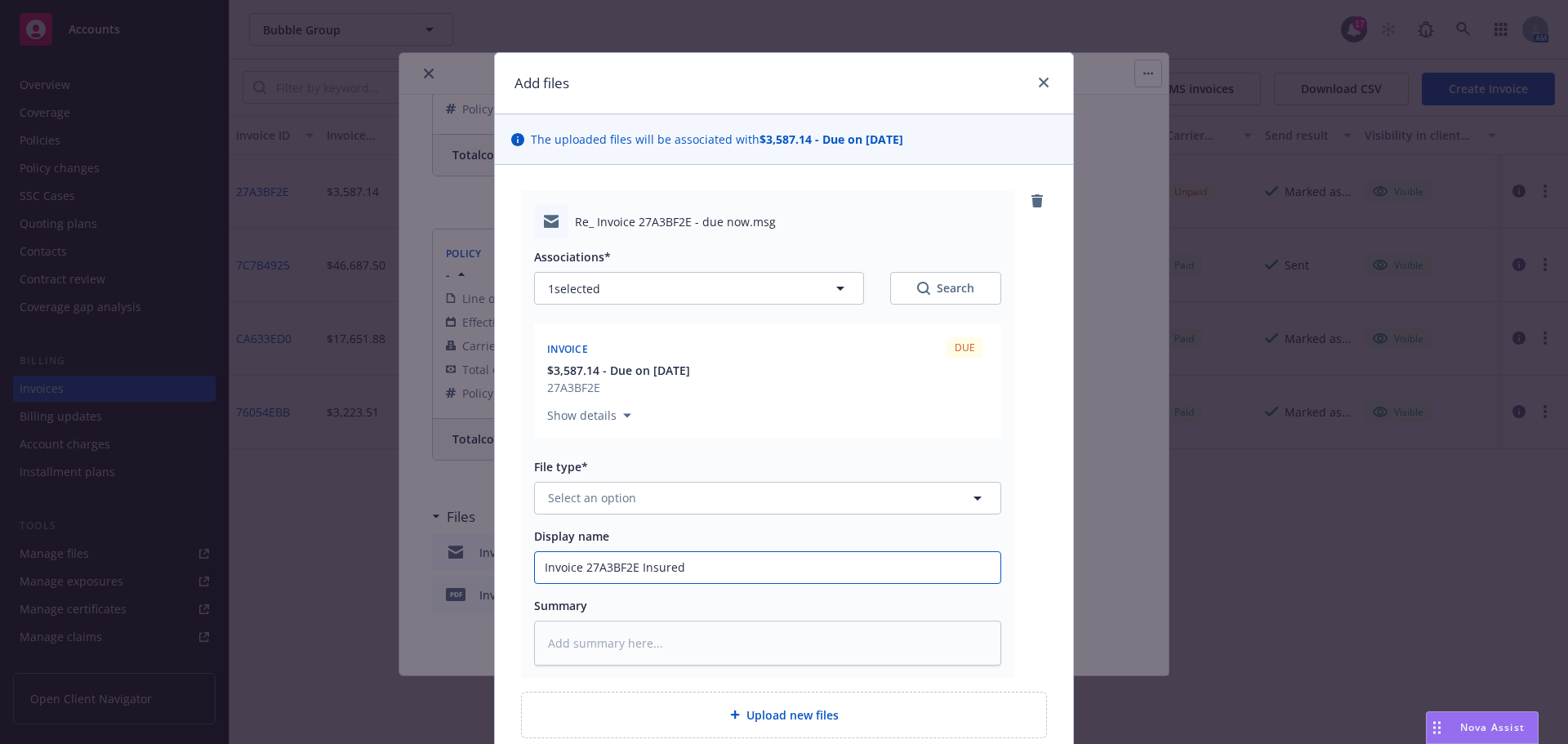
type textarea "x"
type input "Invoice 27A3BF2E Insured"
type textarea "x"
type input "Invoice 27A3BF2E Insured s"
type textarea "x"
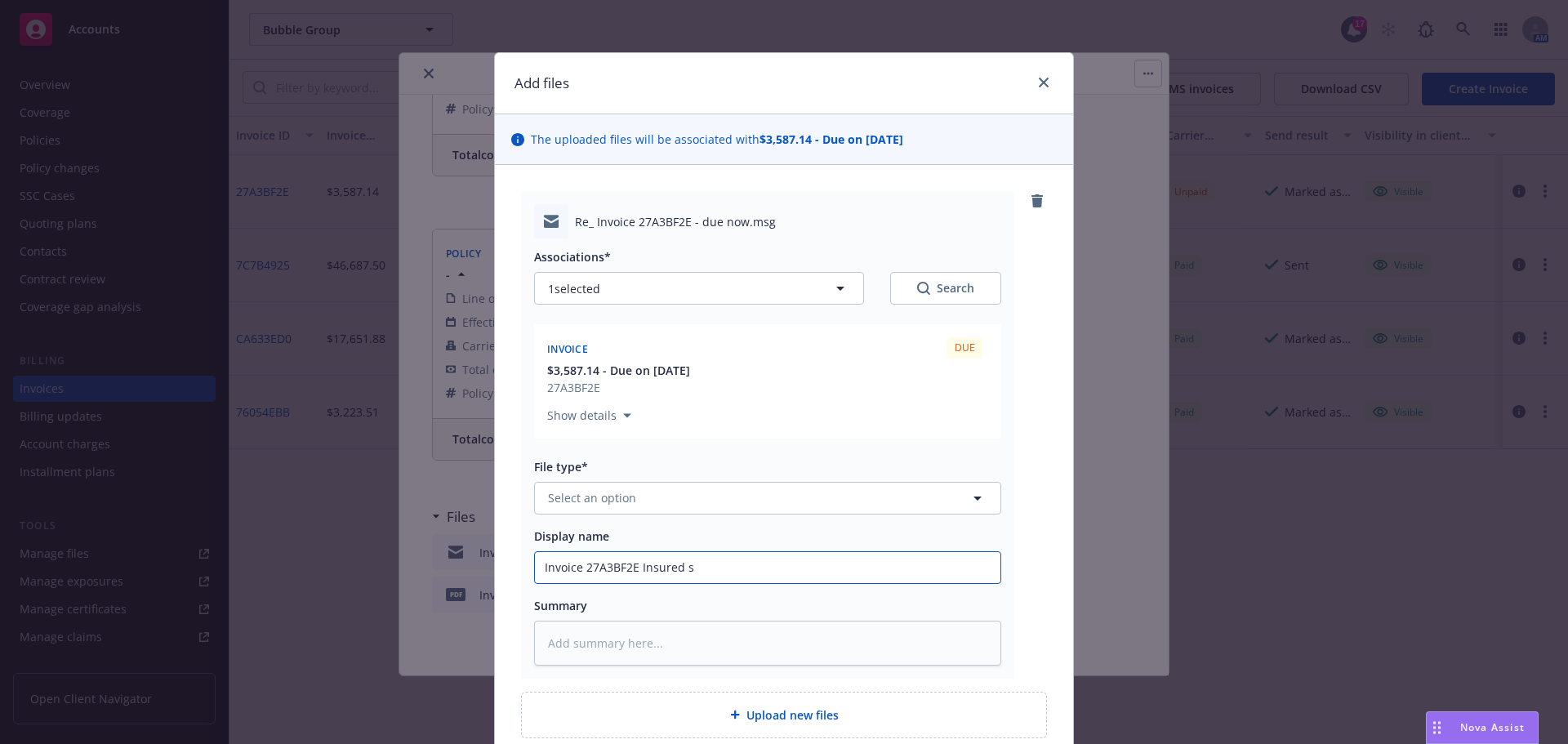
type input "Invoice 27A3BF2E Insured se"
type textarea "x"
type input "Invoice 27A3BF2E Insured sen"
type textarea "x"
type input "Invoice 27A3BF2E Insured sent"
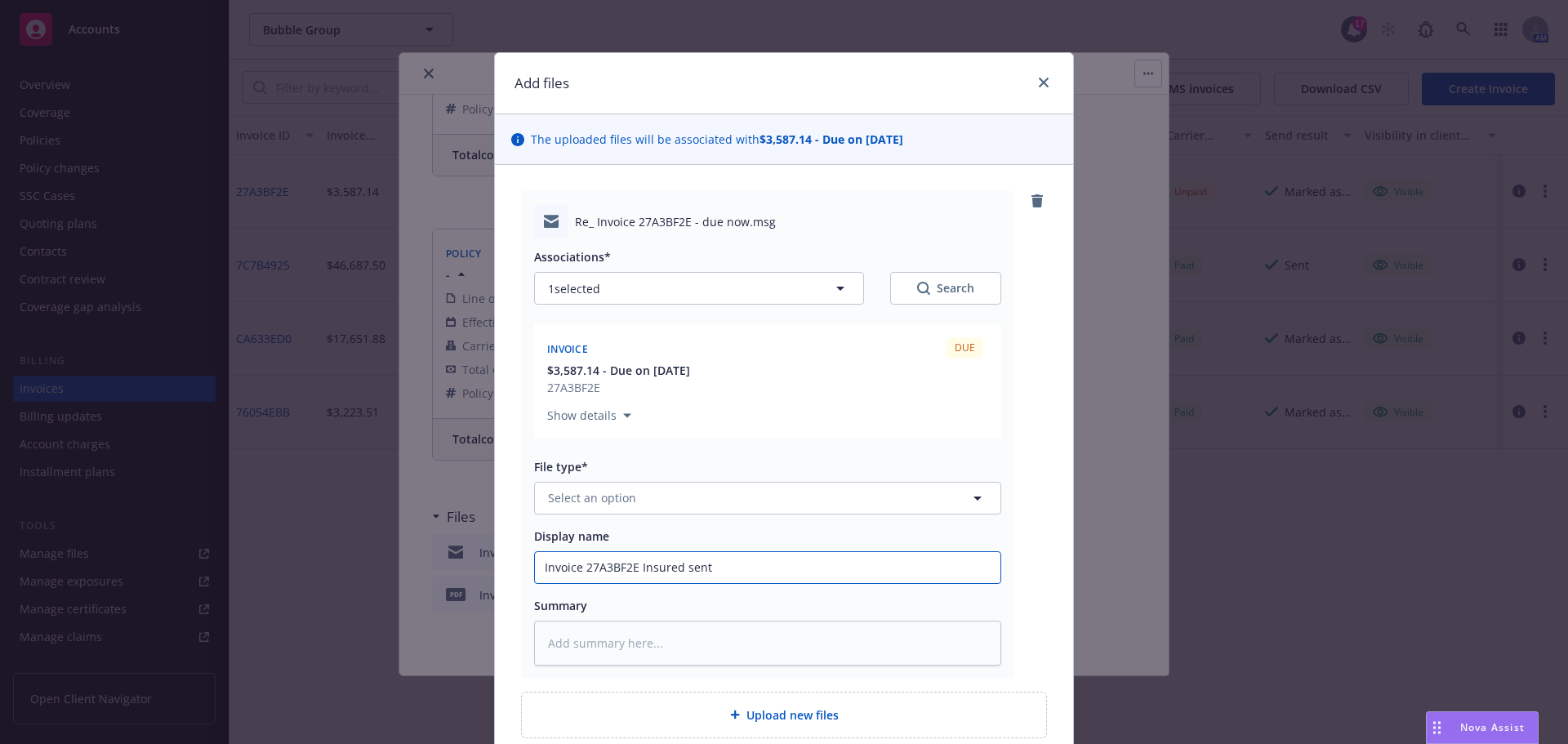
type textarea "x"
type input "Invoice 27A3BF2E Insured sent"
type textarea "x"
type input "Invoice 27A3BF2E Insured sent t"
type textarea "x"
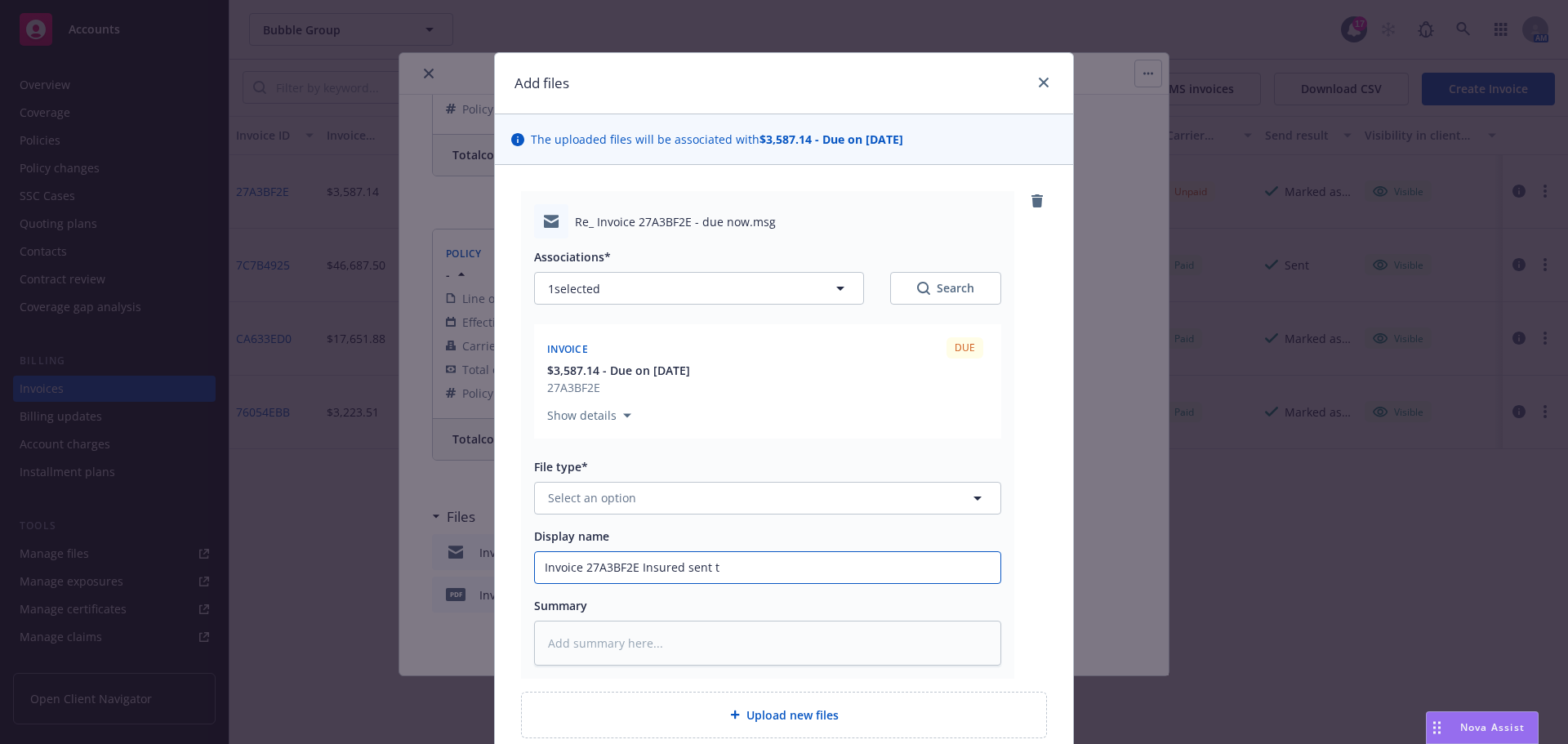
type input "Invoice 27A3BF2E Insured sent to"
type textarea "x"
type input "Invoice 27A3BF2E Insured sent to"
type textarea "x"
type input "Invoice 27A3BF2E Insured sent to a"
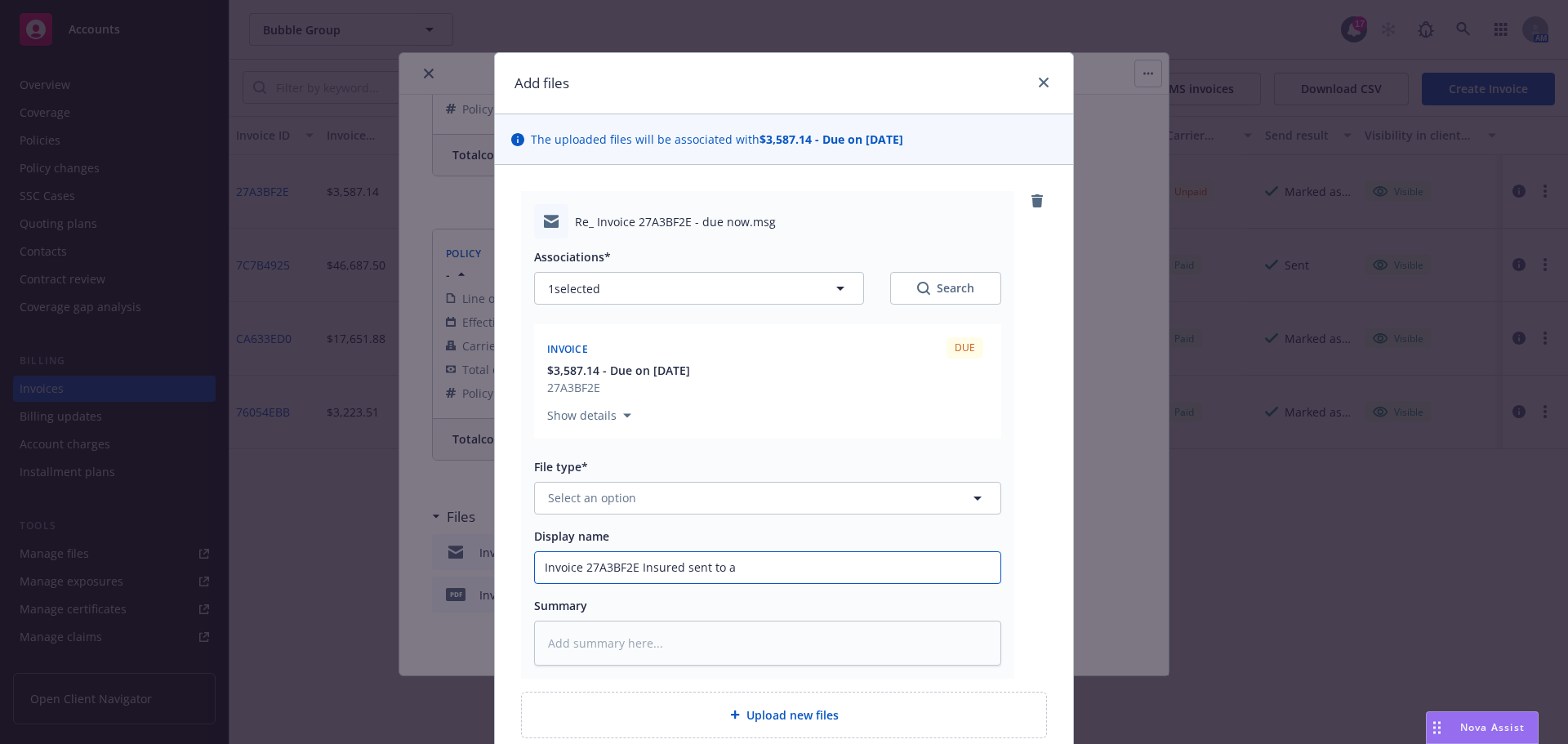
type textarea "x"
type input "Invoice 27A3BF2E Insured sent to ac"
type textarea "x"
type input "Invoice 27A3BF2E Insured sent to acc"
type textarea "x"
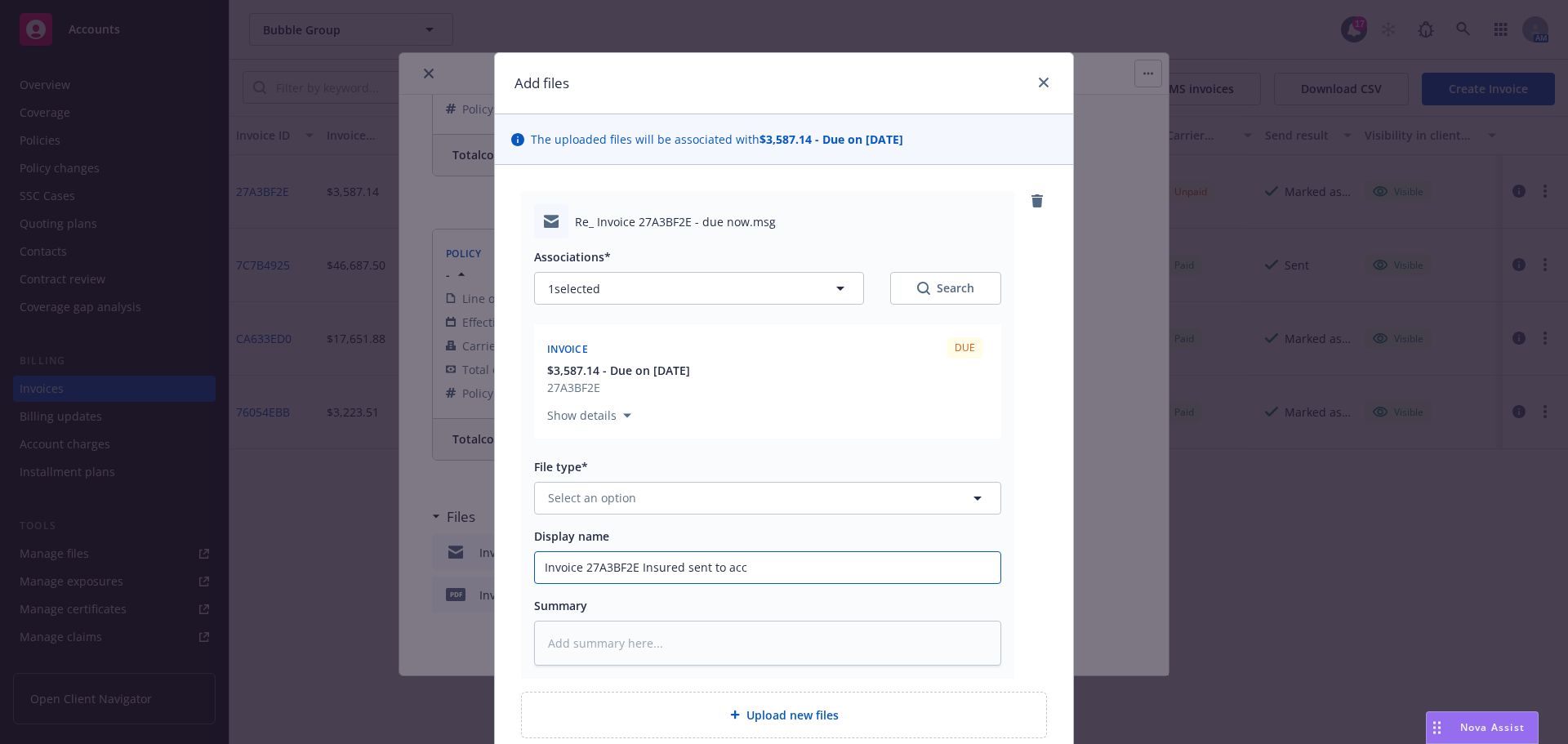
type input "Invoice 27A3BF2E Insured sent to acco"
type textarea "x"
type input "Invoice 27A3BF2E Insured sent to accou"
type textarea "x"
type input "Invoice 27A3BF2E Insured sent to accoun"
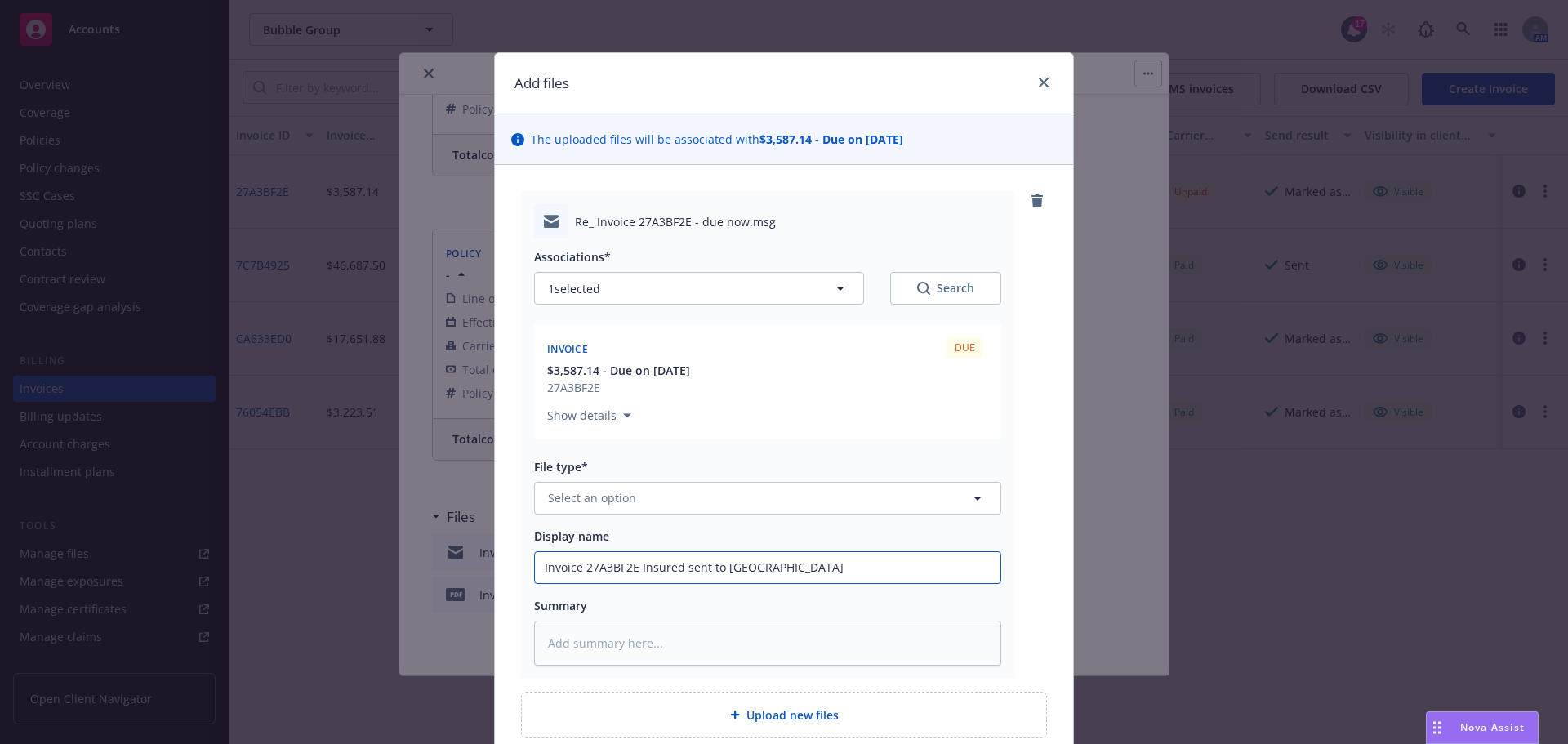
type textarea "x"
type input "Invoice 27A3BF2E Insured sent to account"
type textarea "x"
type input "Invoice 27A3BF2E Insured sent to accounti"
type textarea "x"
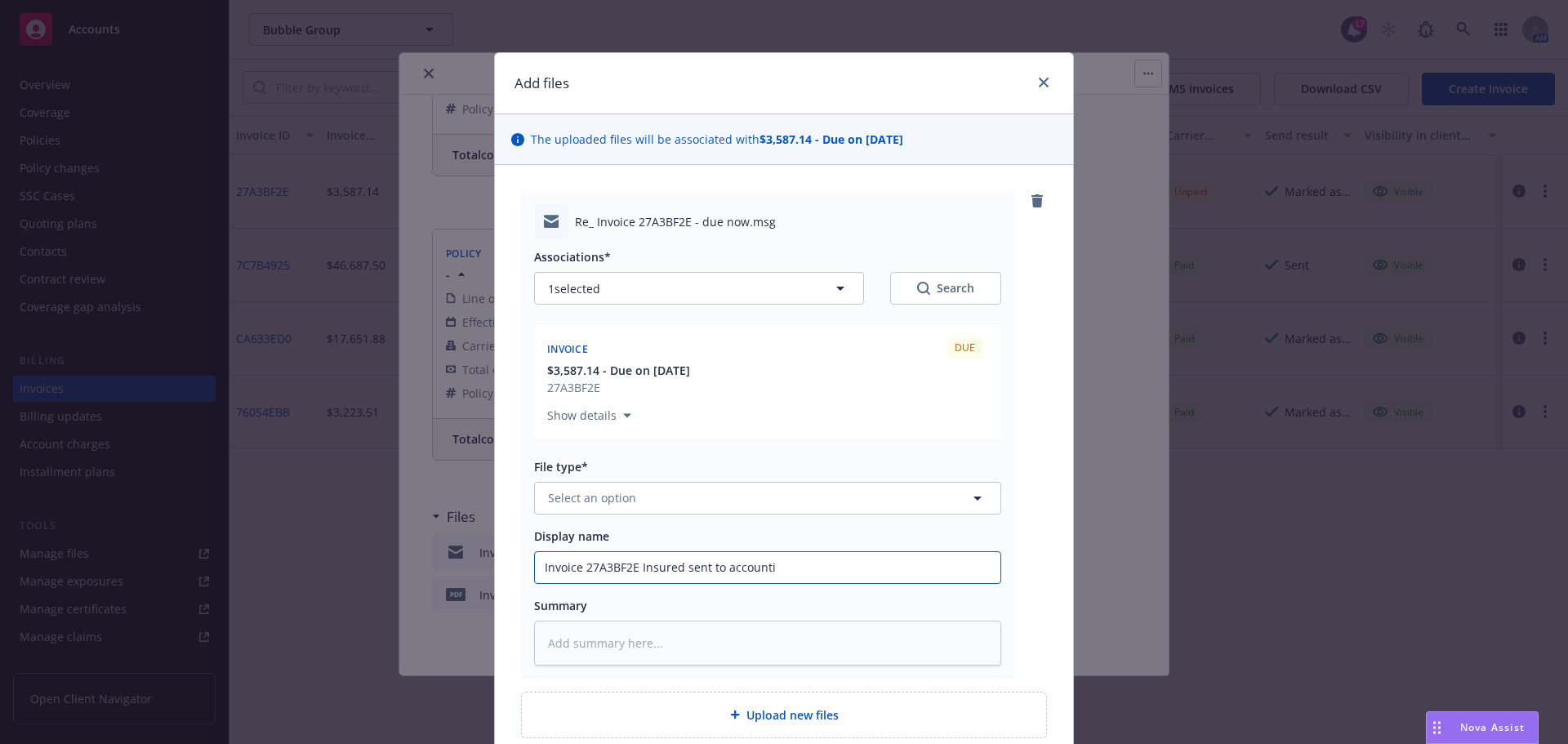
type input "Invoice 27A3BF2E Insured sent to accountin"
type textarea "x"
type input "Invoice 27A3BF2E Insured sent to accounting"
type textarea "x"
type input "Invoice 27A3BF2E Insured sent to accounting"
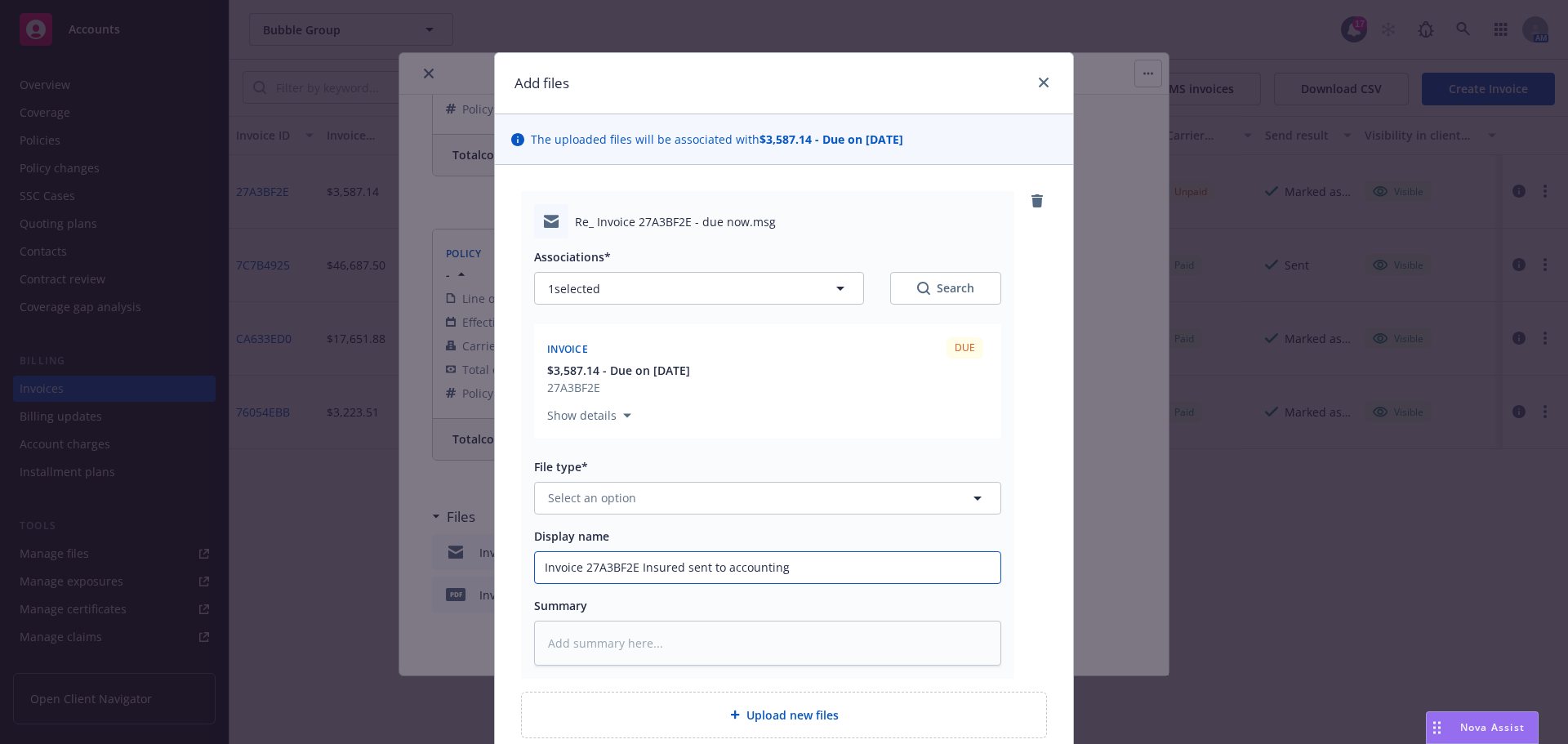
type textarea "x"
type input "Invoice 27A3BF2E Insured sent to accounting"
type textarea "x"
type input "Invoice 27A3BF2E Insured sent to accountin"
type textarea "x"
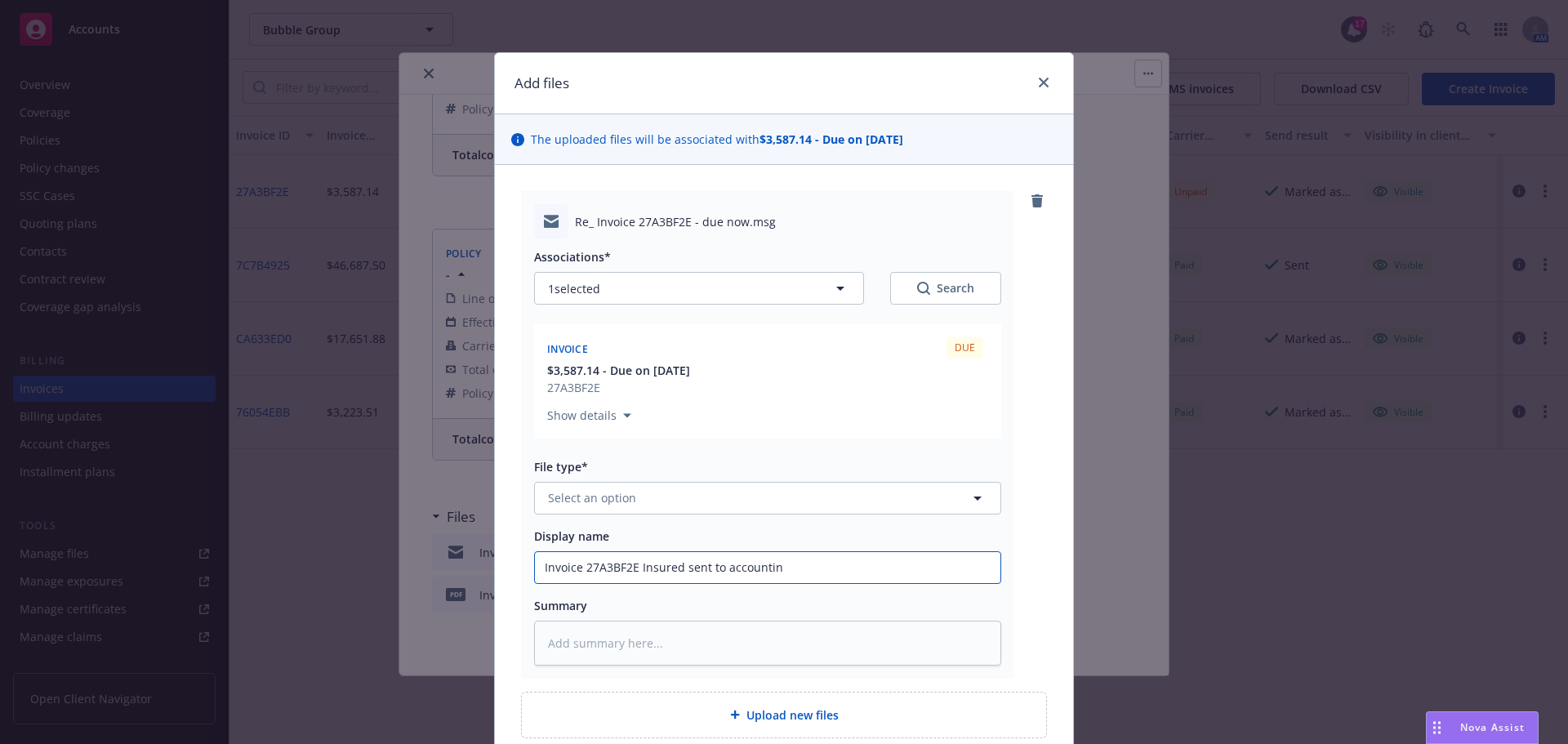
type input "Invoice 27A3BF2E Insured sent to accounti"
type textarea "x"
type input "Invoice 27A3BF2E Insured sent to account"
type textarea "x"
type input "Invoice 27A3BF2E Insured sent to accoun"
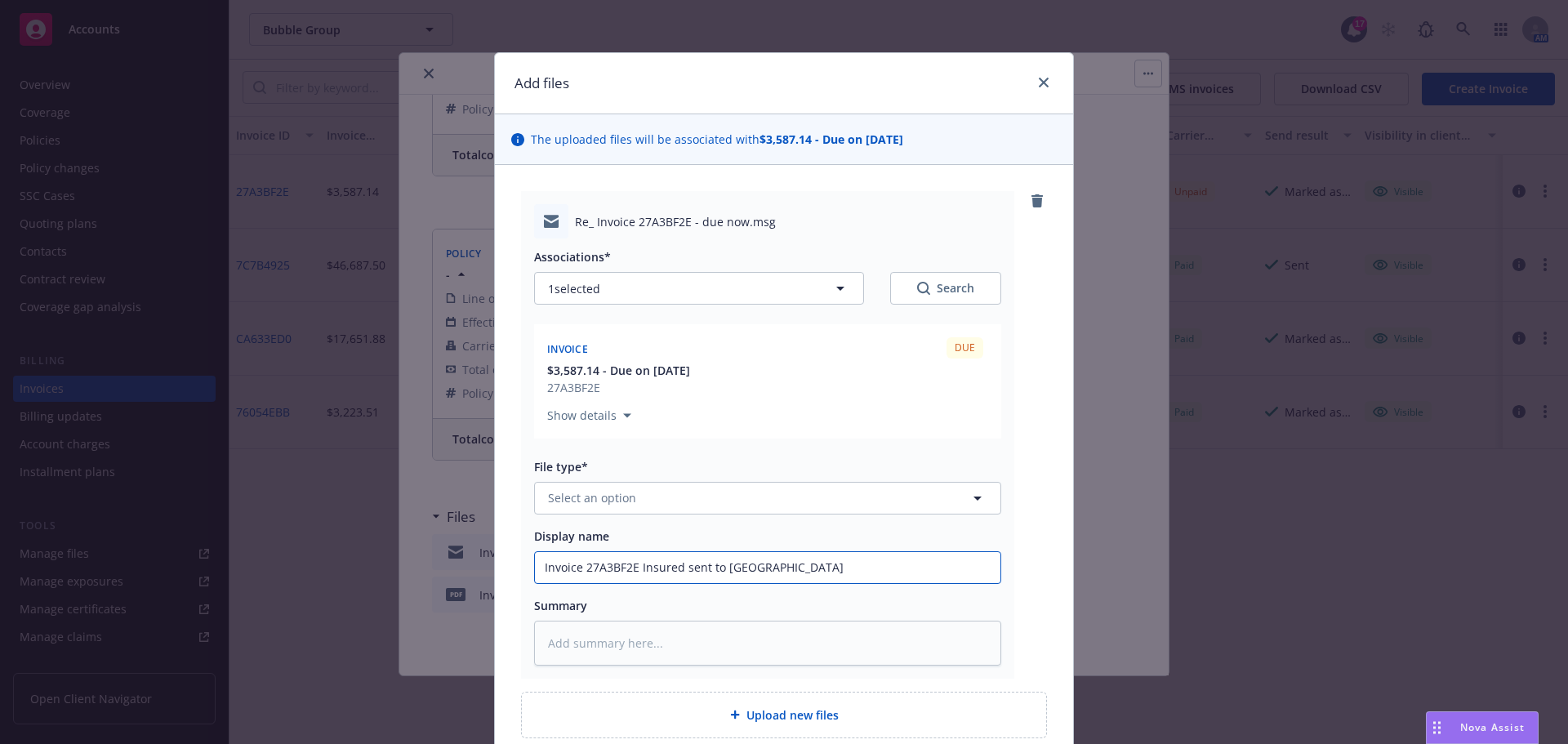
type textarea "x"
type input "Invoice 27A3BF2E Insured sent to accou"
type textarea "x"
type input "Invoice 27A3BF2E Insured sent to acco"
type textarea "x"
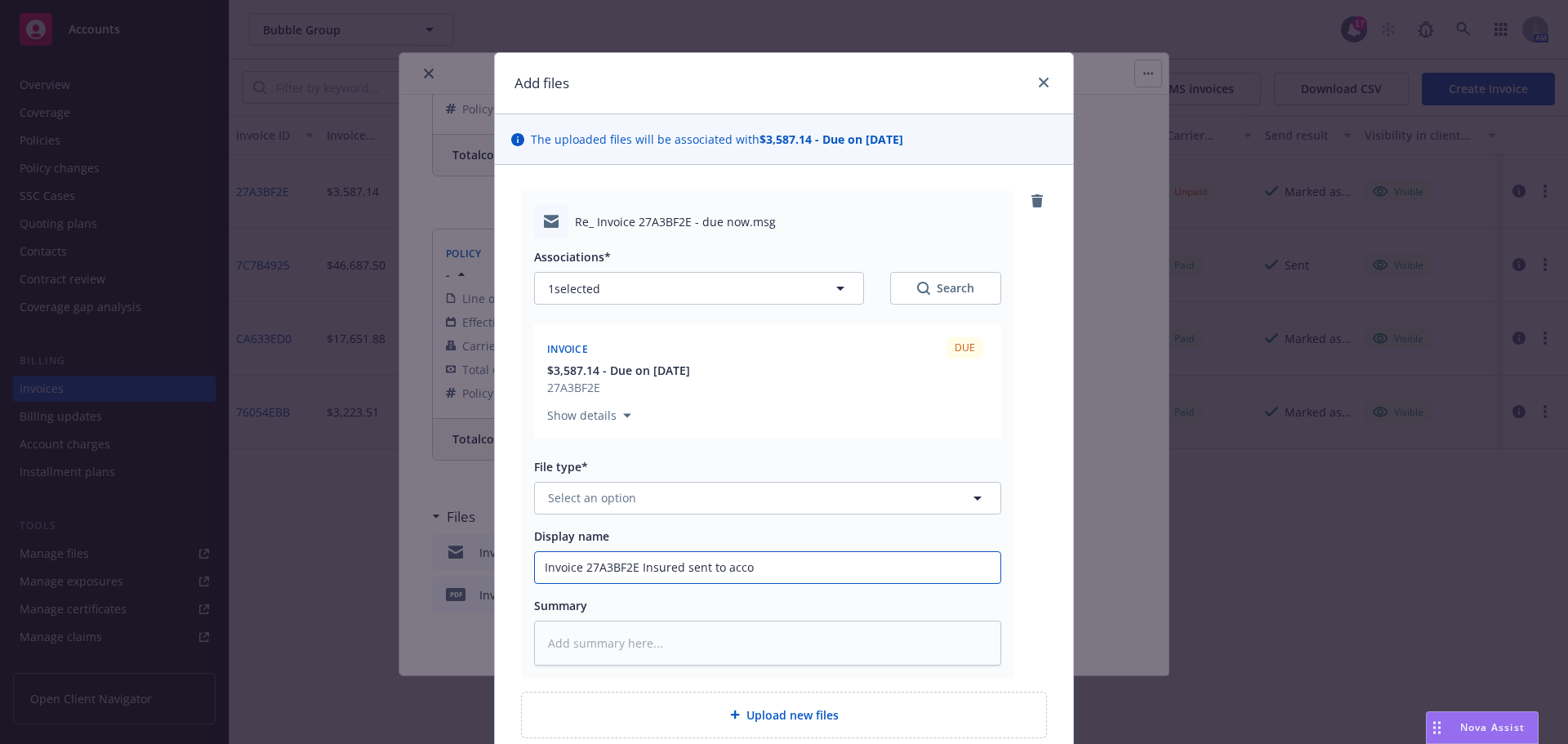
type input "Invoice 27A3BF2E Insured sent to acc"
type textarea "x"
type input "Invoice 27A3BF2E Insured sent to ac"
type textarea "x"
type input "Invoice 27A3BF2E Insured sent to a"
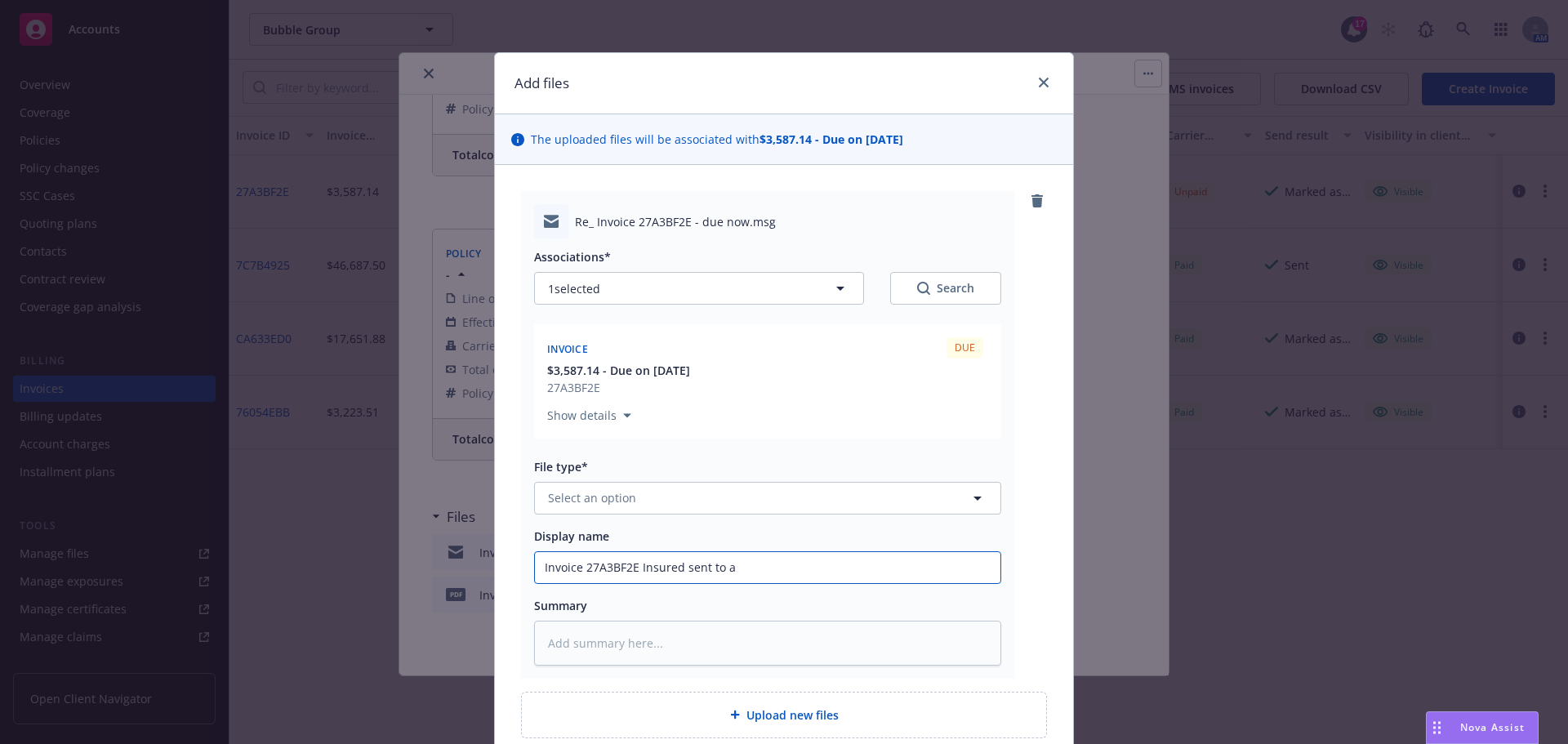
type textarea "x"
type input "Invoice 27A3BF2E Insured sent to"
type textarea "x"
type input "Invoice 27A3BF2E Insured sent to"
type textarea "x"
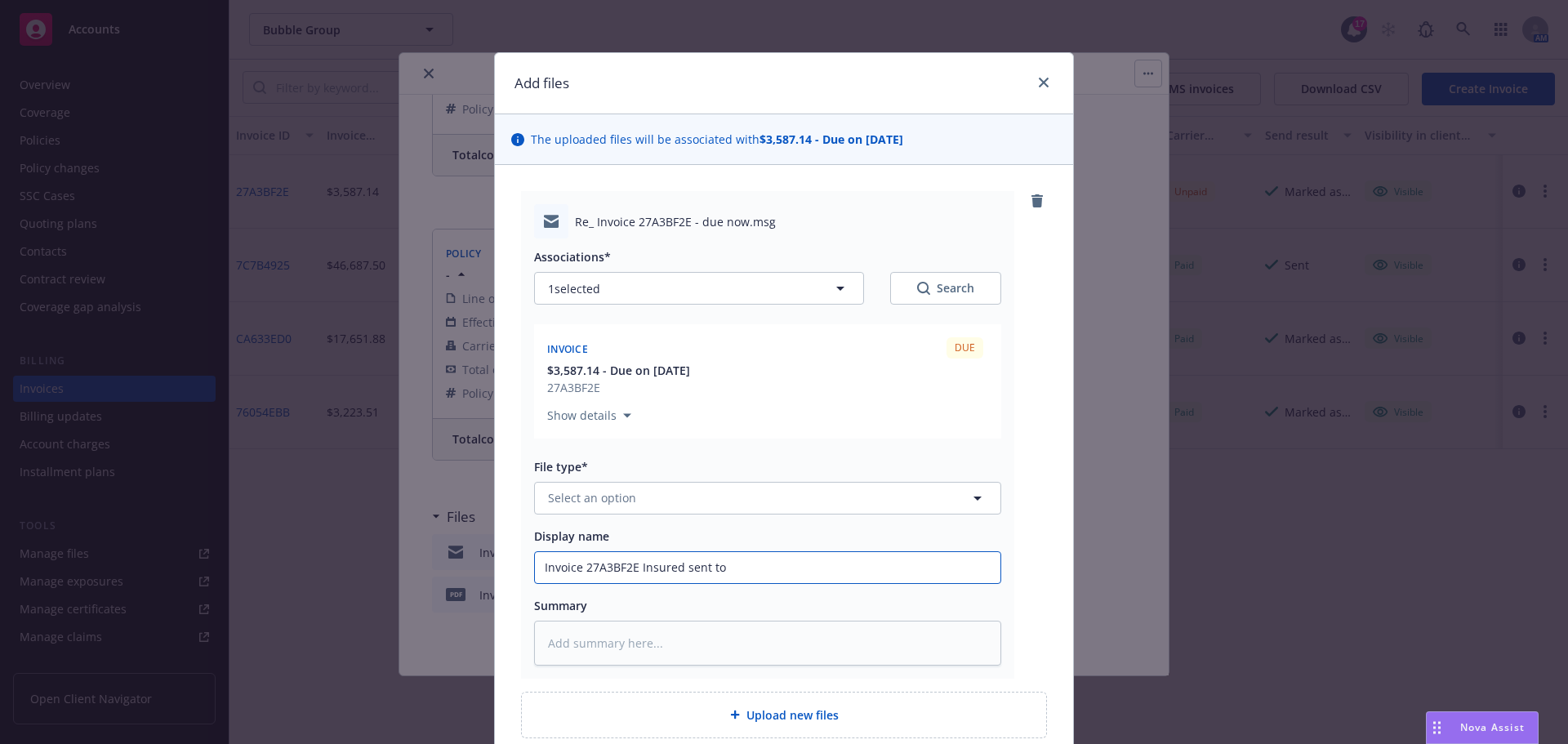
type input "Invoice 27A3BF2E Insured sent t"
type textarea "x"
type input "Invoice 27A3BF2E Insured sent"
type textarea "x"
type input "Invoice 27A3BF2E Insured sent"
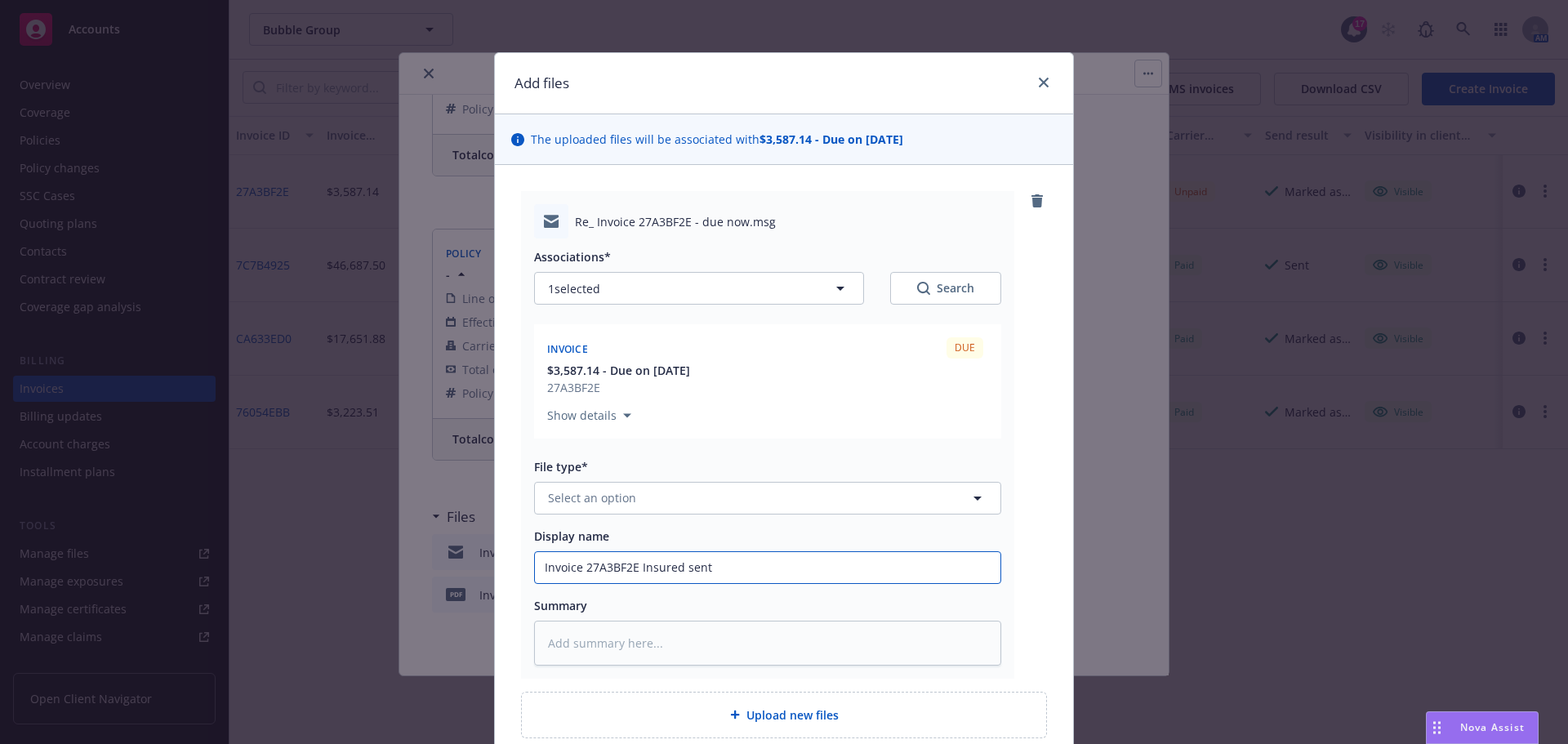
type textarea "x"
type input "Invoice 27A3BF2E Insured sent"
type textarea "x"
type input "Invoice 27A3BF2E Insured sent t"
type textarea "x"
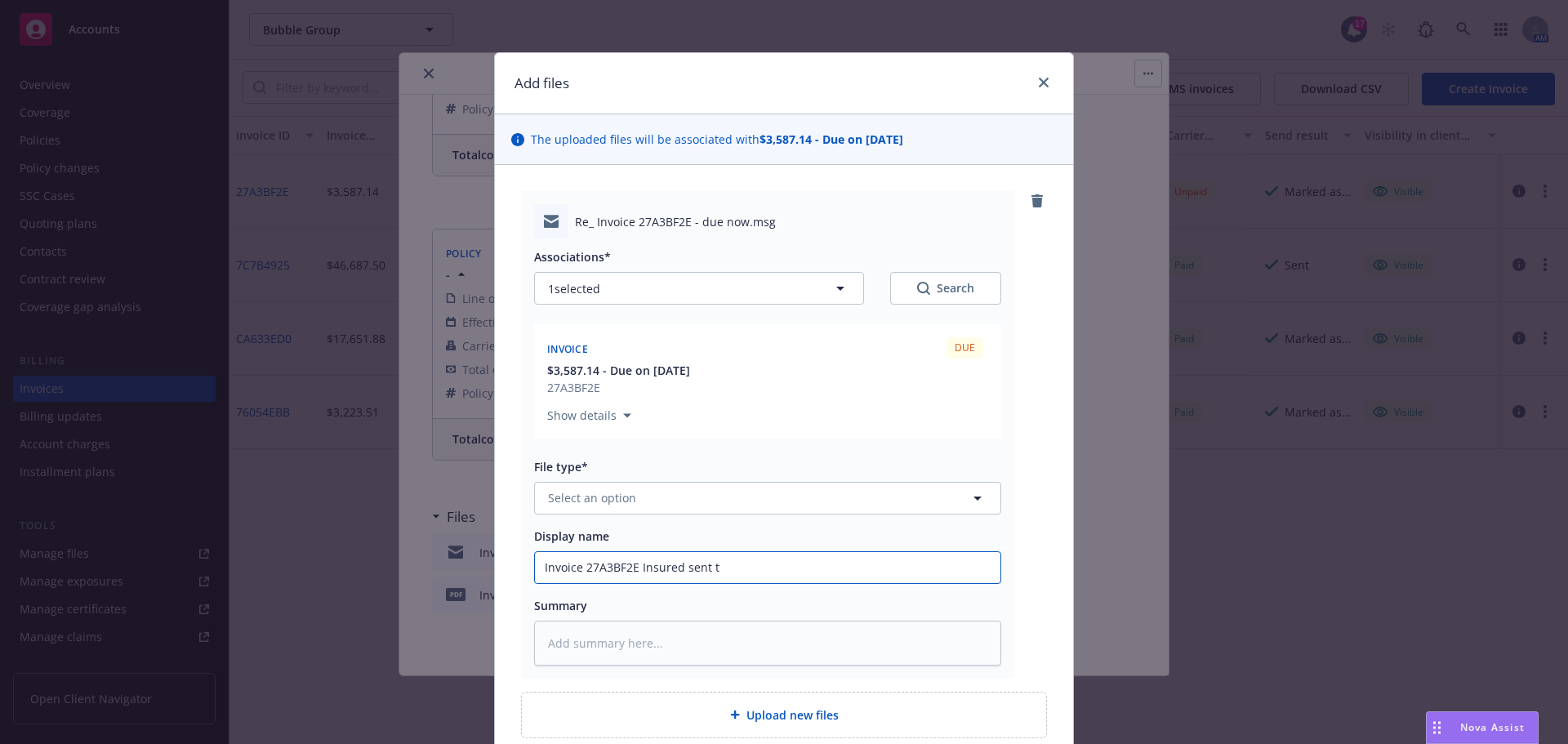
type input "Invoice 27A3BF2E Insured sent to"
type textarea "x"
type input "Invoice 27A3BF2E Insured sent to"
type textarea "x"
type input "Invoice 27A3BF2E Insured sent to A"
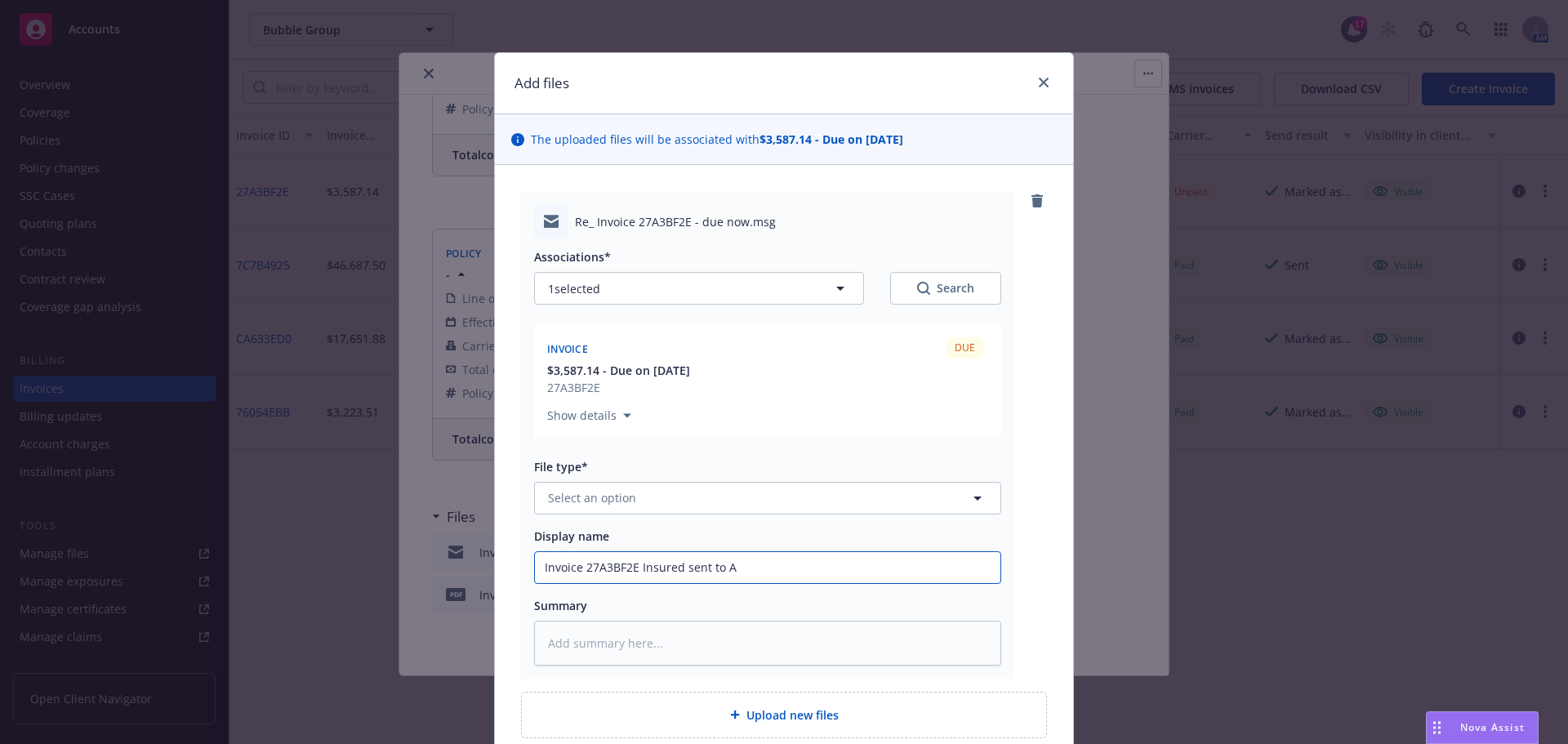
type textarea "x"
type input "Invoice 27A3BF2E Insured sent to AP"
type textarea "x"
type input "Invoice 27A3BF2E Insured sent to AP"
type textarea "x"
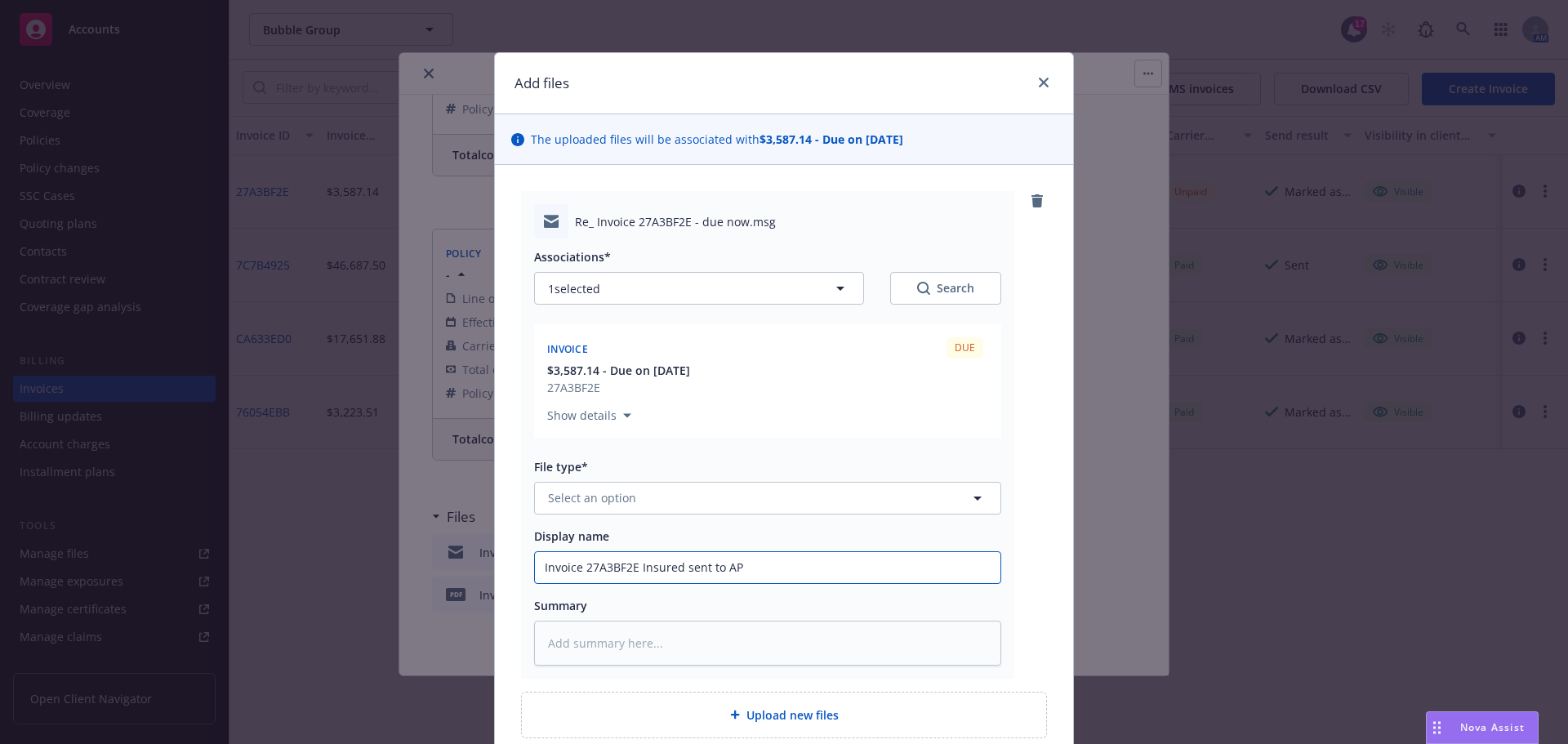
type input "Invoice 27A3BF2E Insured sent to AP t"
type textarea "x"
type input "Invoice 27A3BF2E Insured sent to AP to"
type textarea "x"
type input "Invoice 27A3BF2E Insured sent to AP to"
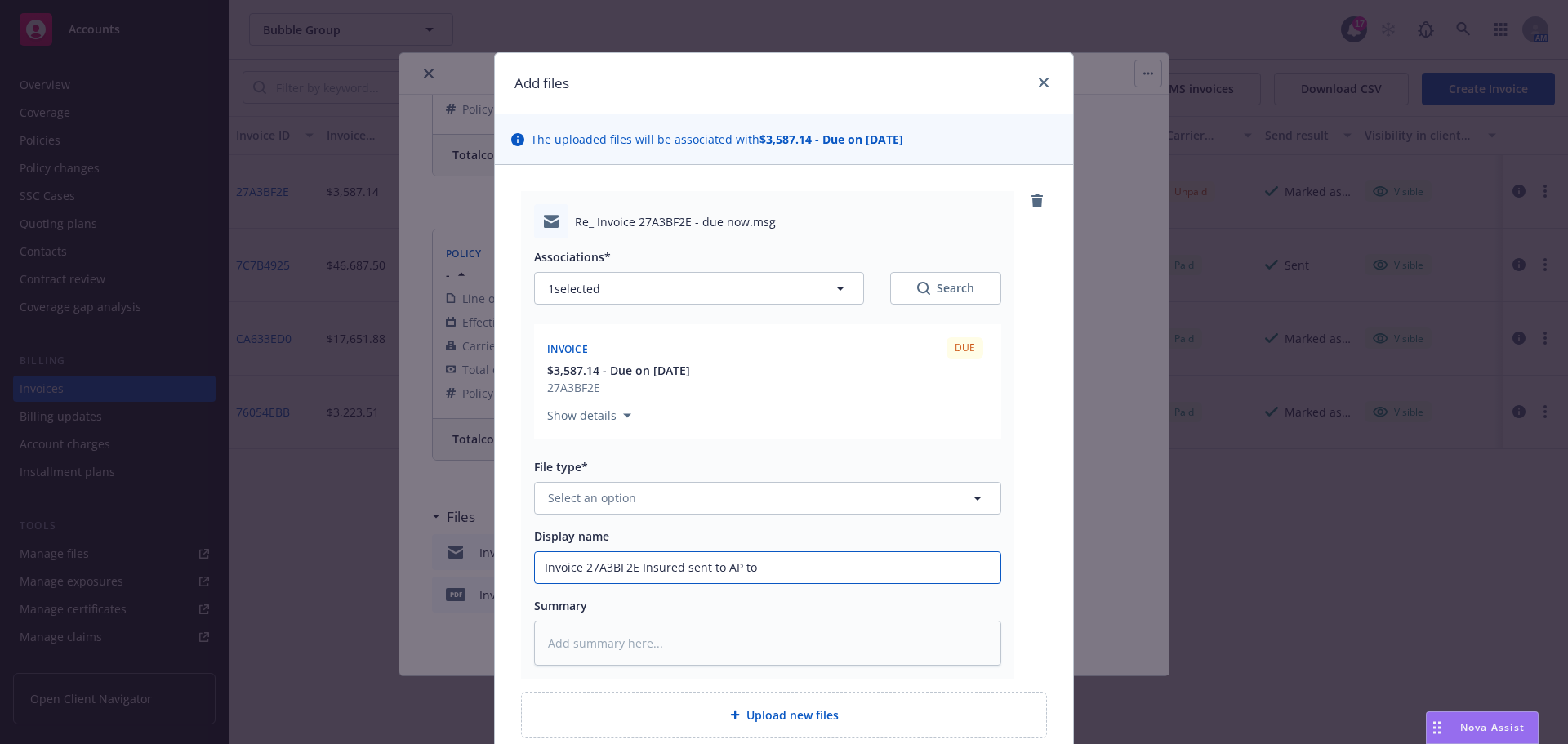
type textarea "x"
type input "Invoice 27A3BF2E Insured sent to AP to p"
type textarea "x"
type input "Invoice 27A3BF2E Insured sent to AP to pa"
type textarea "x"
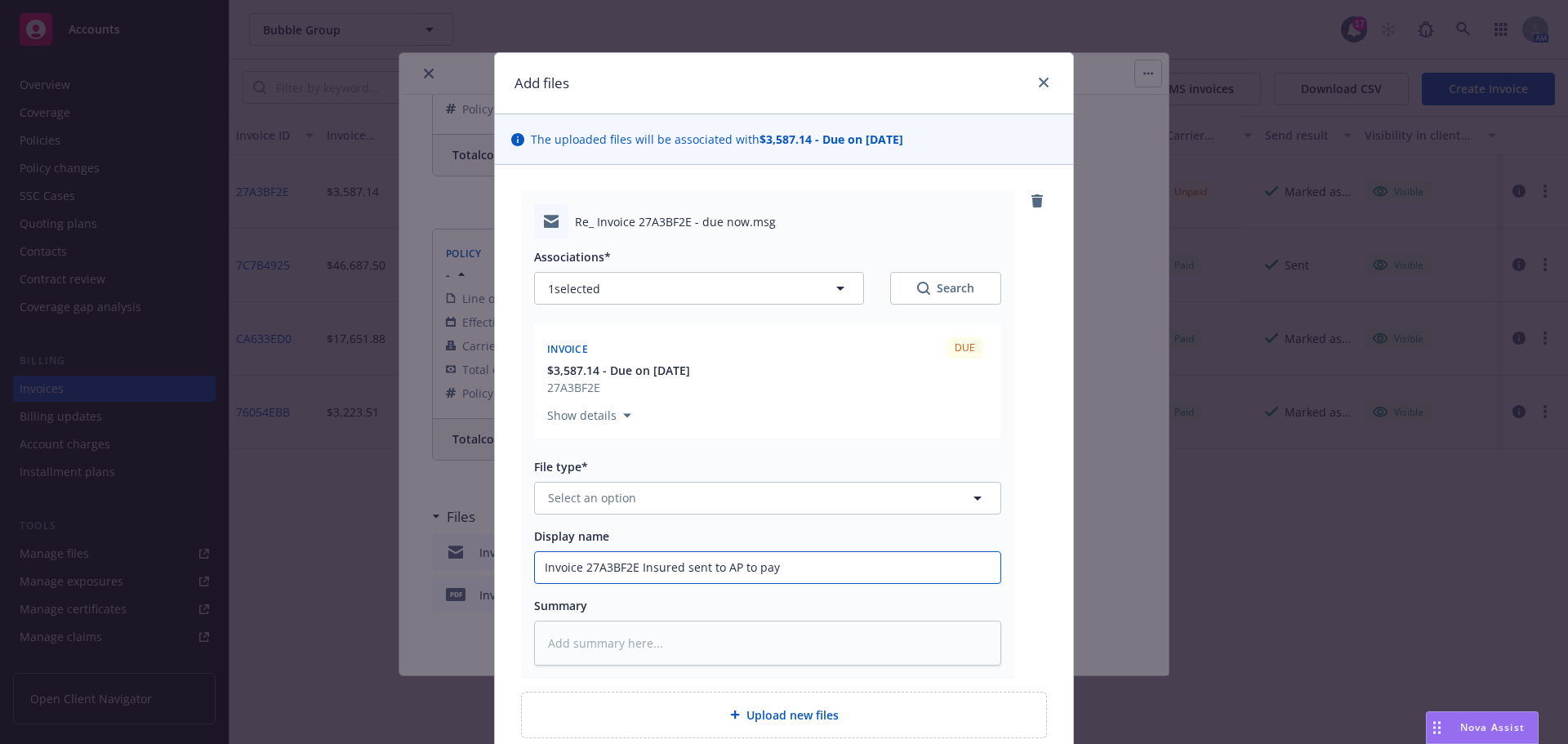
type input "Invoice 27A3BF2E Insured sent to AP to pay"
click at [570, 503] on span "Select an option" at bounding box center [591, 497] width 88 height 17
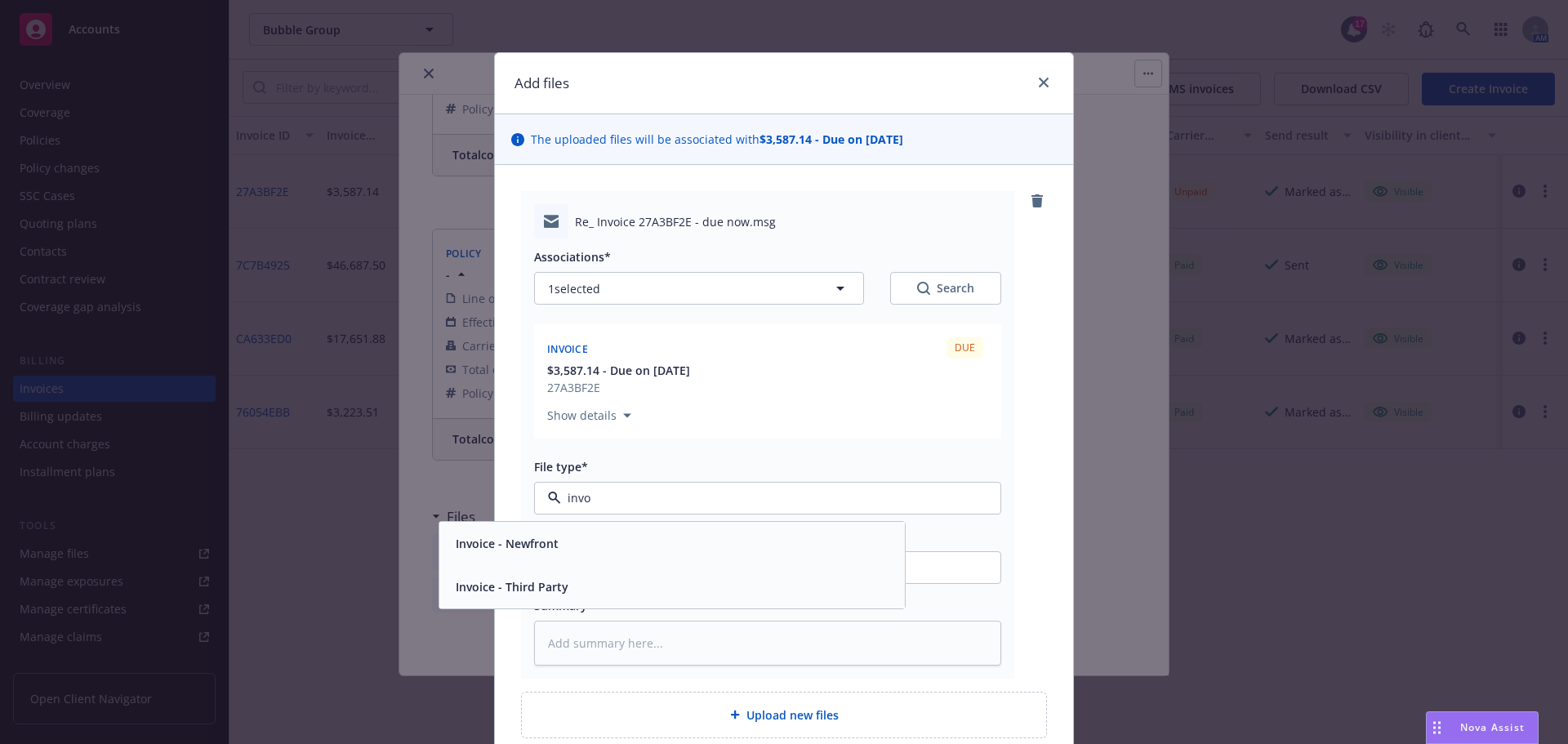
type input "invoi"
click at [528, 551] on span "Invoice - Newfront" at bounding box center [507, 543] width 103 height 17
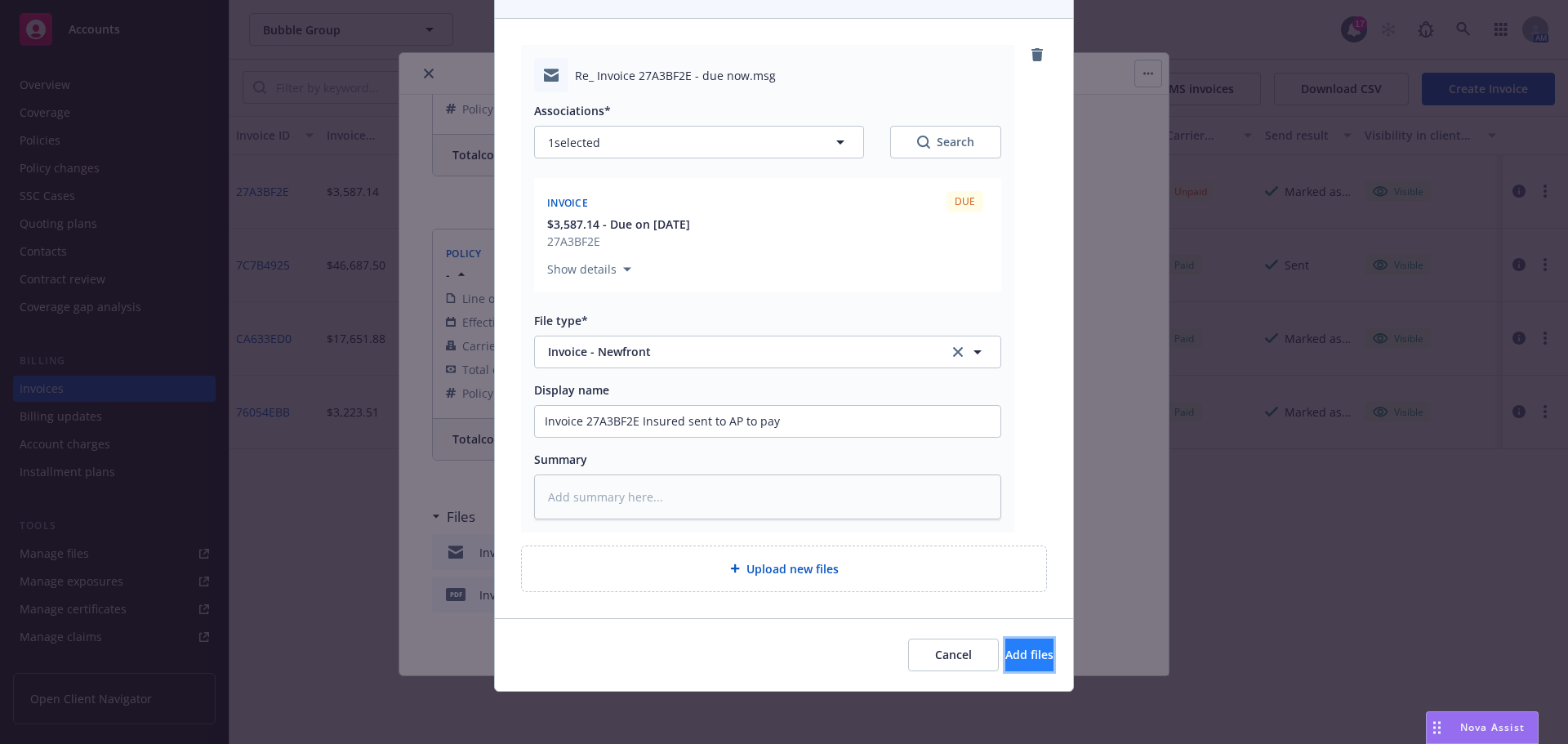
click at [1011, 653] on span "Add files" at bounding box center [1029, 654] width 48 height 15
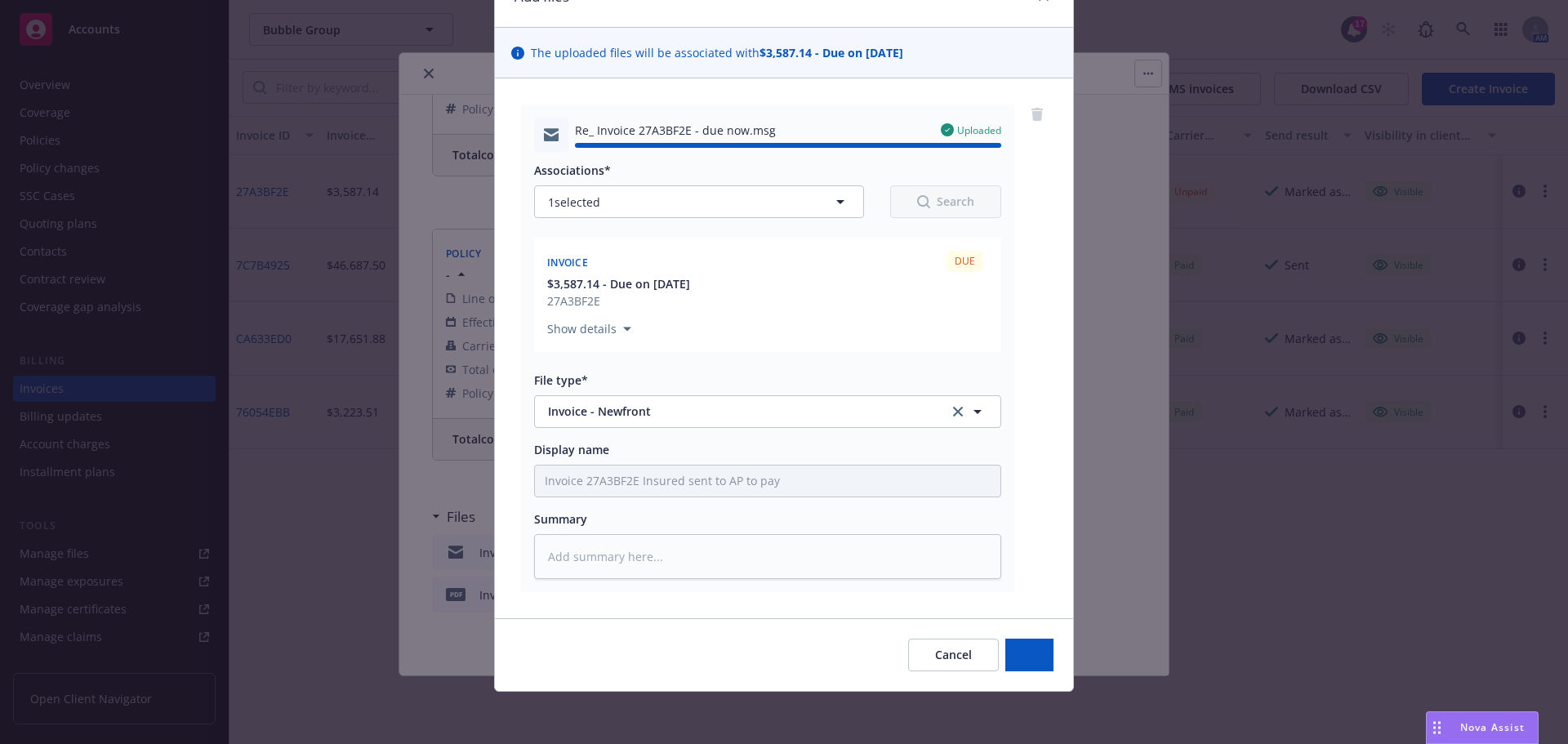
type textarea "x"
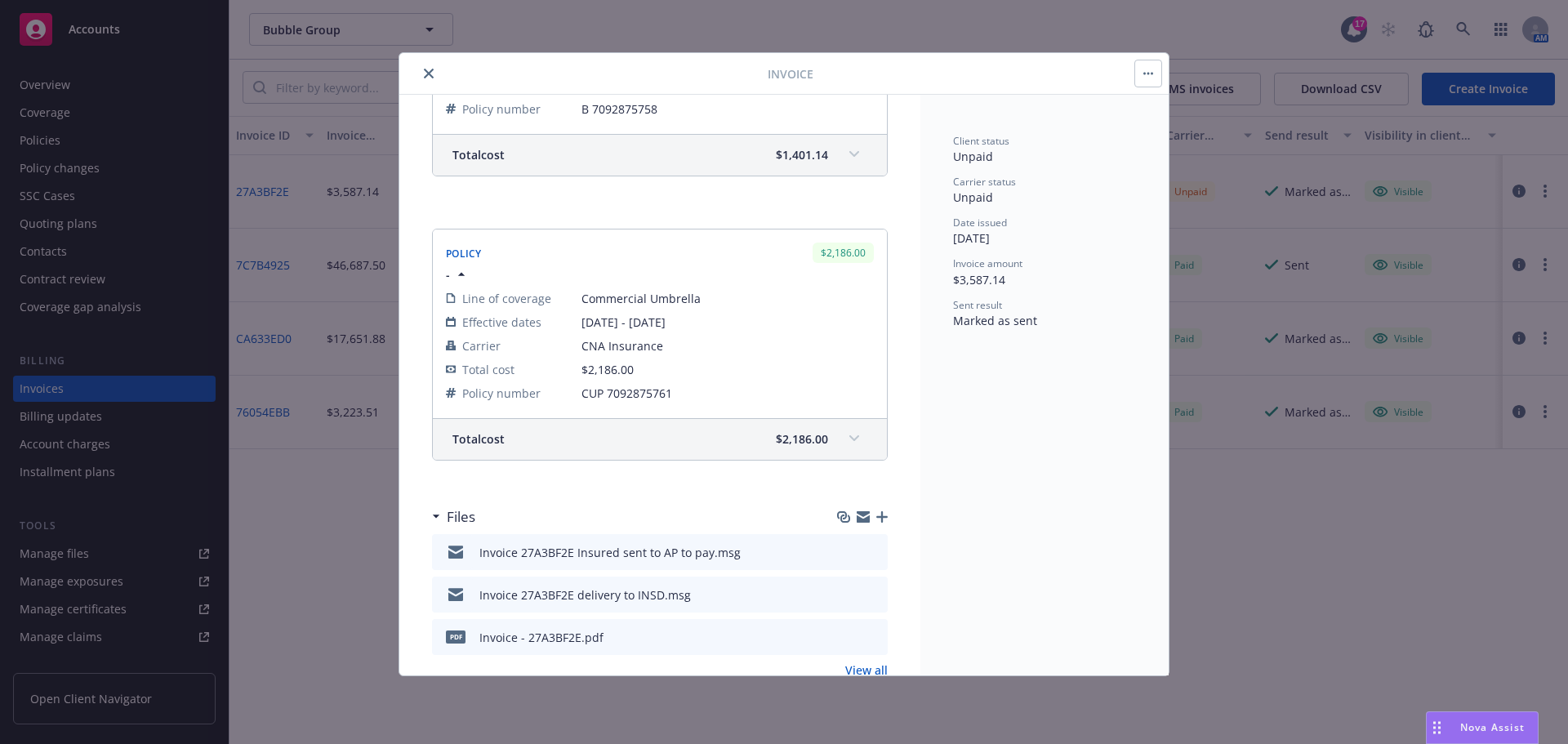
click at [427, 67] on button "close" at bounding box center [428, 73] width 19 height 19
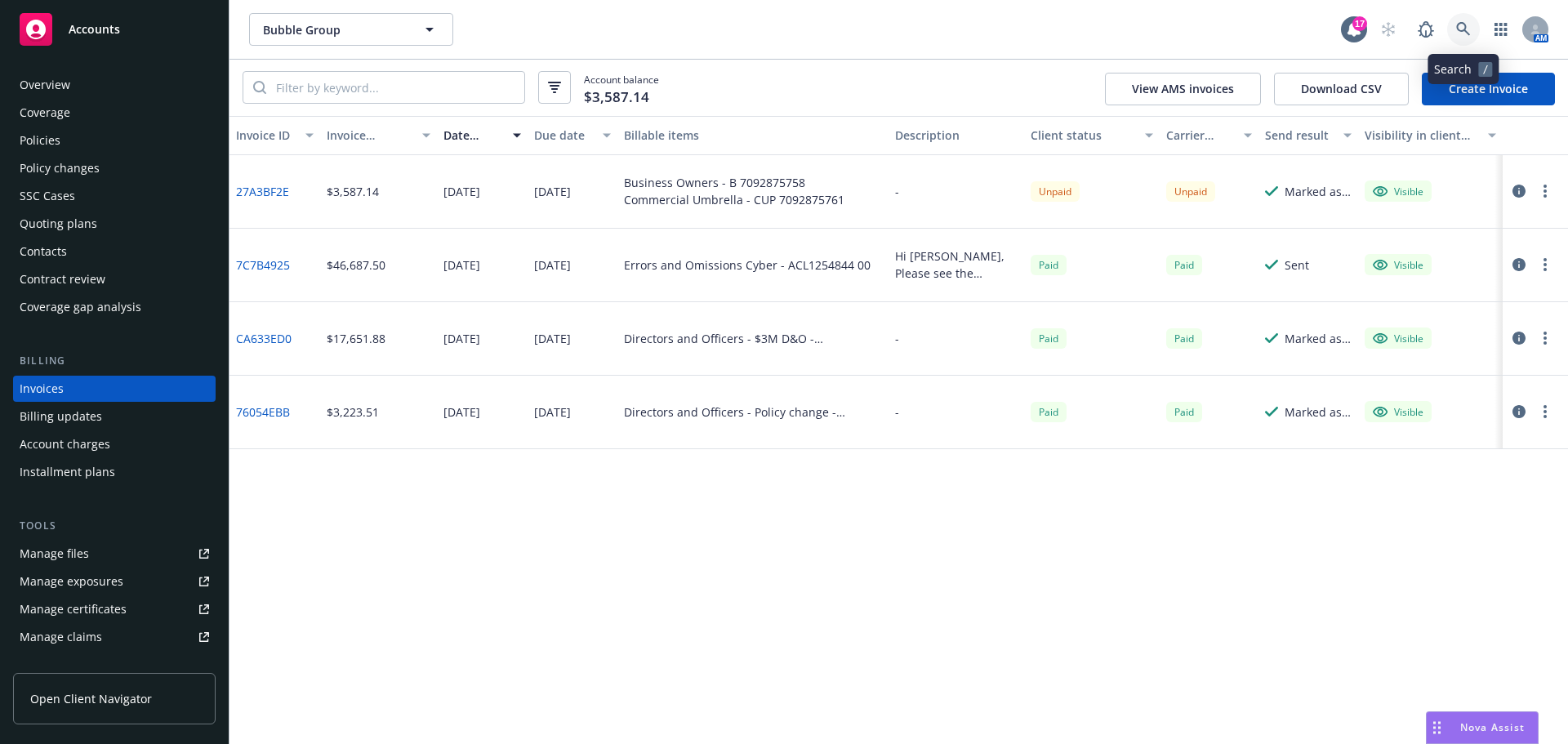
click at [1454, 29] on link at bounding box center [1463, 29] width 33 height 33
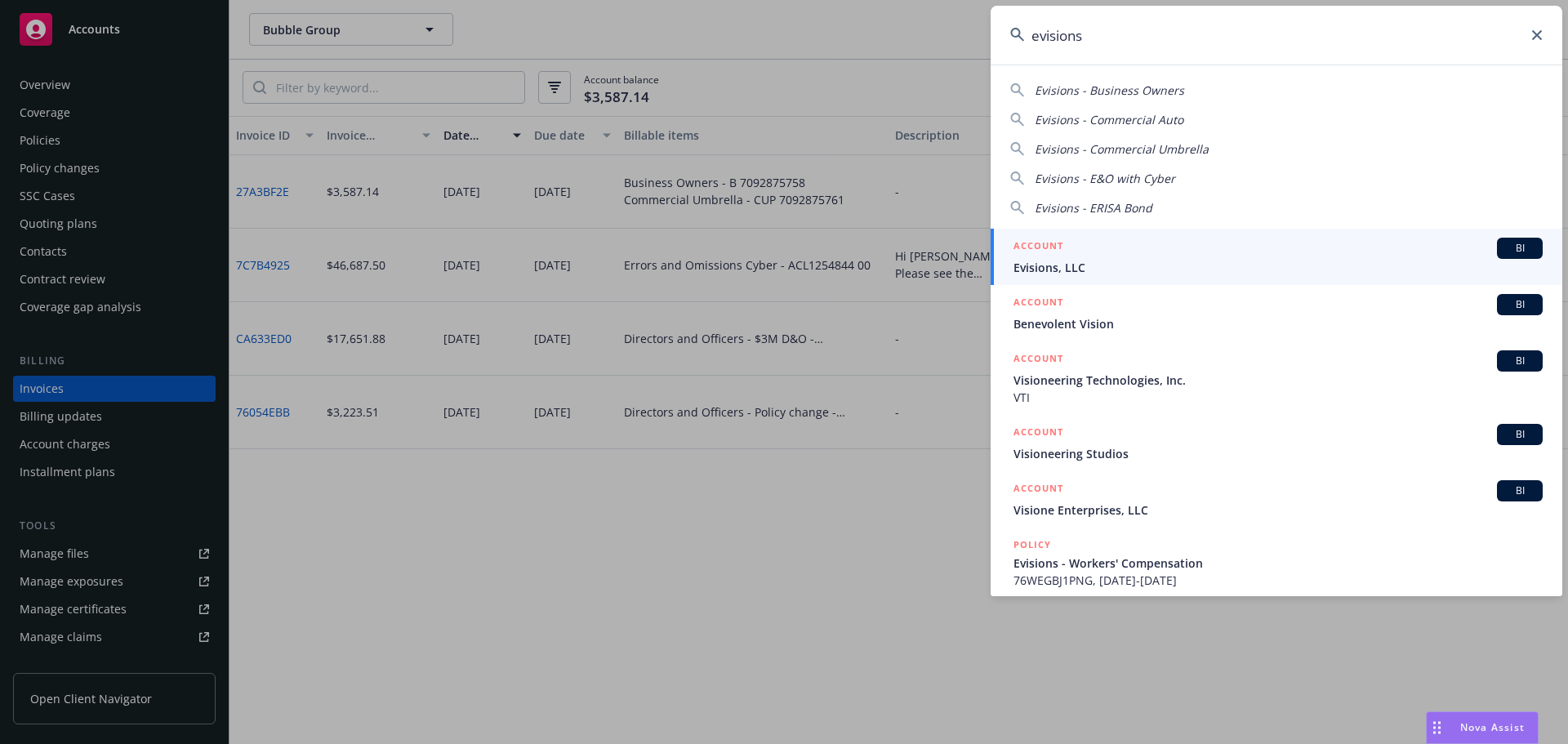
type input "evisions"
click at [1534, 34] on icon at bounding box center [1537, 35] width 10 height 10
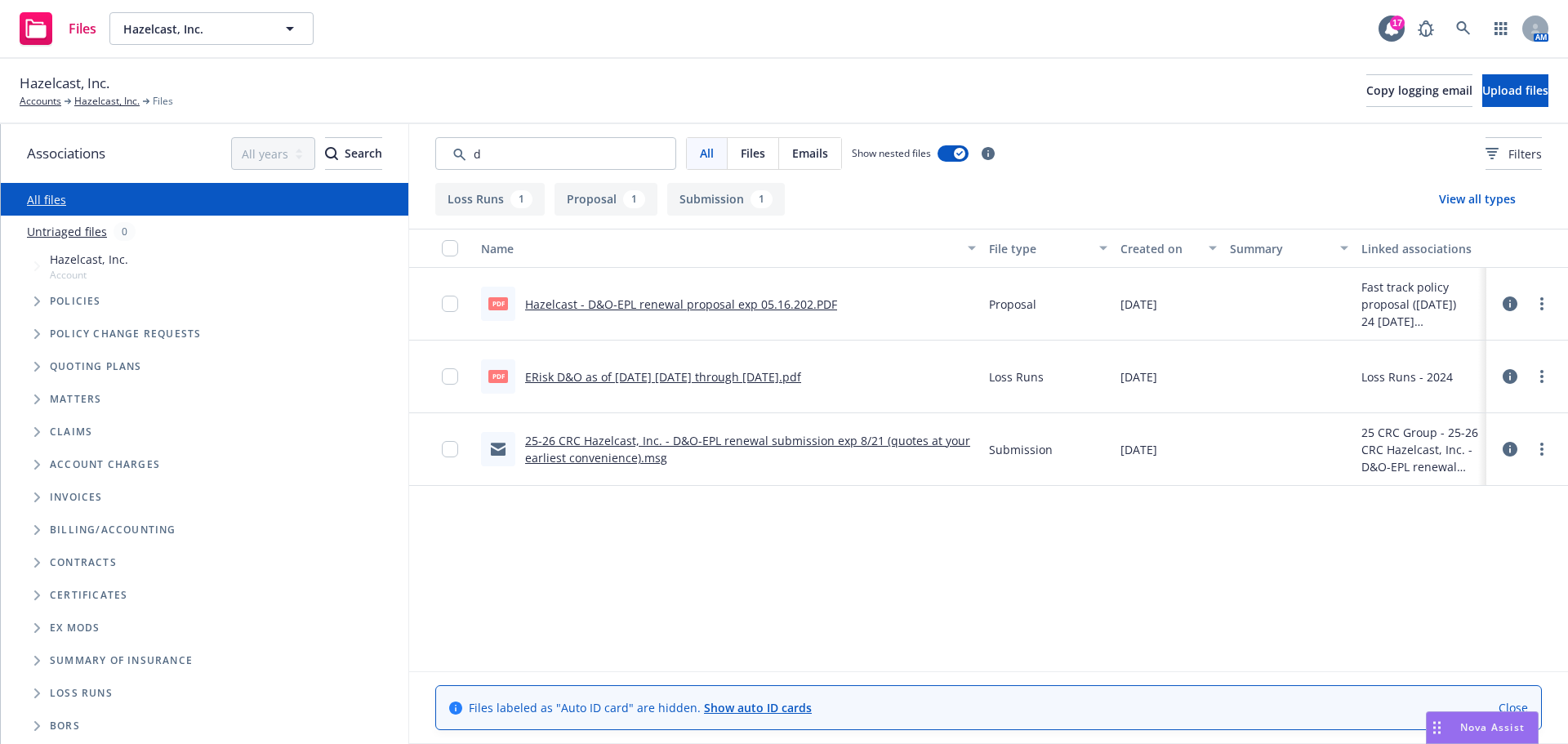
click at [1452, 721] on div "Nova Assist" at bounding box center [1492, 727] width 91 height 14
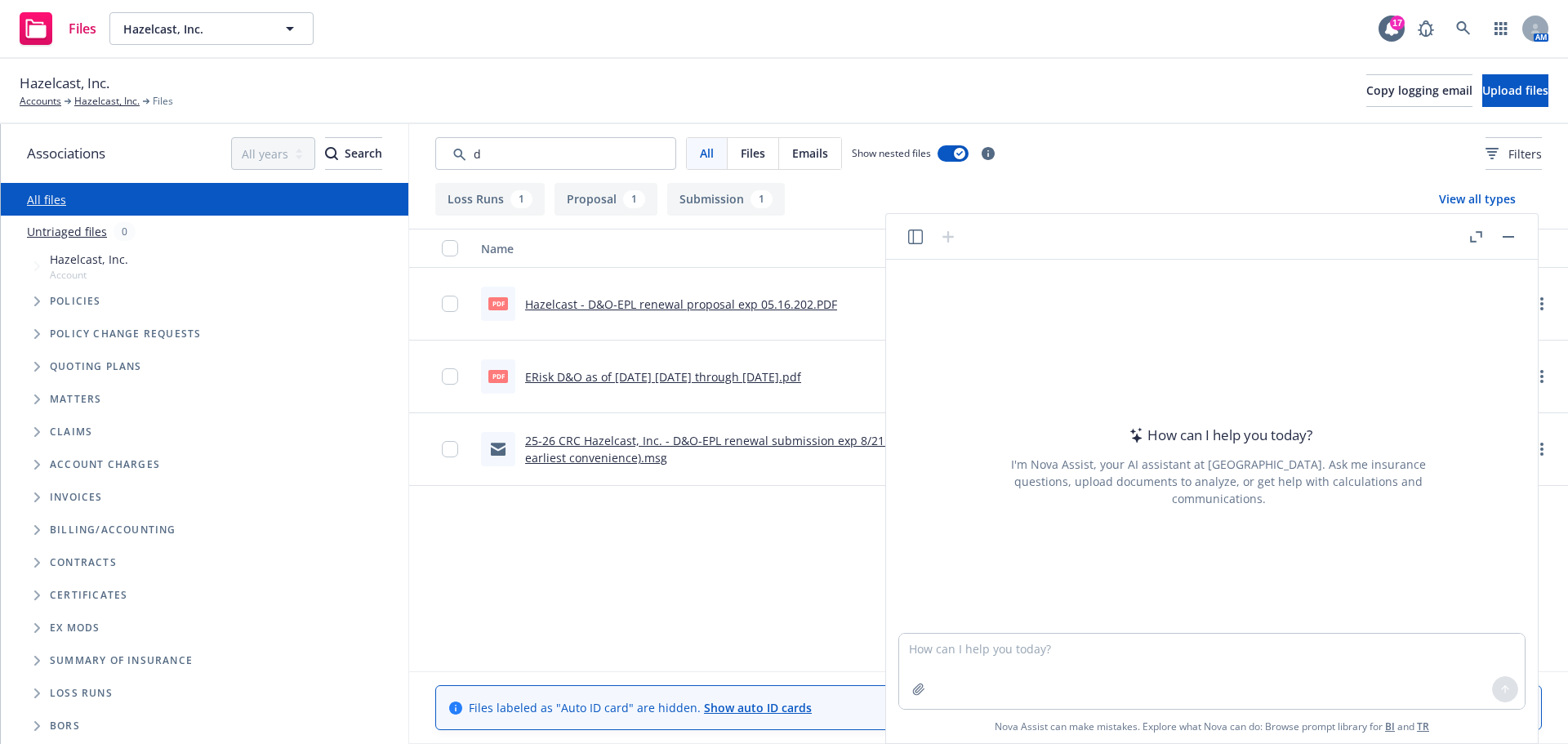
click at [907, 242] on button "button" at bounding box center [915, 236] width 19 height 19
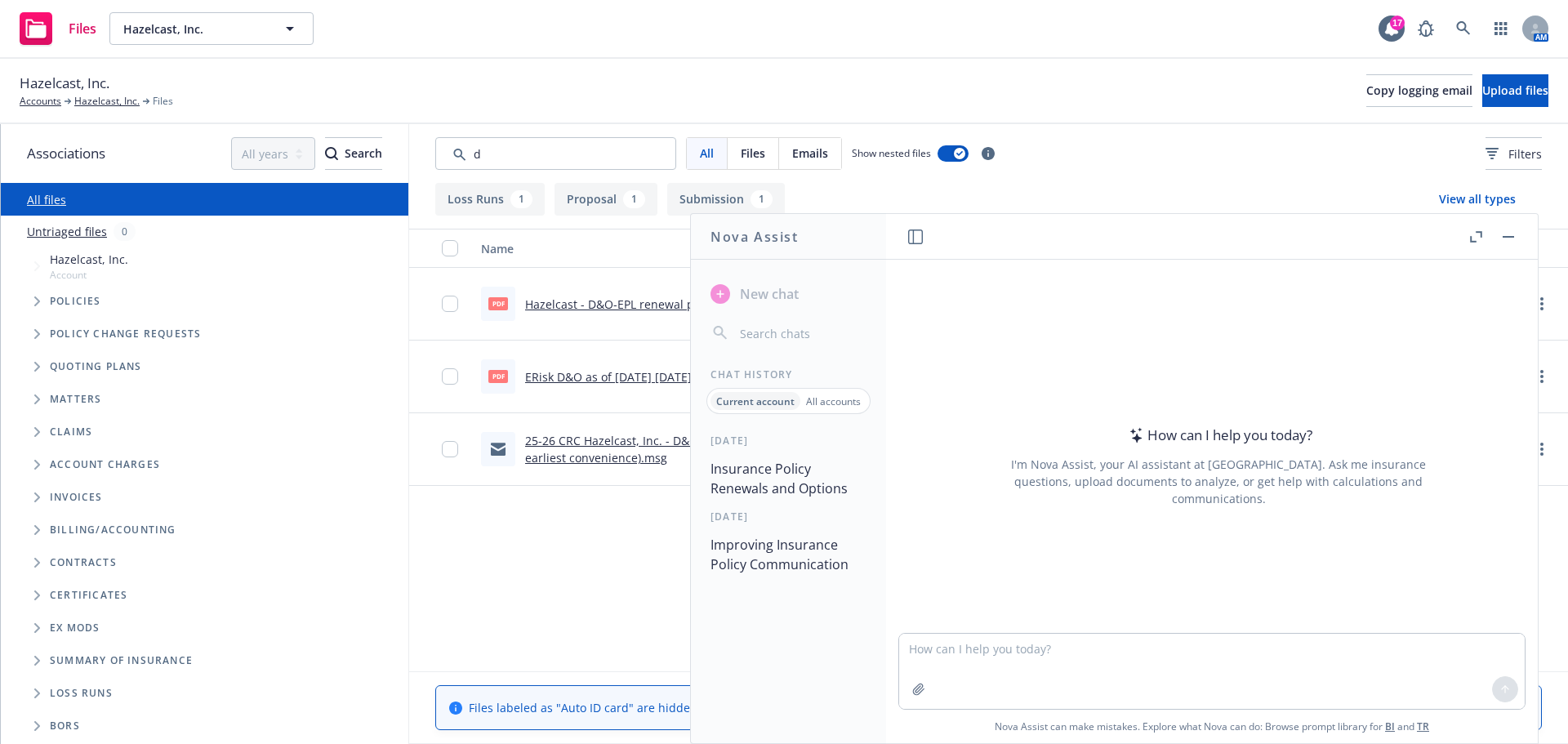
click at [732, 484] on button "Insurance Policy Renewals and Options" at bounding box center [788, 479] width 169 height 49
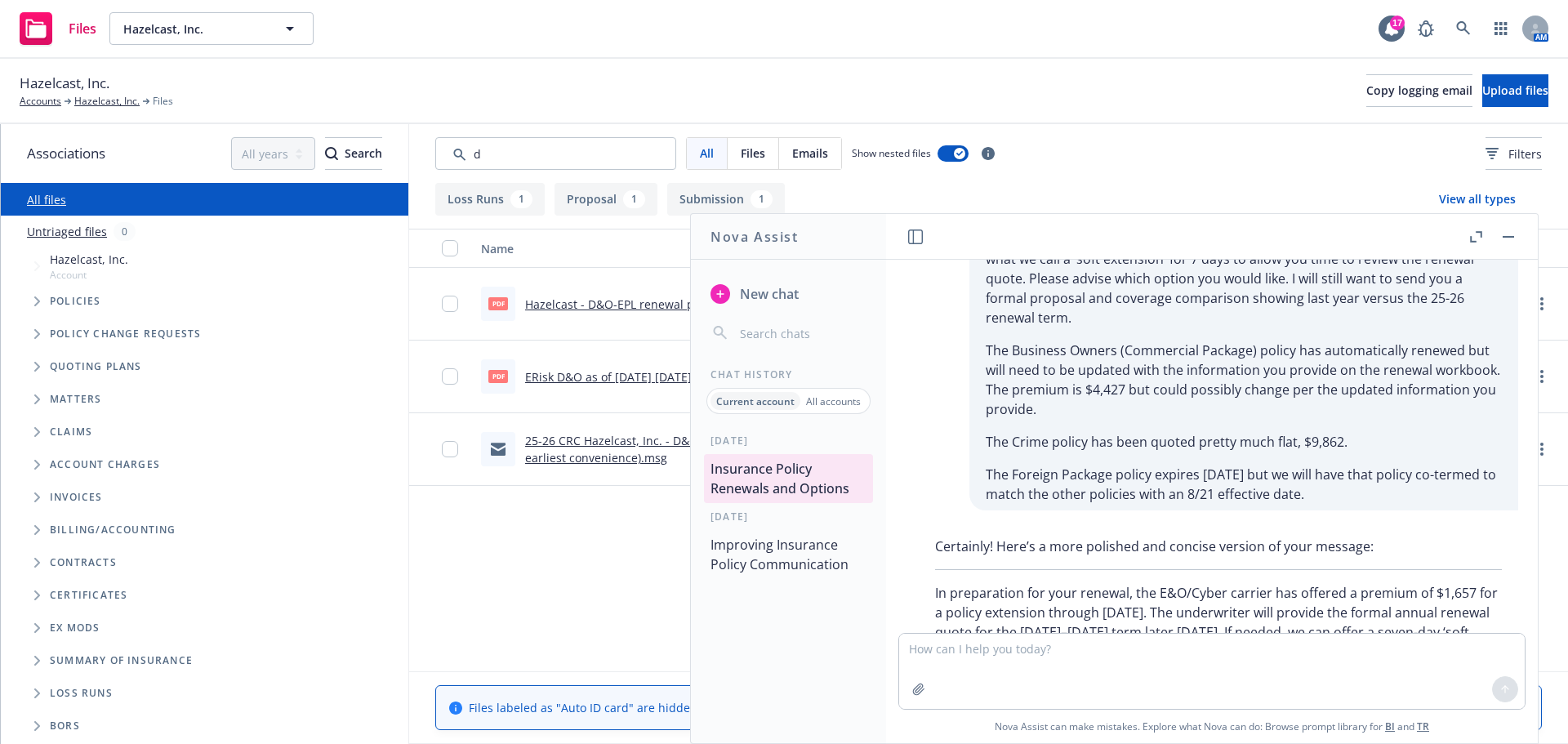
scroll to position [245, 0]
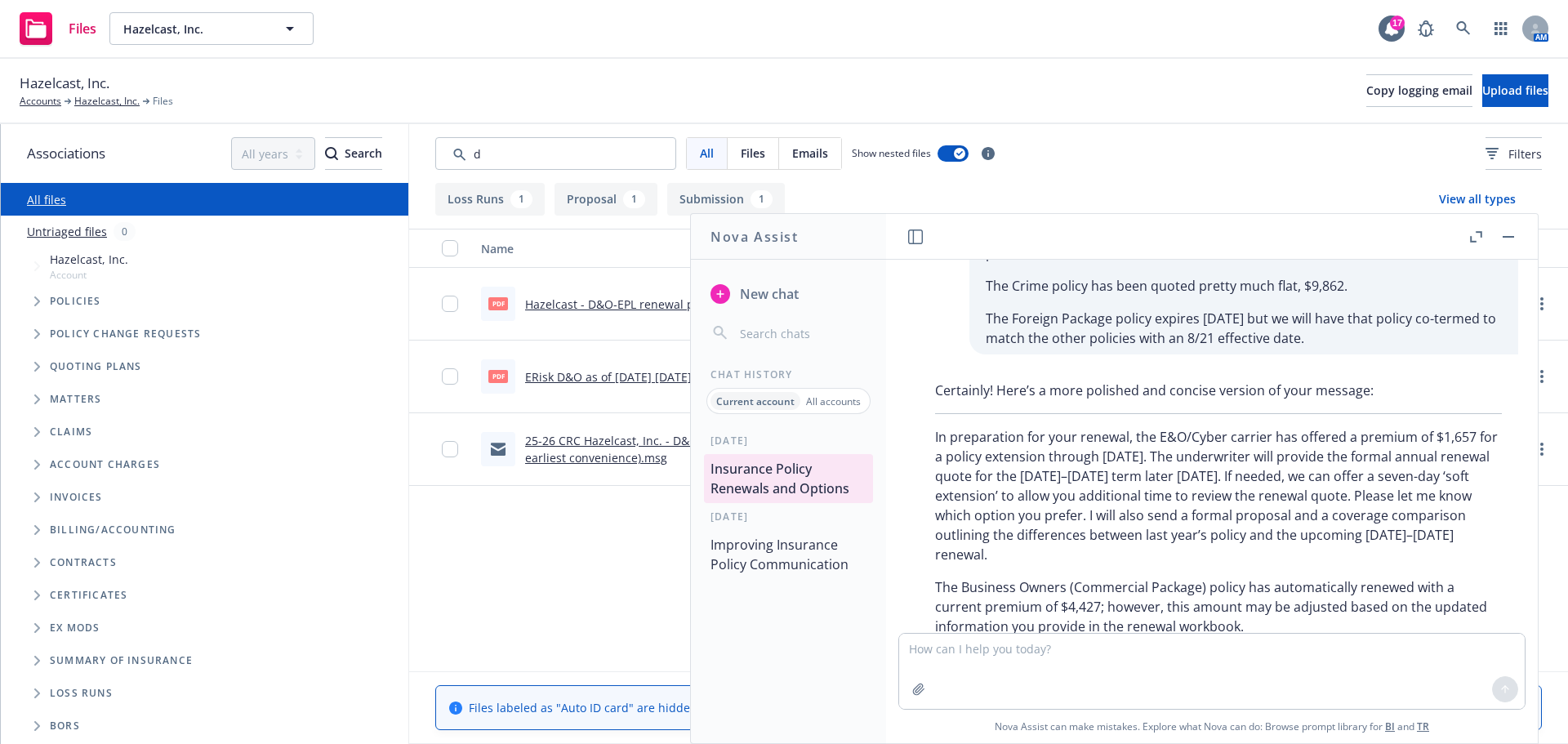
click at [1503, 236] on icon "button" at bounding box center [1508, 237] width 12 height 2
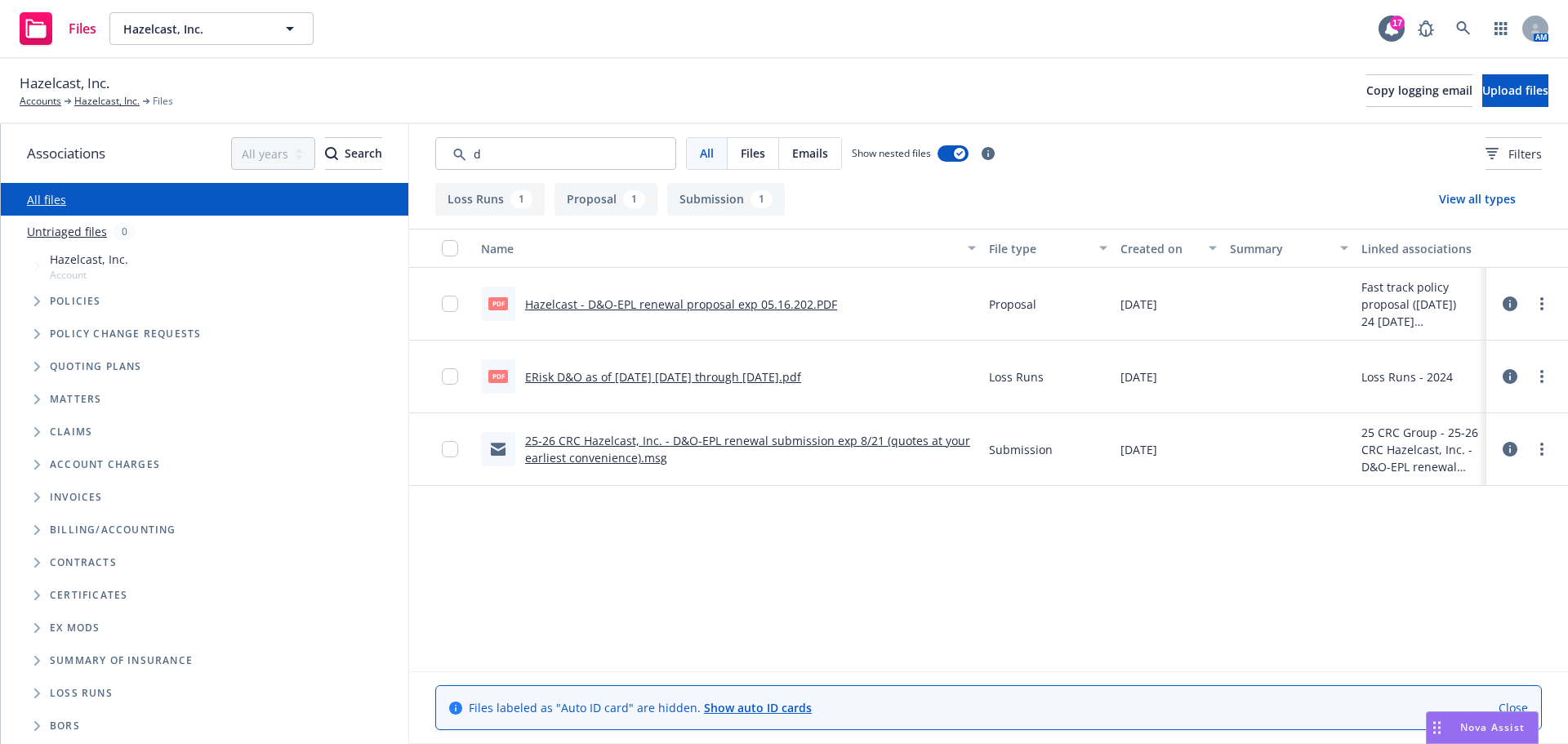
scroll to position [426, 0]
click at [105, 100] on link "Hazelcast, Inc." at bounding box center [107, 102] width 66 height 15
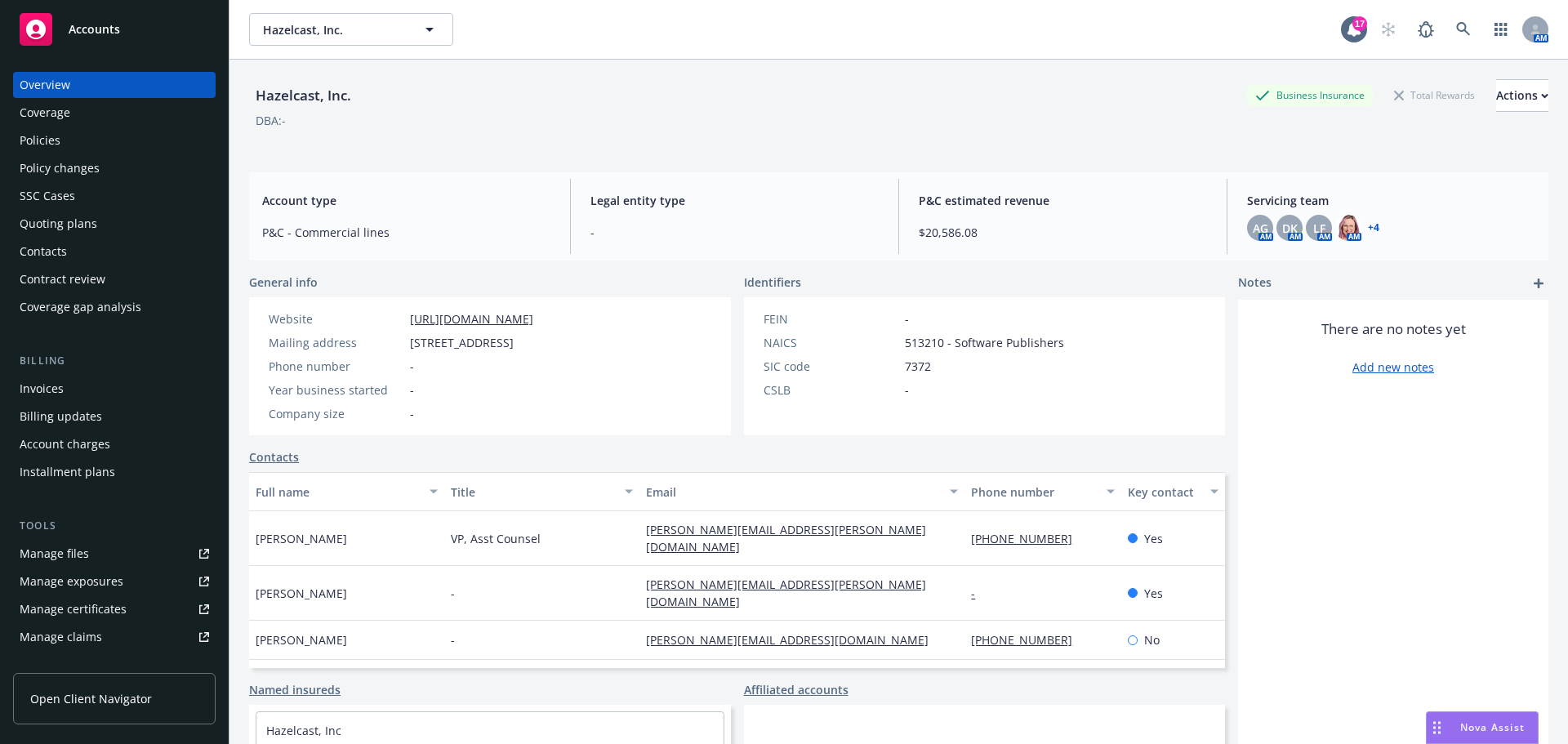
click at [1481, 728] on span "Nova Assist" at bounding box center [1492, 727] width 65 height 14
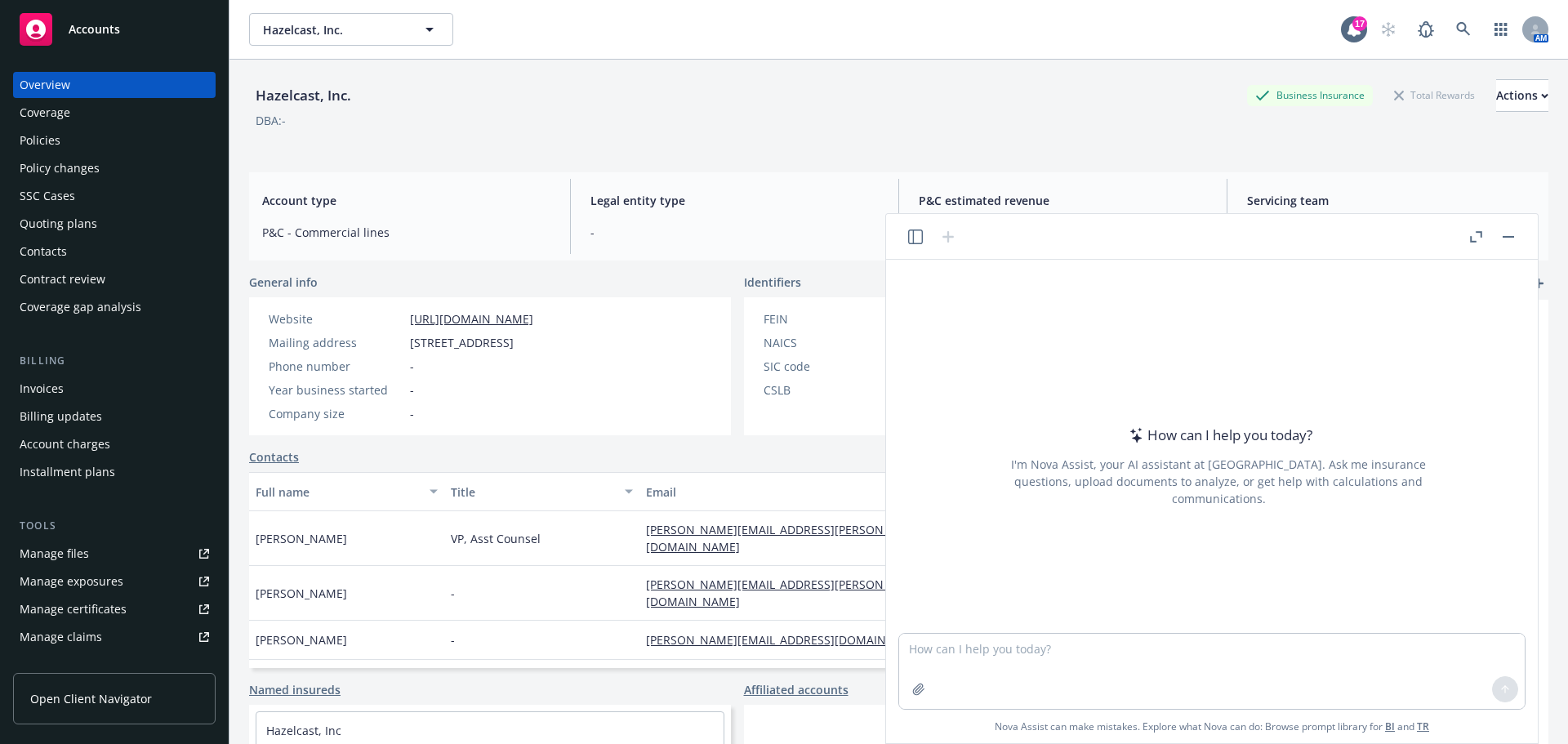
click at [920, 234] on icon "button" at bounding box center [915, 237] width 15 height 15
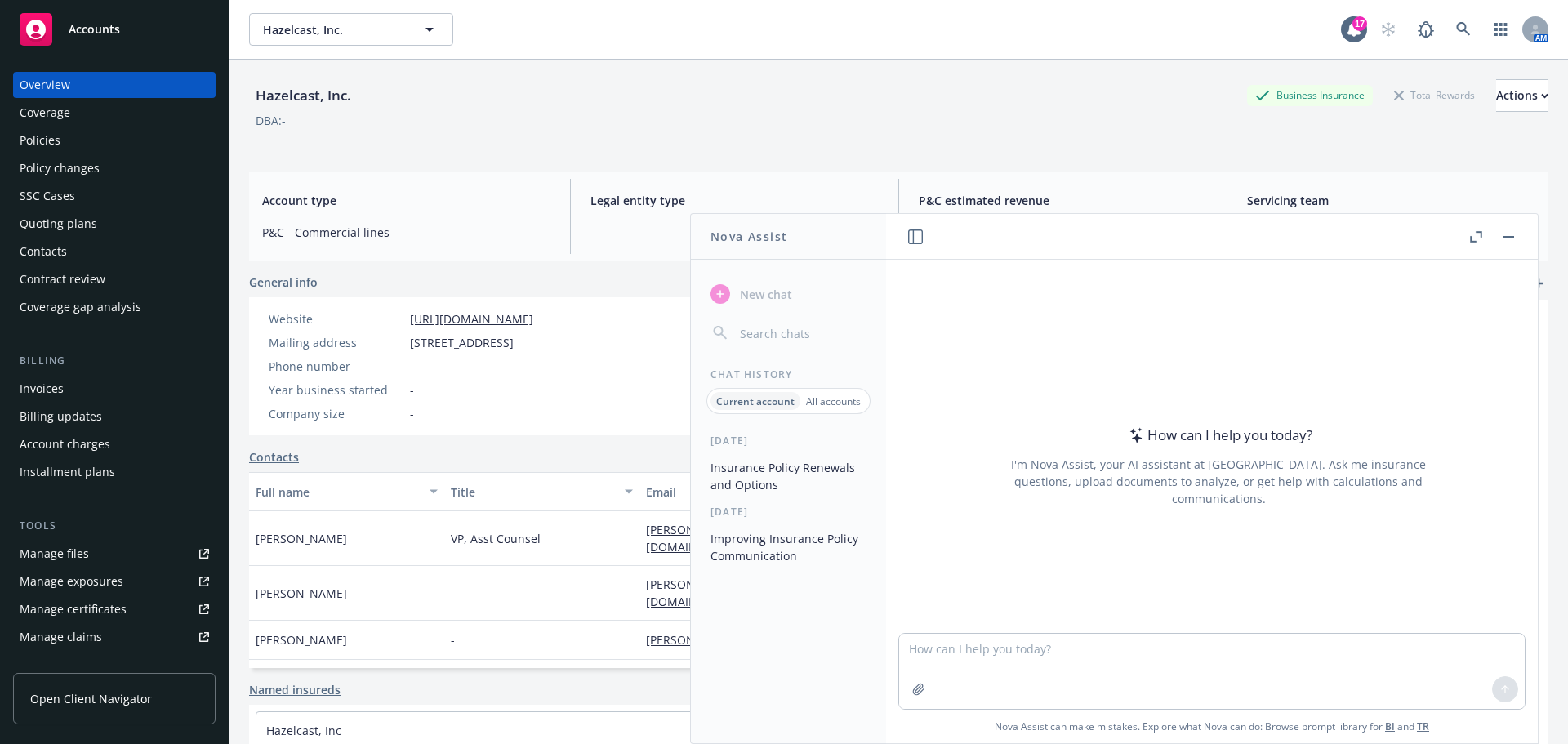
click at [728, 472] on button "Insurance Policy Renewals and Options" at bounding box center [788, 476] width 169 height 45
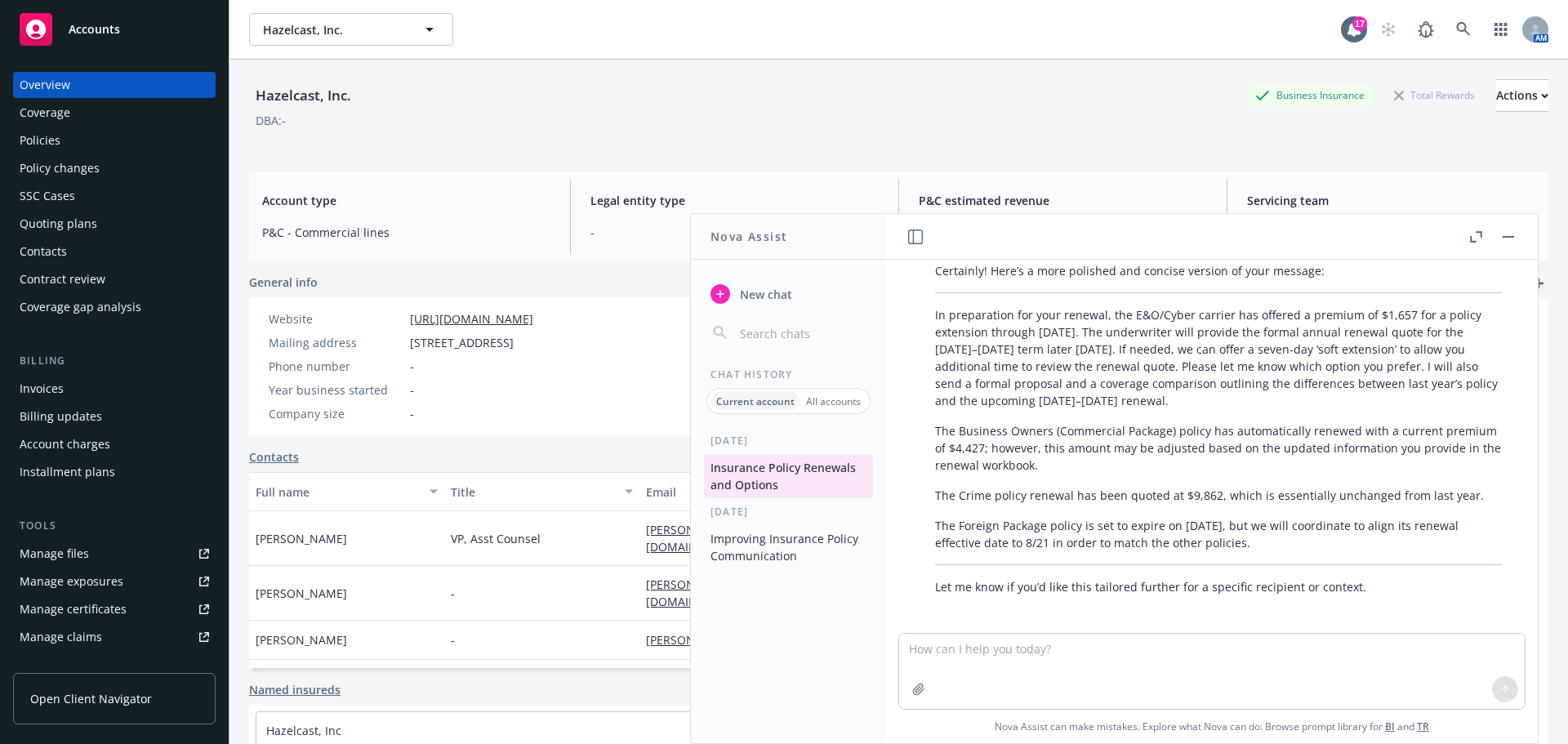
scroll to position [303, 0]
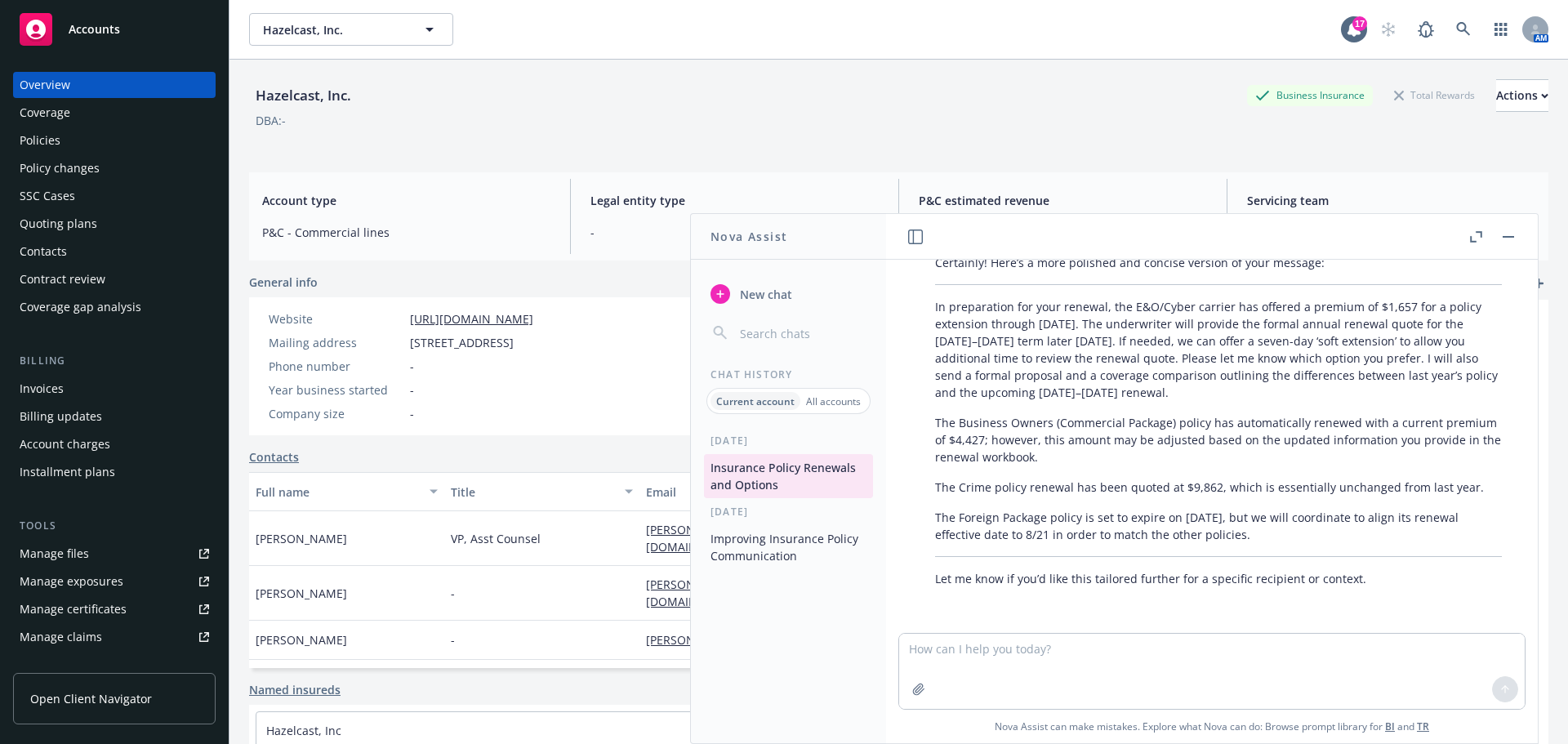
click at [732, 552] on button "Improving Insurance Policy Communication" at bounding box center [788, 547] width 169 height 45
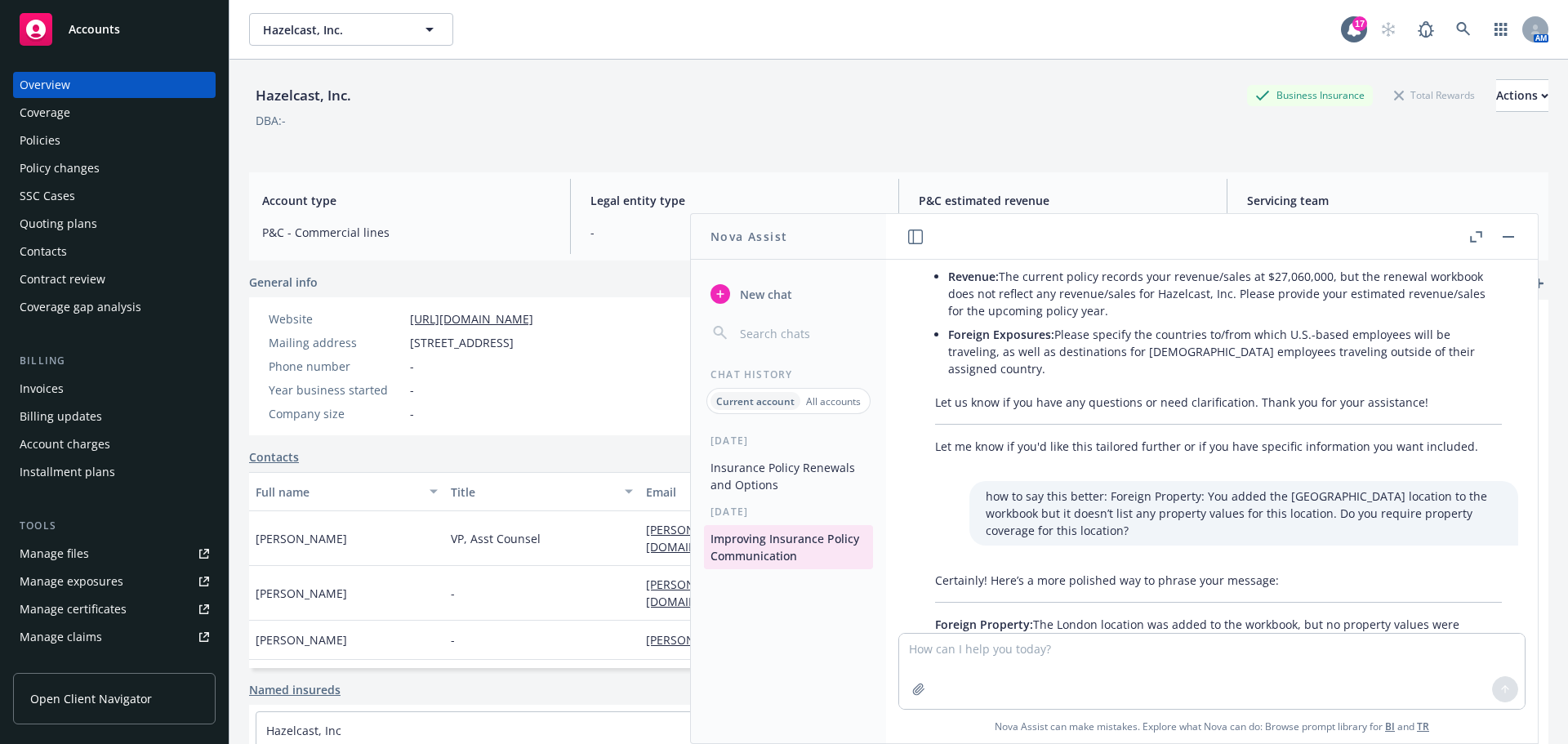
scroll to position [454, 0]
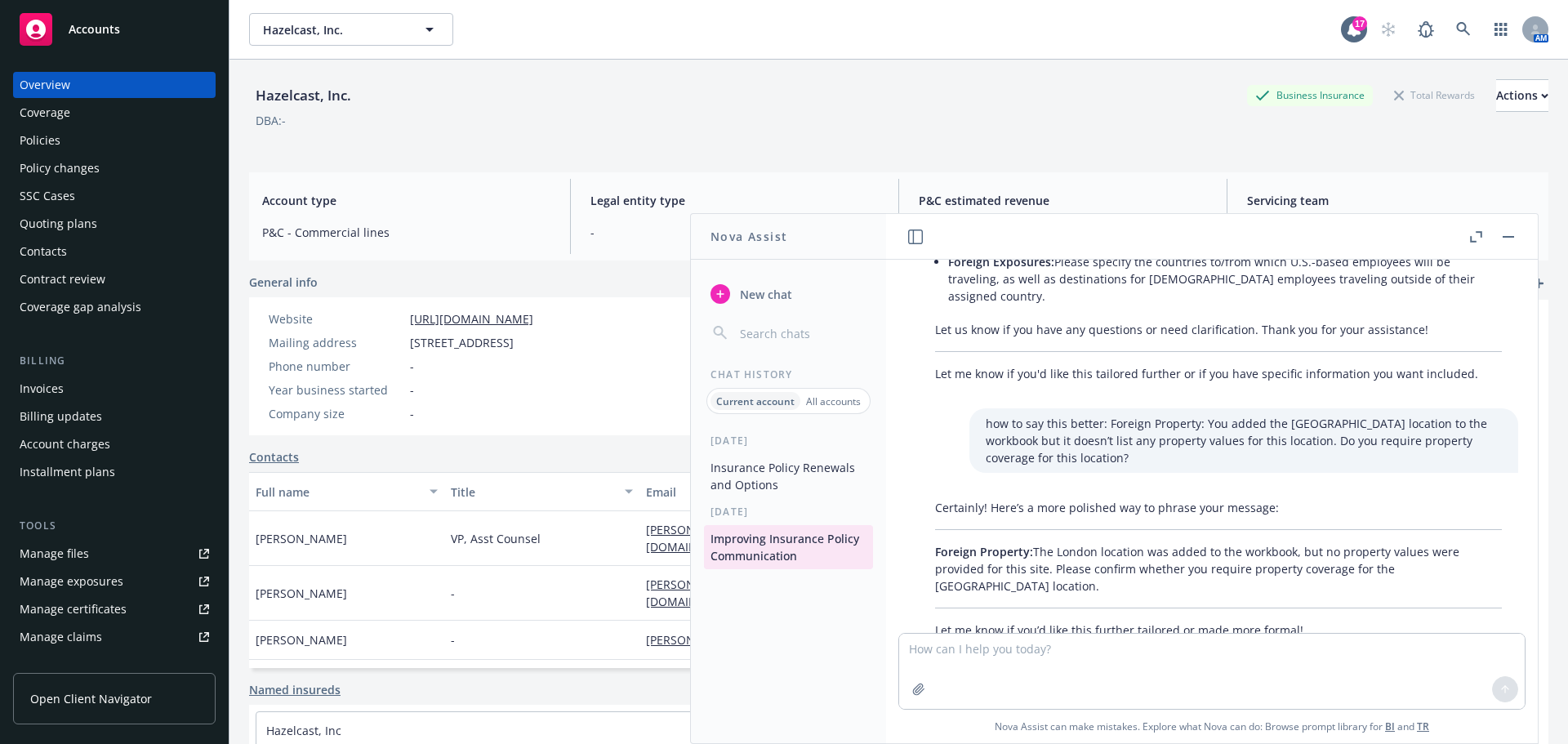
click at [736, 473] on button "Insurance Policy Renewals and Options" at bounding box center [788, 476] width 169 height 45
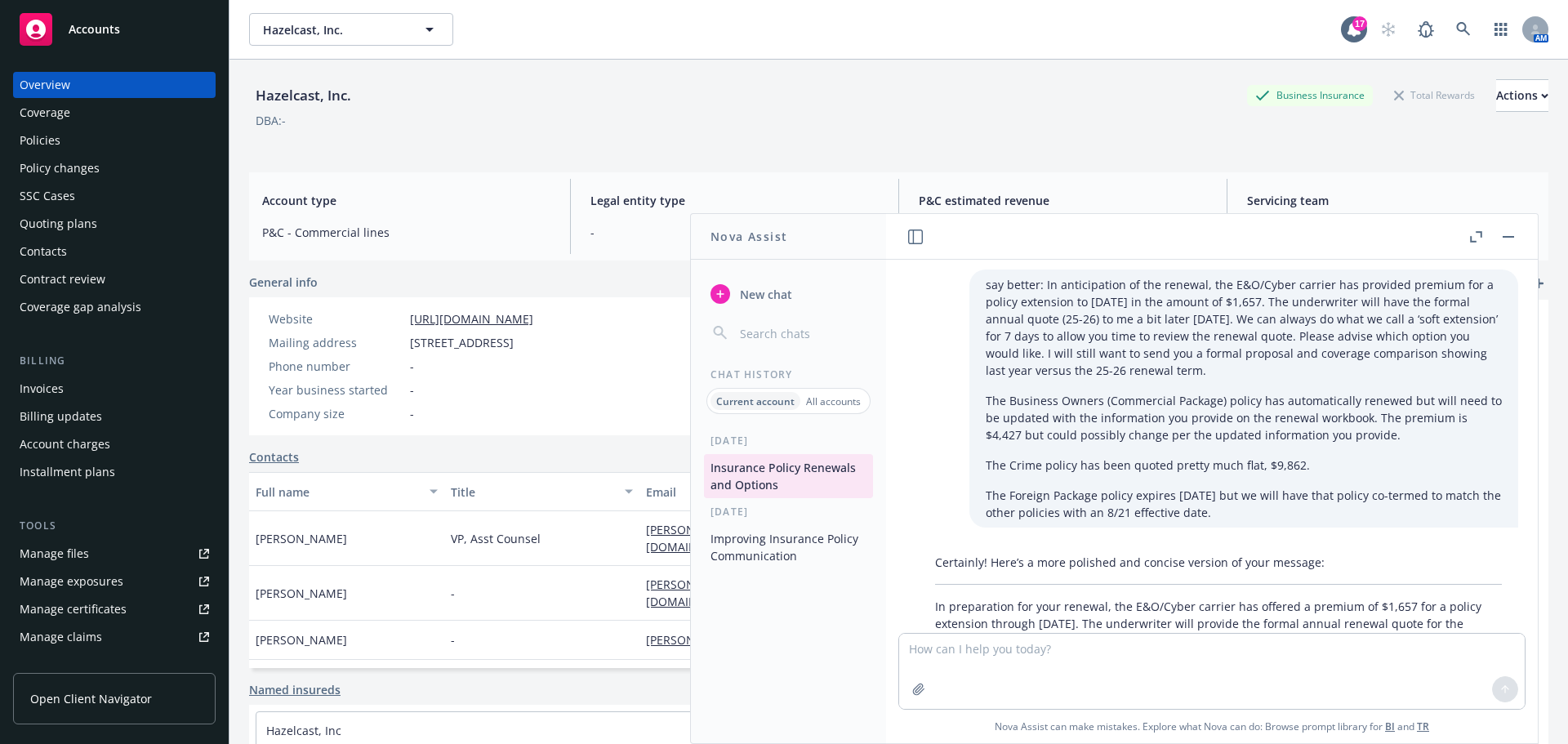
scroll to position [0, 0]
click at [1511, 236] on icon "button" at bounding box center [1508, 237] width 12 height 2
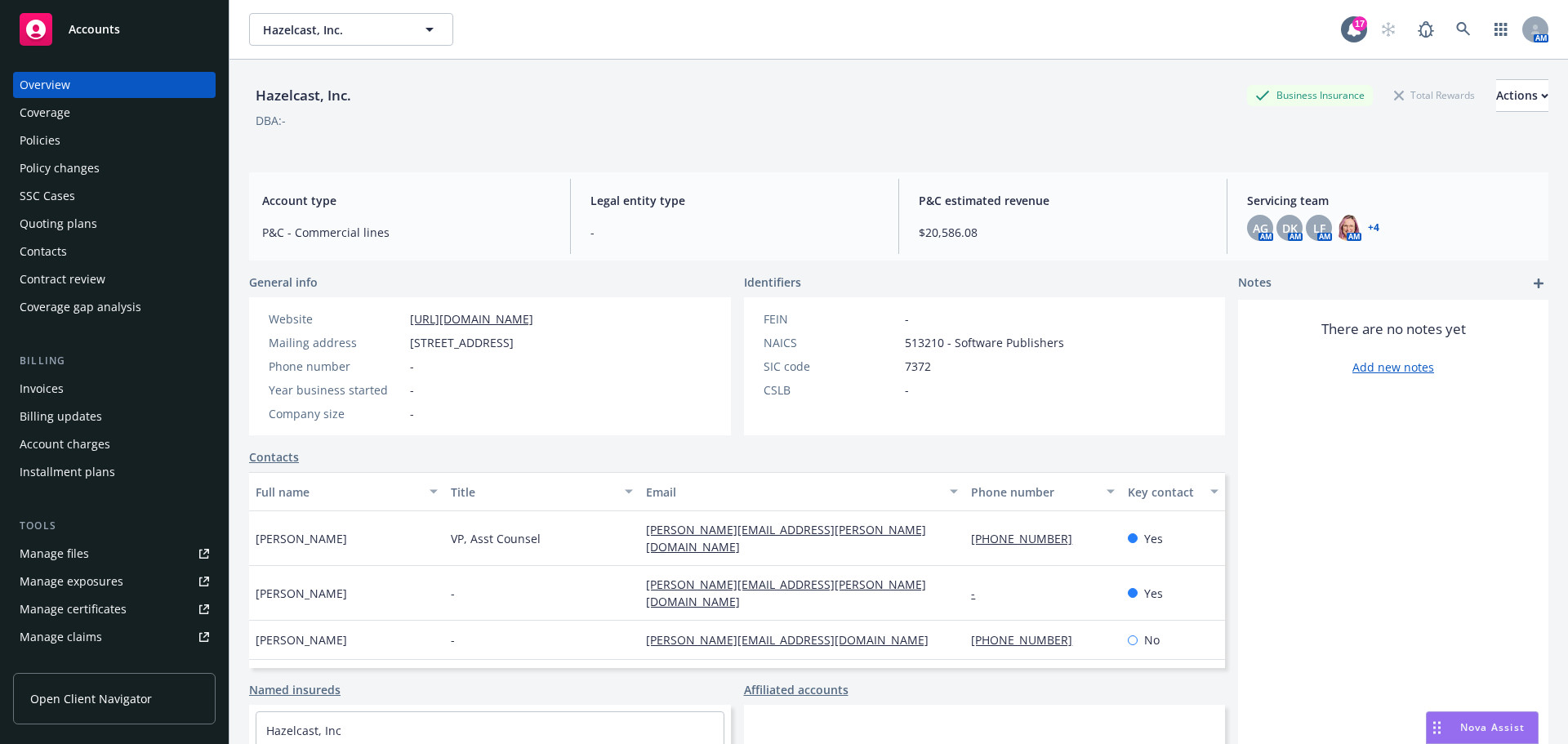
drag, startPoint x: 1484, startPoint y: 724, endPoint x: 1341, endPoint y: 681, distance: 149.3
click at [1484, 724] on span "Nova Assist" at bounding box center [1492, 727] width 65 height 14
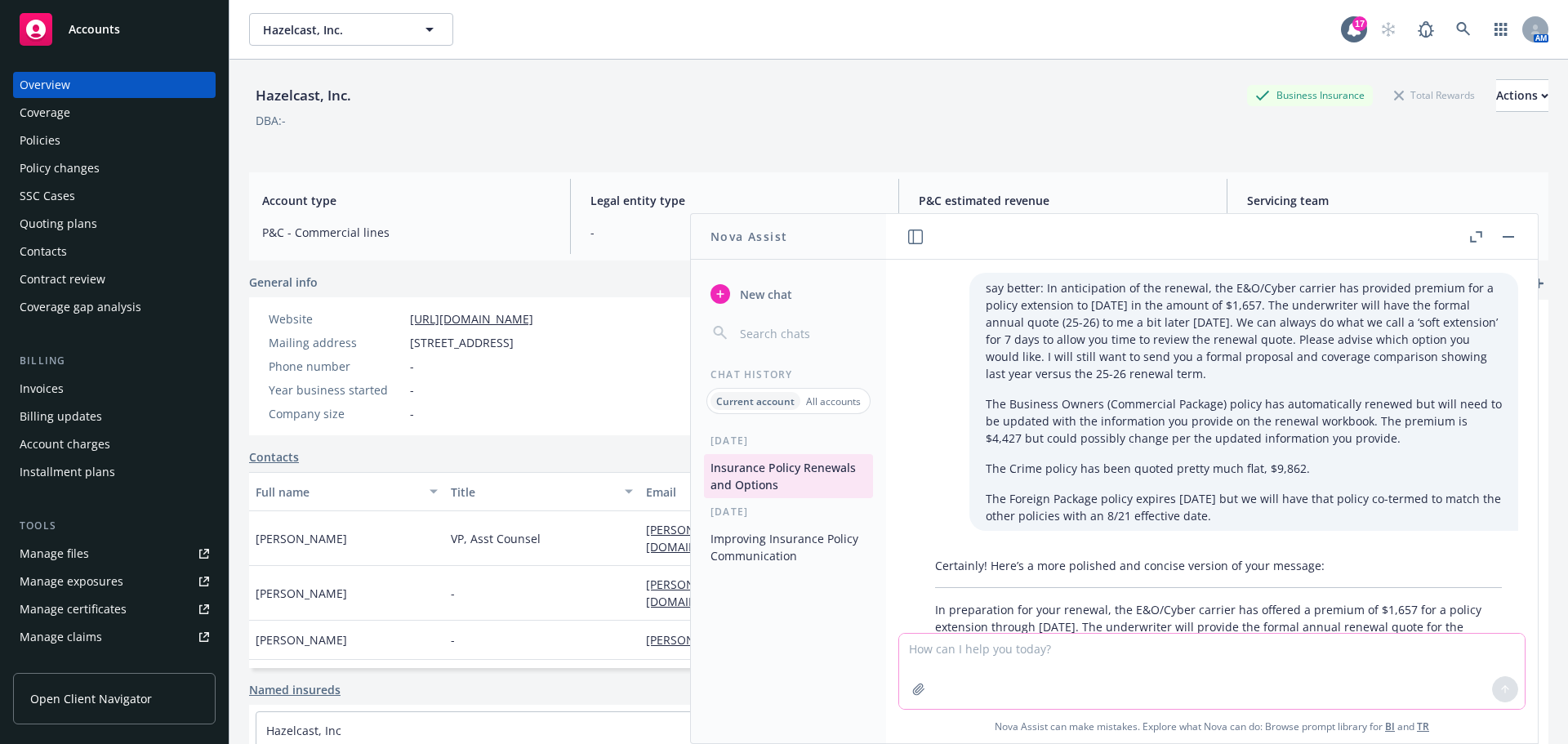
click at [1033, 662] on textarea at bounding box center [1211, 670] width 626 height 75
type textarea "how many employees doe hazelcast have"
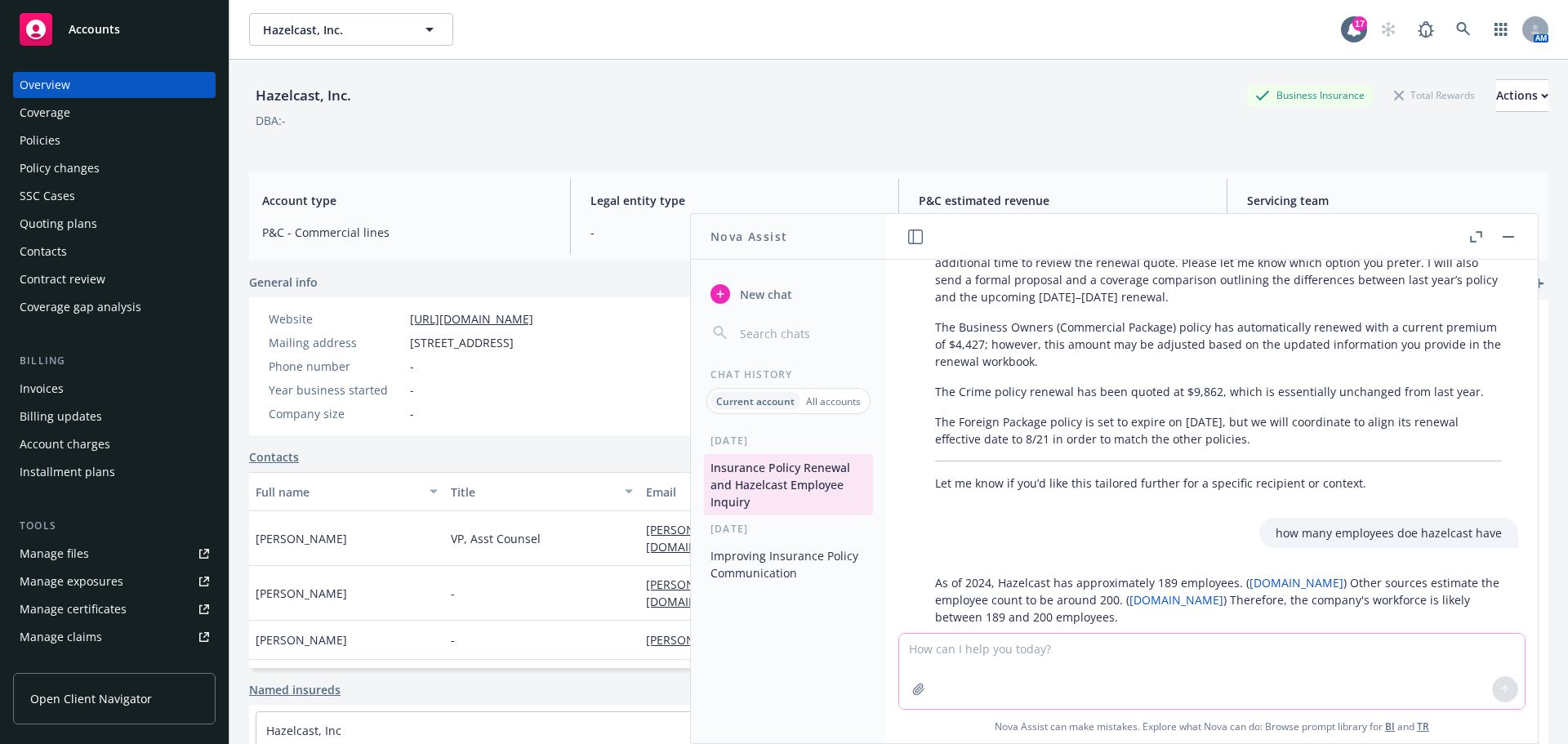
scroll to position [437, 0]
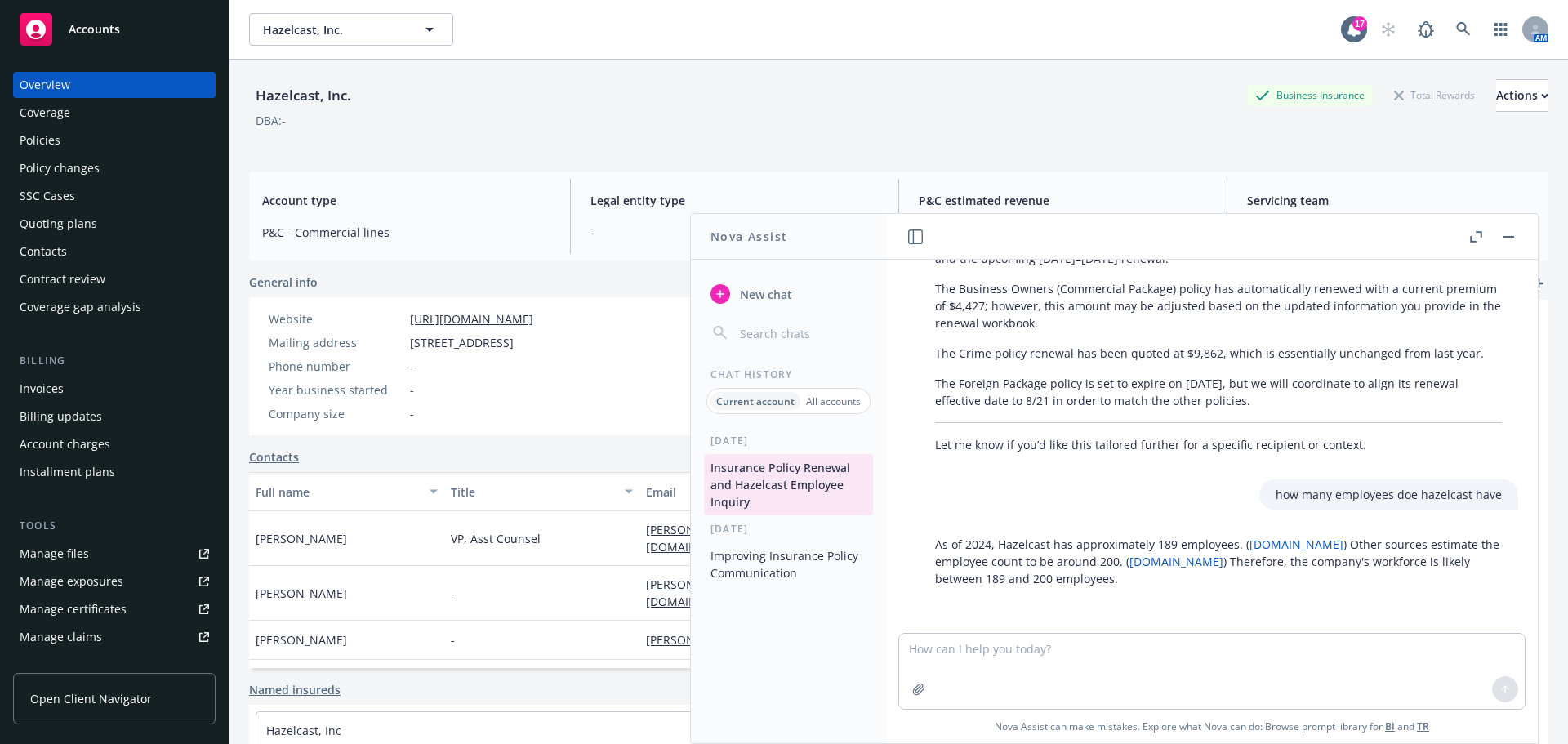
drag, startPoint x: 1513, startPoint y: 236, endPoint x: 1557, endPoint y: 239, distance: 44.1
click at [1513, 236] on rect "button" at bounding box center [1508, 237] width 12 height 2
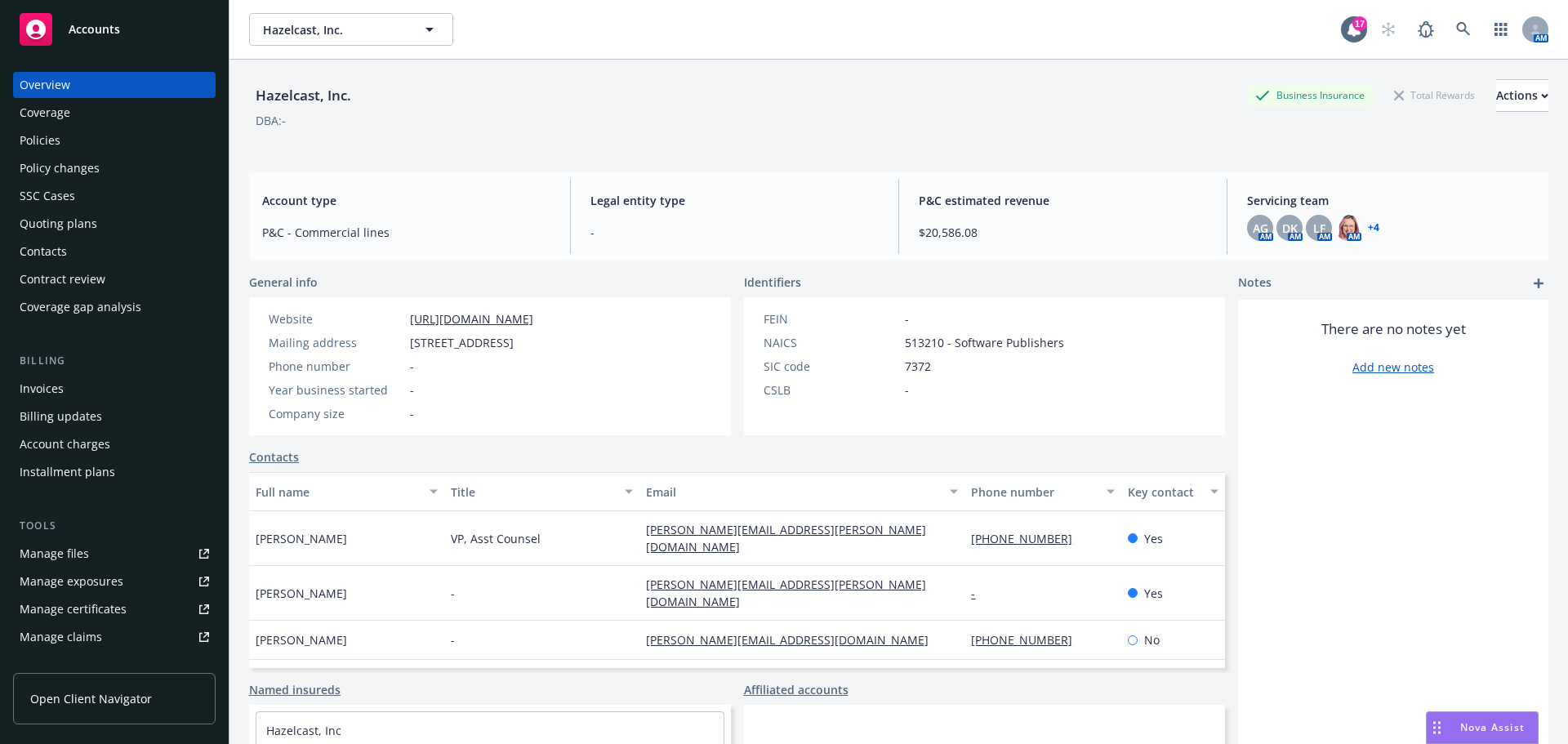
click at [61, 389] on div "Invoices" at bounding box center [41, 388] width 45 height 26
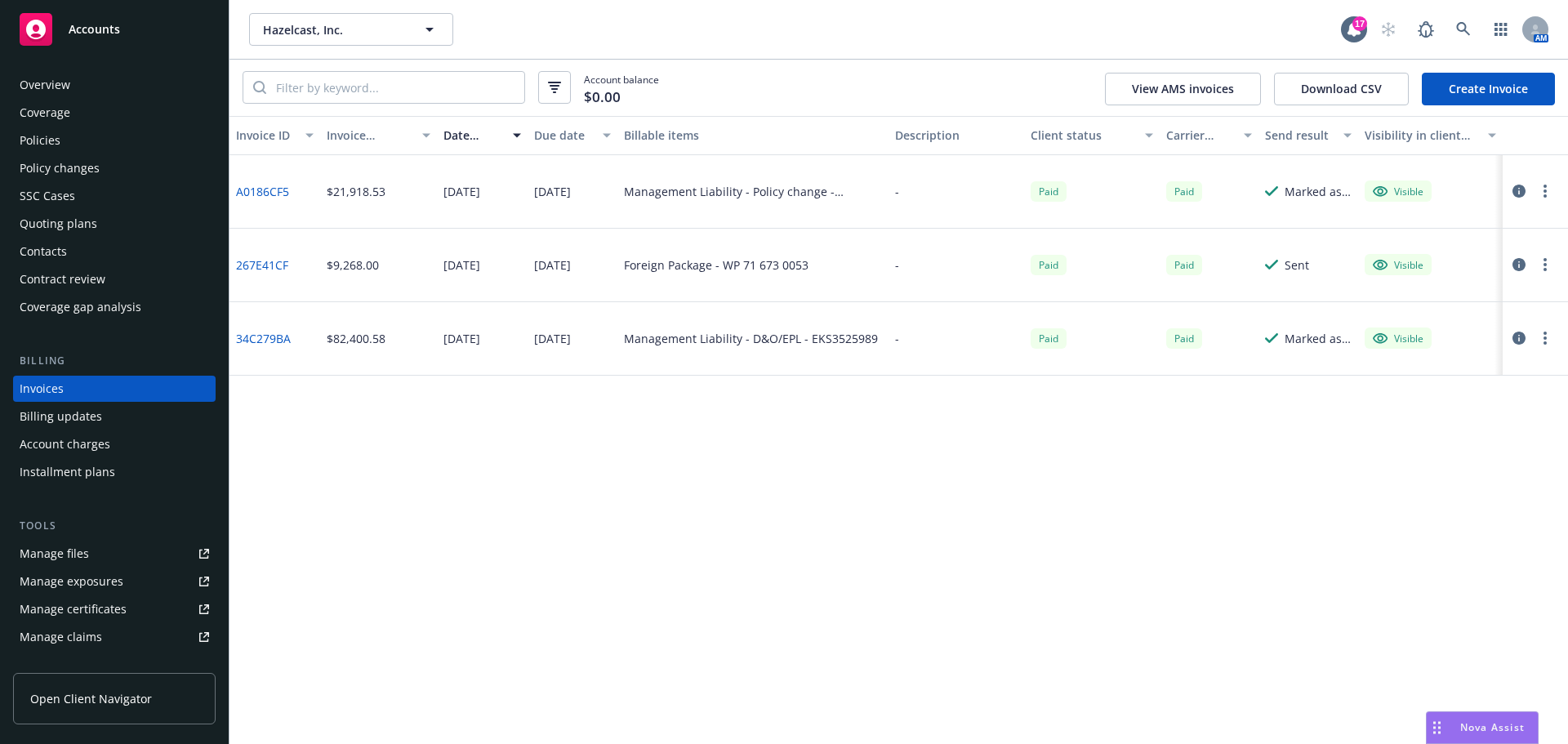
click at [1523, 191] on icon "button" at bounding box center [1519, 191] width 13 height 13
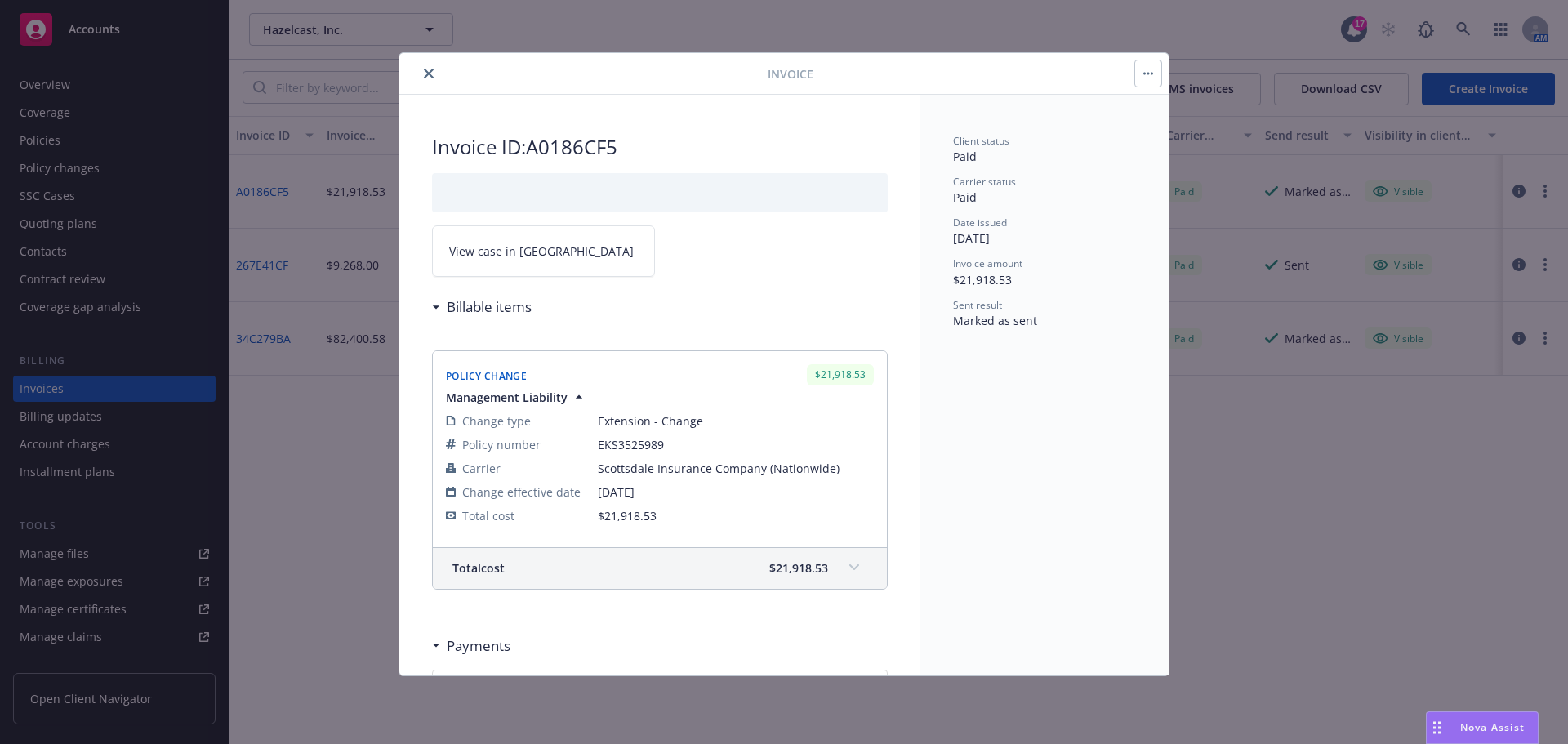
scroll to position [327, 0]
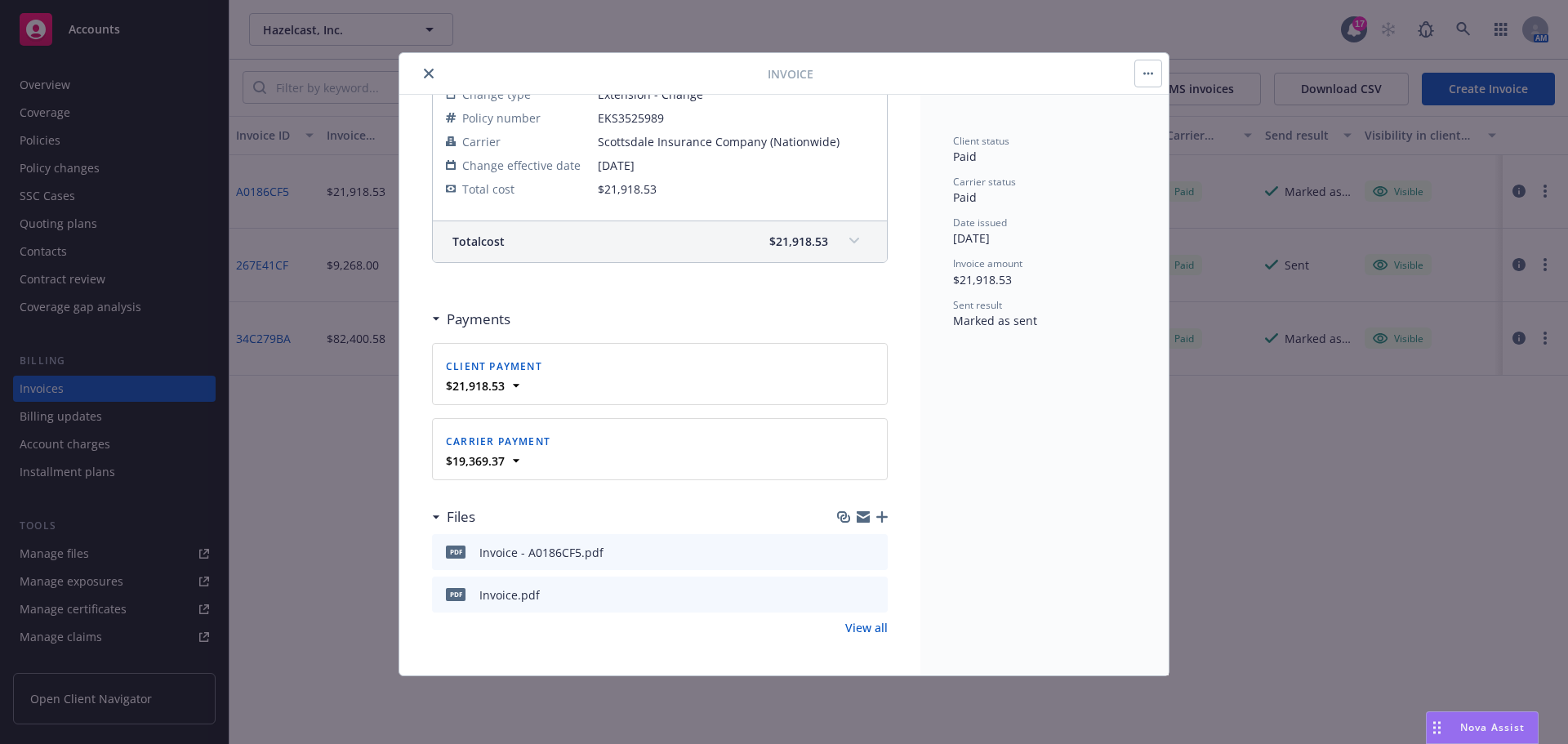
click at [876, 514] on icon "button" at bounding box center [882, 517] width 12 height 12
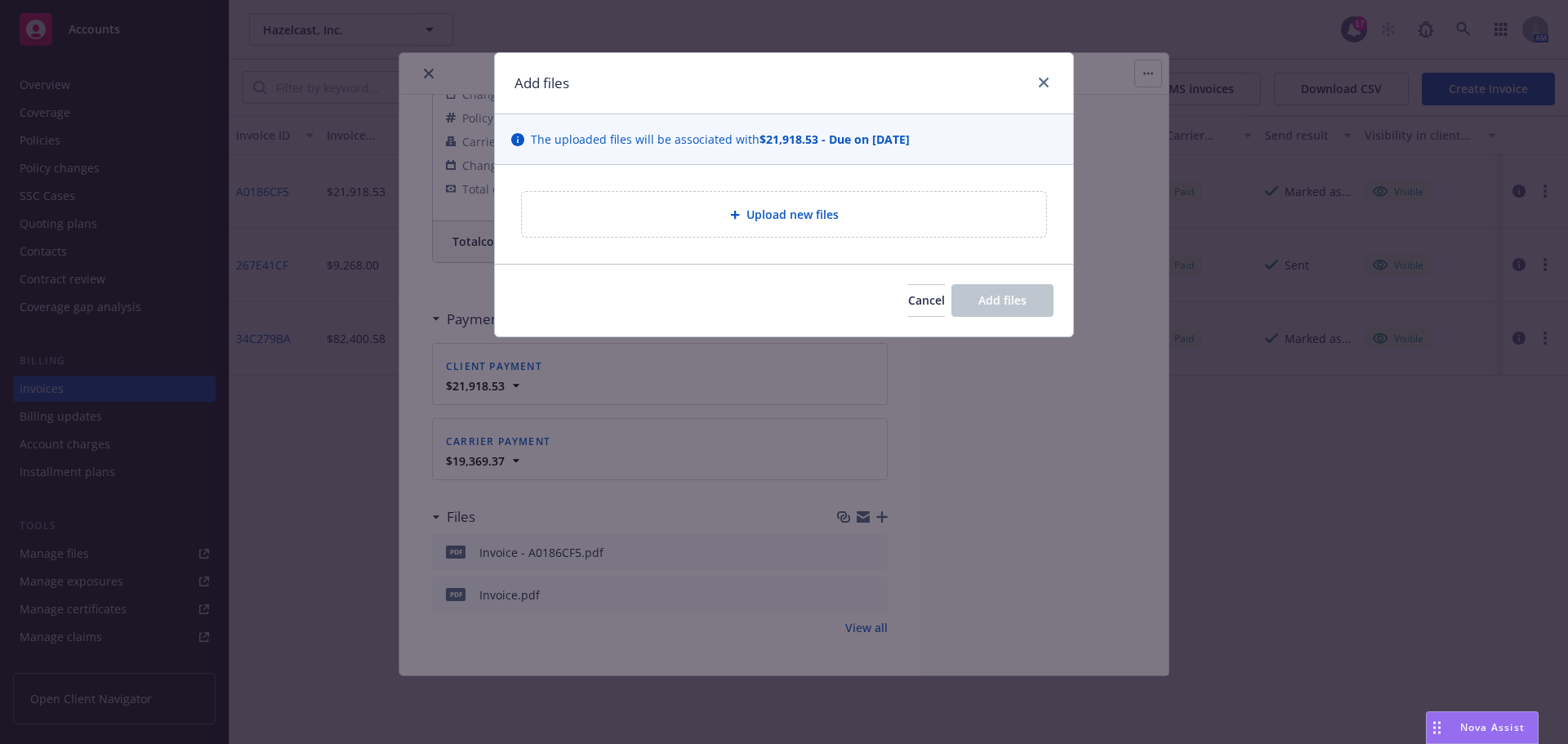
click at [1093, 464] on div "Add files The uploaded files will be associated with $21,918.53 - Due on 5/16/2…" at bounding box center [784, 372] width 1568 height 744
click at [1045, 74] on link "close" at bounding box center [1043, 82] width 19 height 19
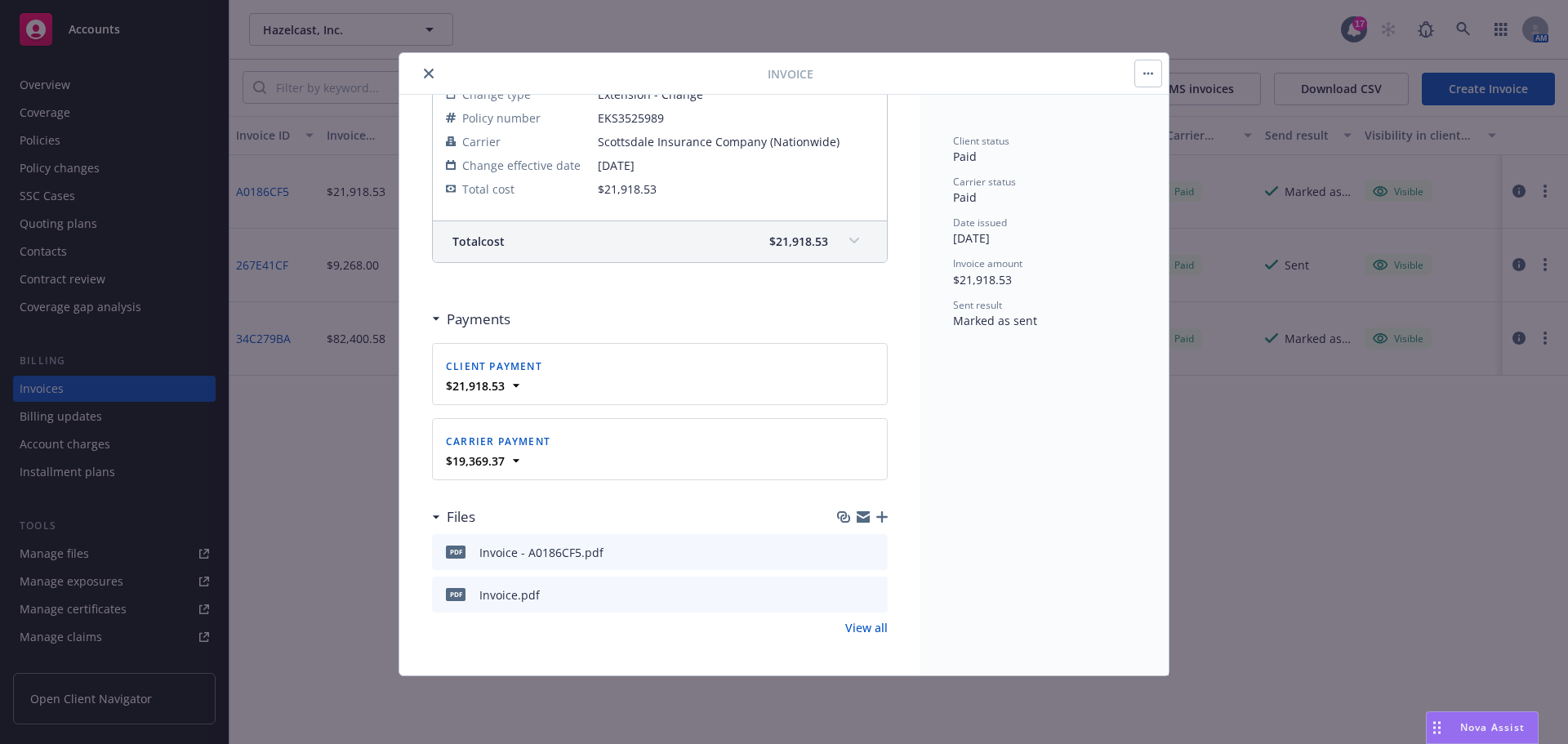
click at [429, 65] on button "close" at bounding box center [428, 73] width 19 height 19
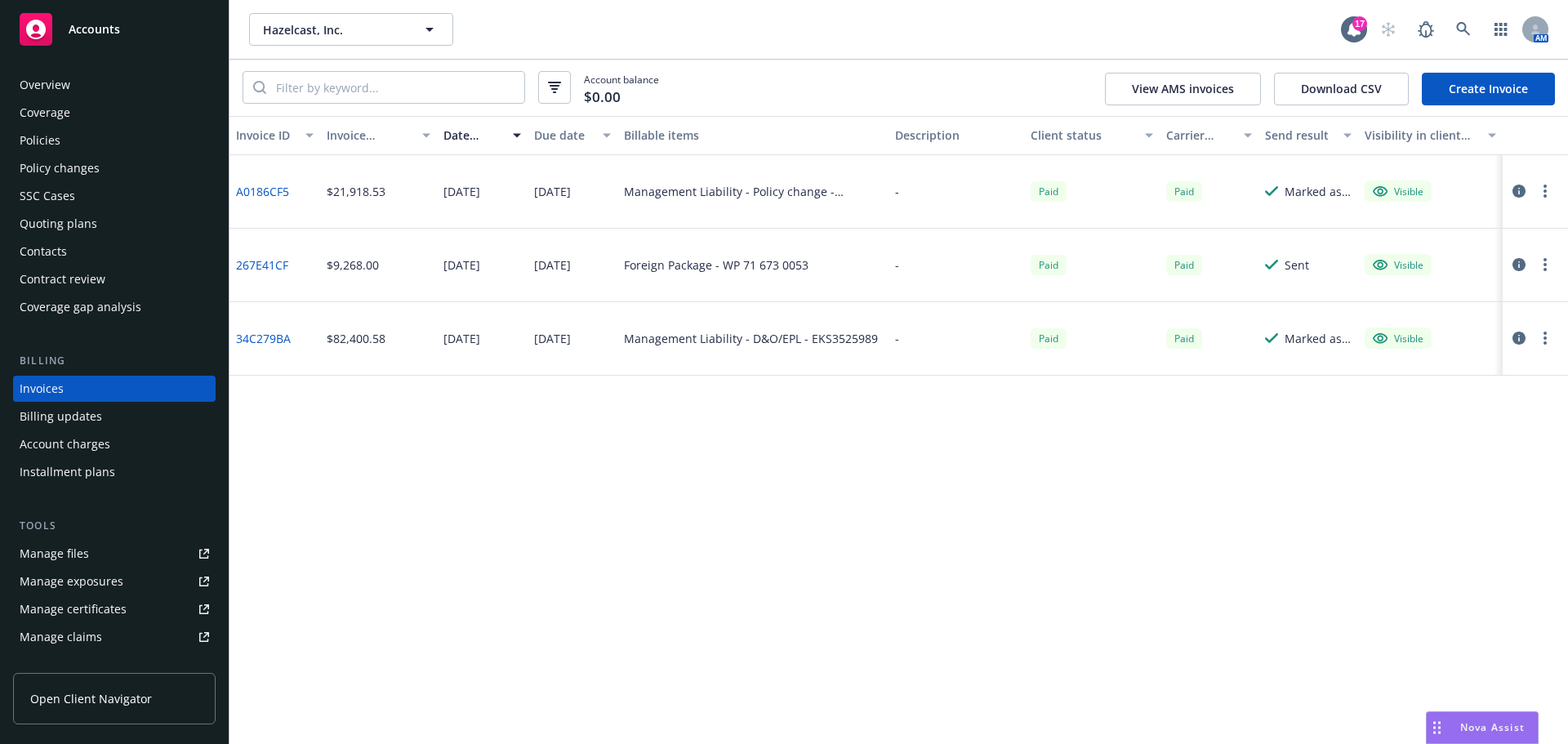
click at [1481, 716] on div "Nova Assist" at bounding box center [1482, 727] width 111 height 31
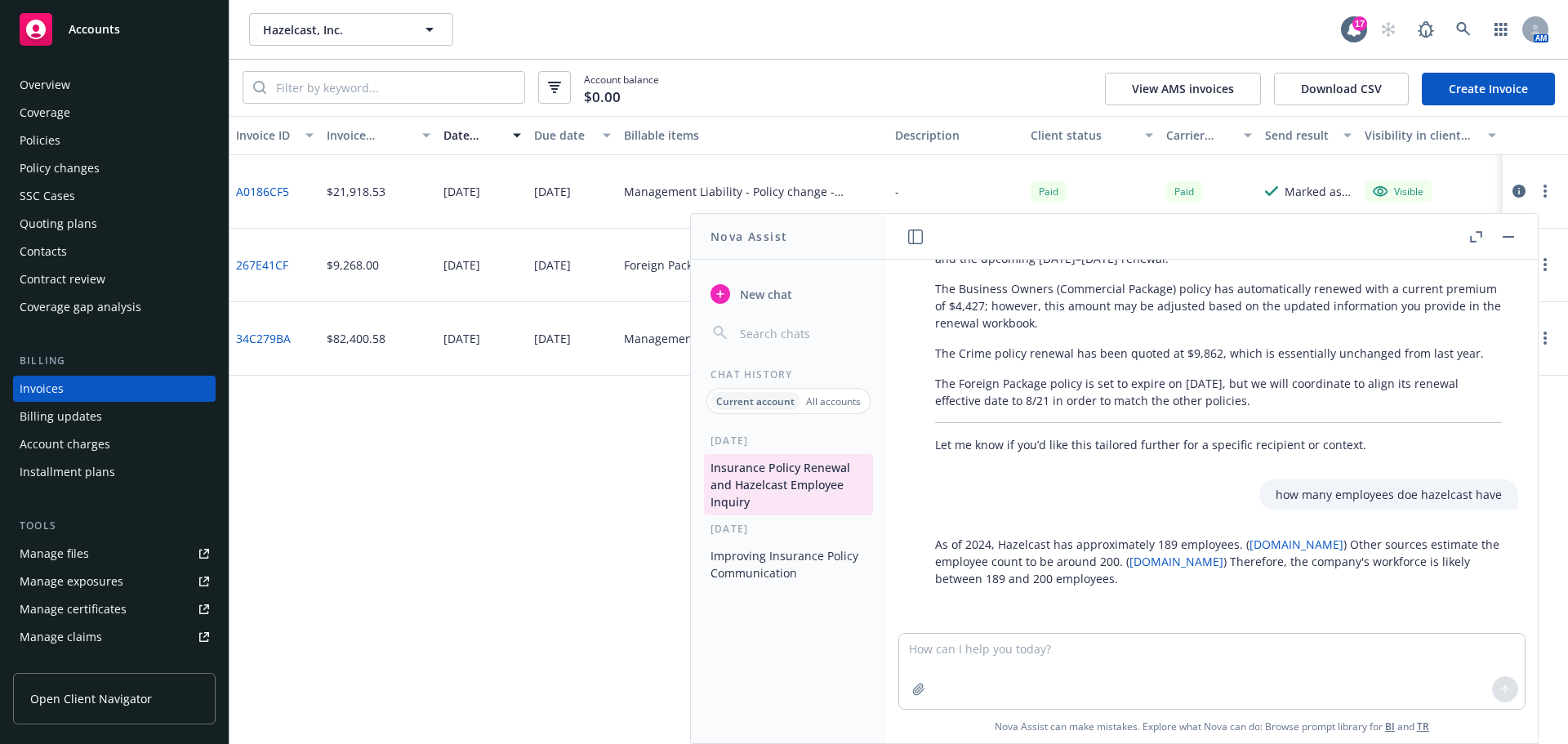
drag, startPoint x: 1511, startPoint y: 233, endPoint x: 1500, endPoint y: 238, distance: 12.1
click at [1511, 233] on button "button" at bounding box center [1508, 236] width 19 height 19
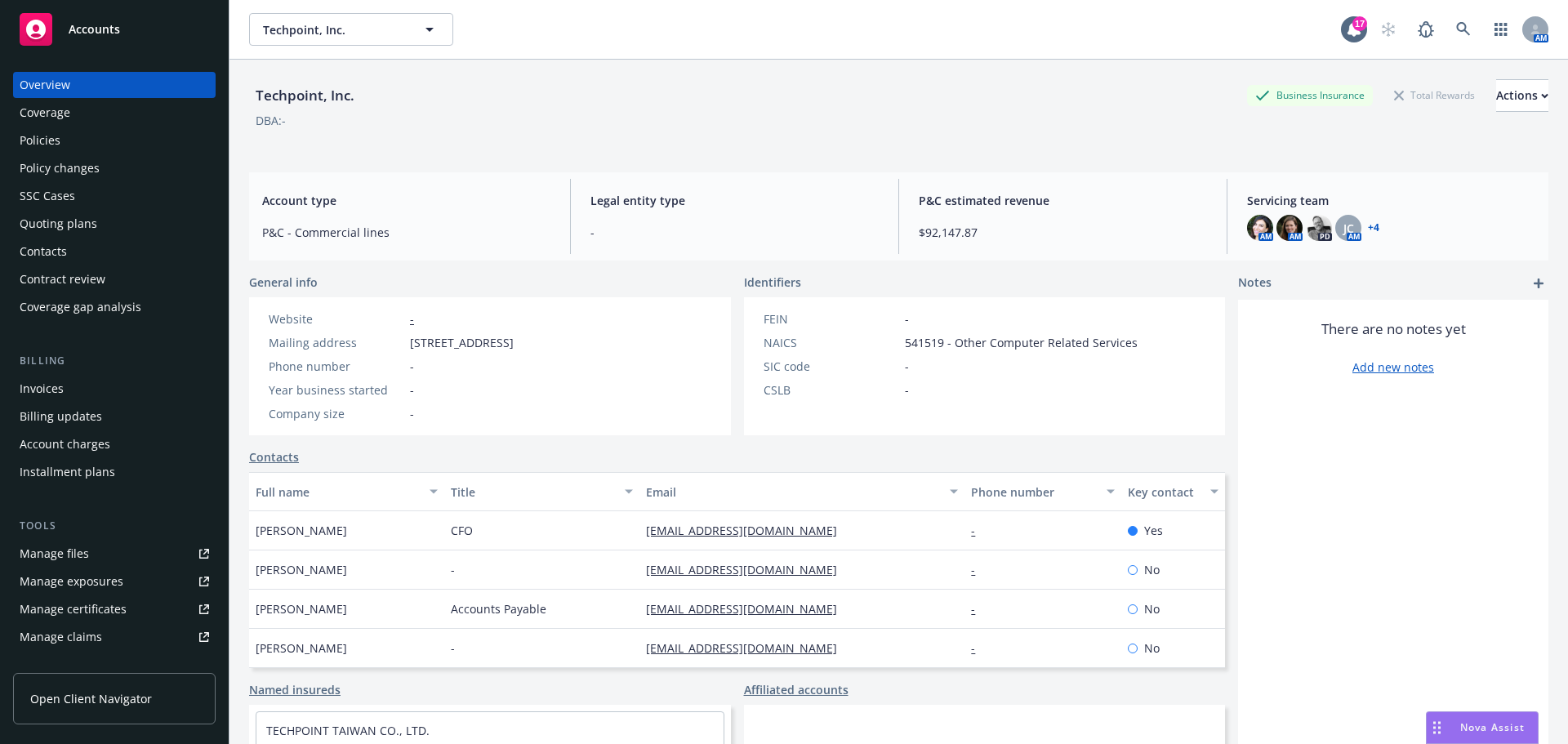
click at [54, 133] on div "Policies" at bounding box center [39, 140] width 41 height 26
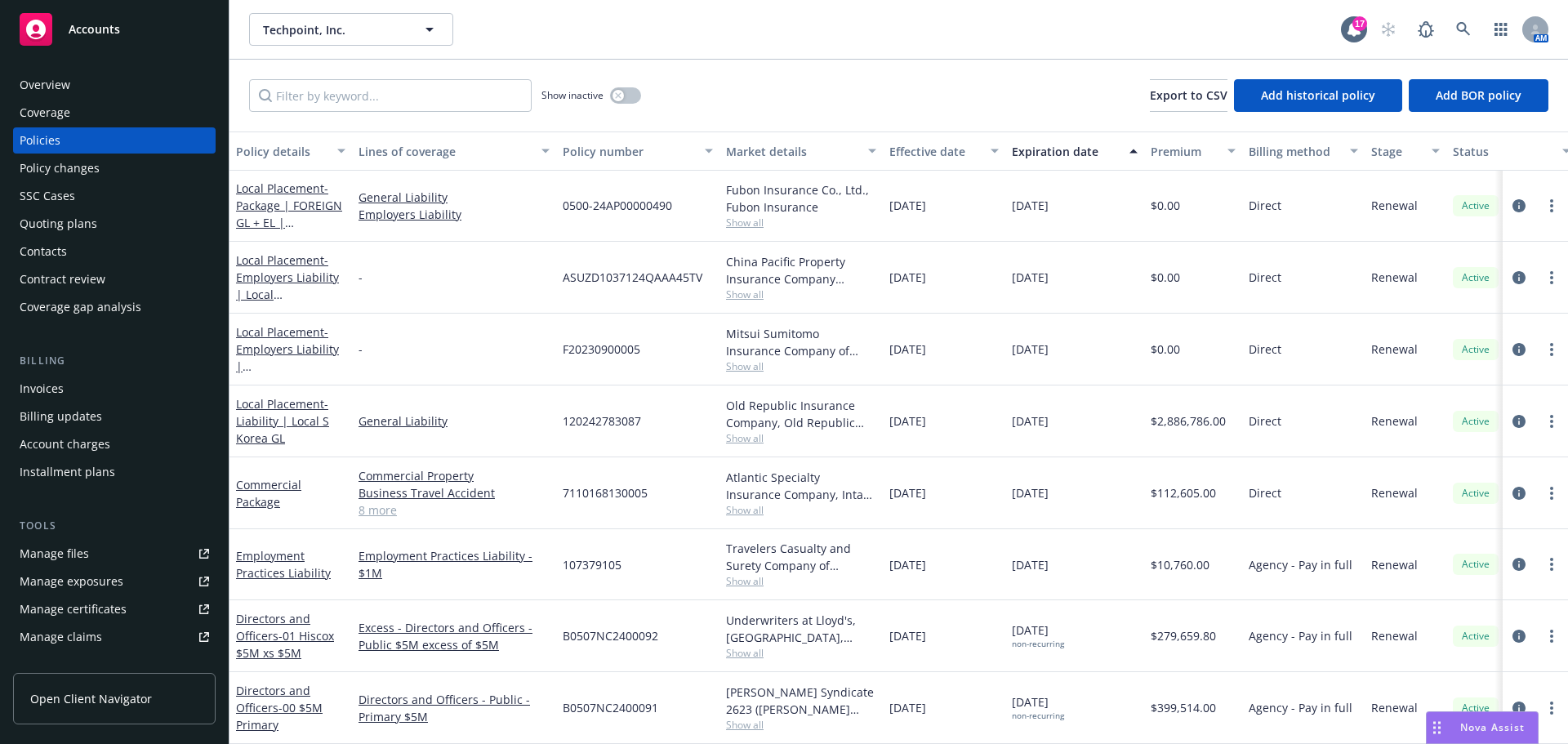
scroll to position [13, 0]
click at [378, 501] on link "8 more" at bounding box center [454, 510] width 191 height 17
